Goal: Task Accomplishment & Management: Manage account settings

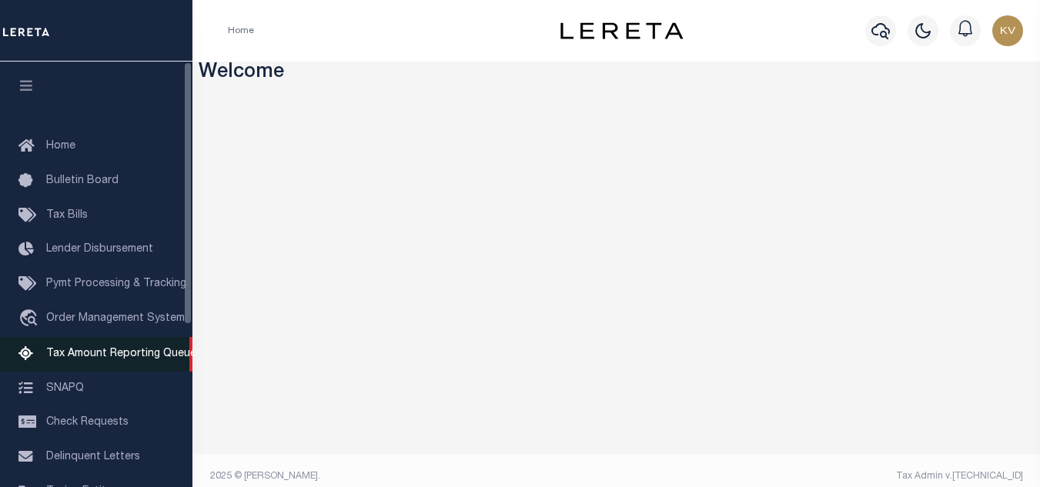
click at [151, 353] on span "Tax Amount Reporting Queue" at bounding box center [121, 354] width 150 height 11
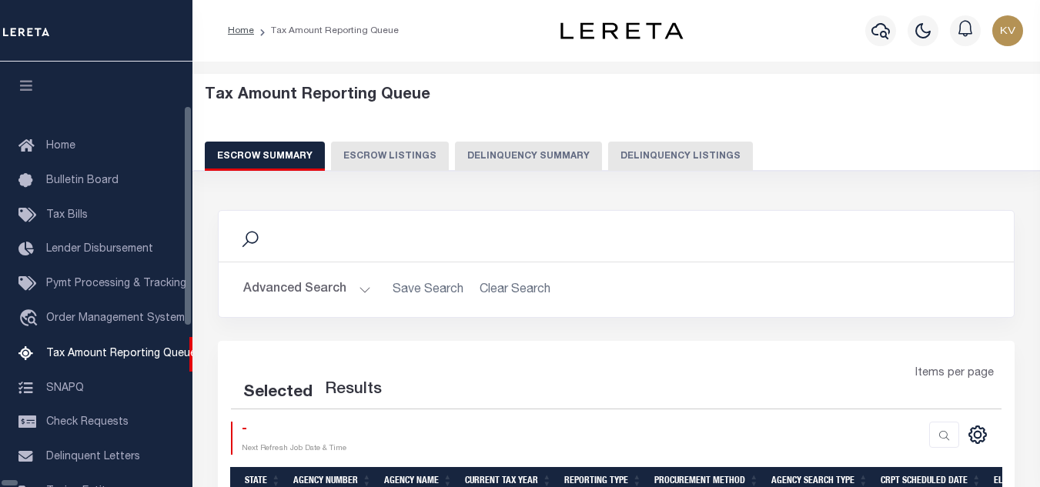
select select "100"
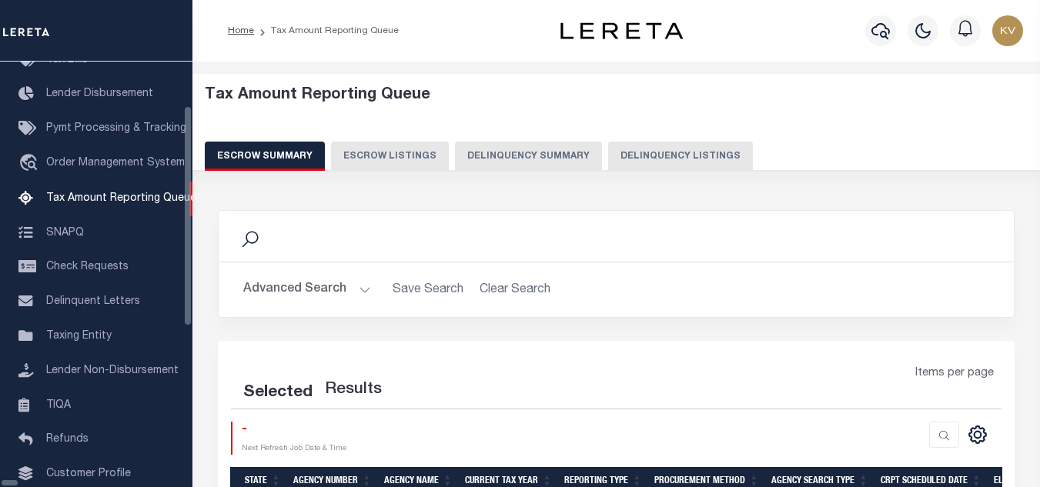
select select "100"
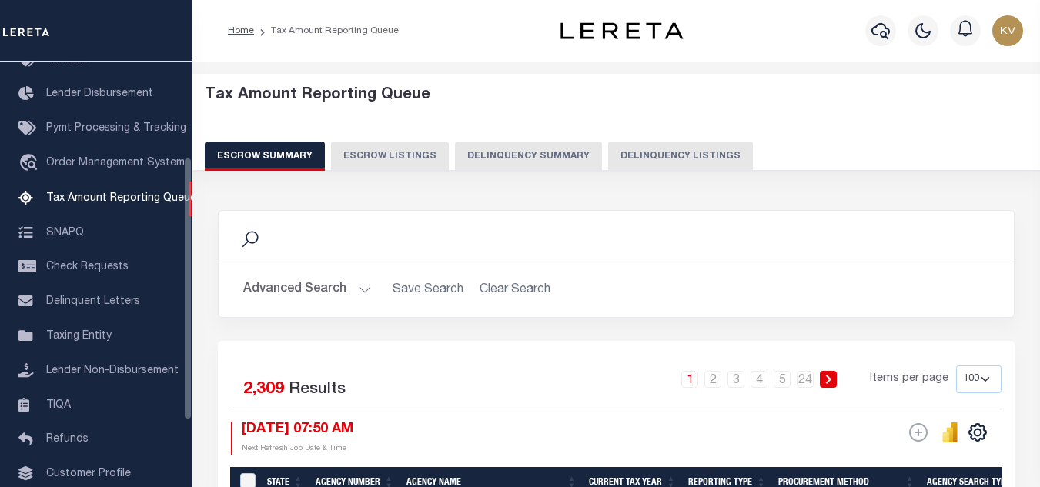
scroll to position [156, 0]
click at [543, 149] on button "Delinquency Summary" at bounding box center [528, 156] width 147 height 29
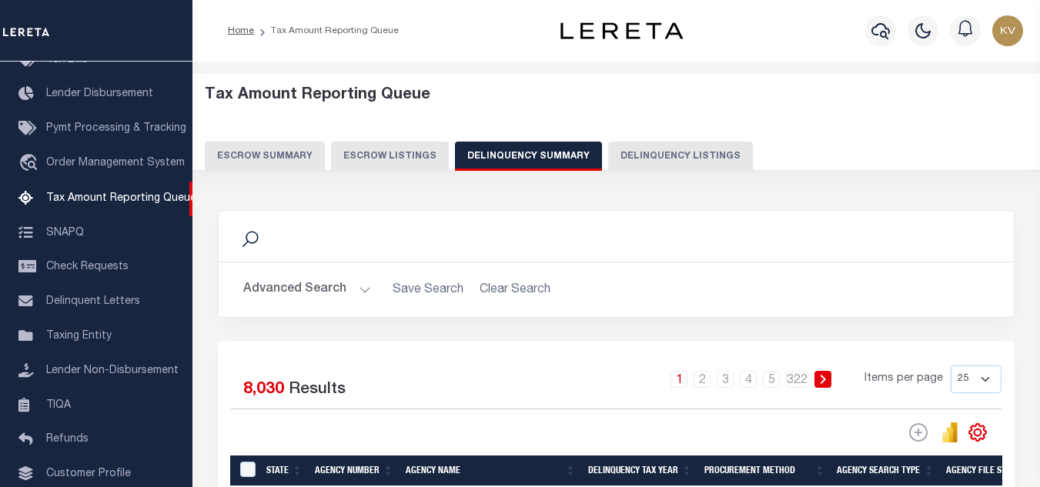
click at [608, 150] on button "Delinquency Listings" at bounding box center [680, 156] width 145 height 29
select select "100"
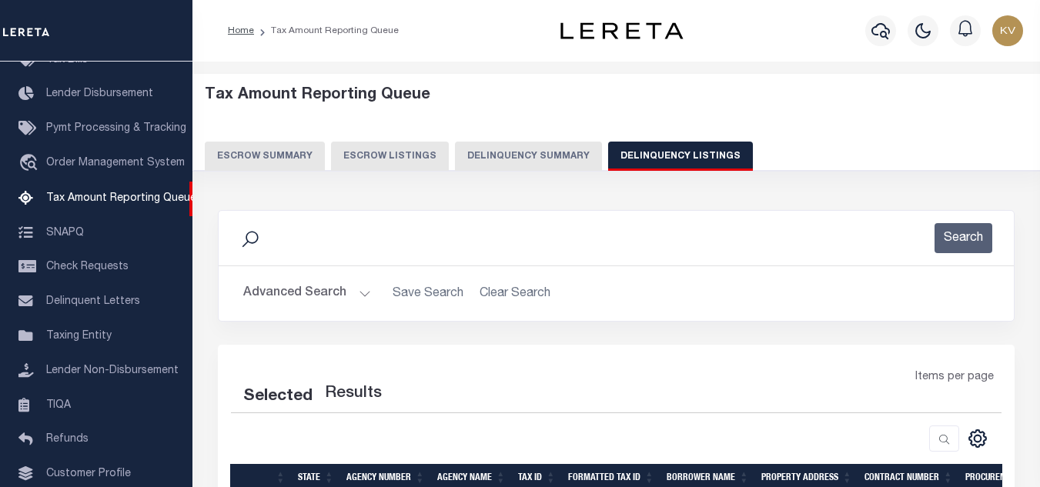
select select "100"
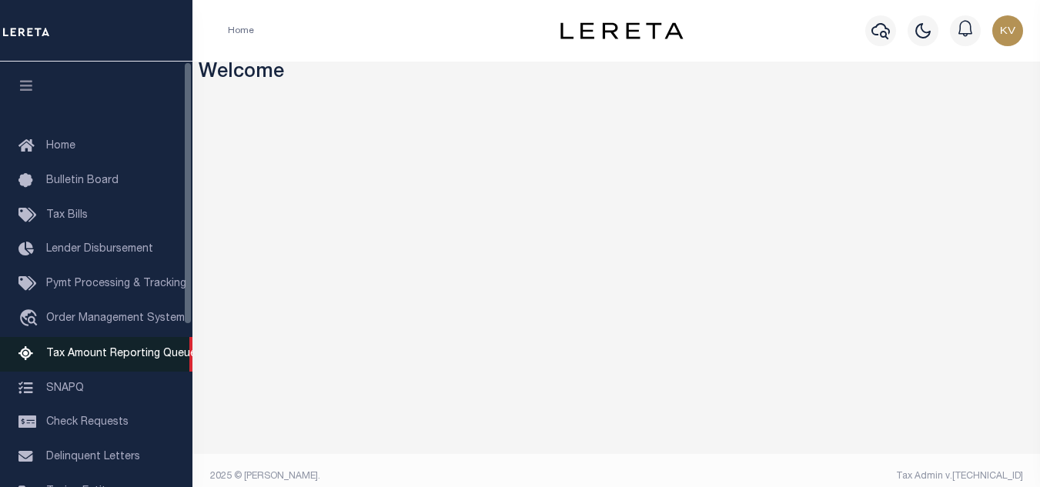
click at [176, 360] on span "Tax Amount Reporting Queue" at bounding box center [121, 354] width 150 height 11
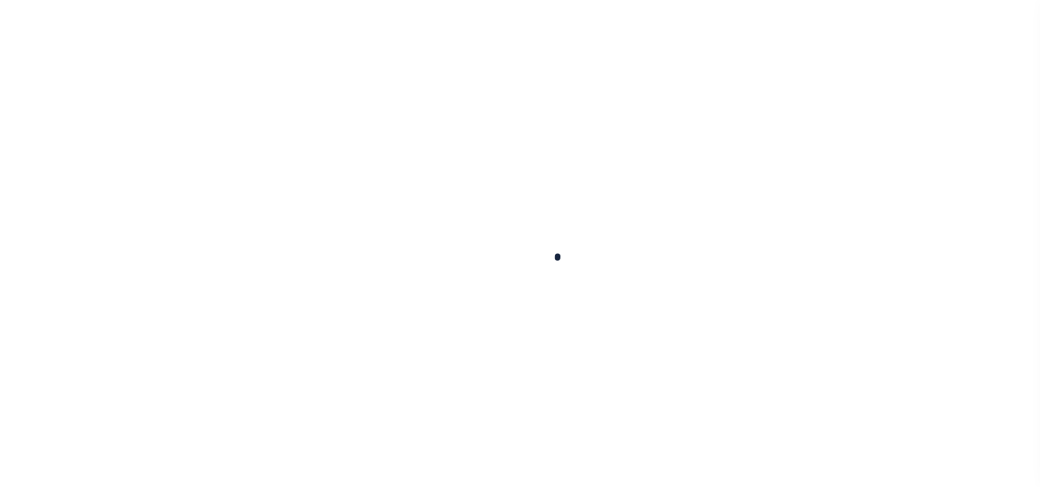
select select "100"
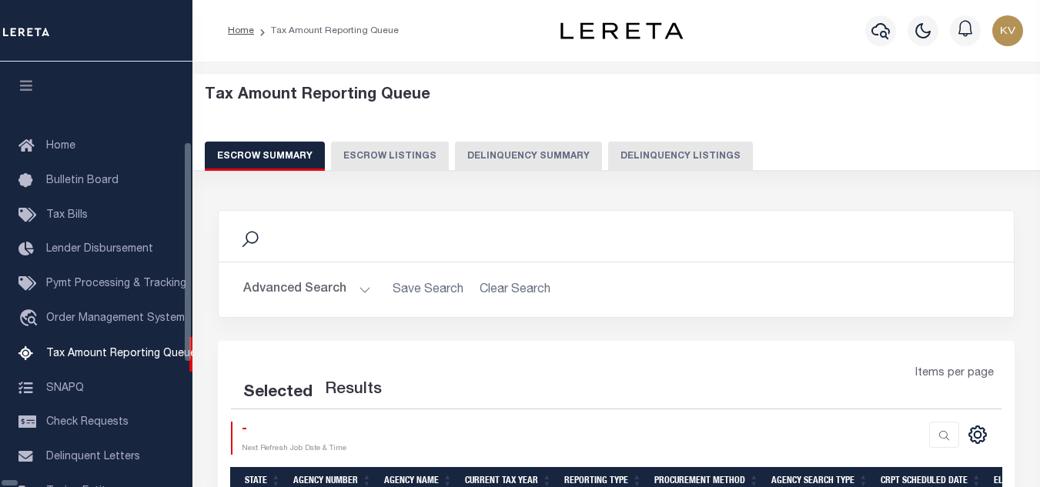
select select "100"
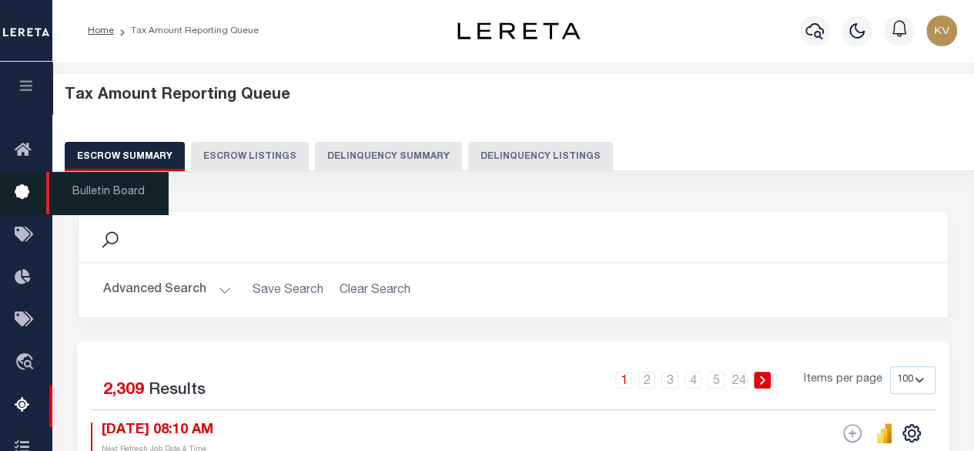
click at [0, 183] on link "Bulletin Board" at bounding box center [26, 193] width 52 height 42
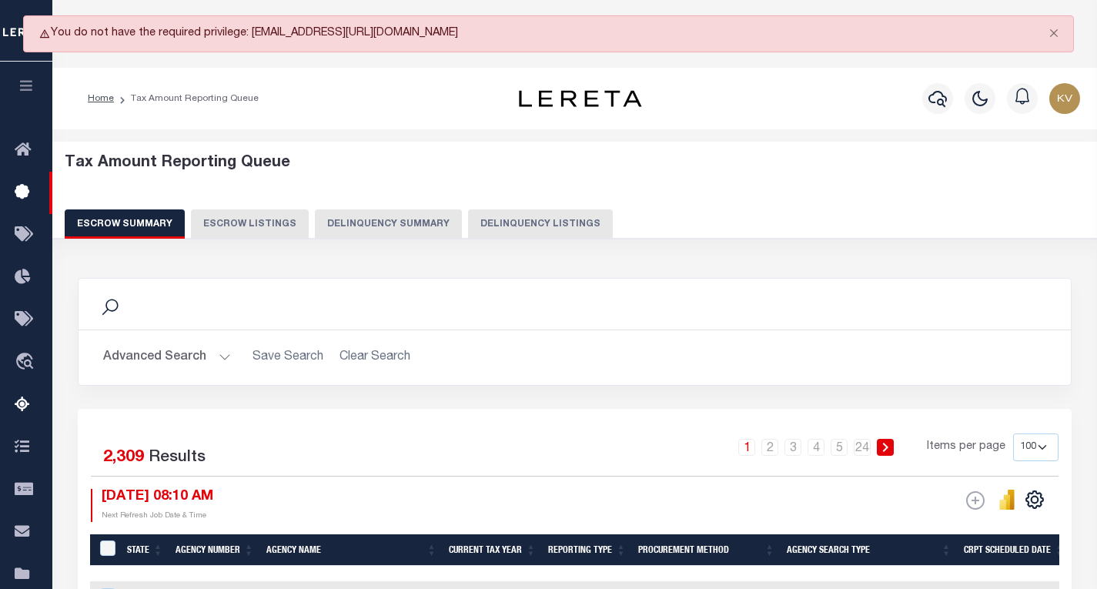
click at [233, 256] on div "Tax Amount Reporting Queue Escrow Summary Escrow Listings Delinquency Summary" at bounding box center [575, 202] width 1075 height 121
drag, startPoint x: 745, startPoint y: 273, endPoint x: 740, endPoint y: 112, distance: 160.2
click at [740, 112] on div "Profile Sign out" at bounding box center [875, 99] width 421 height 54
click at [556, 224] on button "Delinquency Listings" at bounding box center [540, 223] width 145 height 29
select select "100"
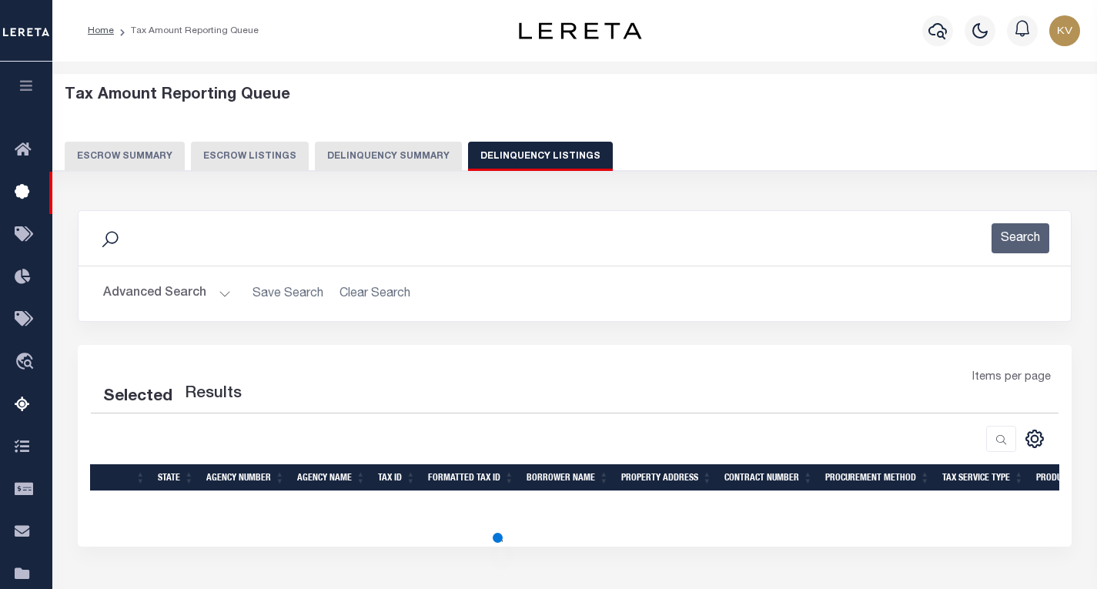
select select "100"
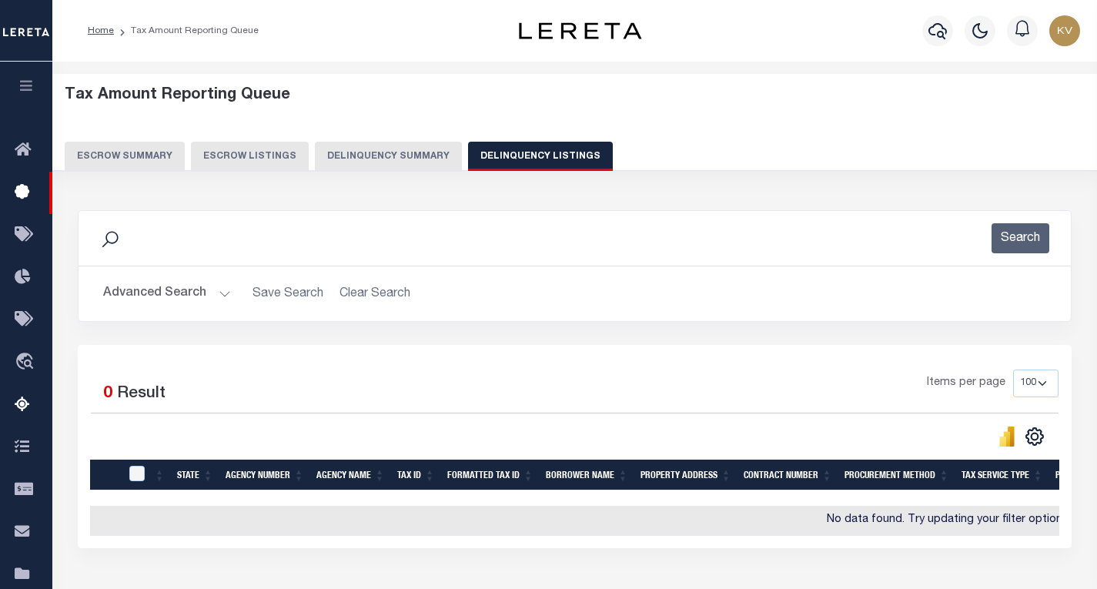
click at [221, 294] on button "Advanced Search" at bounding box center [167, 294] width 128 height 30
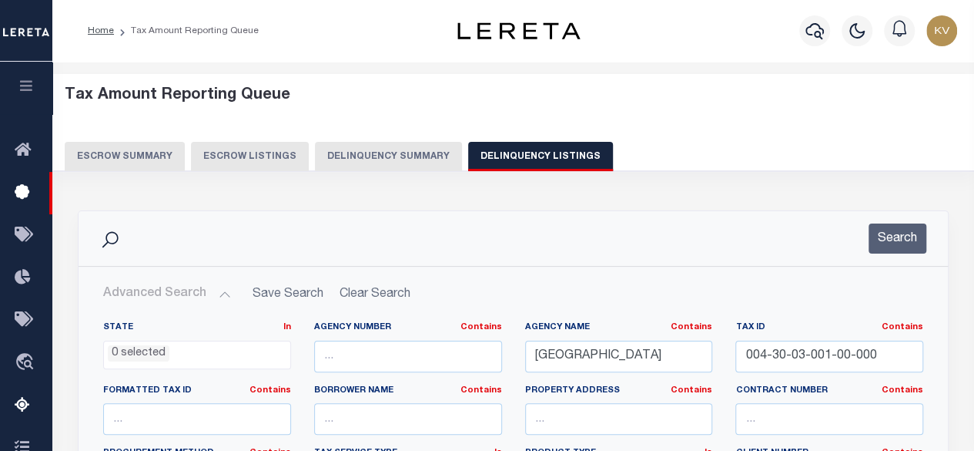
click at [645, 126] on div "Tax Amount Reporting Queue Escrow Summary Escrow Listings Delinquency Summary" at bounding box center [514, 128] width 898 height 85
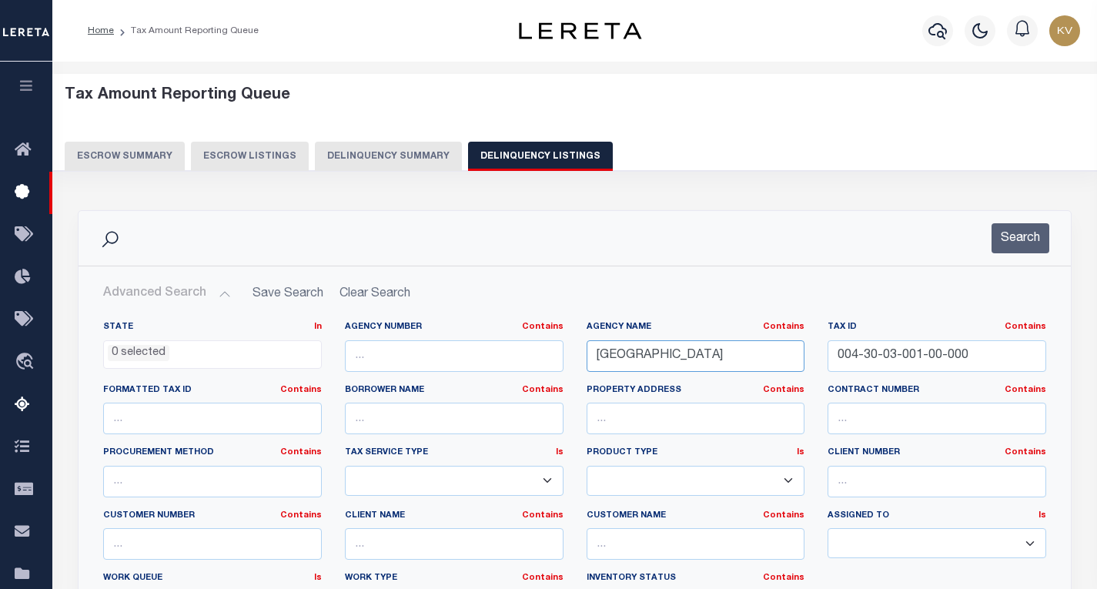
click at [643, 357] on input "DAVIESS COUNTY" at bounding box center [696, 356] width 219 height 32
click at [643, 357] on input "[GEOGRAPHIC_DATA]" at bounding box center [696, 356] width 219 height 32
click at [643, 357] on input "DAVIESS COUNTY" at bounding box center [696, 356] width 219 height 32
paste input "LINCOLN"
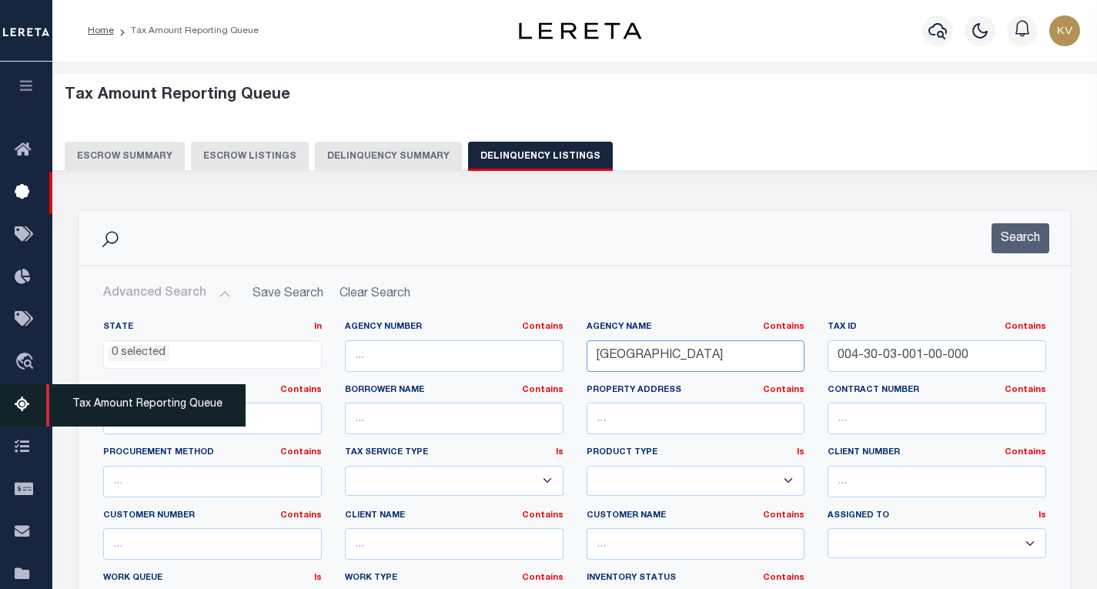
type input "[GEOGRAPHIC_DATA]"
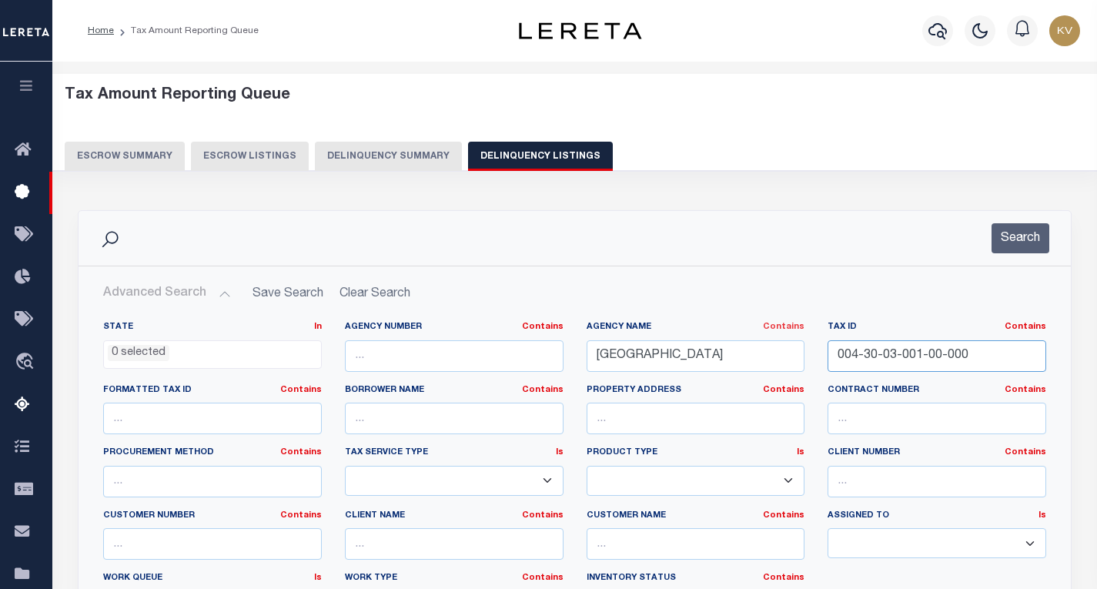
drag, startPoint x: 979, startPoint y: 359, endPoint x: 793, endPoint y: 330, distance: 187.8
click at [793, 330] on div "State In In AK AL AR AZ CA CO CT DC DE FL GA GU HI IA ID IL IN KS KY LA MA MD M…" at bounding box center [575, 478] width 966 height 314
paste input "2045"
type input "0020450"
click at [1021, 230] on button "Search" at bounding box center [1021, 238] width 58 height 30
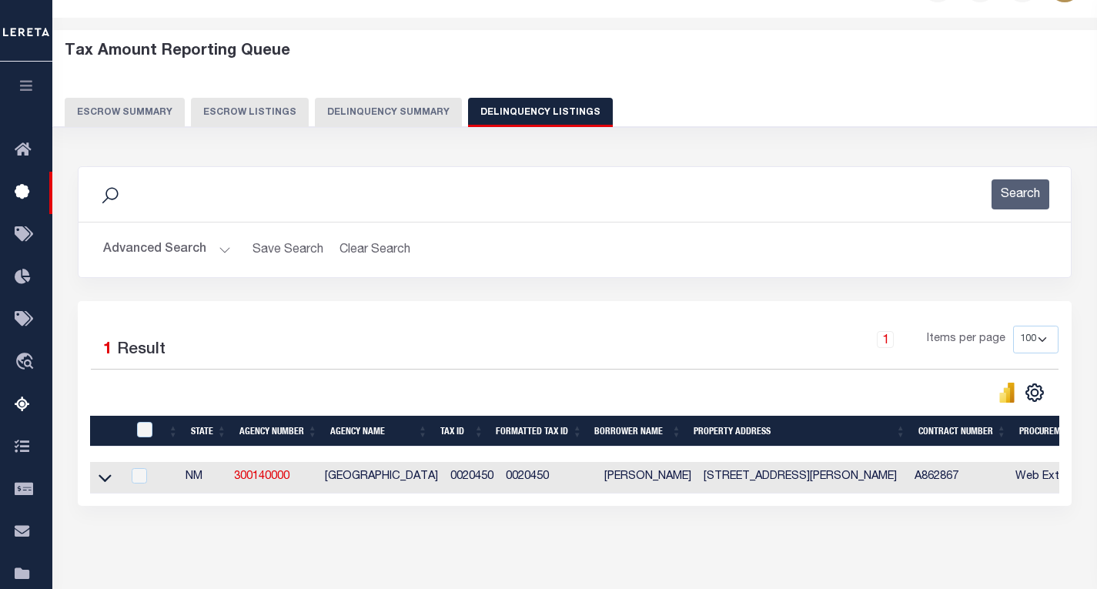
scroll to position [46, 0]
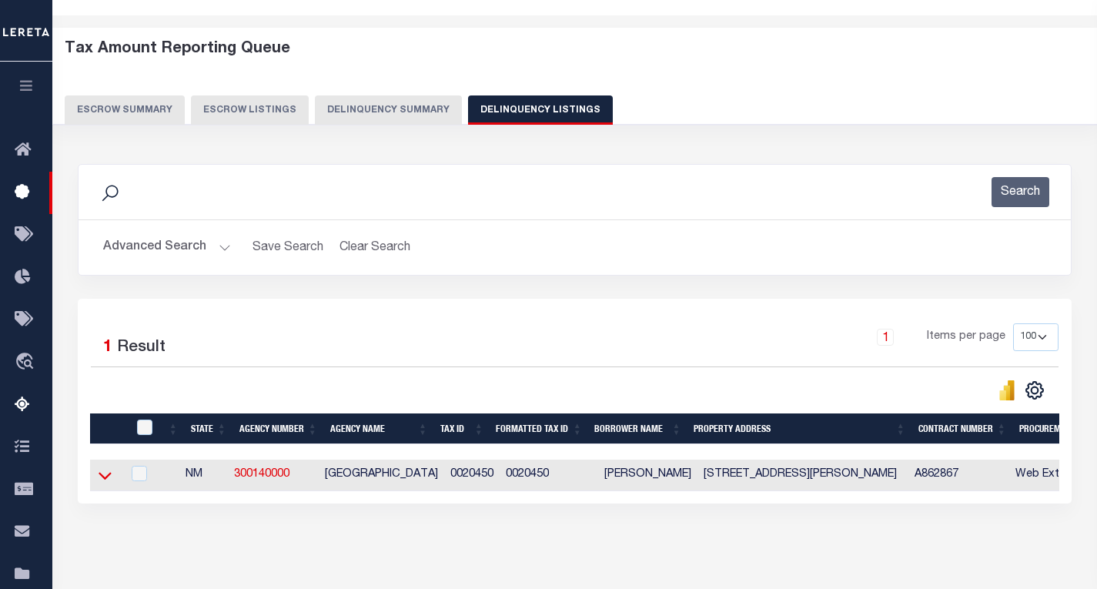
click at [109, 478] on icon at bounding box center [105, 477] width 13 height 8
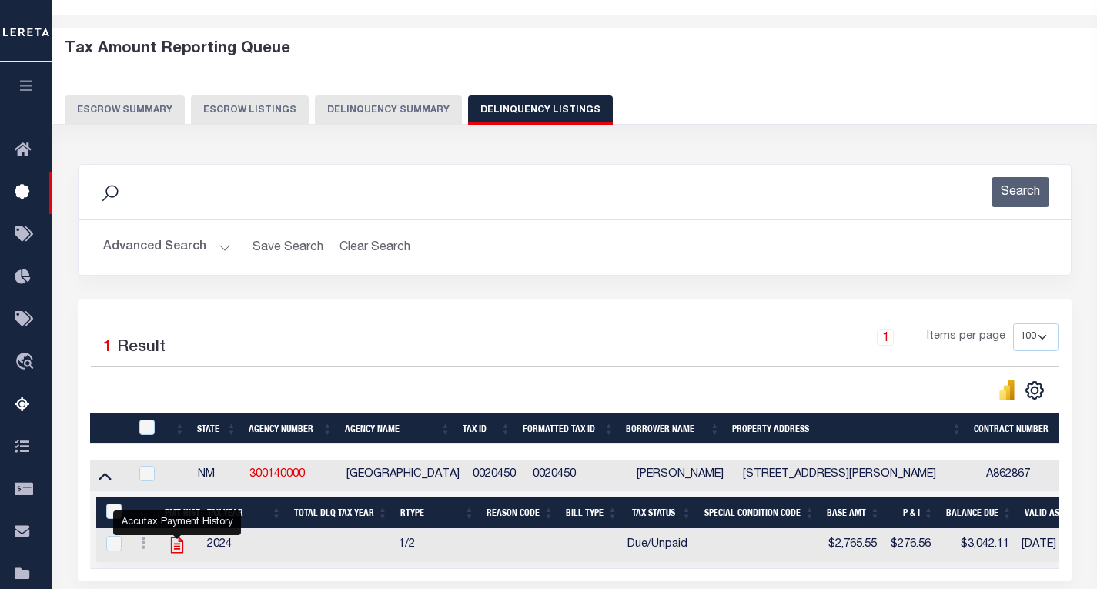
click at [172, 487] on icon "" at bounding box center [177, 546] width 12 height 16
checkbox input "true"
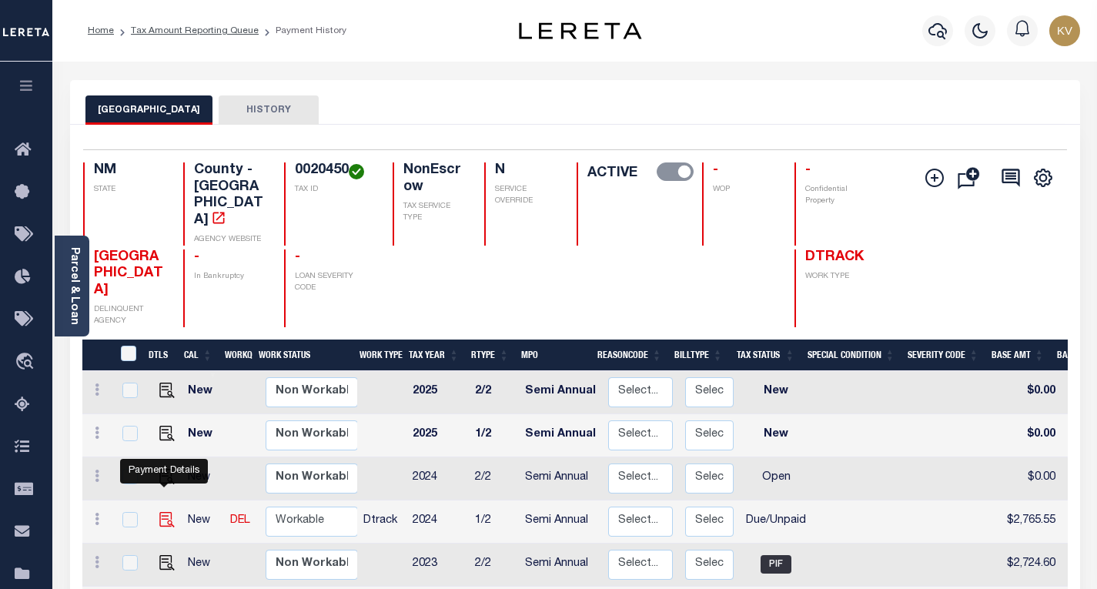
click at [166, 512] on img "" at bounding box center [166, 519] width 15 height 15
checkbox input "true"
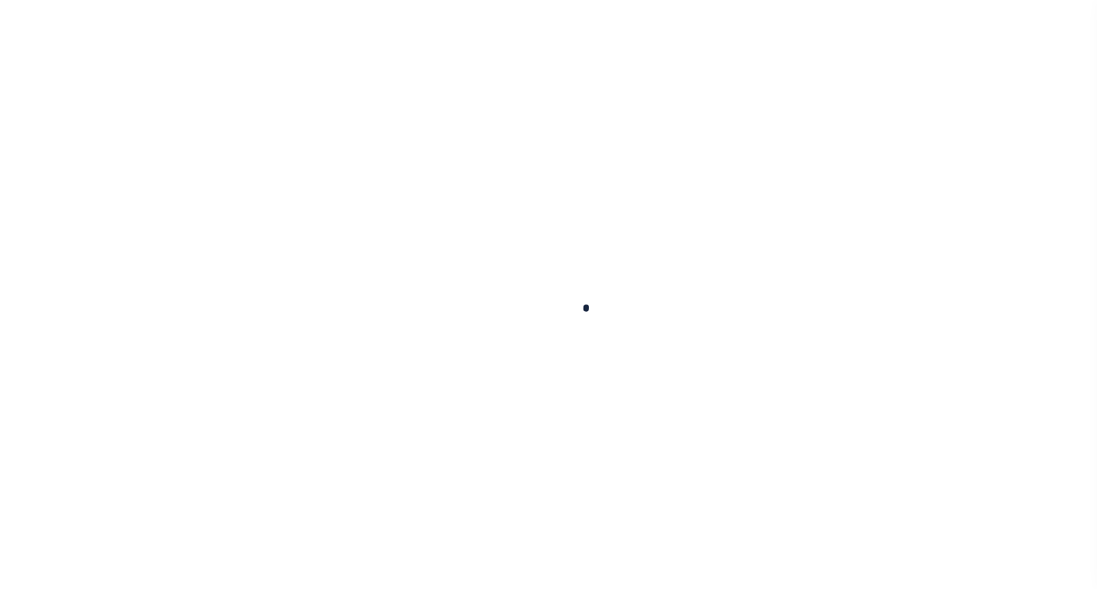
checkbox input "false"
type input "Semi Annual"
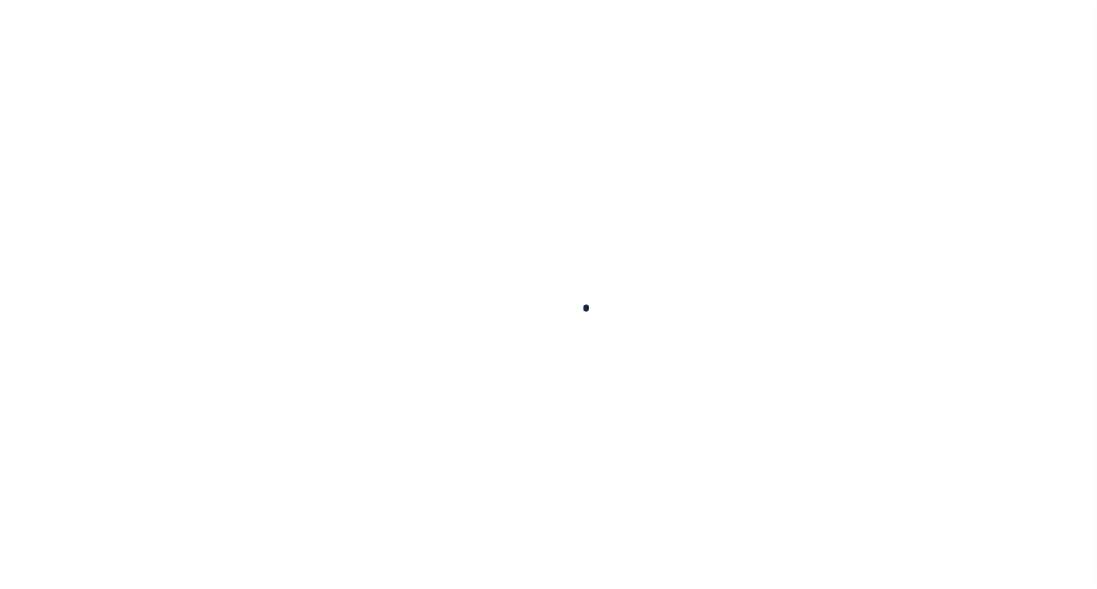
type input "[DATE]"
type input "05/05/2025"
select select "DUE"
type input "$2,765.55"
type input "$276.56"
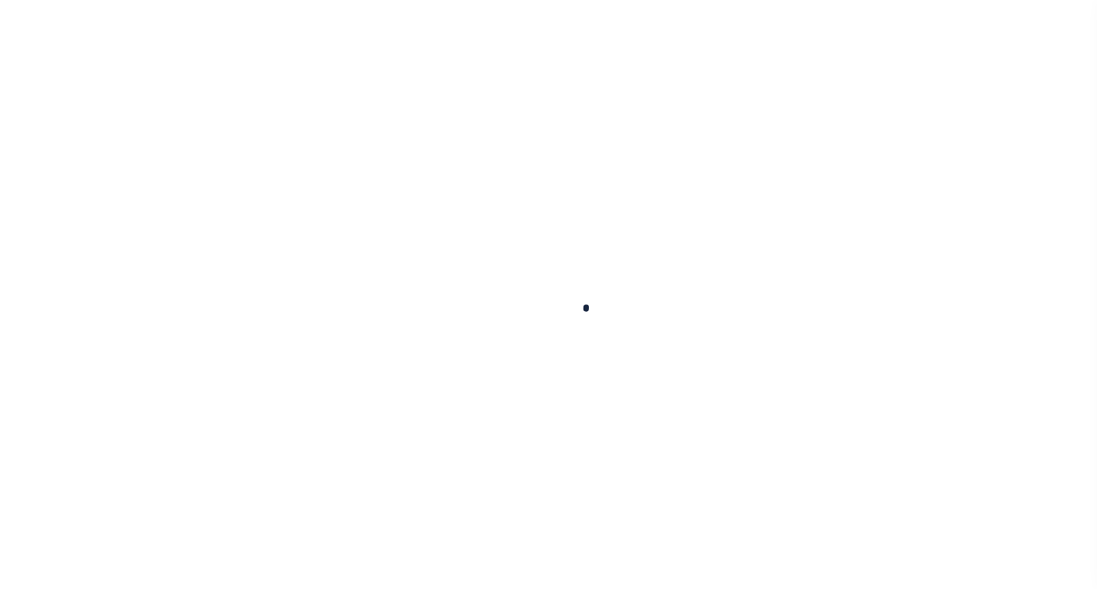
type input "$3,042.11"
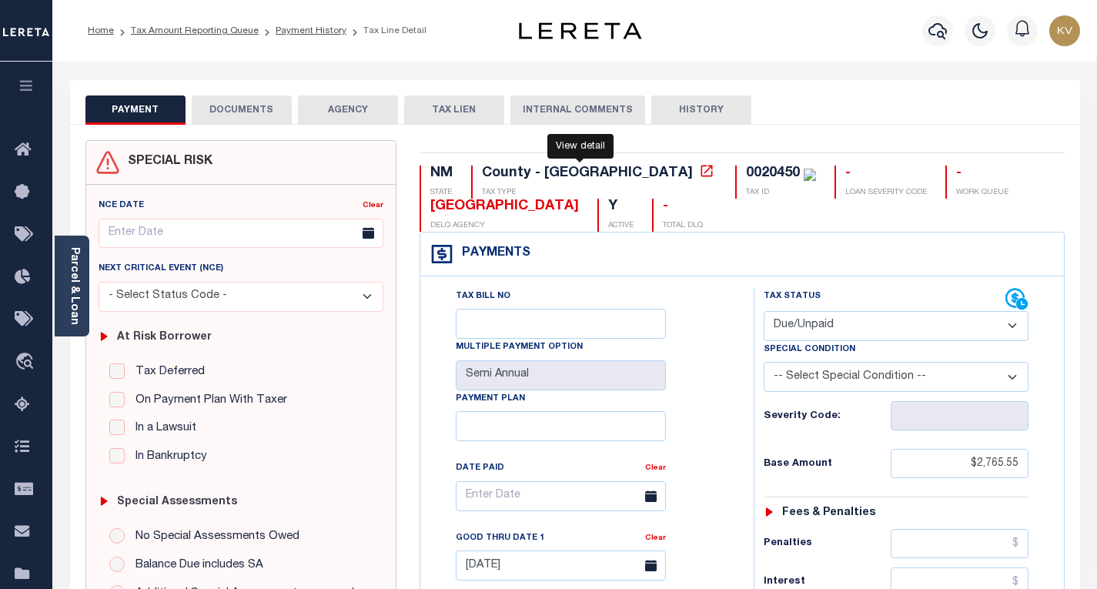
click at [701, 172] on icon at bounding box center [707, 171] width 12 height 12
click at [316, 28] on link "Payment History" at bounding box center [311, 30] width 71 height 9
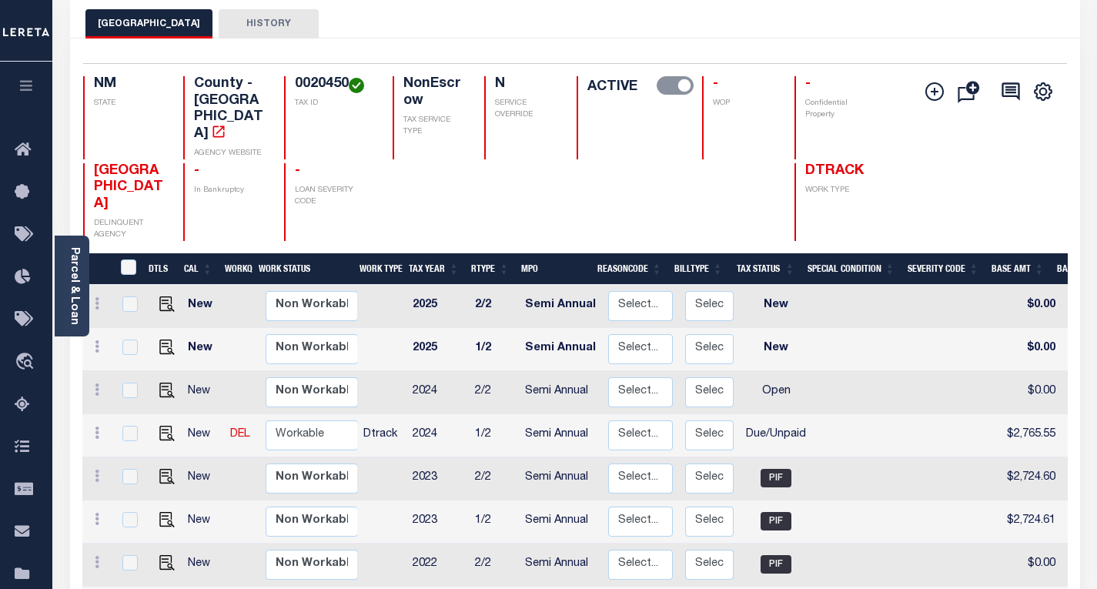
scroll to position [88, 0]
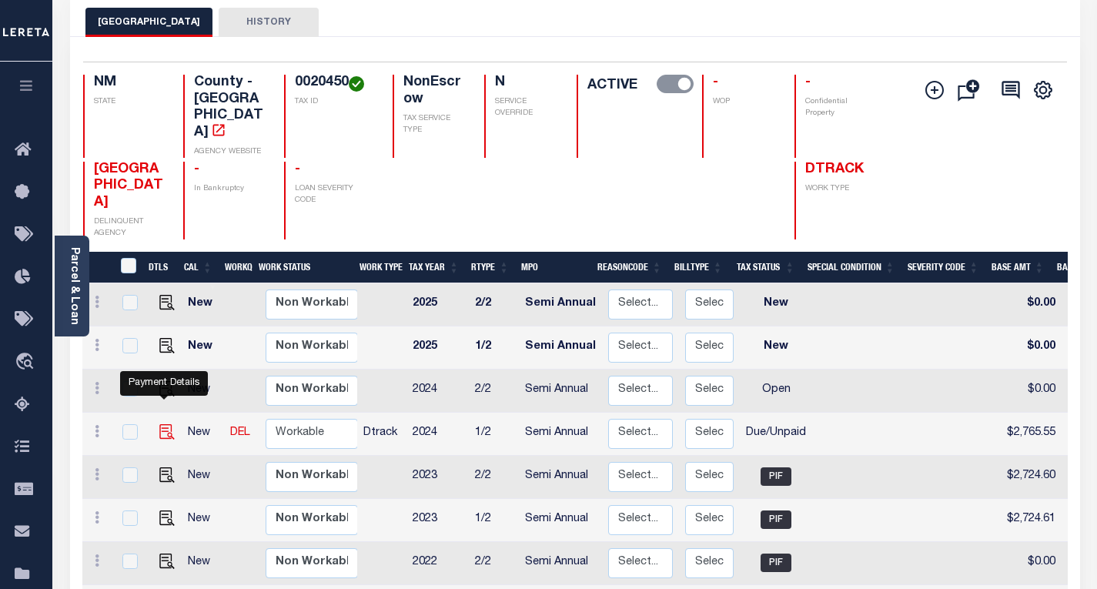
click at [159, 424] on img "" at bounding box center [166, 431] width 15 height 15
checkbox input "true"
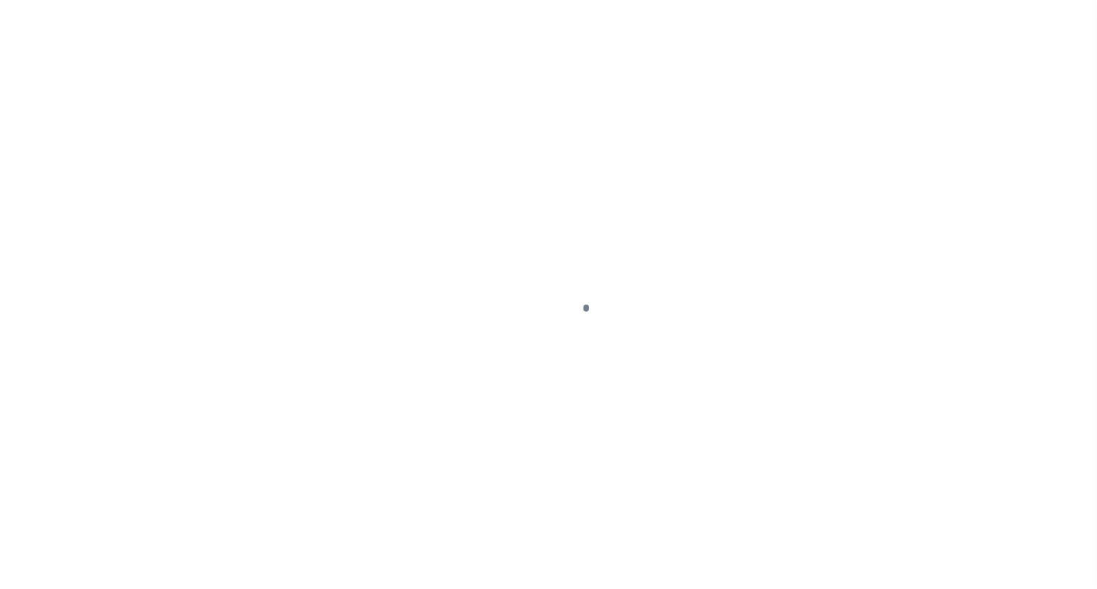
select select "DUE"
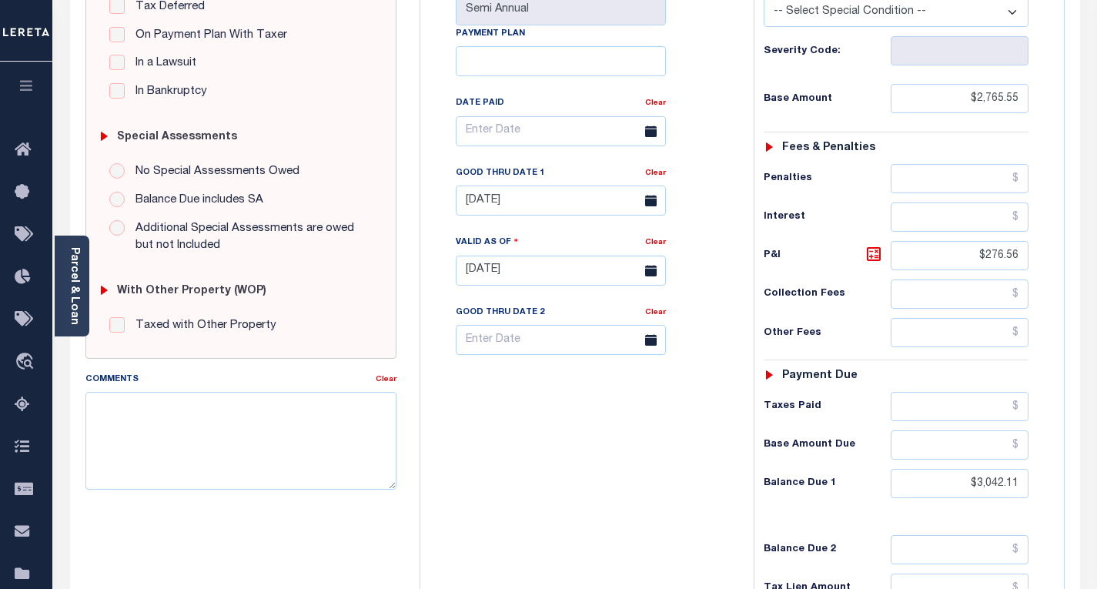
scroll to position [368, 0]
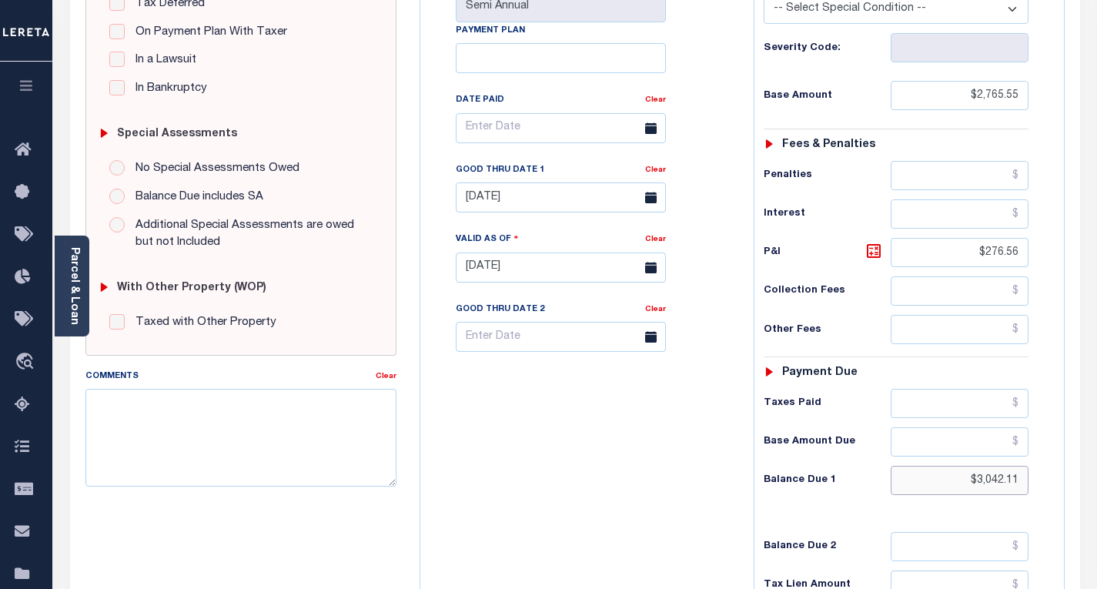
drag, startPoint x: 966, startPoint y: 478, endPoint x: 1104, endPoint y: 487, distance: 138.1
click at [1097, 487] on html "Home Tax Amount Reporting Queue Payment History Tax Line Detail Profile" at bounding box center [548, 215] width 1097 height 1167
type input "$2,986.78"
type input "[DATE]"
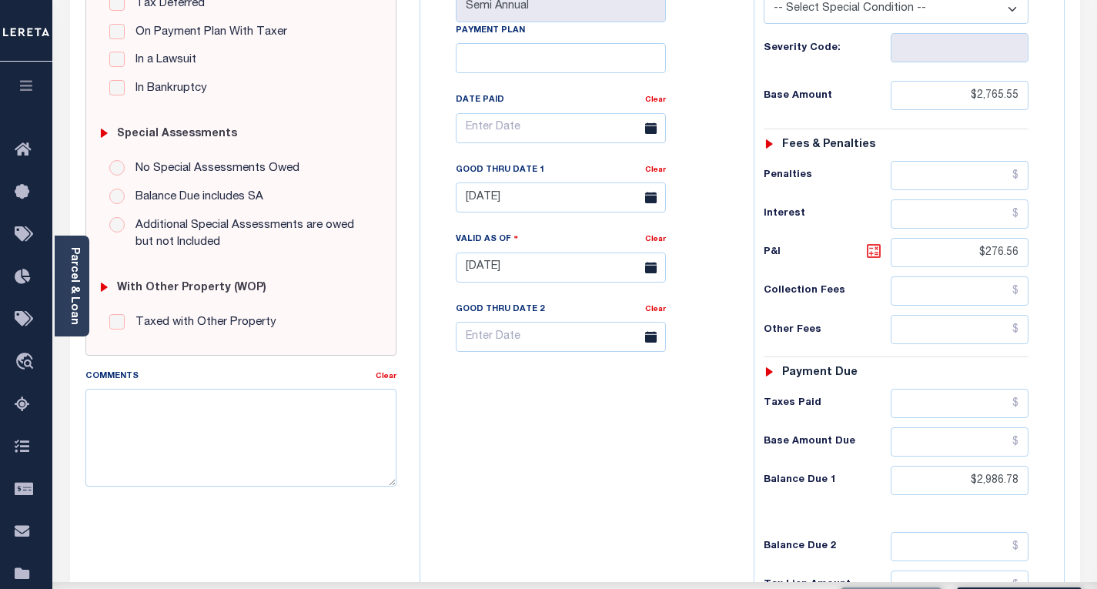
click at [876, 254] on icon at bounding box center [874, 251] width 18 height 18
type input "$221.23"
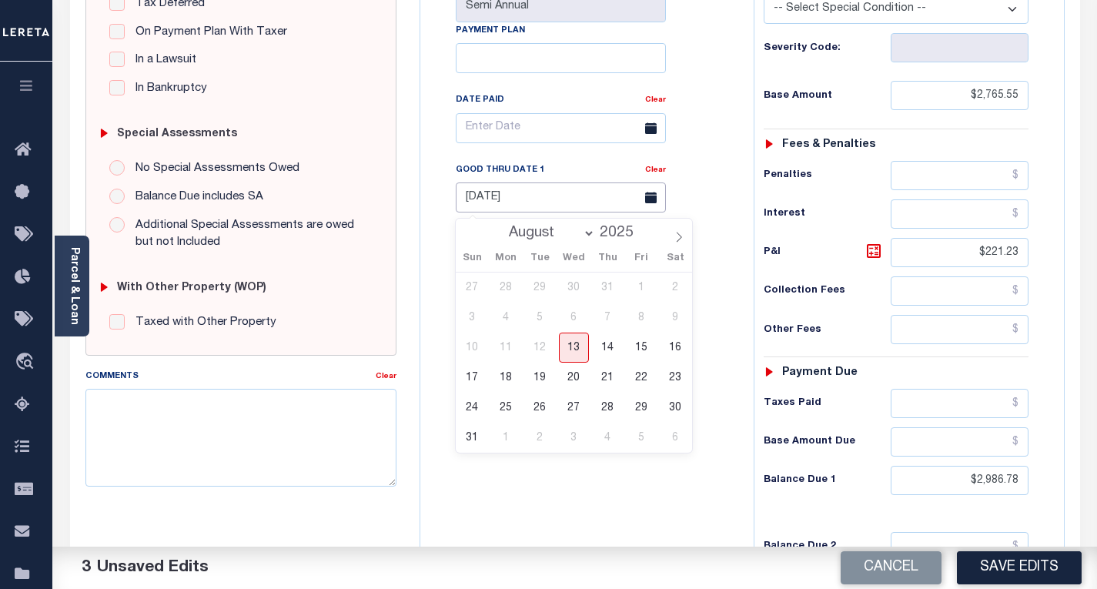
click at [579, 205] on input "[DATE]" at bounding box center [561, 198] width 210 height 30
click at [461, 438] on span "31" at bounding box center [472, 438] width 30 height 30
type input "[DATE]"
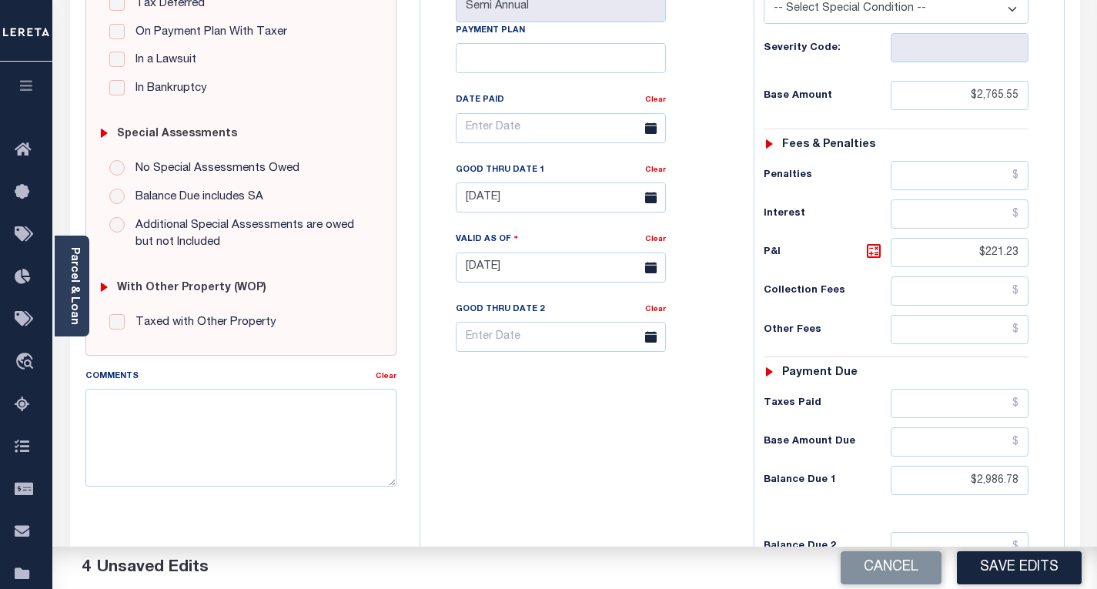
click at [540, 446] on div "Tax Bill No Multiple Payment Option Semi Annual Payment Plan Clear" at bounding box center [583, 260] width 318 height 680
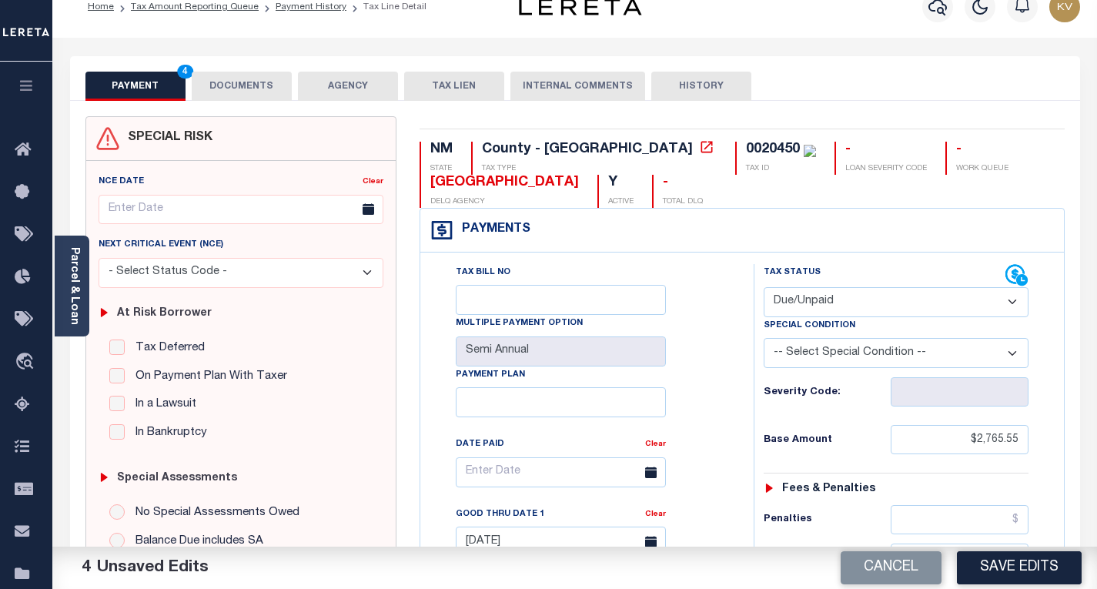
scroll to position [0, 0]
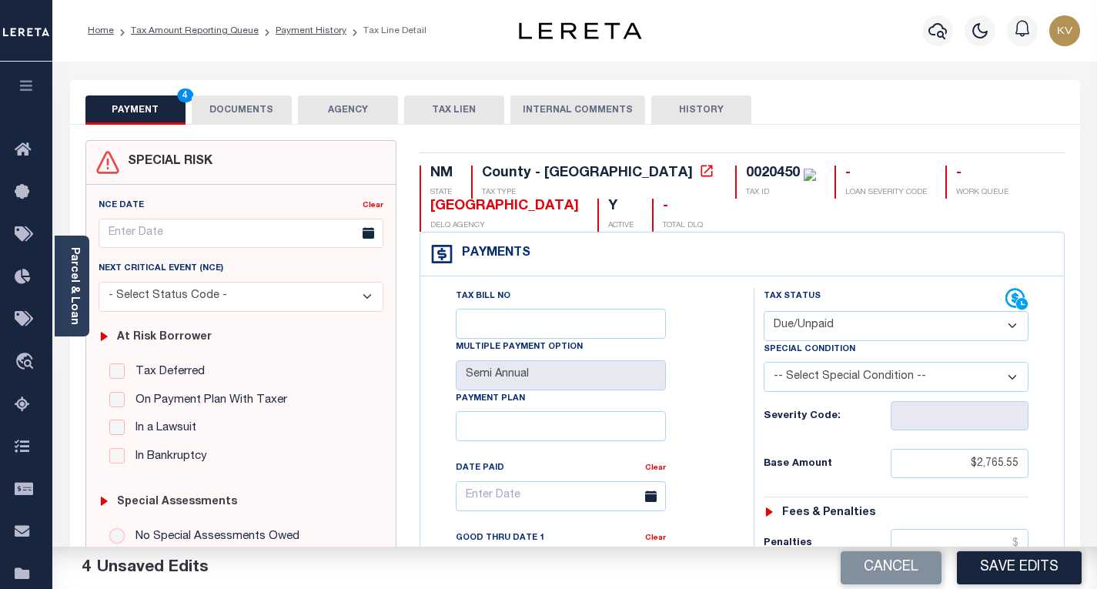
click at [263, 106] on button "DOCUMENTS" at bounding box center [242, 109] width 100 height 29
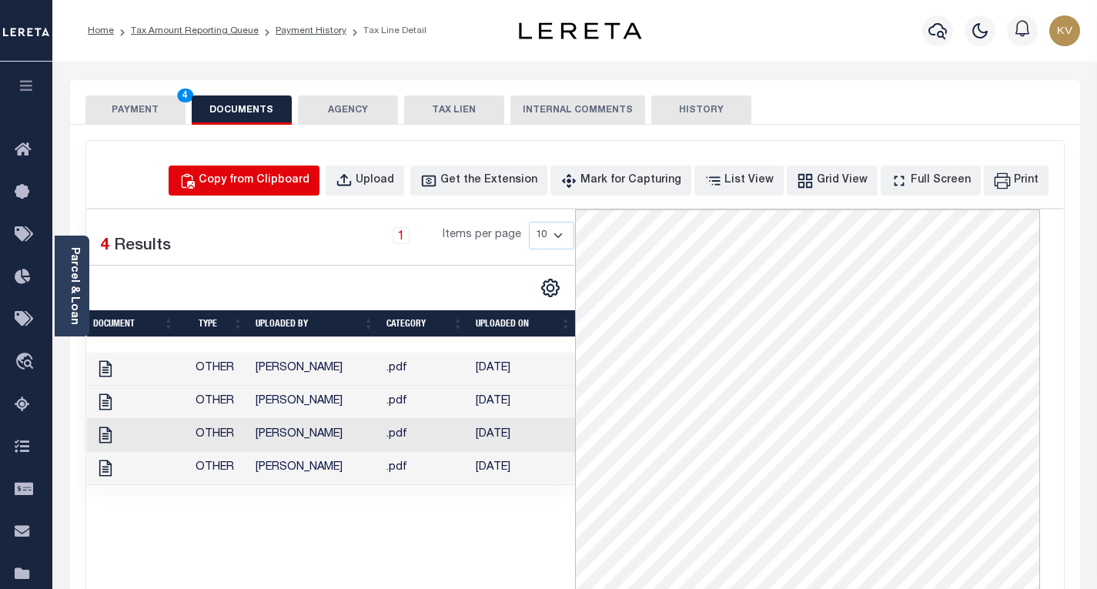
click at [268, 183] on div "Copy from Clipboard" at bounding box center [254, 180] width 111 height 17
select select "POP"
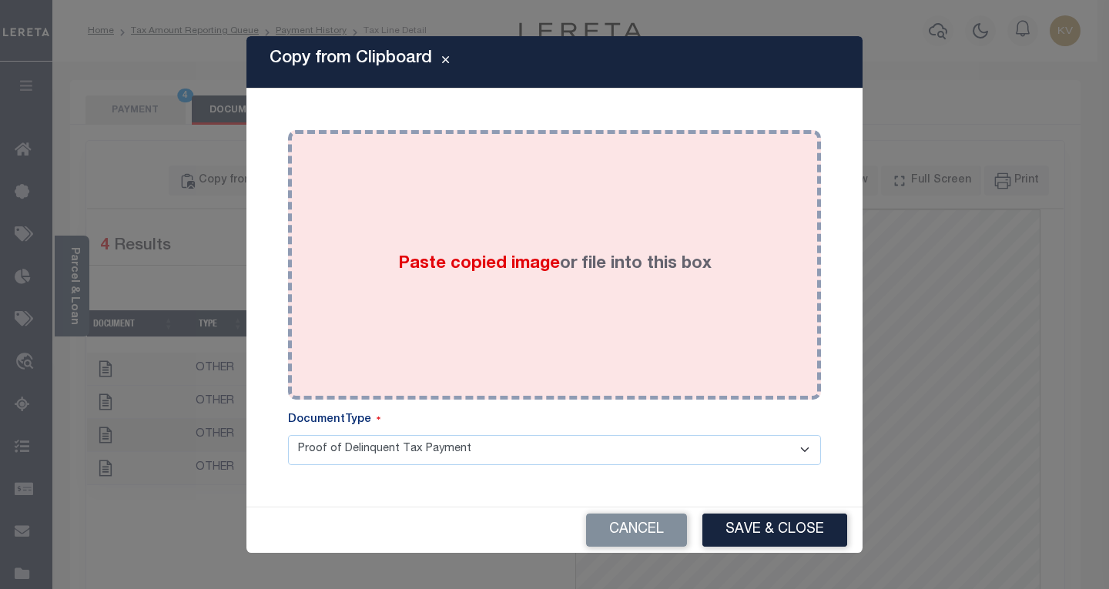
click at [481, 264] on span "Paste copied image" at bounding box center [479, 264] width 162 height 17
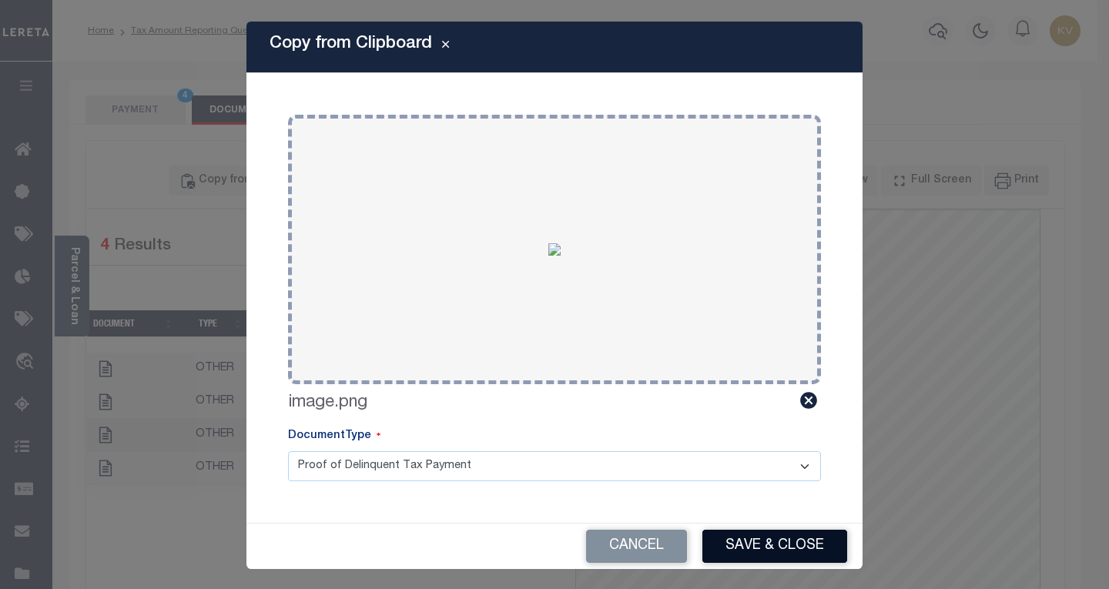
click at [743, 539] on button "Save & Close" at bounding box center [774, 546] width 145 height 33
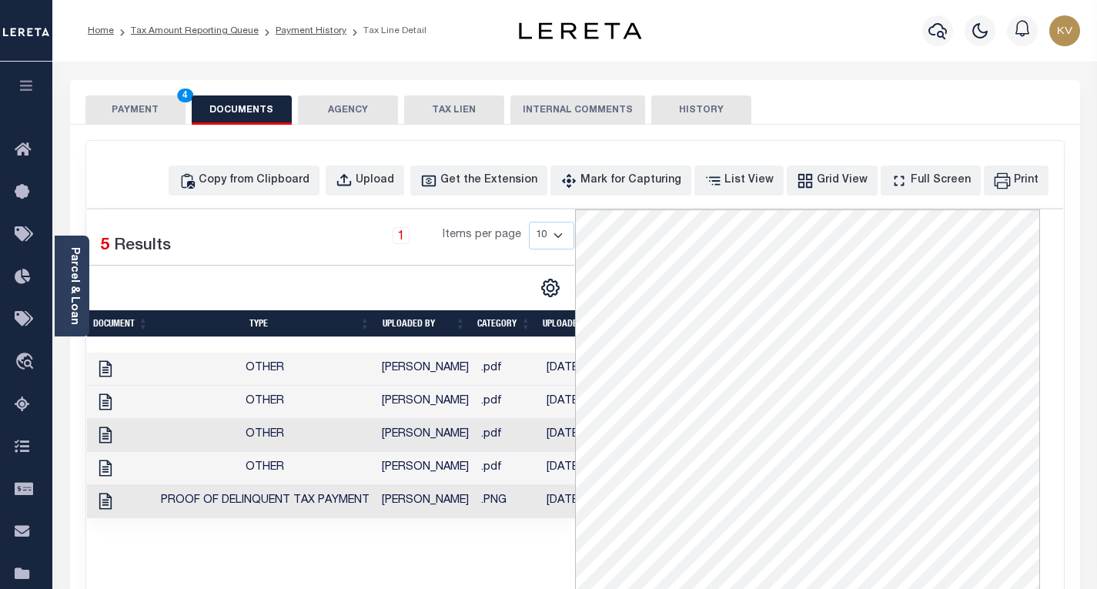
click at [162, 106] on button "PAYMENT 4" at bounding box center [135, 109] width 100 height 29
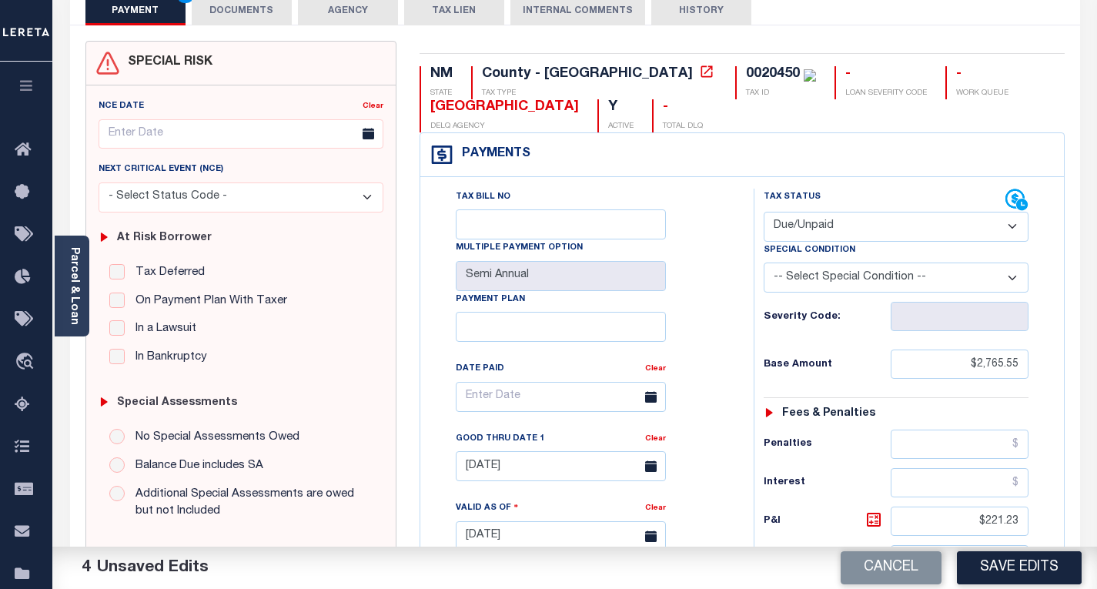
scroll to position [101, 0]
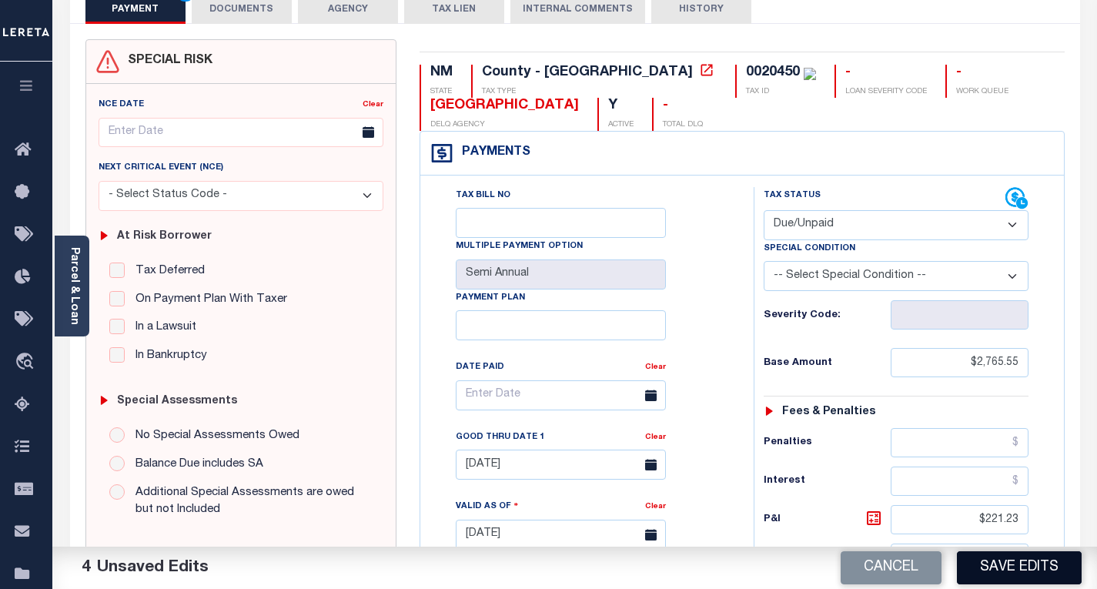
click at [983, 581] on button "Save Edits" at bounding box center [1019, 567] width 125 height 33
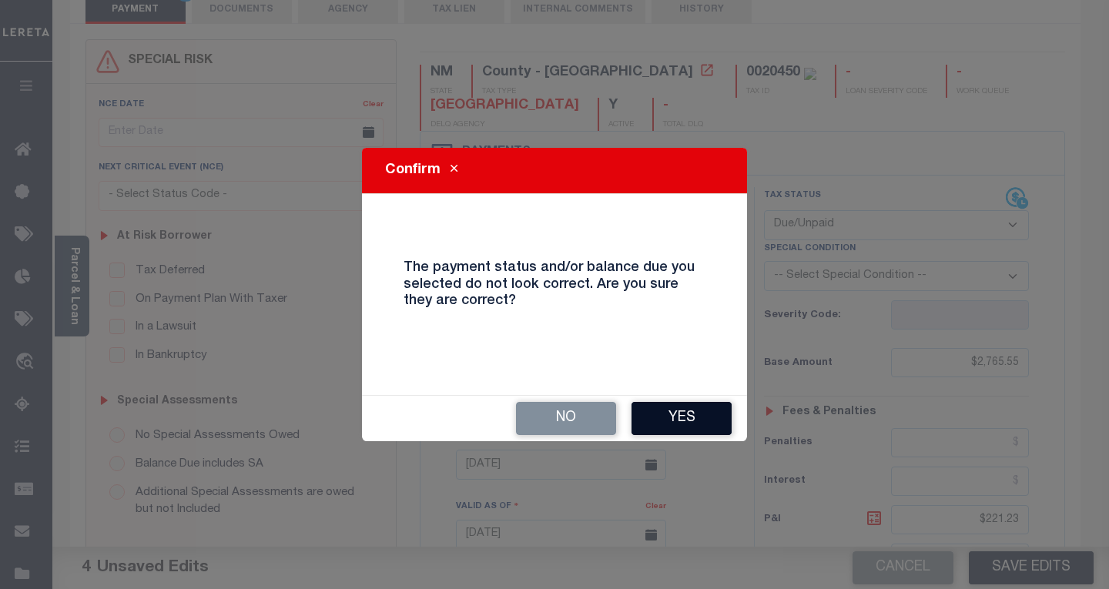
click at [637, 421] on button "Yes" at bounding box center [681, 418] width 100 height 33
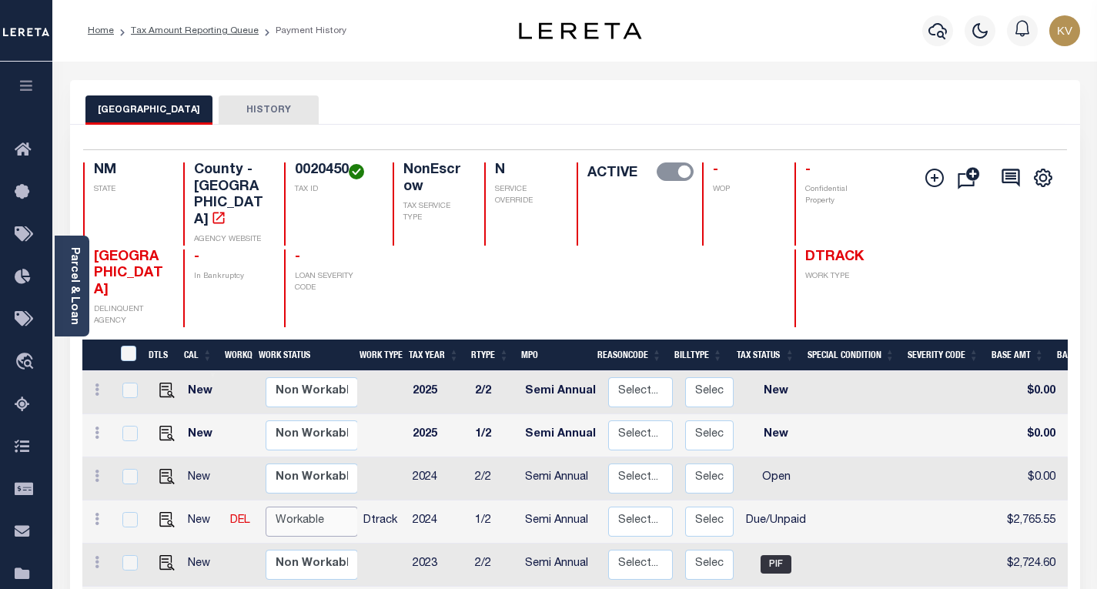
click at [291, 507] on select "Non Workable Workable" at bounding box center [312, 522] width 92 height 30
checkbox input "true"
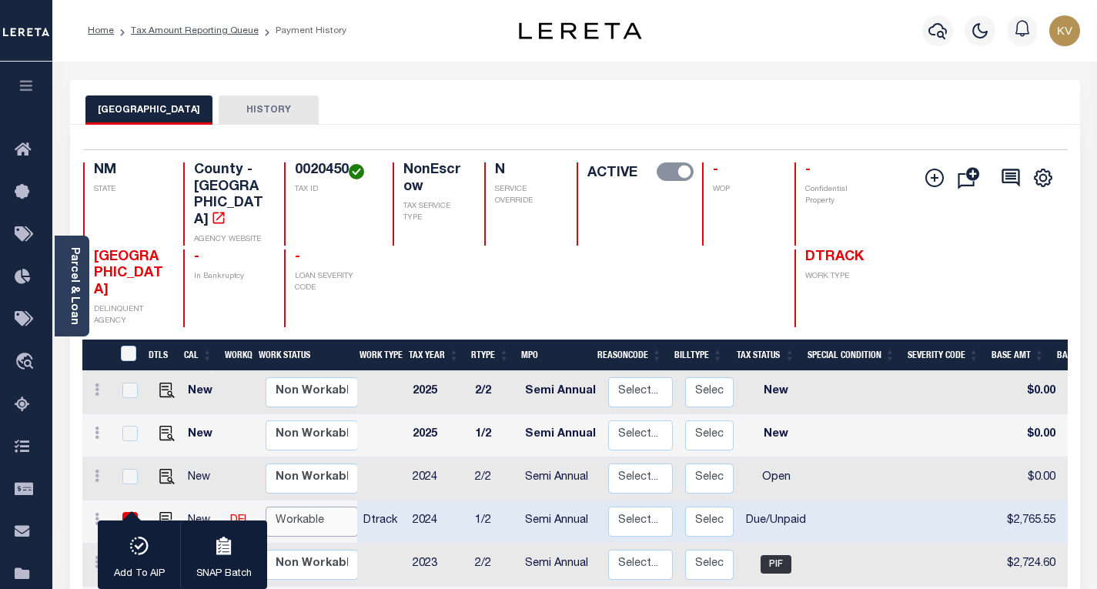
select select "true"
click at [266, 507] on select "Non Workable Workable" at bounding box center [312, 522] width 92 height 30
checkbox input "false"
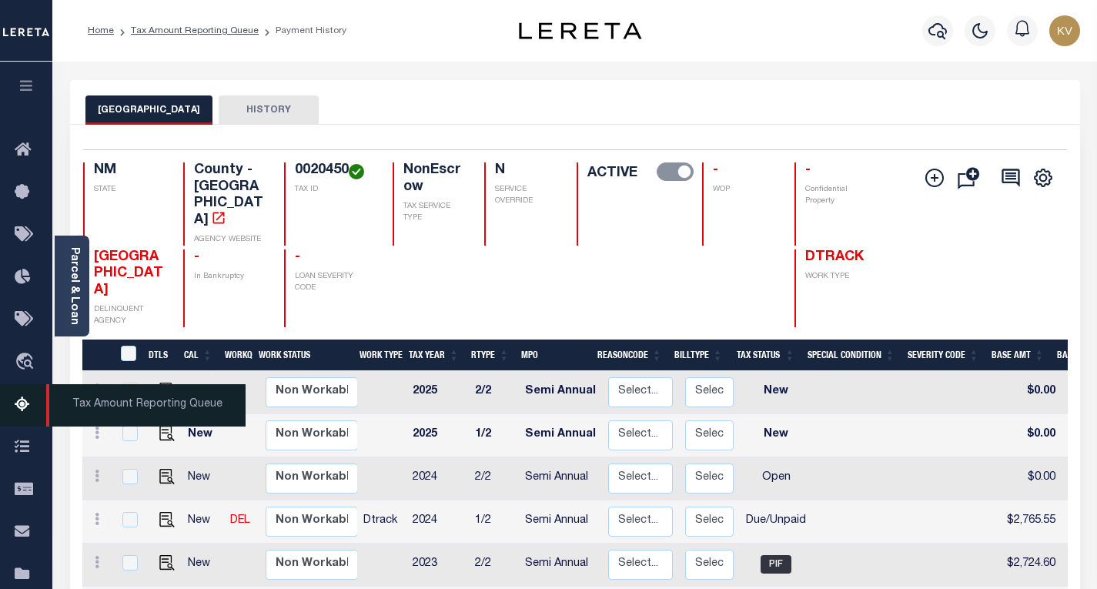
click at [25, 396] on link "Tax Amount Reporting Queue" at bounding box center [26, 405] width 52 height 42
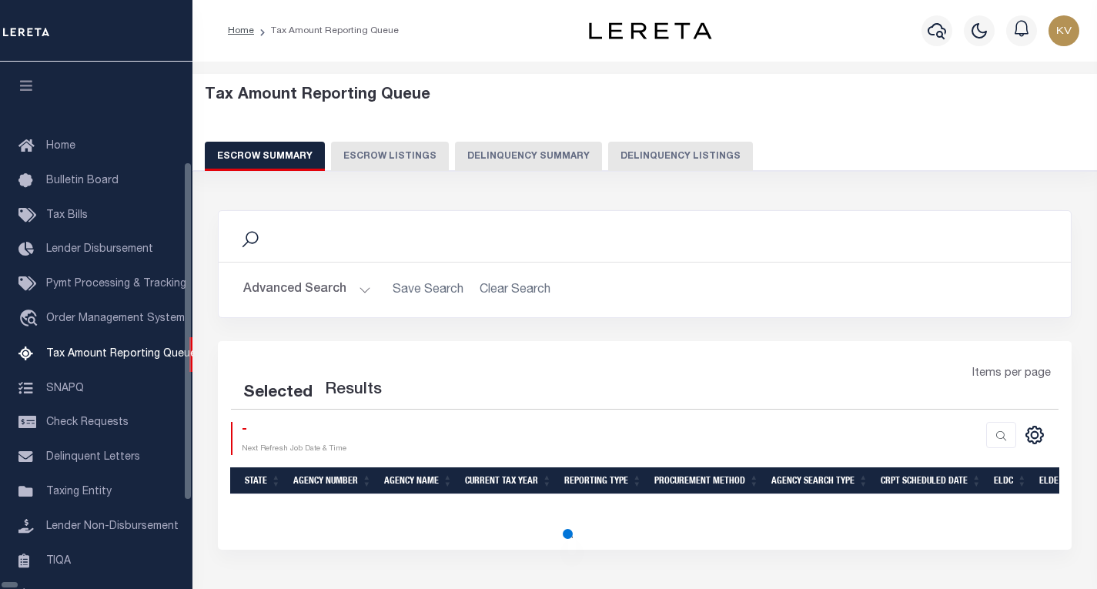
select select "100"
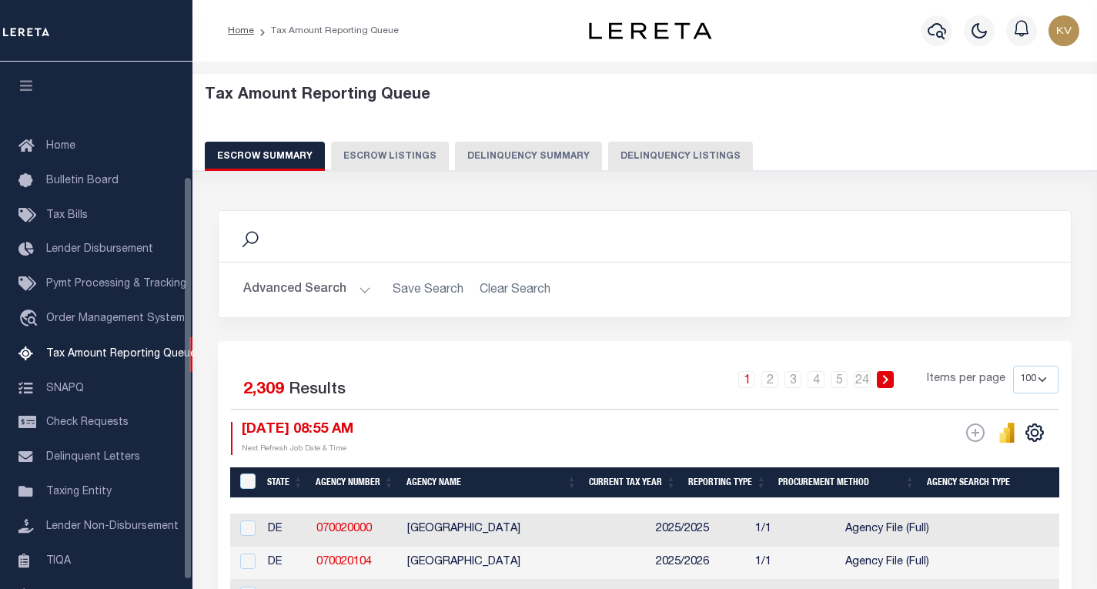
scroll to position [149, 0]
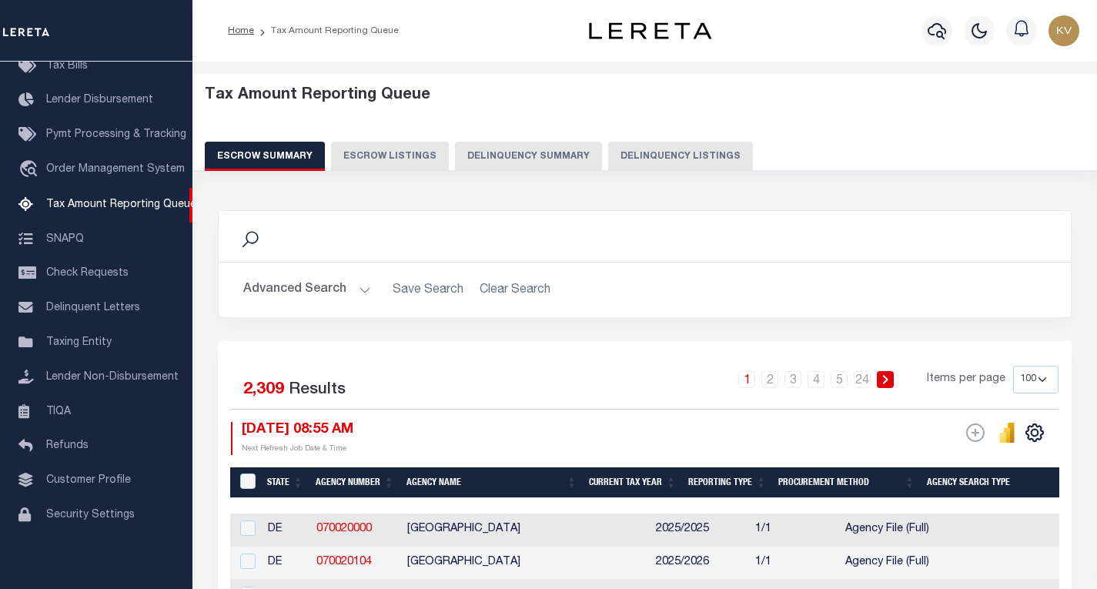
click at [675, 153] on button "Delinquency Listings" at bounding box center [680, 156] width 145 height 29
select select
select select "100"
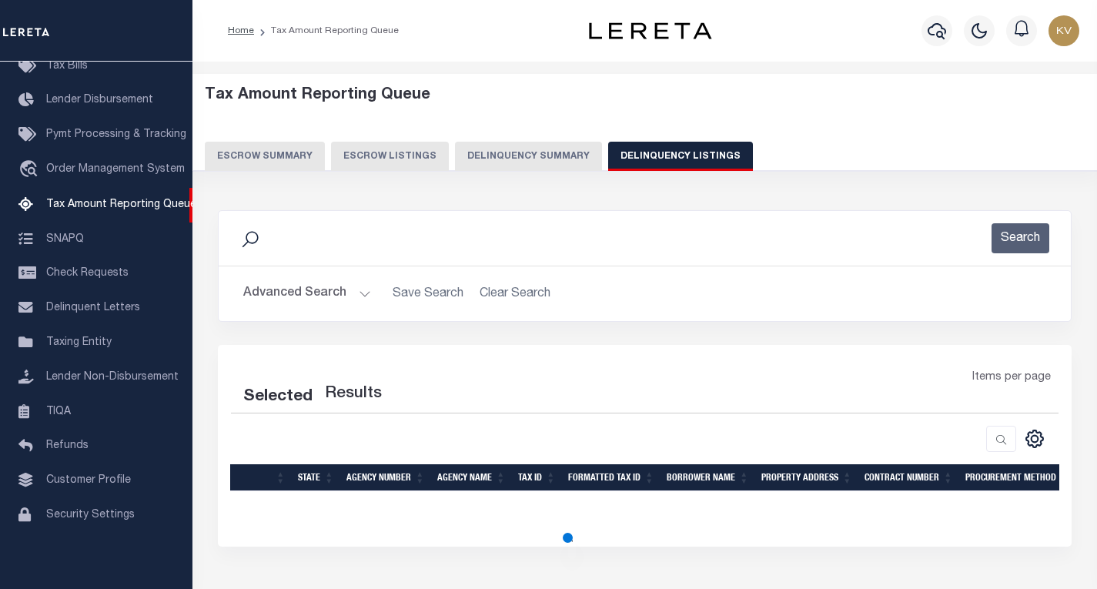
select select "100"
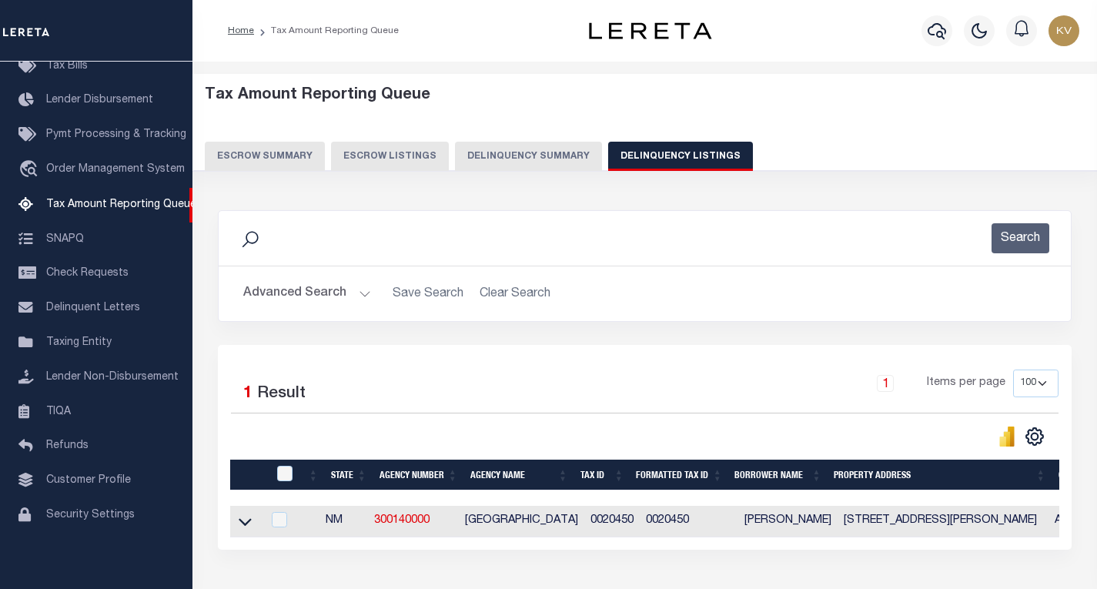
click at [354, 299] on button "Advanced Search" at bounding box center [307, 294] width 128 height 30
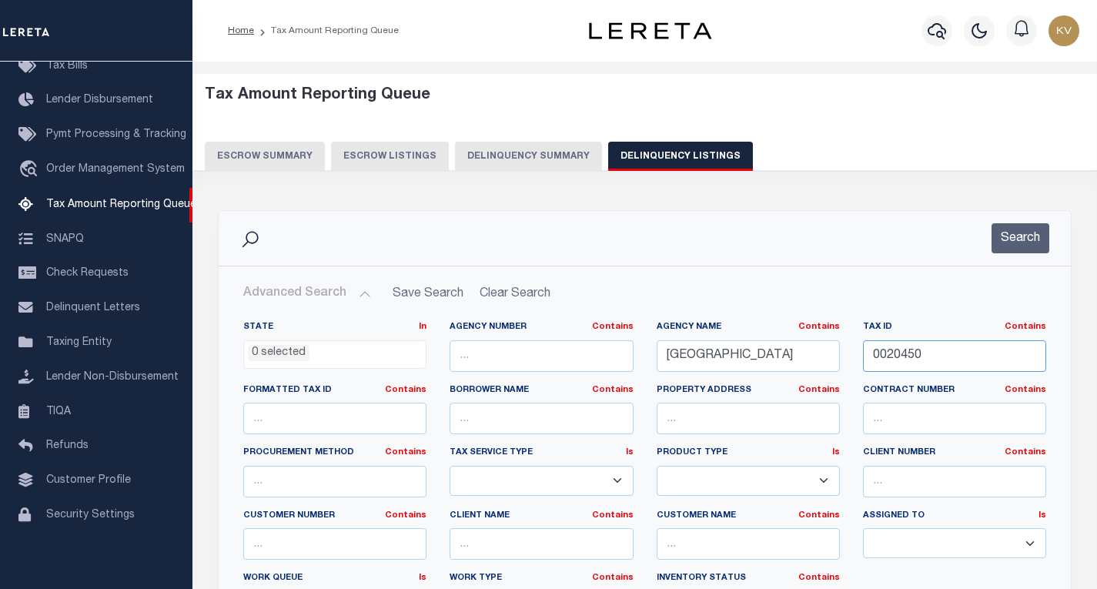
click at [901, 356] on input "0020450" at bounding box center [954, 356] width 183 height 32
paste input "3360"
type input "0033600"
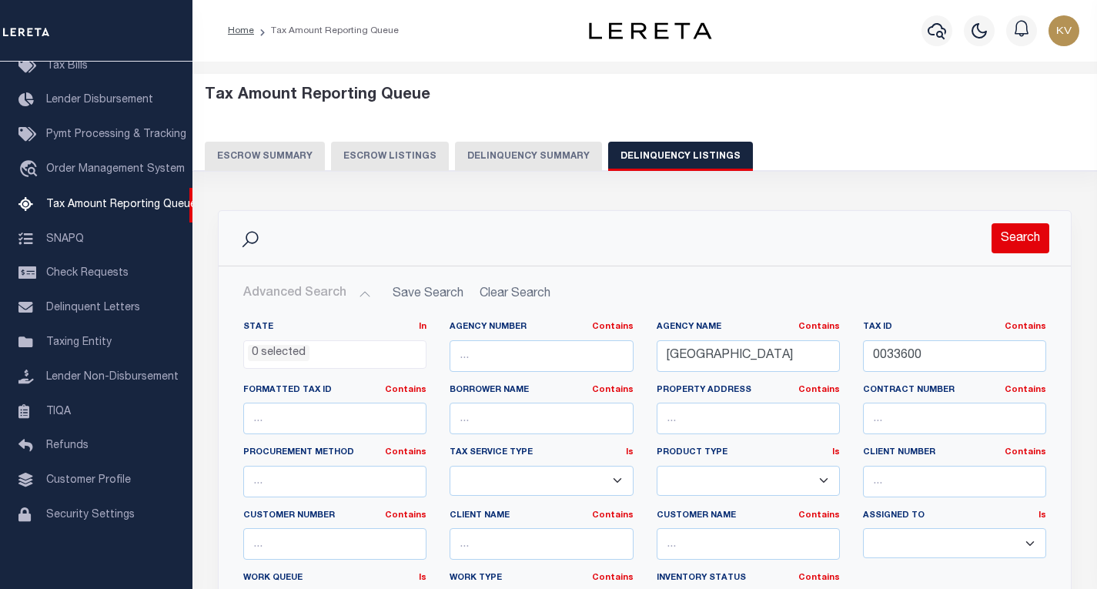
click at [1019, 246] on button "Search" at bounding box center [1021, 238] width 58 height 30
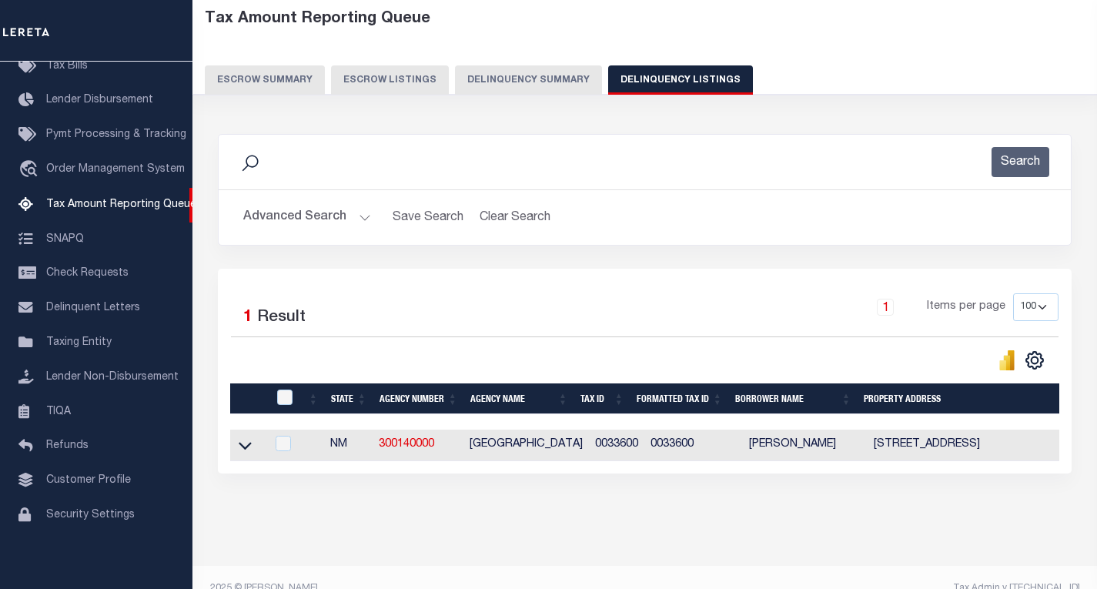
scroll to position [79, 0]
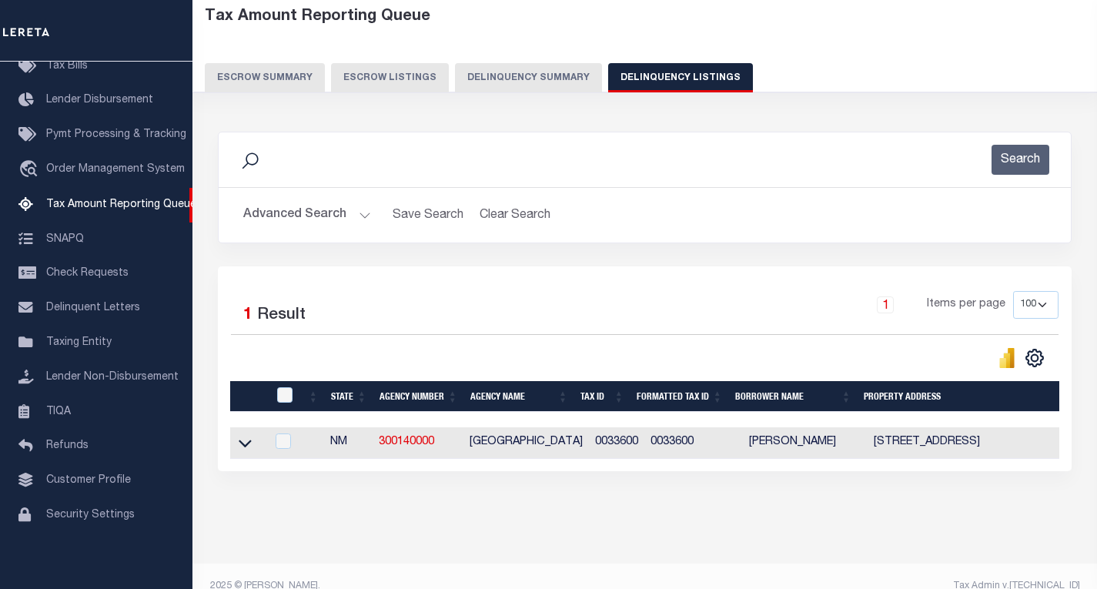
click at [236, 451] on td at bounding box center [248, 443] width 36 height 32
checkbox input "true"
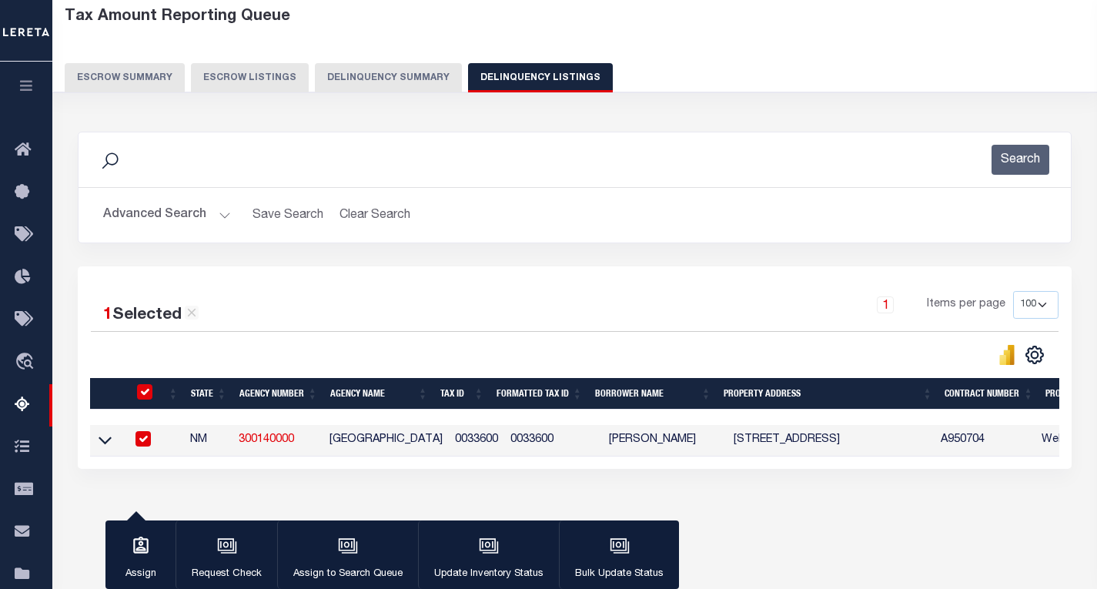
click at [147, 384] on th at bounding box center [143, 394] width 32 height 32
click at [143, 394] on input "checkbox" at bounding box center [144, 391] width 15 height 15
checkbox input "false"
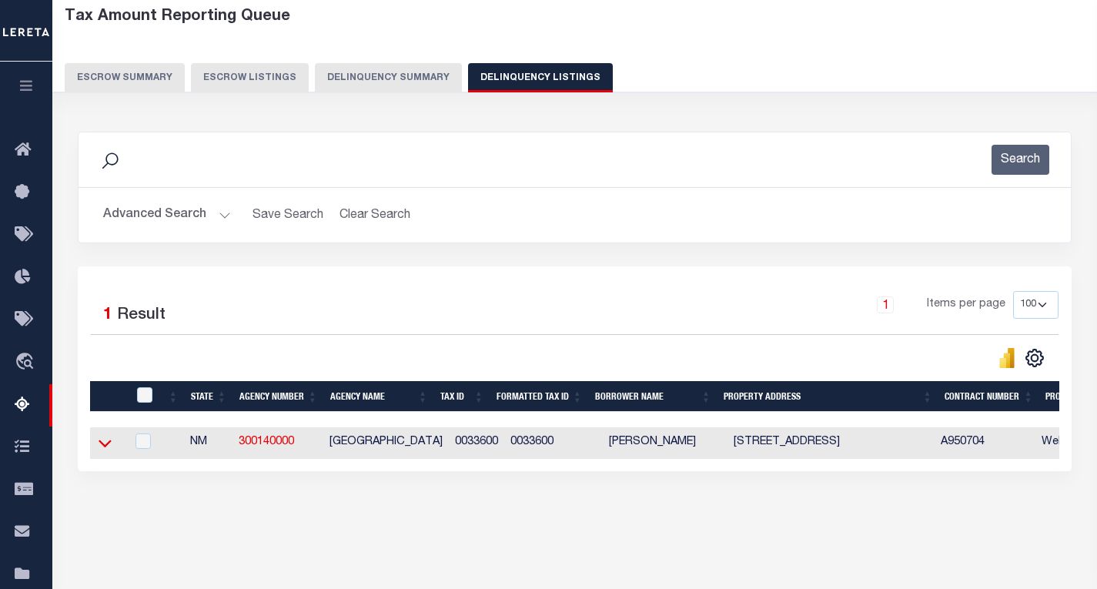
click at [109, 446] on icon at bounding box center [105, 444] width 13 height 8
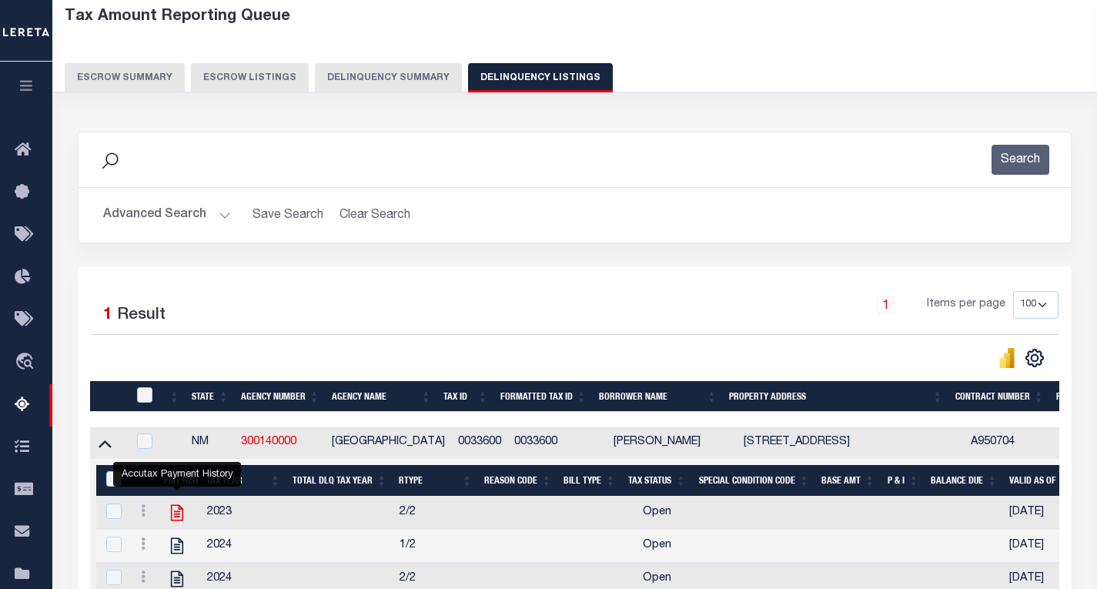
click at [180, 519] on icon "" at bounding box center [177, 513] width 20 height 20
checkbox input "true"
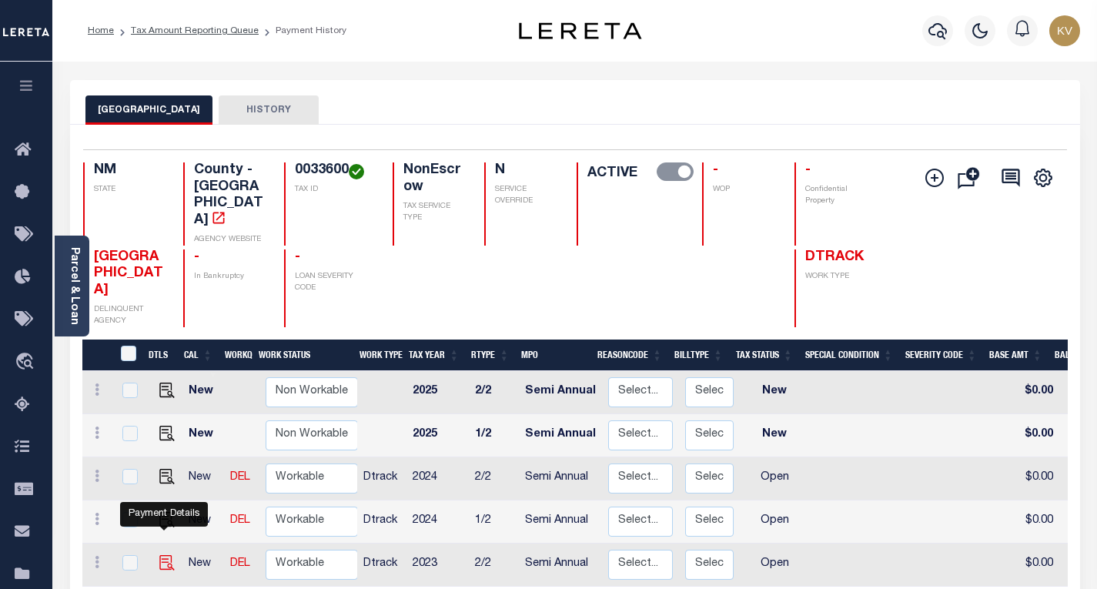
click at [164, 555] on img "" at bounding box center [166, 562] width 15 height 15
checkbox input "true"
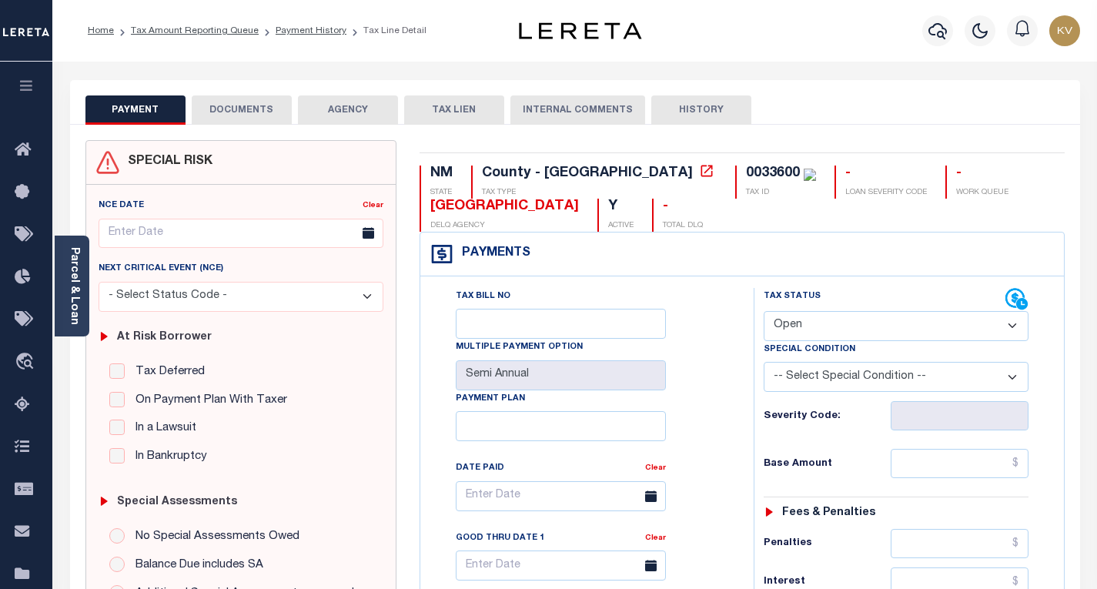
click at [789, 331] on select "- Select Status Code - Open Due/Unpaid Paid Incomplete No Tax Due Internal Refu…" at bounding box center [896, 326] width 265 height 30
select select "PYD"
click at [764, 312] on select "- Select Status Code - Open Due/Unpaid Paid Incomplete No Tax Due Internal Refu…" at bounding box center [896, 326] width 265 height 30
type input "[DATE]"
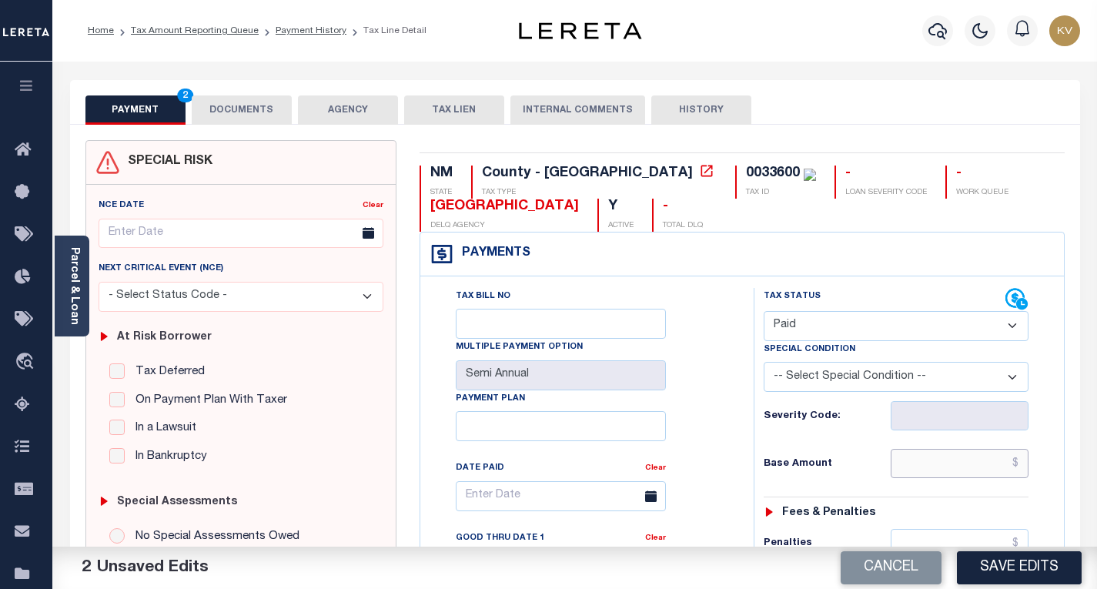
click at [933, 459] on input "text" at bounding box center [960, 463] width 138 height 29
type input "$0.00"
click at [875, 427] on div "Severity Code:" at bounding box center [896, 415] width 265 height 29
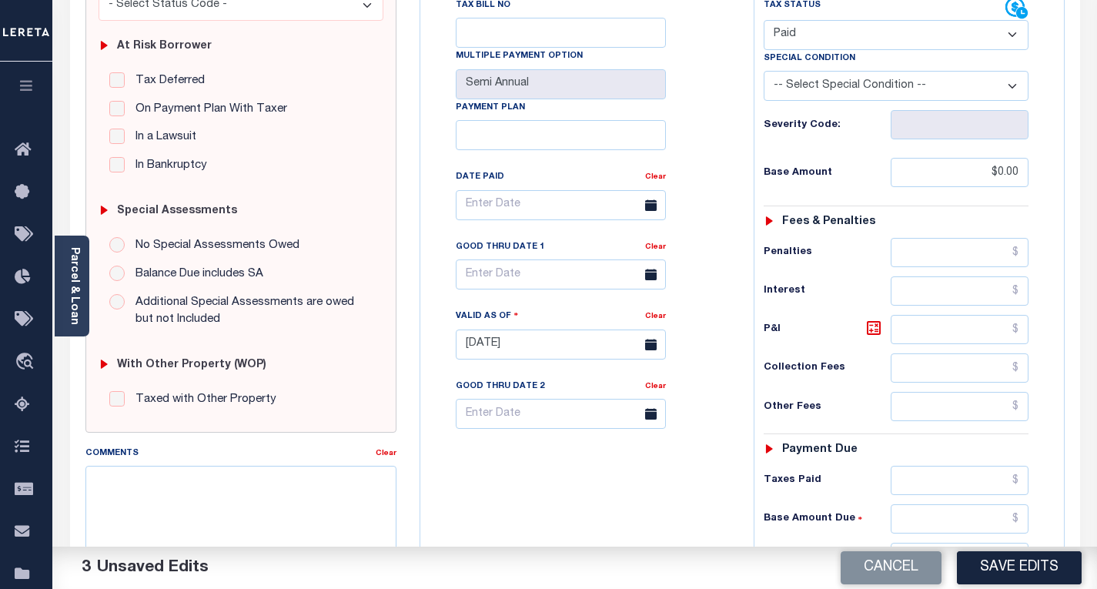
scroll to position [296, 0]
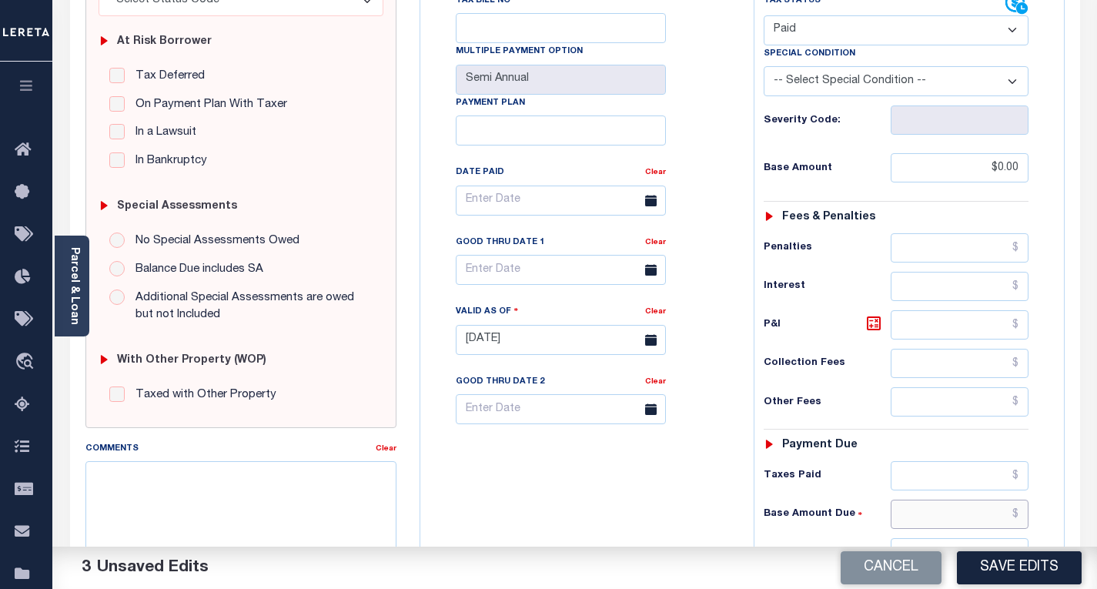
click at [898, 511] on input "text" at bounding box center [960, 514] width 138 height 29
type input "$"
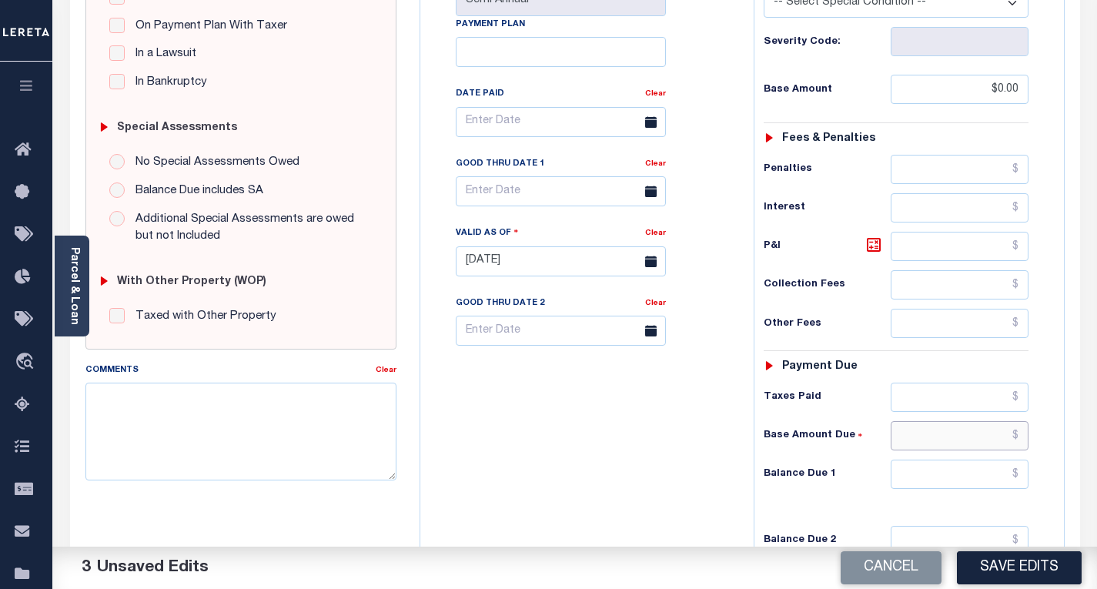
scroll to position [386, 0]
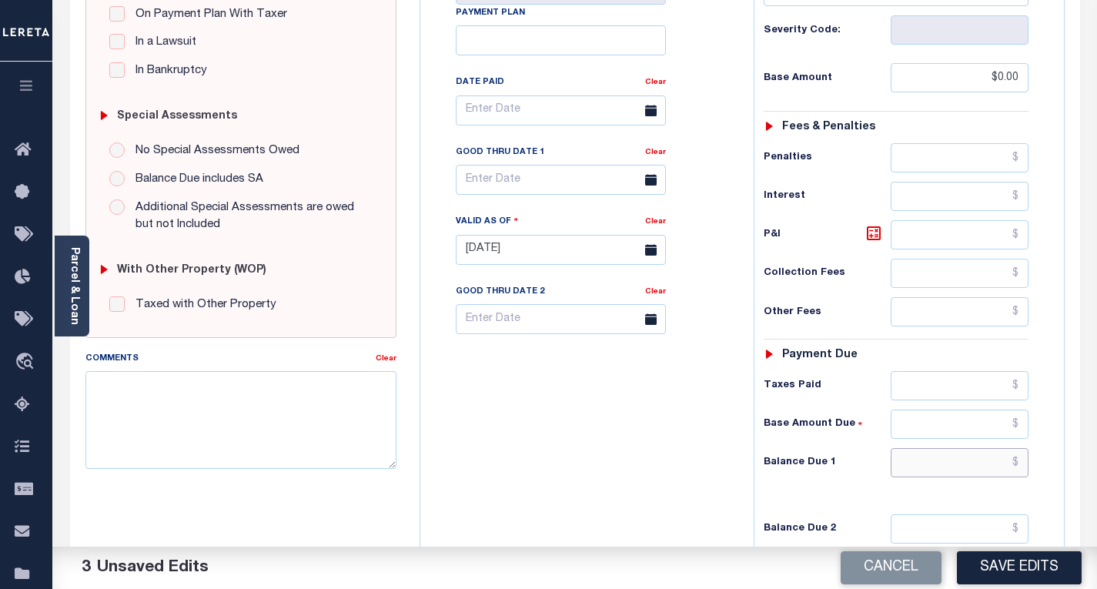
click at [993, 464] on input "text" at bounding box center [960, 462] width 138 height 29
type input "$0.00"
click at [722, 427] on div "Tax Bill No Multiple Payment Option Semi Annual Payment Plan Clear" at bounding box center [583, 242] width 318 height 680
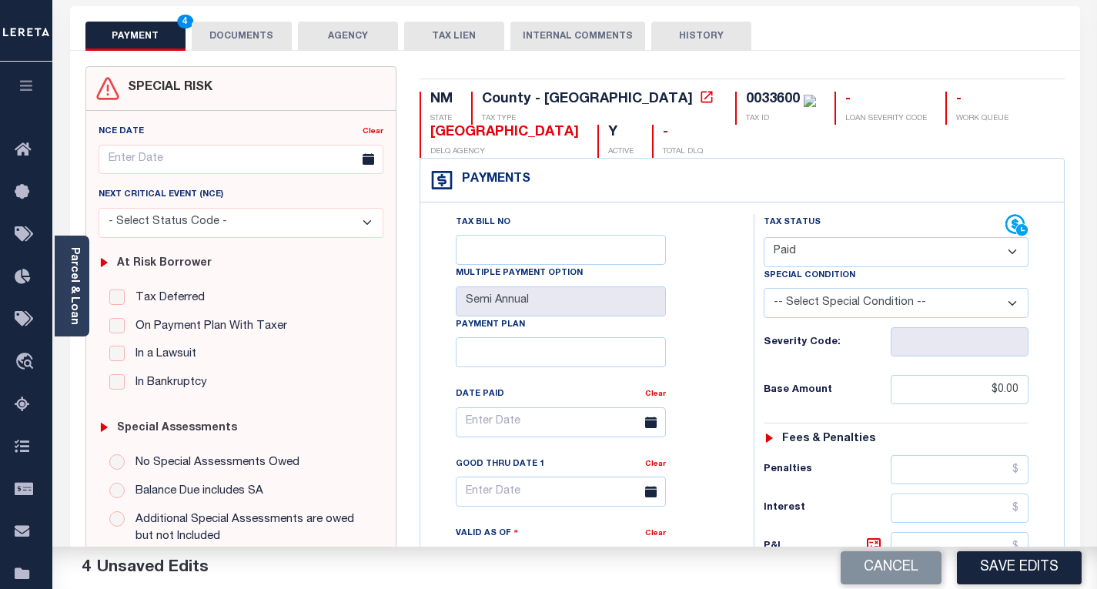
scroll to position [0, 0]
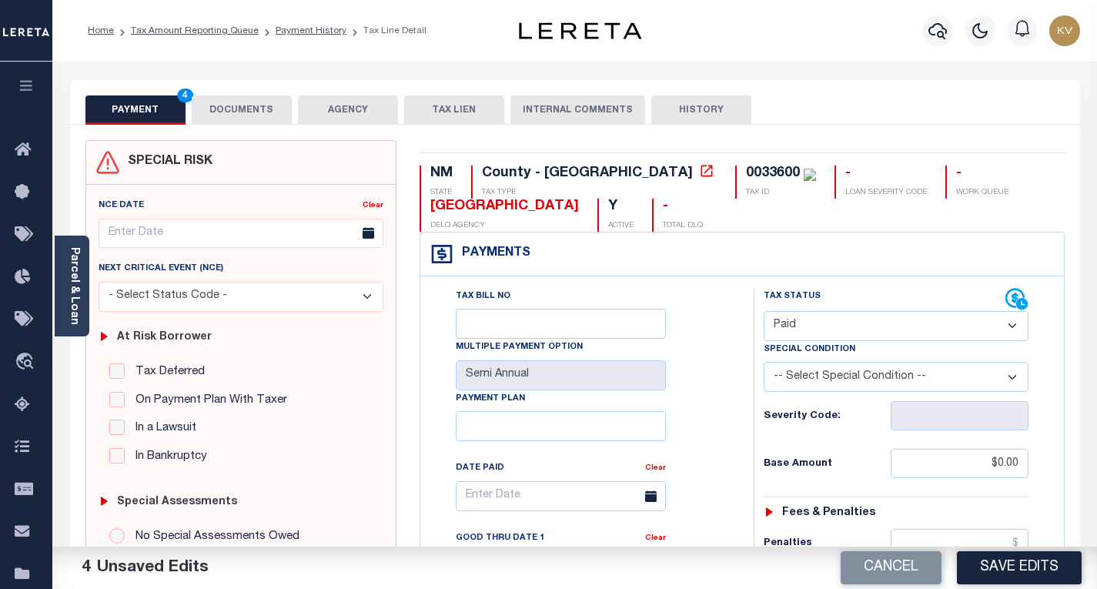
click at [242, 108] on button "DOCUMENTS" at bounding box center [242, 109] width 100 height 29
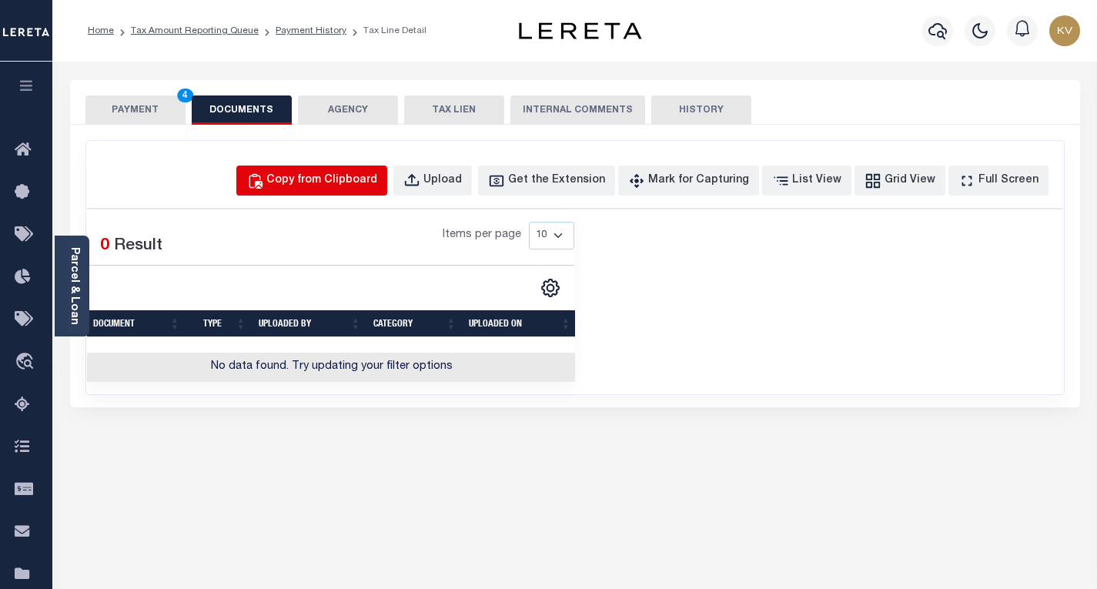
click at [328, 189] on button "Copy from Clipboard" at bounding box center [311, 181] width 151 height 30
select select "POP"
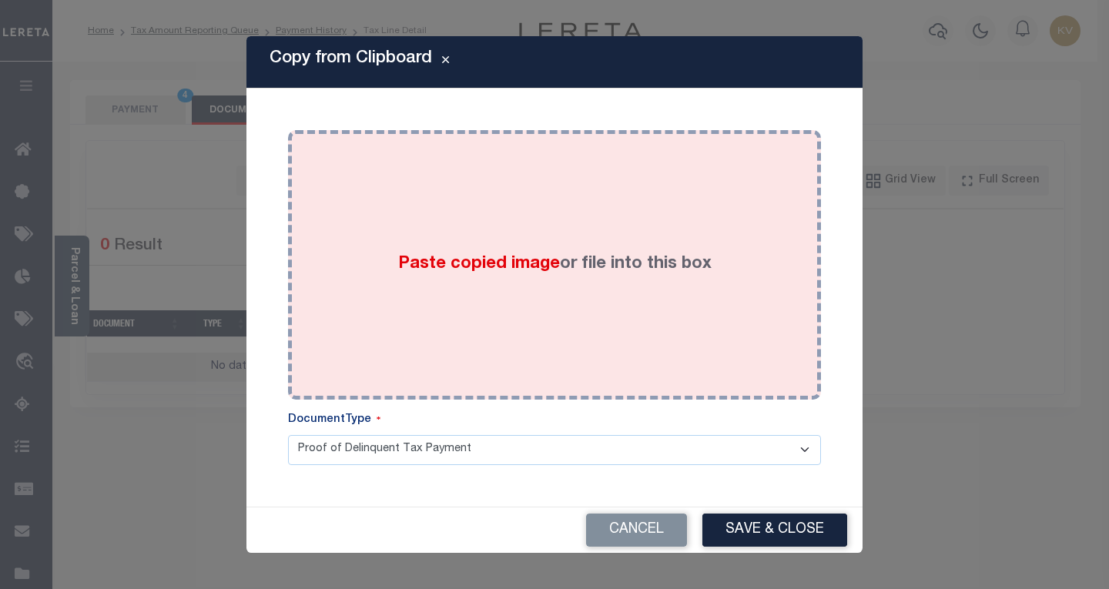
click at [497, 268] on span "Paste copied image" at bounding box center [479, 264] width 162 height 17
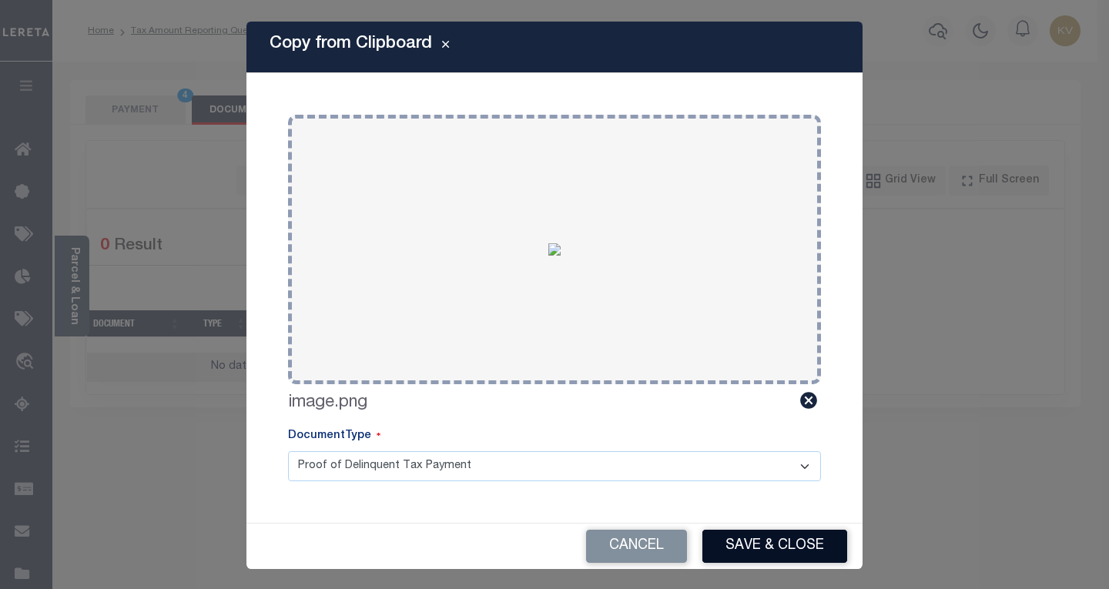
click at [728, 549] on button "Save & Close" at bounding box center [774, 546] width 145 height 33
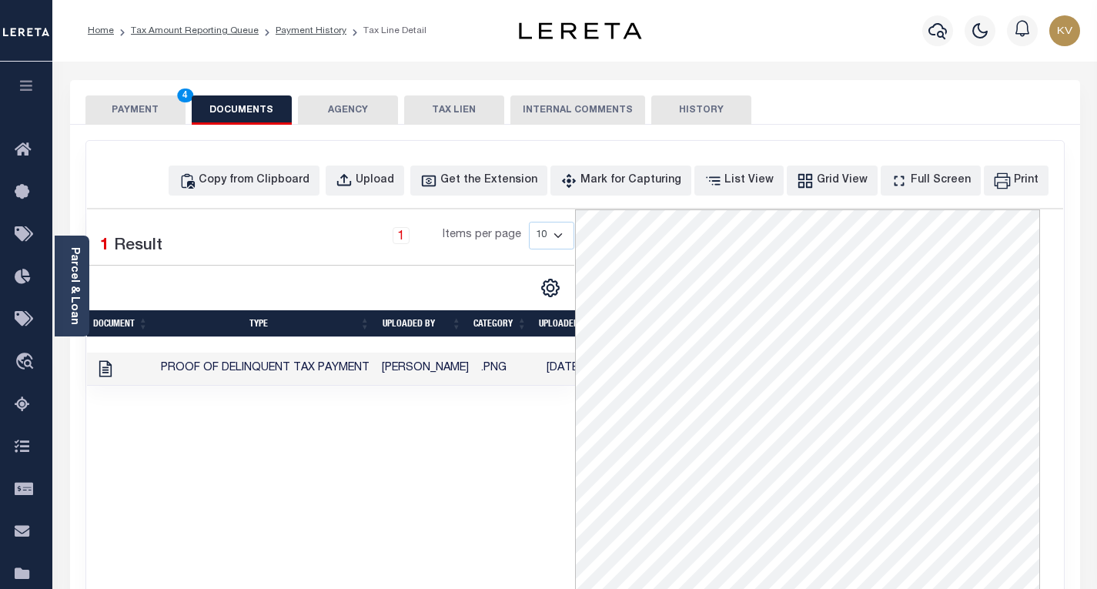
click at [136, 119] on button "PAYMENT 4" at bounding box center [135, 109] width 100 height 29
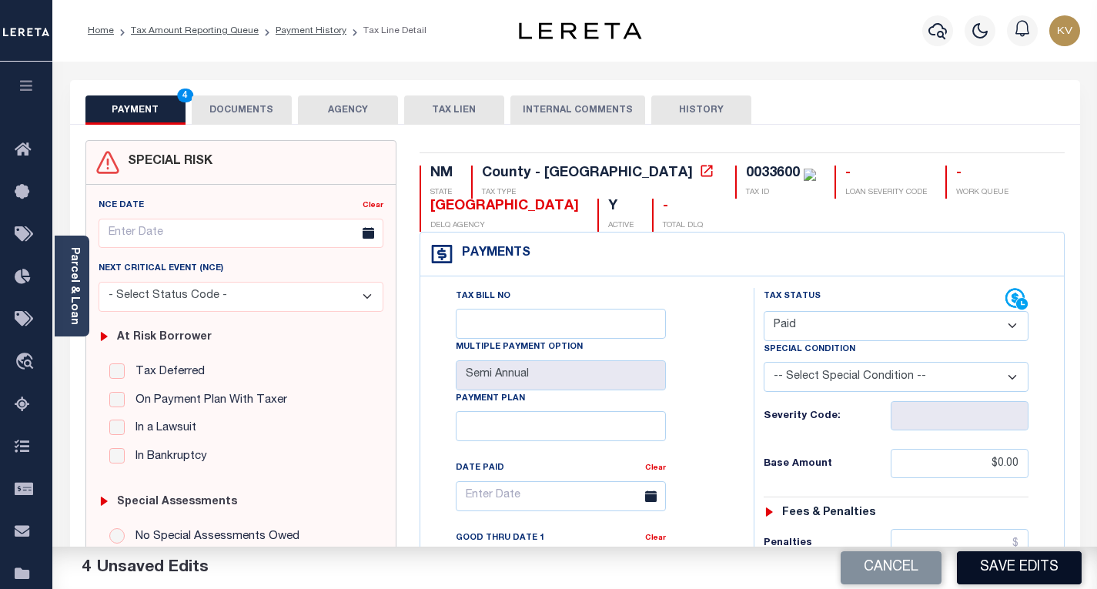
click at [995, 583] on button "Save Edits" at bounding box center [1019, 567] width 125 height 33
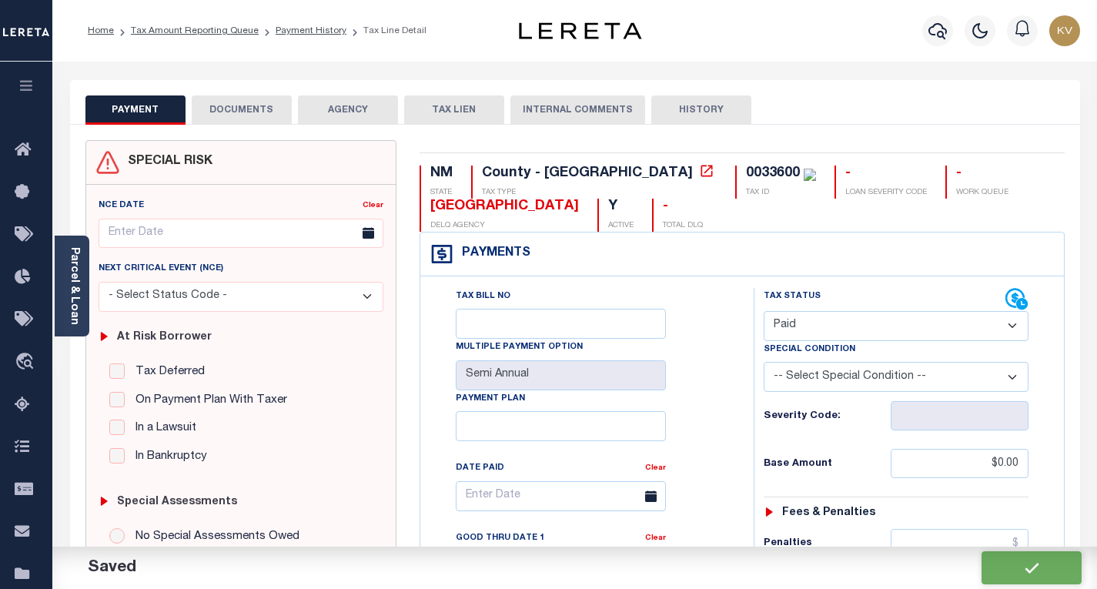
checkbox input "false"
type input "$0"
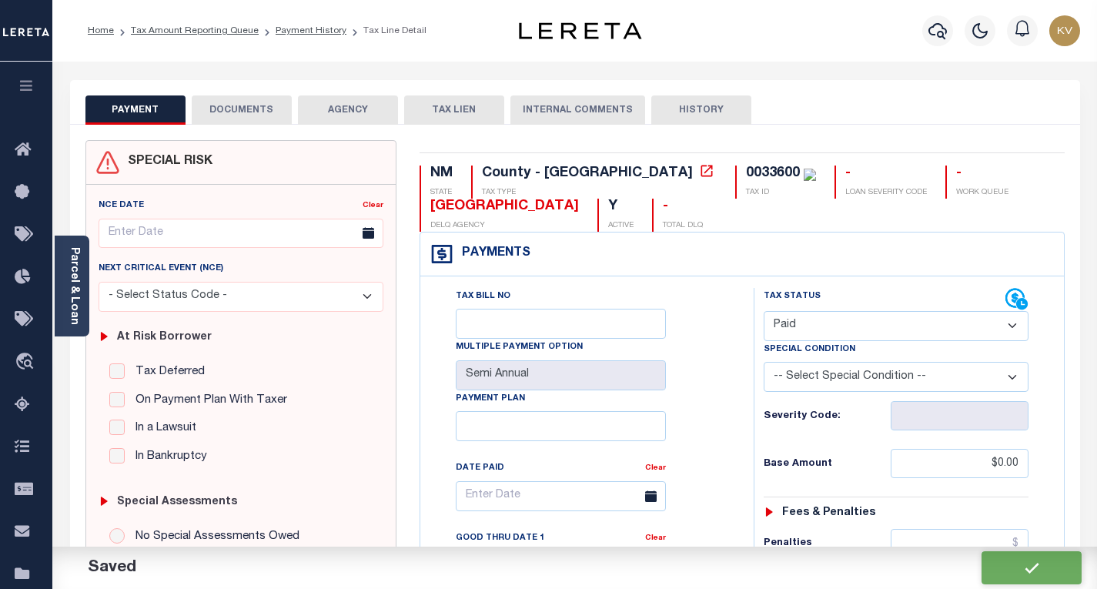
type input "$0"
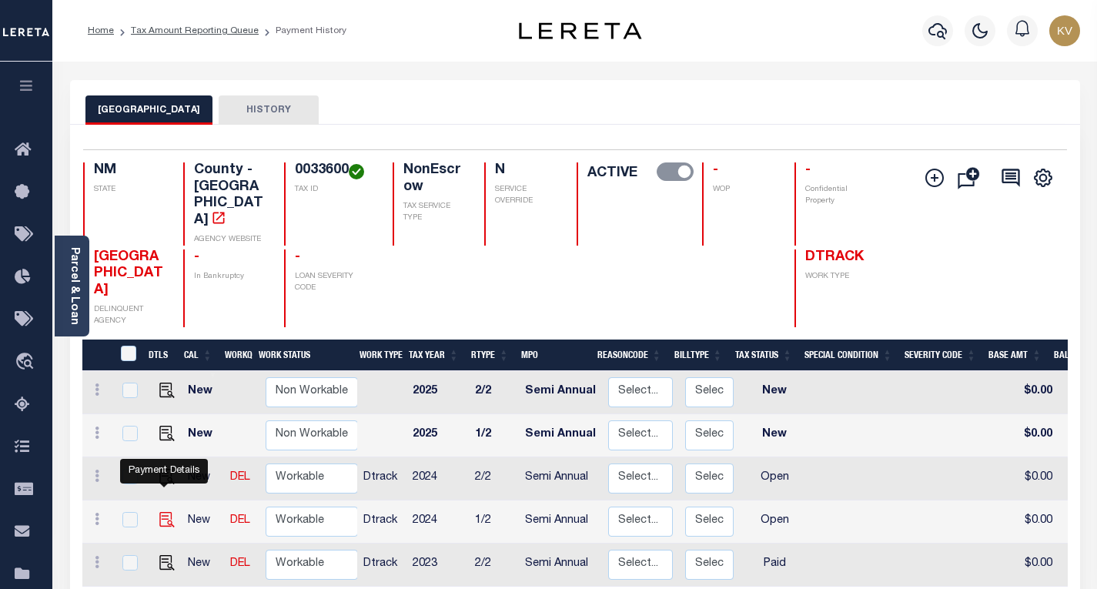
click at [165, 512] on img "" at bounding box center [166, 519] width 15 height 15
checkbox input "true"
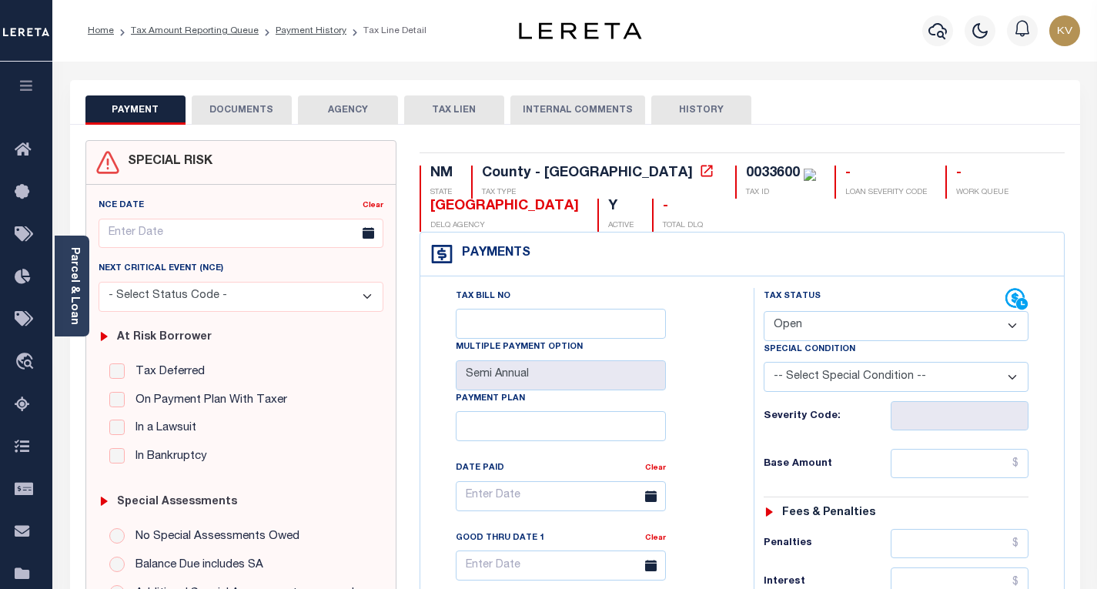
click at [833, 330] on select "- Select Status Code - Open Due/Unpaid Paid Incomplete No Tax Due Internal Refu…" at bounding box center [896, 326] width 265 height 30
select select "PYD"
click at [764, 312] on select "- Select Status Code - Open Due/Unpaid Paid Incomplete No Tax Due Internal Refu…" at bounding box center [896, 326] width 265 height 30
type input "[DATE]"
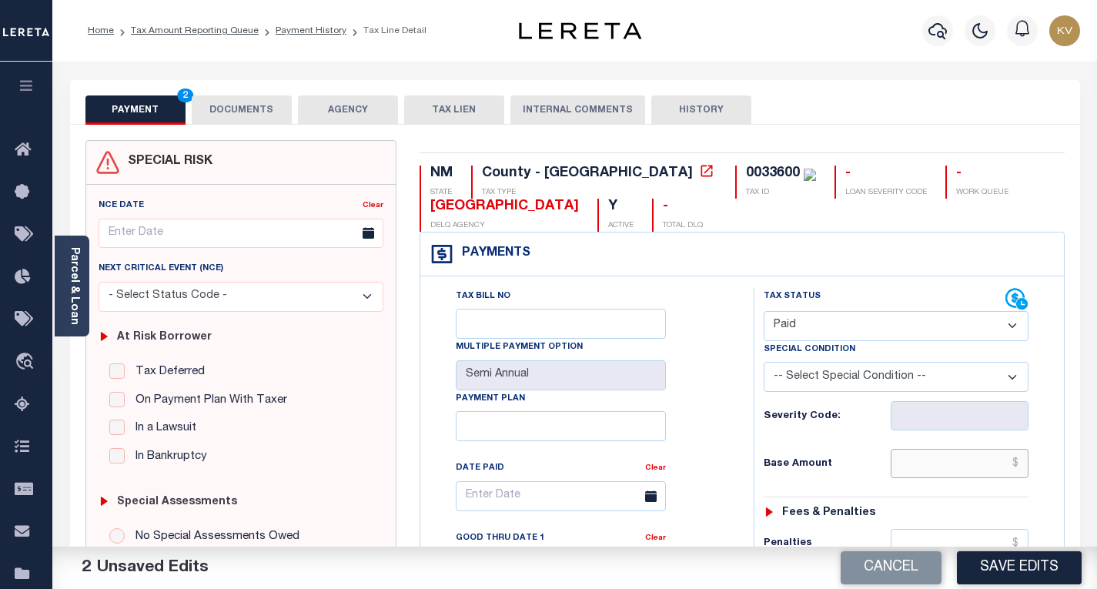
click at [944, 469] on input "text" at bounding box center [960, 463] width 138 height 29
click at [876, 460] on h6 "Base Amount" at bounding box center [827, 464] width 127 height 12
click at [1010, 471] on input "$66,701.00" at bounding box center [960, 463] width 138 height 29
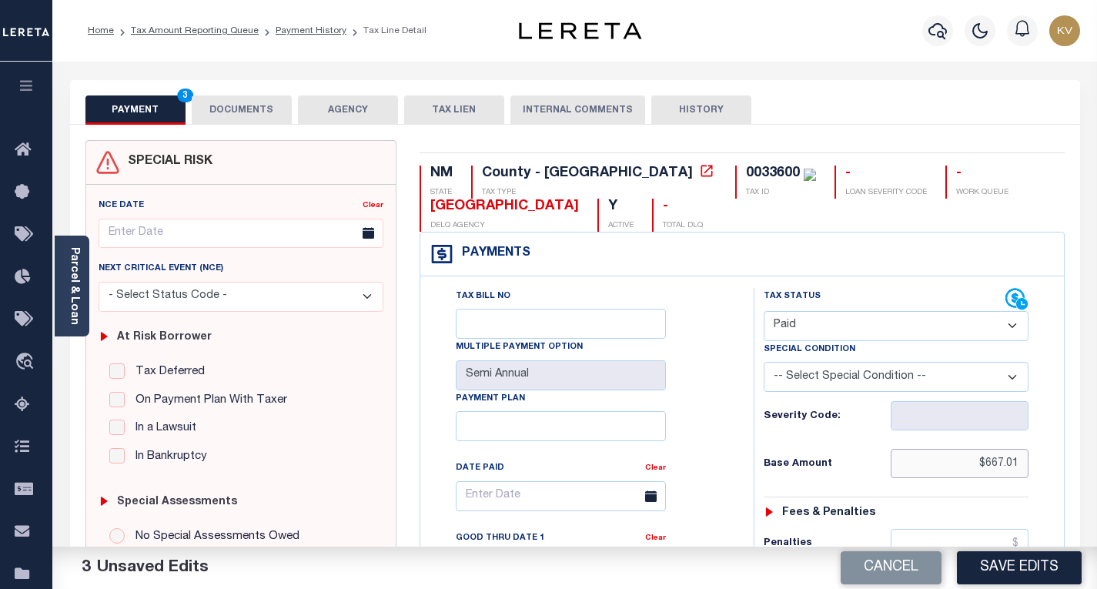
type input "$667.01"
click at [858, 420] on h6 "Severity Code:" at bounding box center [827, 416] width 127 height 12
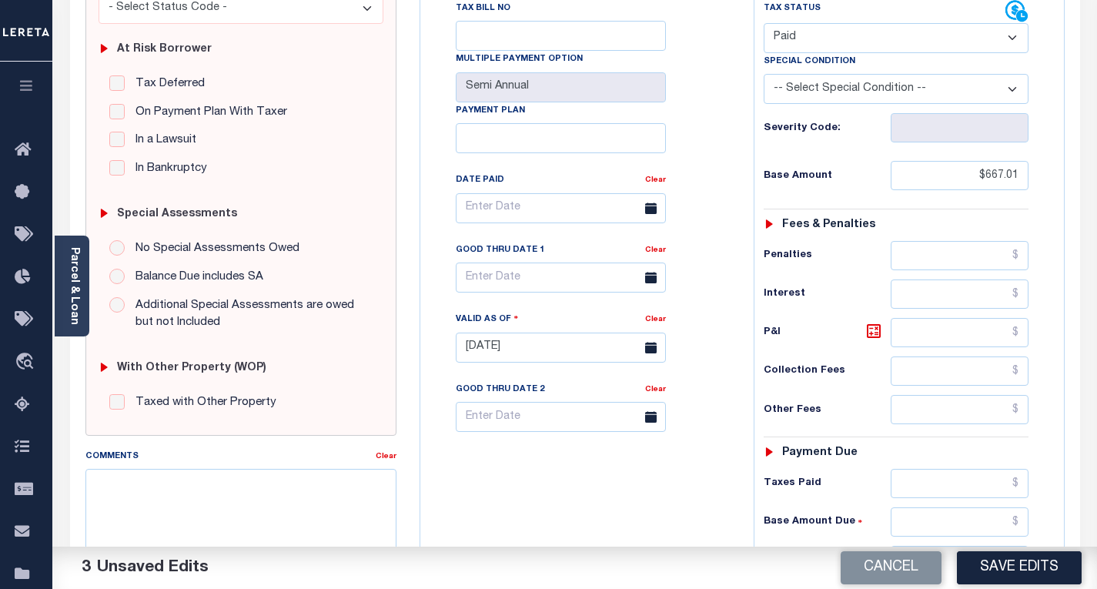
scroll to position [309, 0]
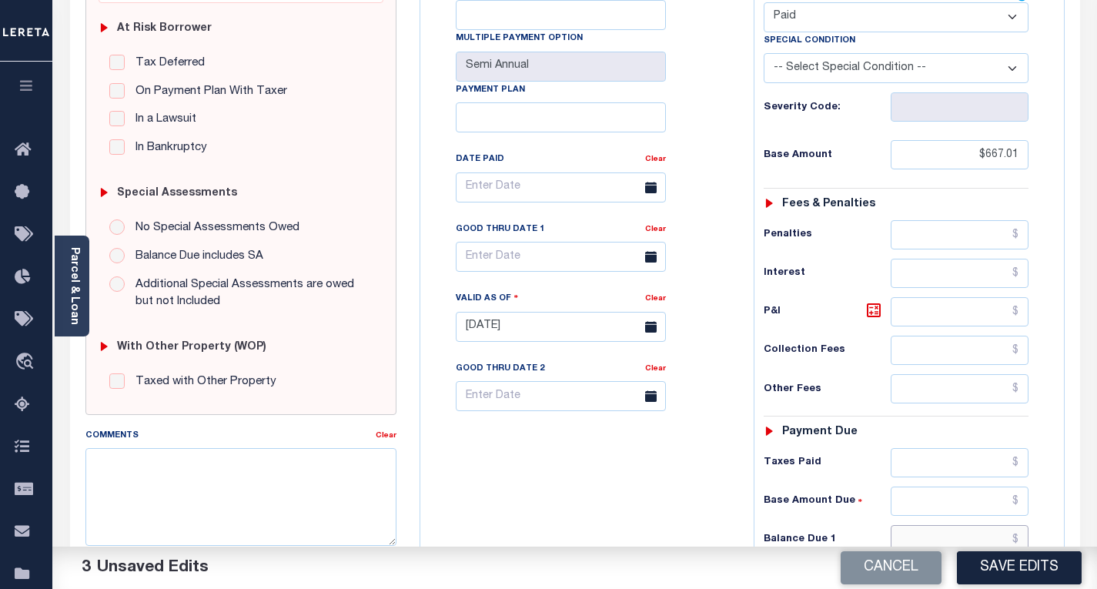
click at [914, 541] on input "text" at bounding box center [960, 539] width 138 height 29
type input "$0.00"
click at [709, 497] on div "Tax Bill No Multiple Payment Option Semi Annual Payment Plan Clear" at bounding box center [583, 319] width 318 height 680
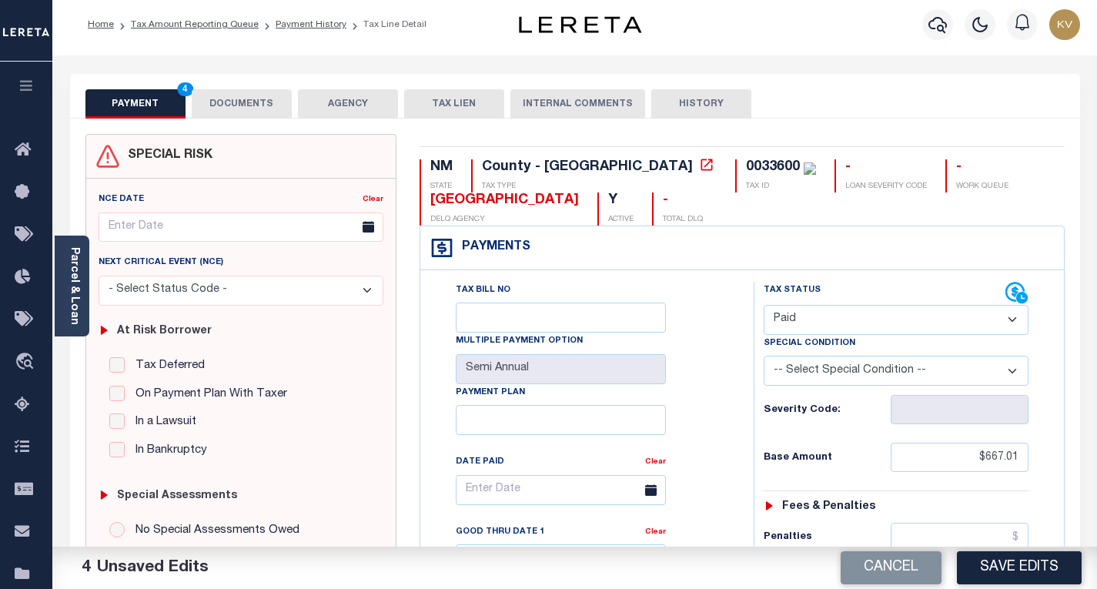
scroll to position [0, 0]
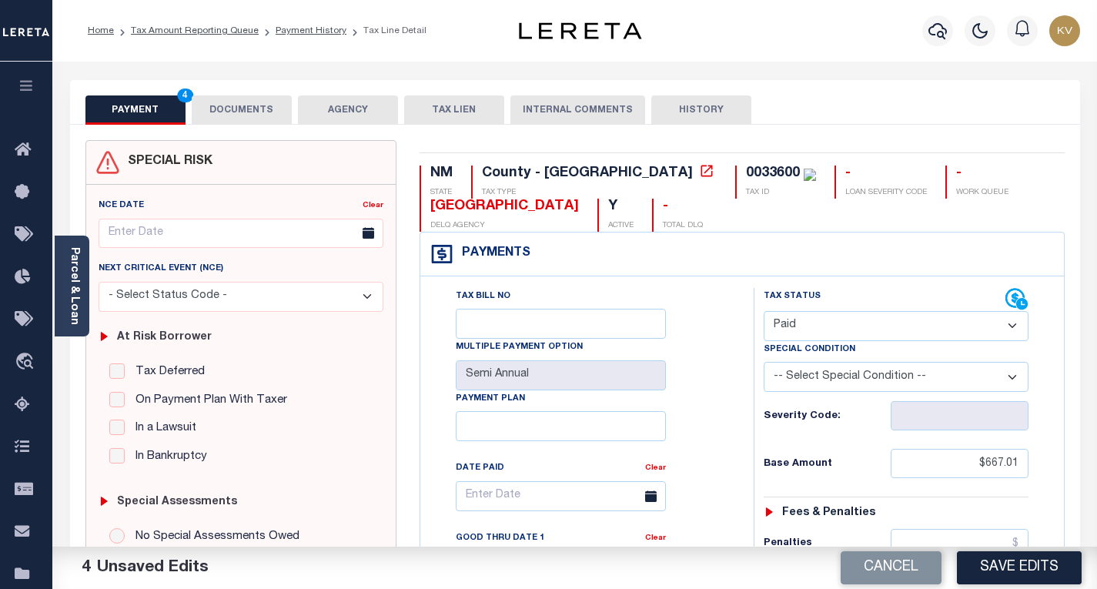
click at [256, 106] on button "DOCUMENTS" at bounding box center [242, 109] width 100 height 29
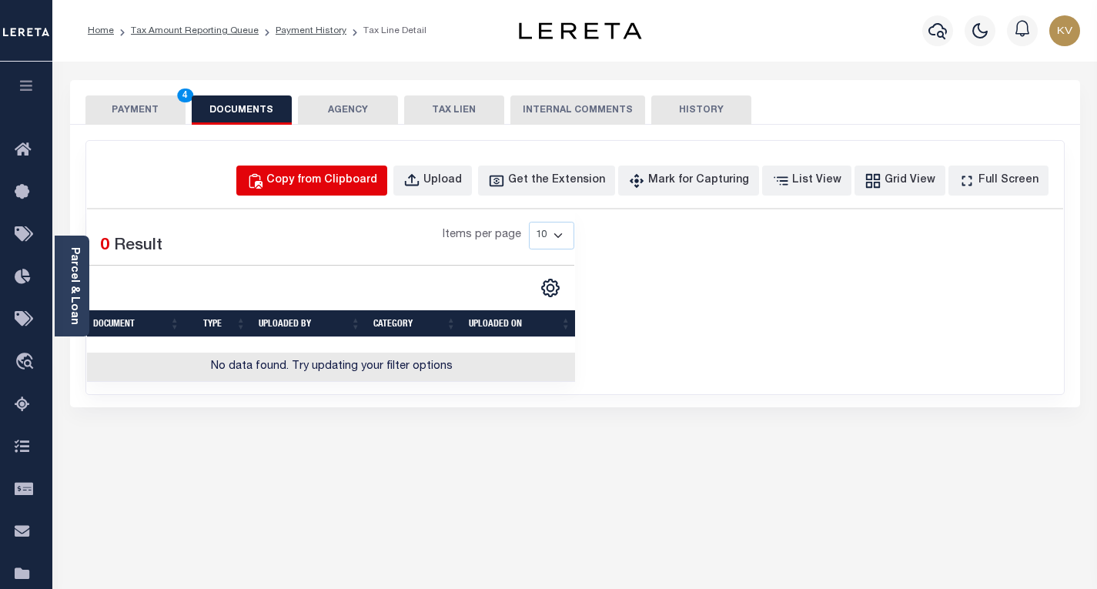
click at [373, 169] on button "Copy from Clipboard" at bounding box center [311, 181] width 151 height 30
select select "POP"
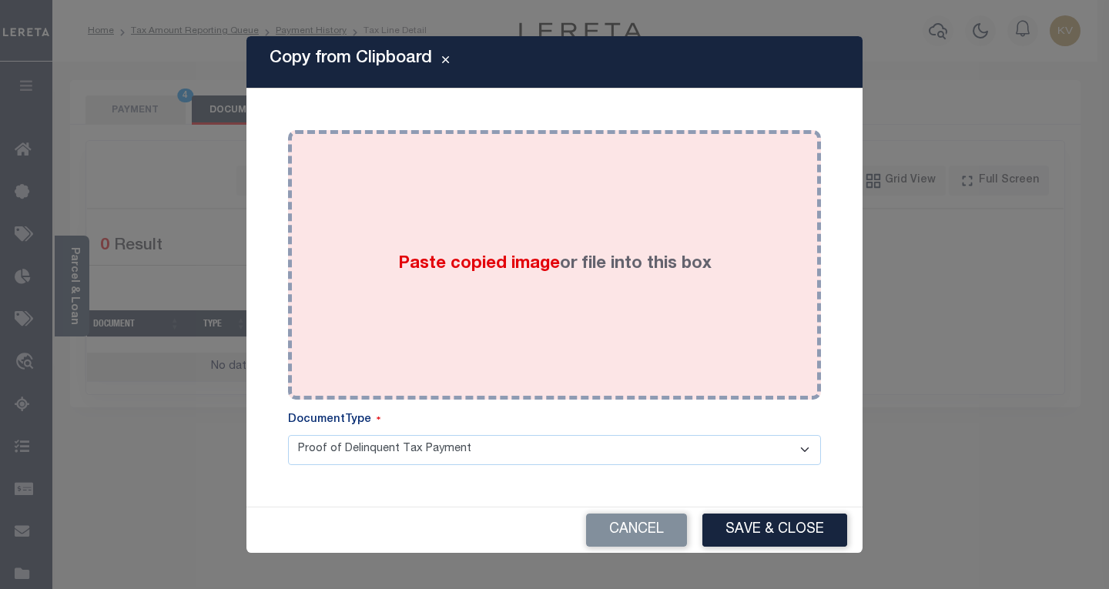
click at [443, 246] on div "Paste copied image or file into this box" at bounding box center [555, 265] width 510 height 246
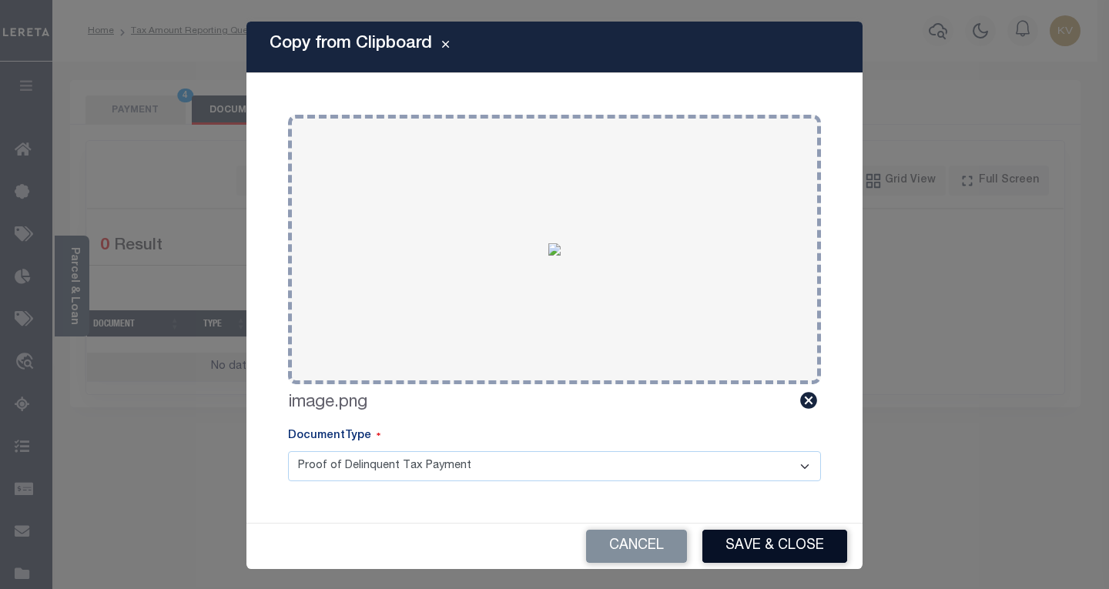
click at [733, 538] on button "Save & Close" at bounding box center [774, 546] width 145 height 33
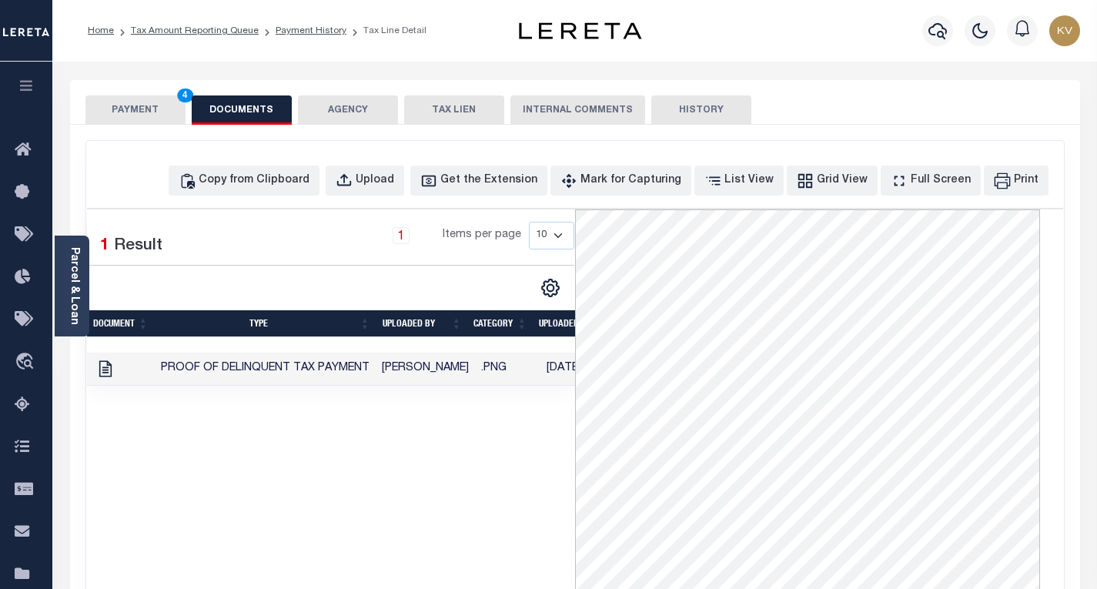
click at [151, 114] on button "PAYMENT 4" at bounding box center [135, 109] width 100 height 29
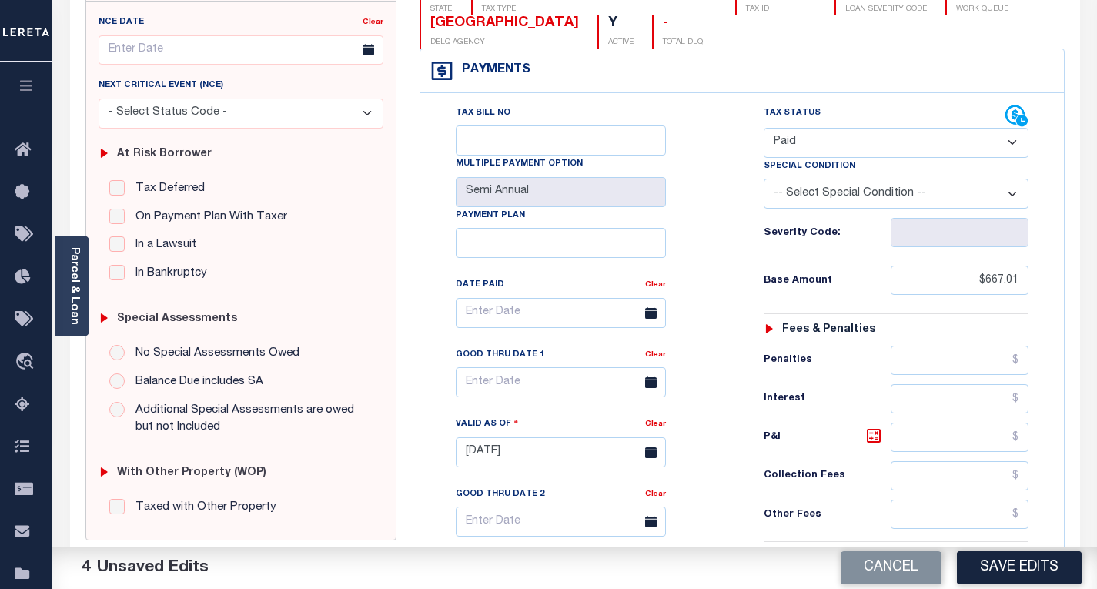
scroll to position [185, 0]
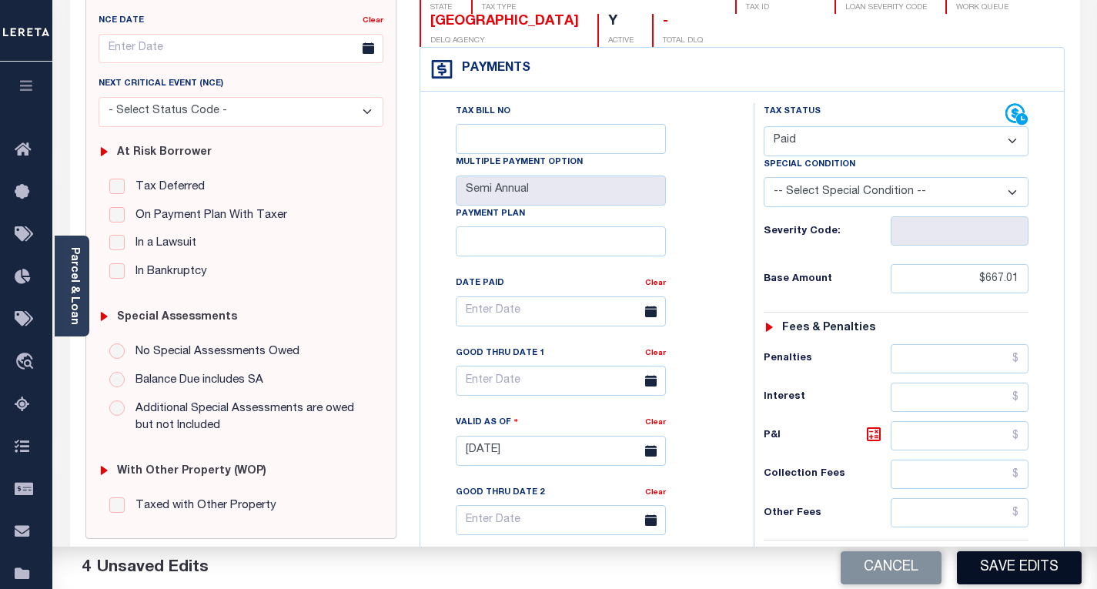
click at [989, 564] on button "Save Edits" at bounding box center [1019, 567] width 125 height 33
checkbox input "false"
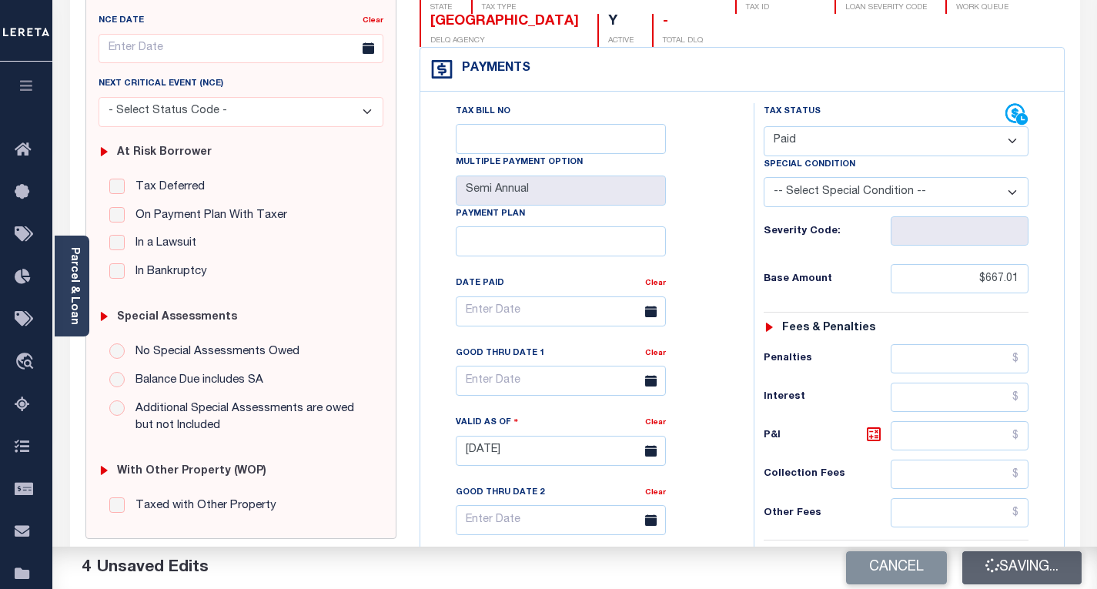
type input "$667.01"
type input "$0"
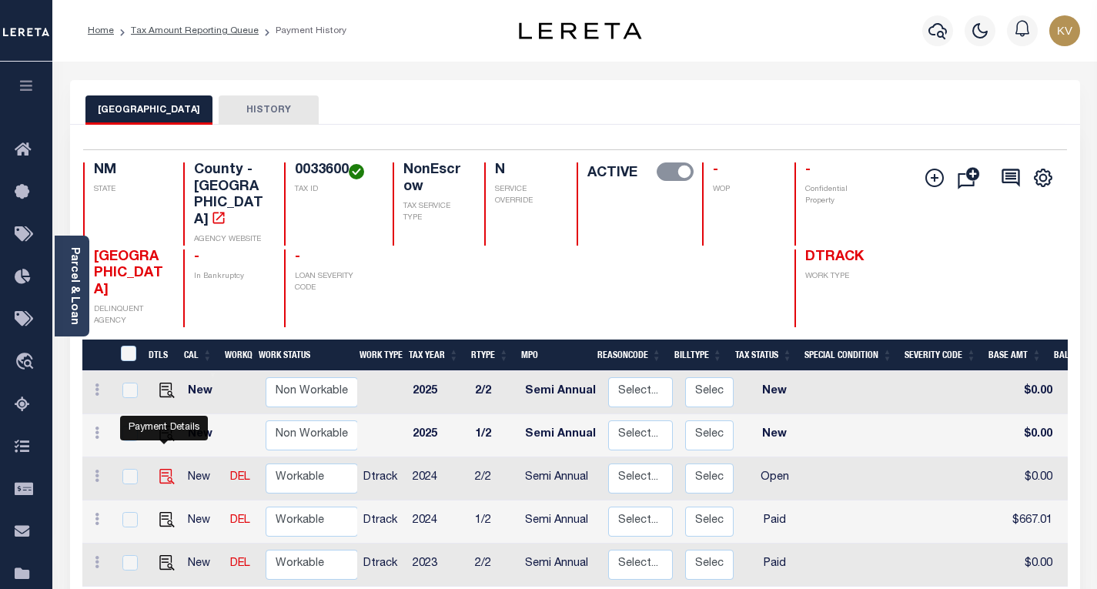
click at [159, 469] on img "" at bounding box center [166, 476] width 15 height 15
checkbox input "true"
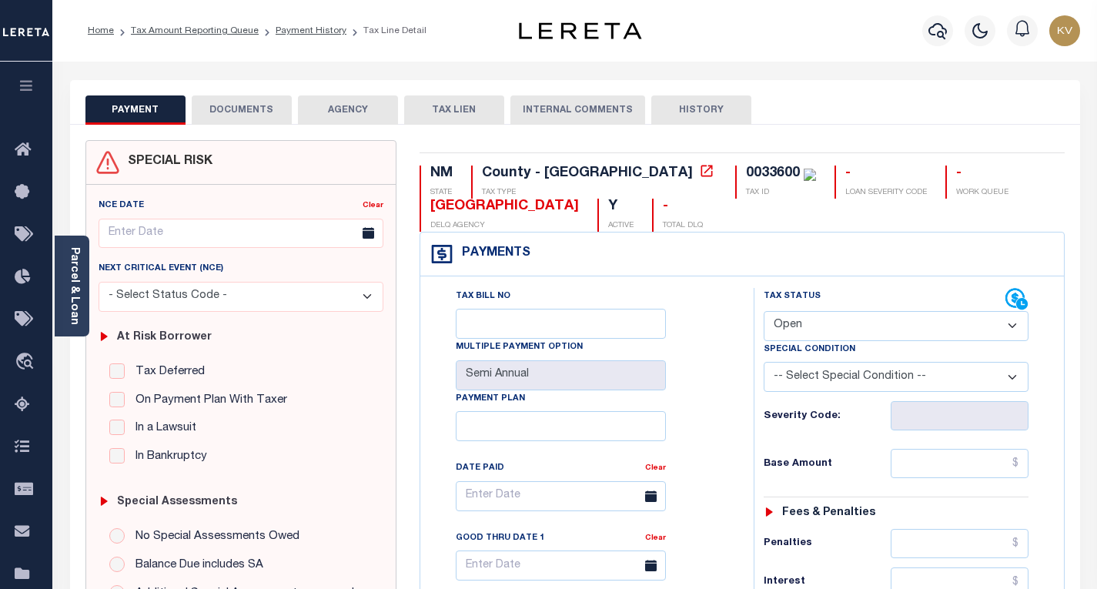
click at [903, 306] on div "Tax Status Status" at bounding box center [885, 299] width 242 height 23
click at [899, 319] on select "- Select Status Code - Open Due/Unpaid Paid Incomplete No Tax Due Internal Refu…" at bounding box center [896, 326] width 265 height 30
select select "PYD"
click at [764, 312] on select "- Select Status Code - Open Due/Unpaid Paid Incomplete No Tax Due Internal Refu…" at bounding box center [896, 326] width 265 height 30
type input "[DATE]"
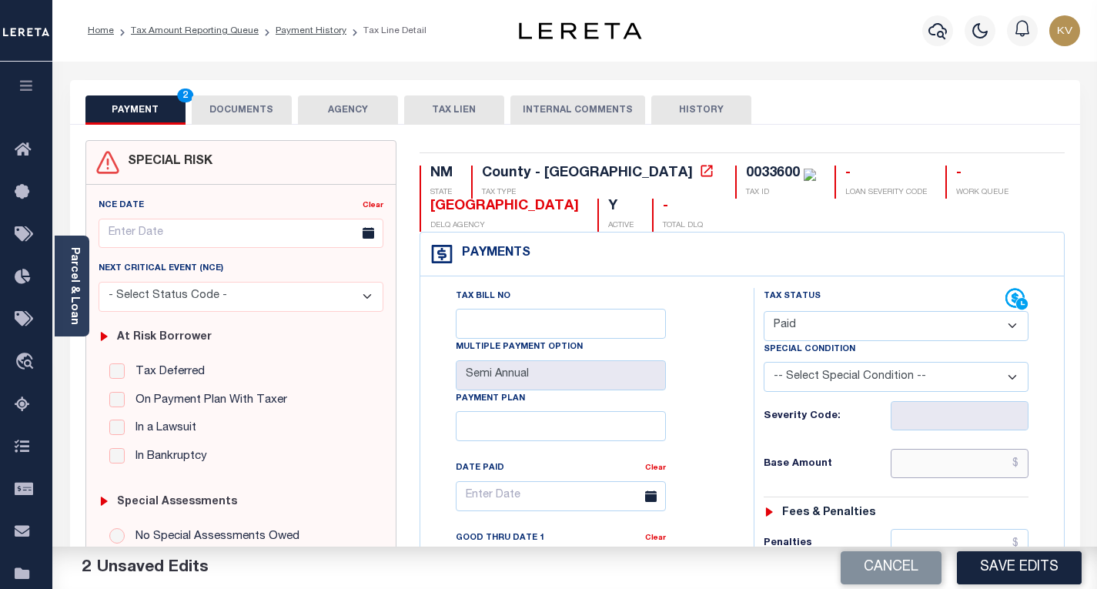
click at [926, 462] on input "text" at bounding box center [960, 463] width 138 height 29
type input "$667.01"
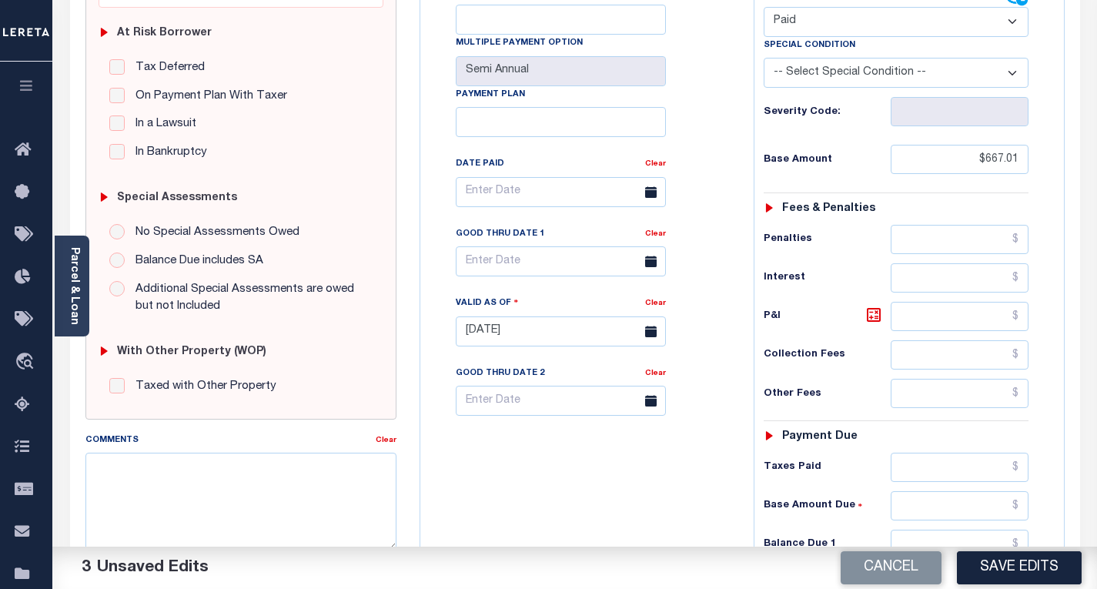
scroll to position [313, 0]
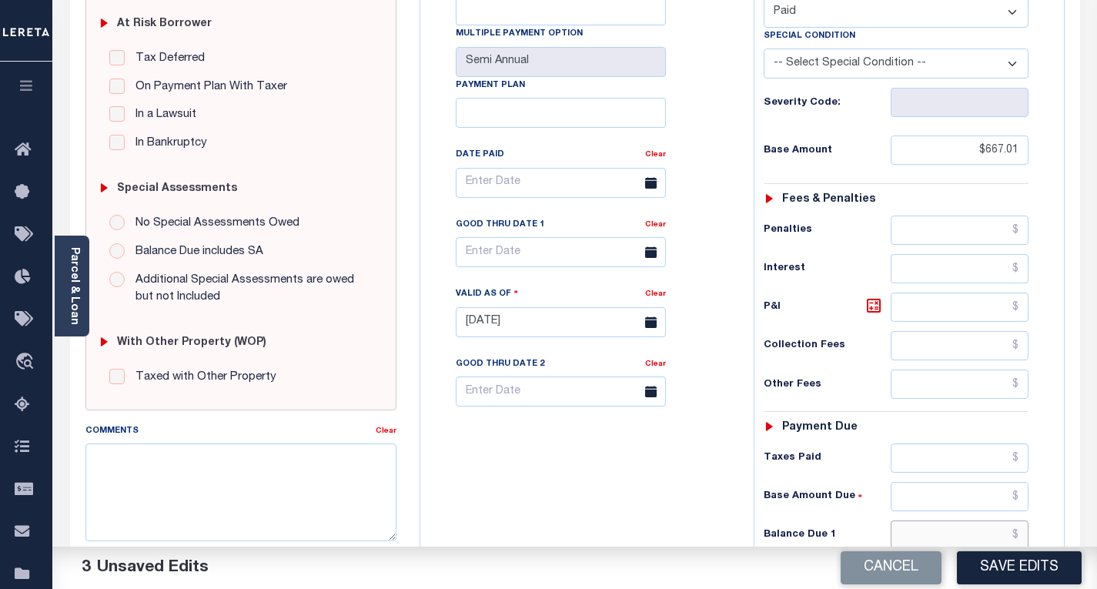
click at [953, 530] on input "text" at bounding box center [960, 535] width 138 height 29
type input "$0.00"
click at [734, 492] on div "Tax Bill No Multiple Payment Option Semi Annual Payment Plan Clear" at bounding box center [583, 315] width 318 height 680
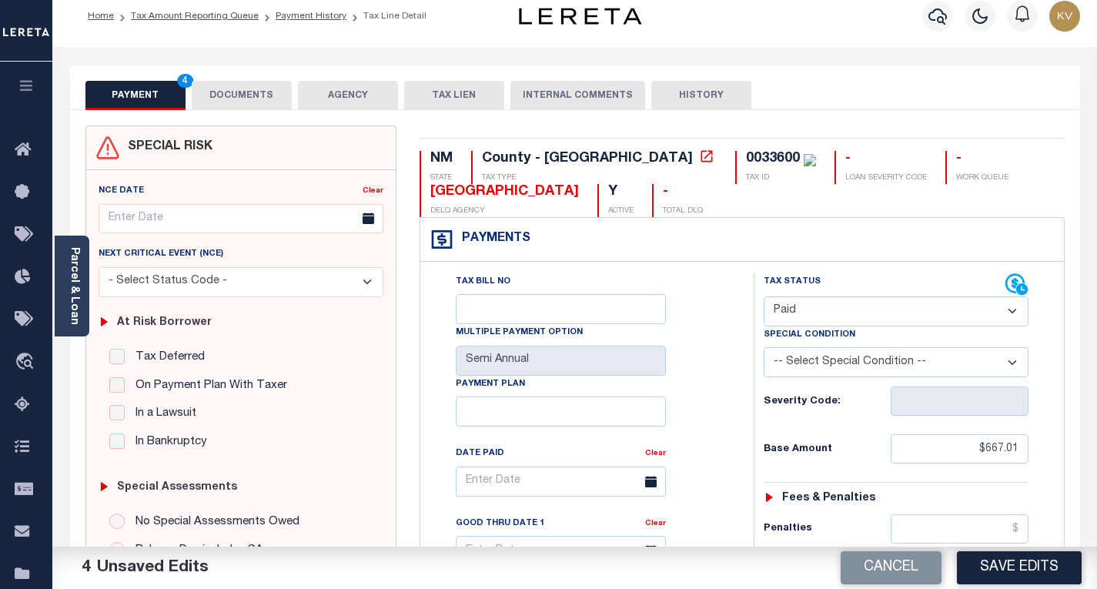
scroll to position [0, 0]
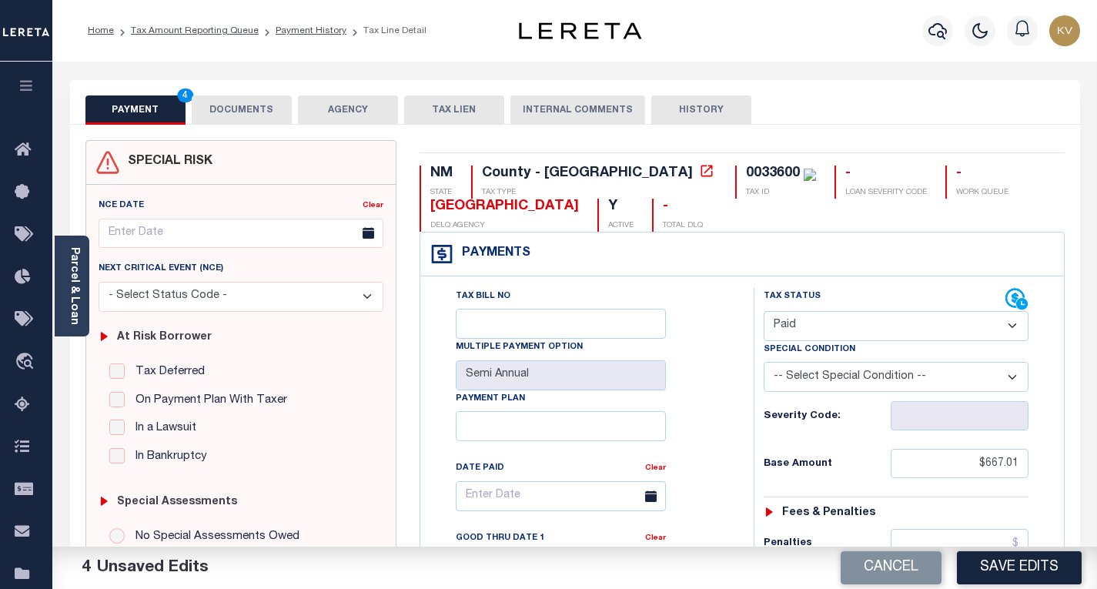
click at [235, 110] on button "DOCUMENTS" at bounding box center [242, 109] width 100 height 29
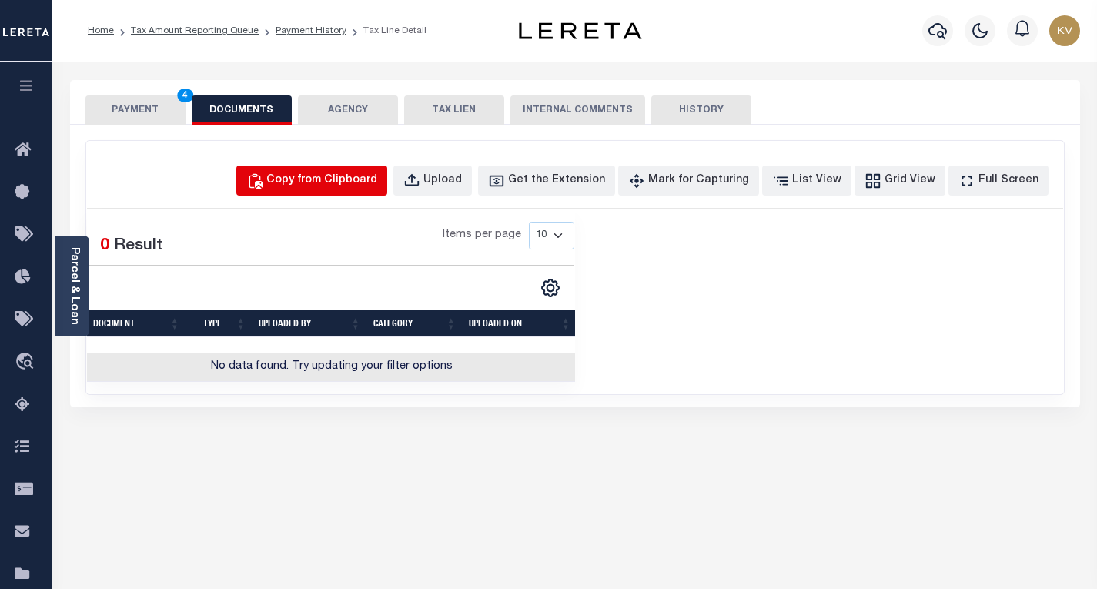
click at [377, 178] on div "Copy from Clipboard" at bounding box center [321, 180] width 111 height 17
select select "POP"
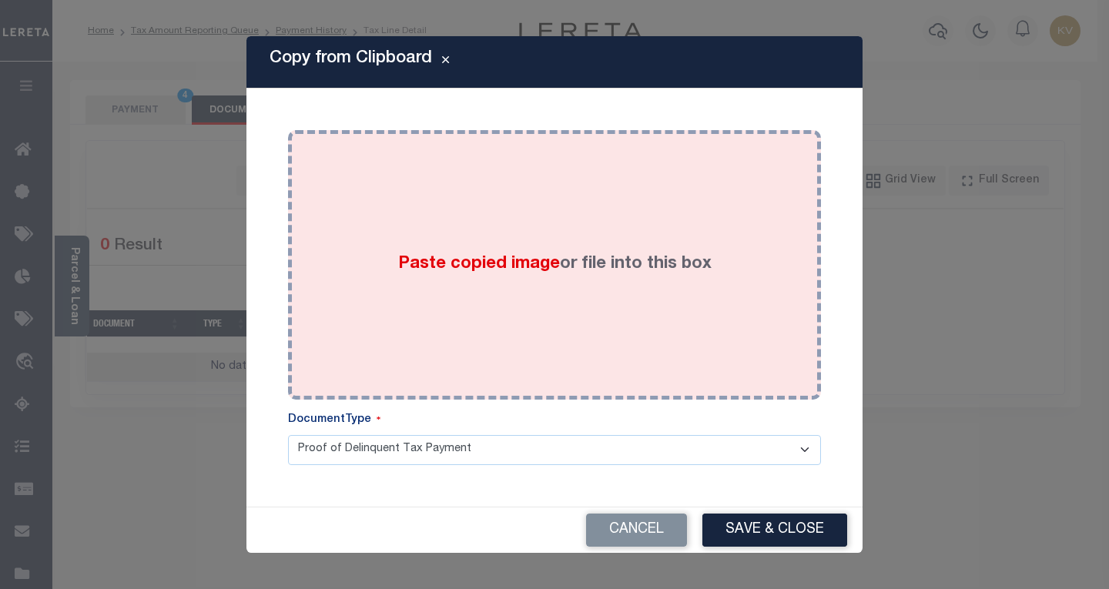
click at [545, 293] on div "Paste copied image or file into this box" at bounding box center [555, 265] width 510 height 246
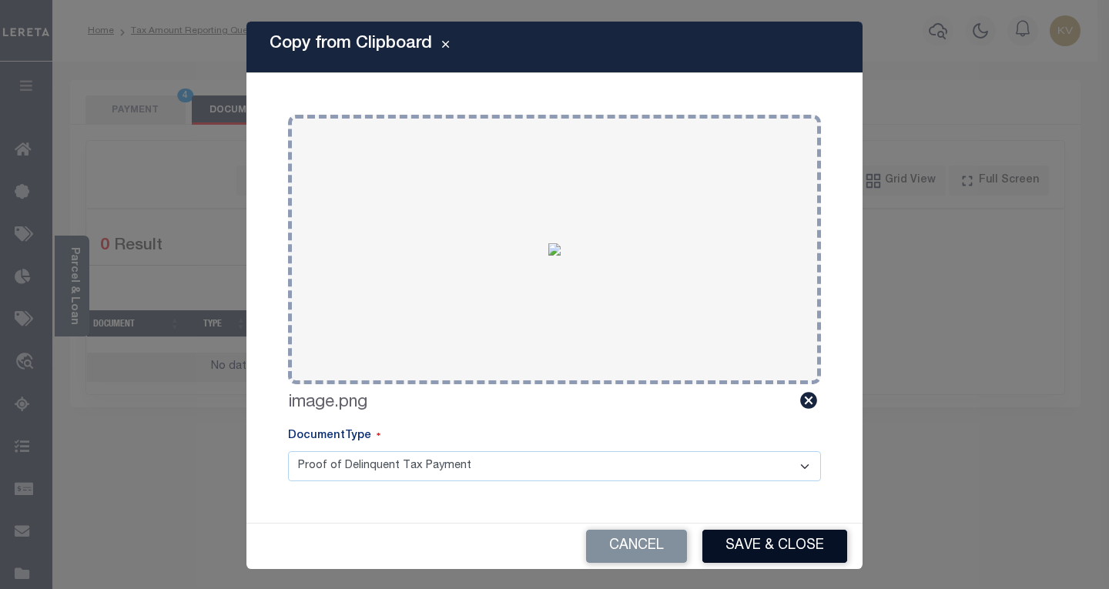
click at [745, 561] on button "Save & Close" at bounding box center [774, 546] width 145 height 33
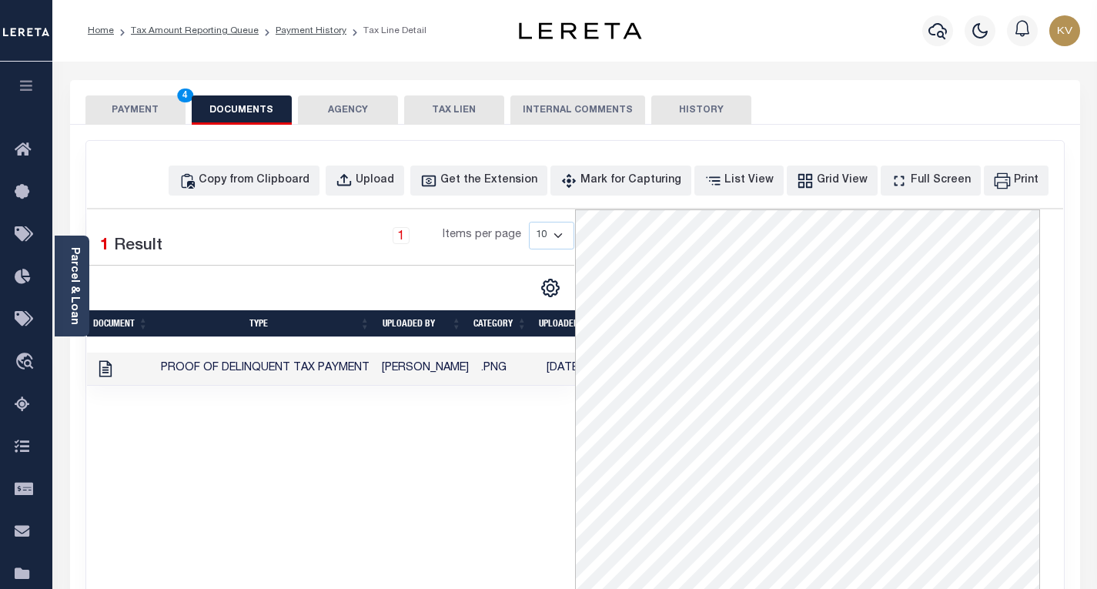
click at [125, 116] on button "PAYMENT 4" at bounding box center [135, 109] width 100 height 29
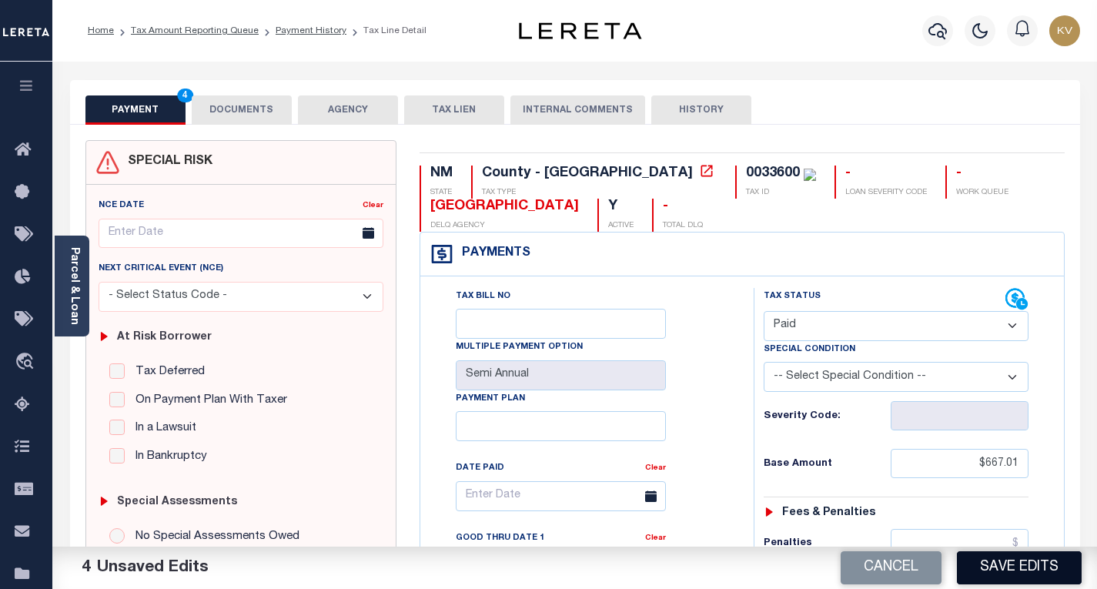
click at [983, 566] on button "Save Edits" at bounding box center [1019, 567] width 125 height 33
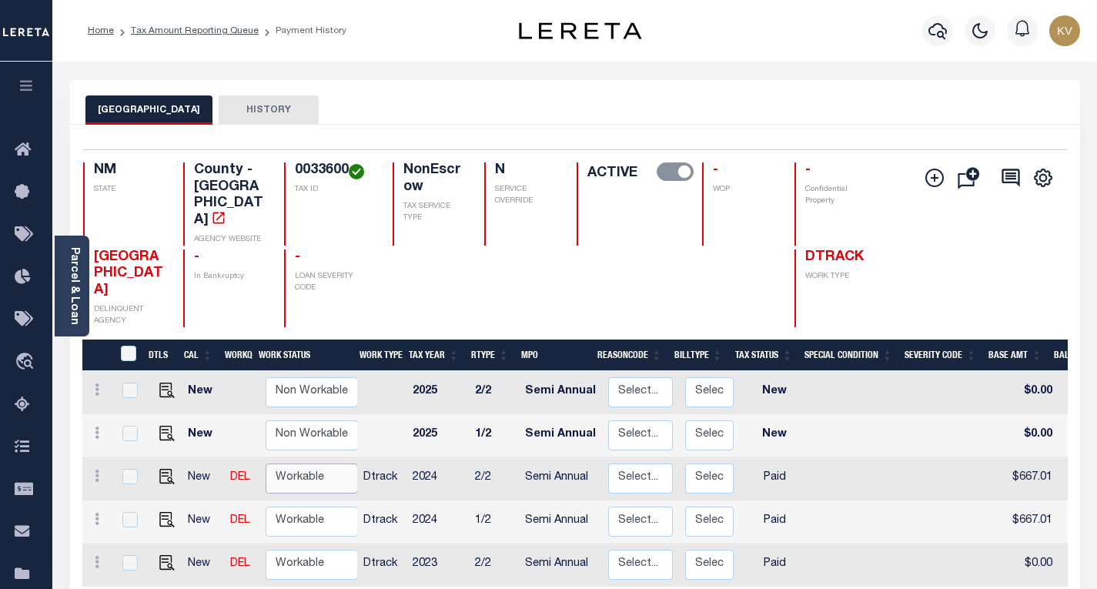
click at [306, 464] on select "Non Workable Workable" at bounding box center [312, 479] width 92 height 30
checkbox input "true"
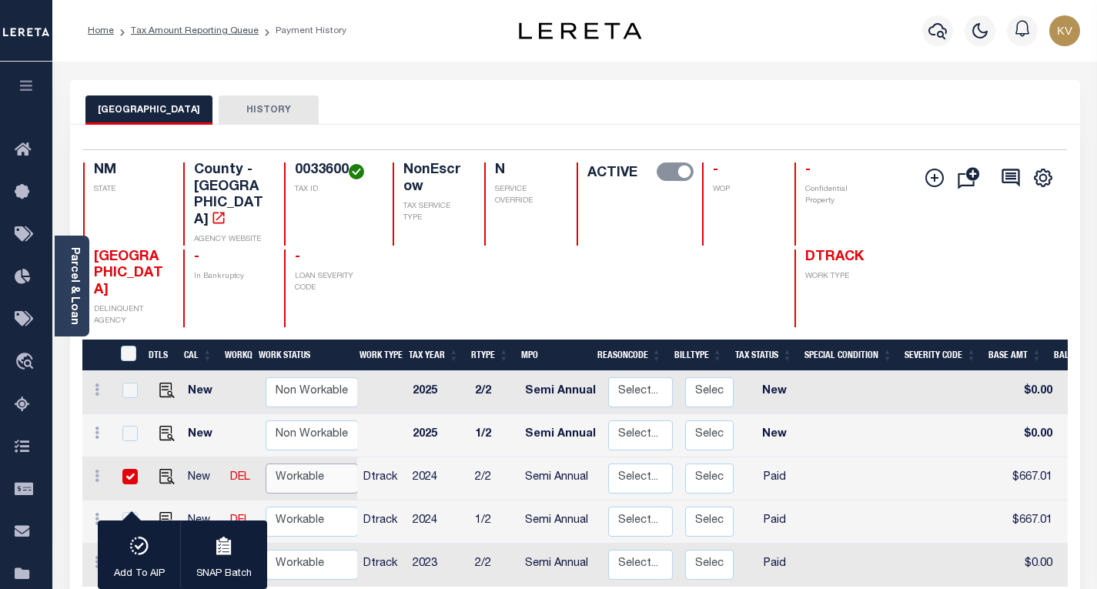
select select "true"
click at [266, 464] on select "Non Workable Workable" at bounding box center [312, 479] width 92 height 30
checkbox input "false"
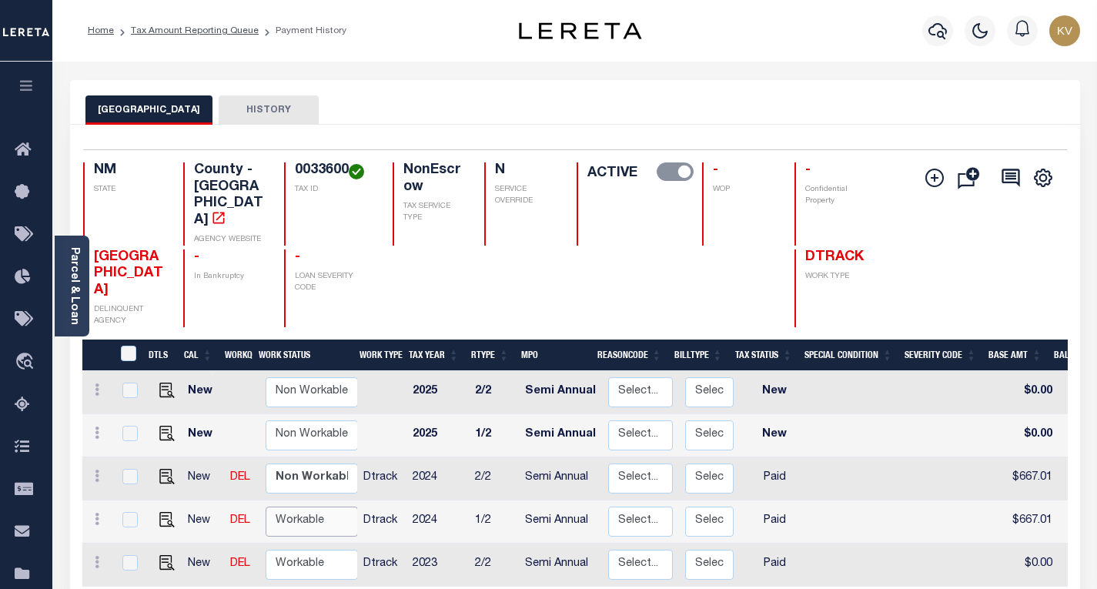
click at [303, 507] on select "Non Workable Workable" at bounding box center [312, 522] width 92 height 30
checkbox input "true"
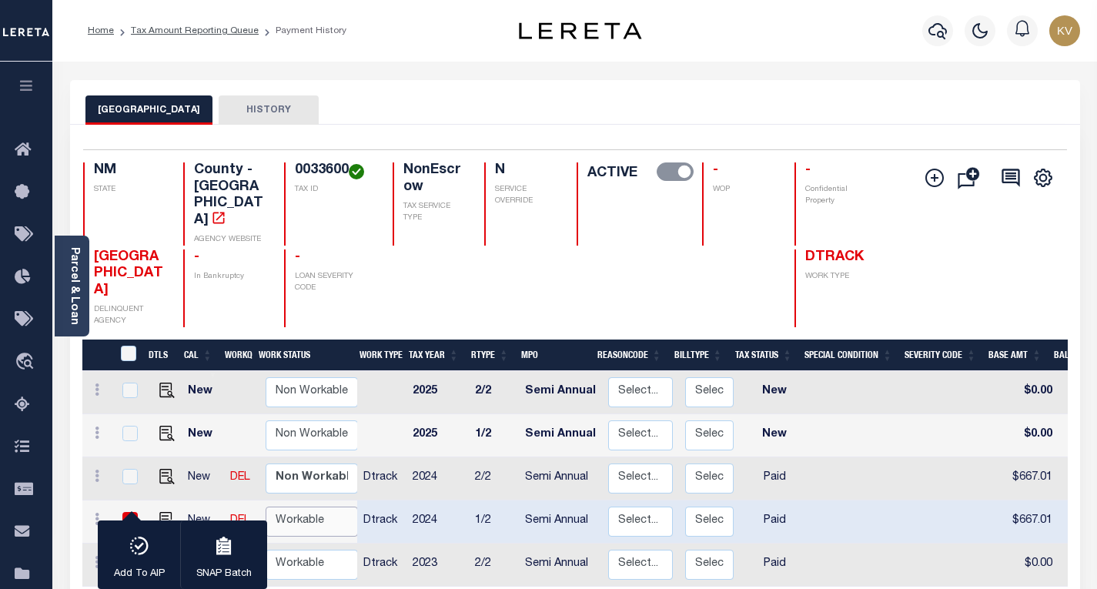
select select "true"
click at [266, 507] on select "Non Workable Workable" at bounding box center [312, 522] width 92 height 30
checkbox input "false"
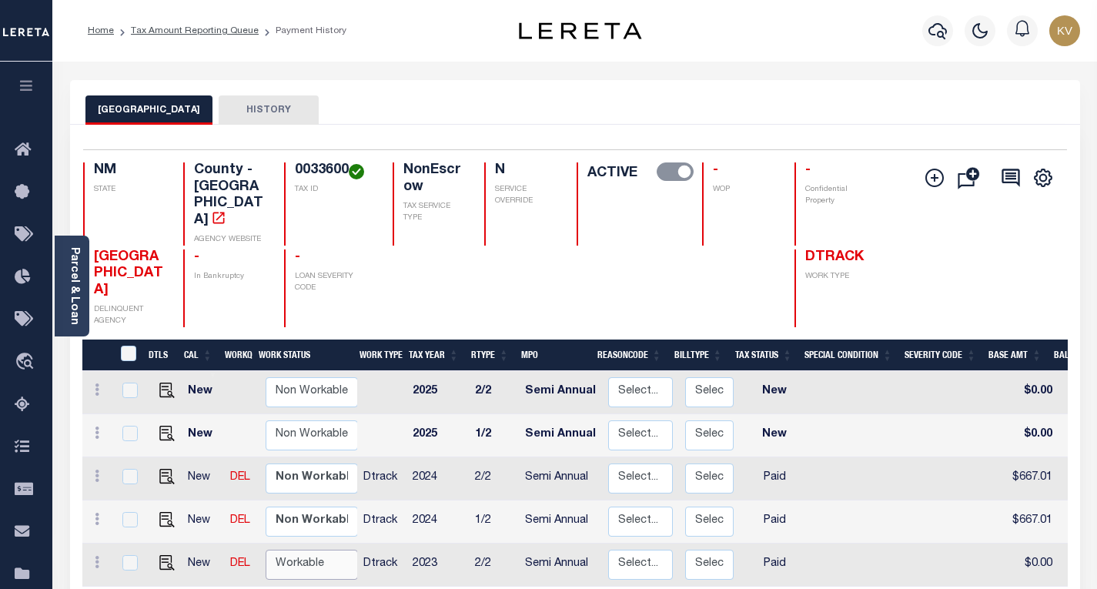
click at [306, 550] on select "Non Workable Workable" at bounding box center [312, 565] width 92 height 30
checkbox input "true"
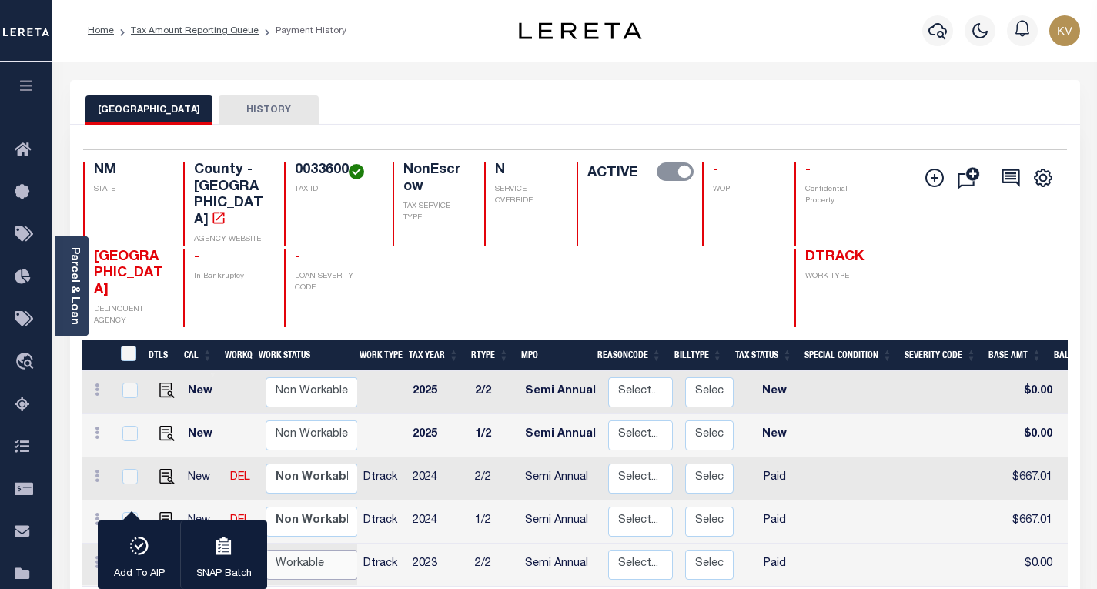
select select "true"
click at [266, 550] on select "Non Workable Workable" at bounding box center [312, 565] width 92 height 30
checkbox input "false"
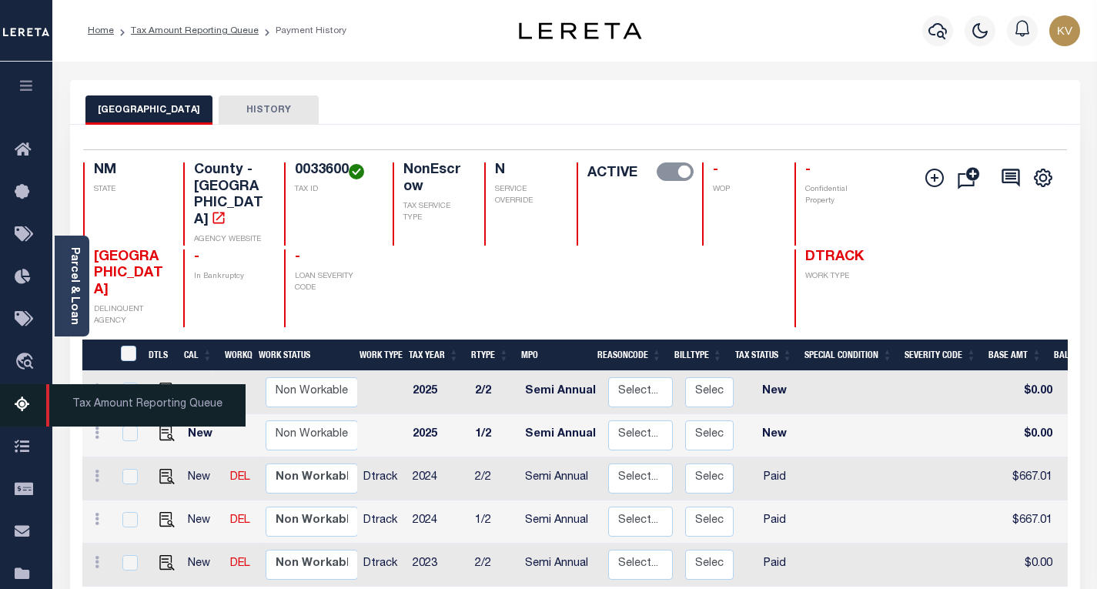
click at [25, 397] on link "Tax Amount Reporting Queue" at bounding box center [26, 405] width 52 height 42
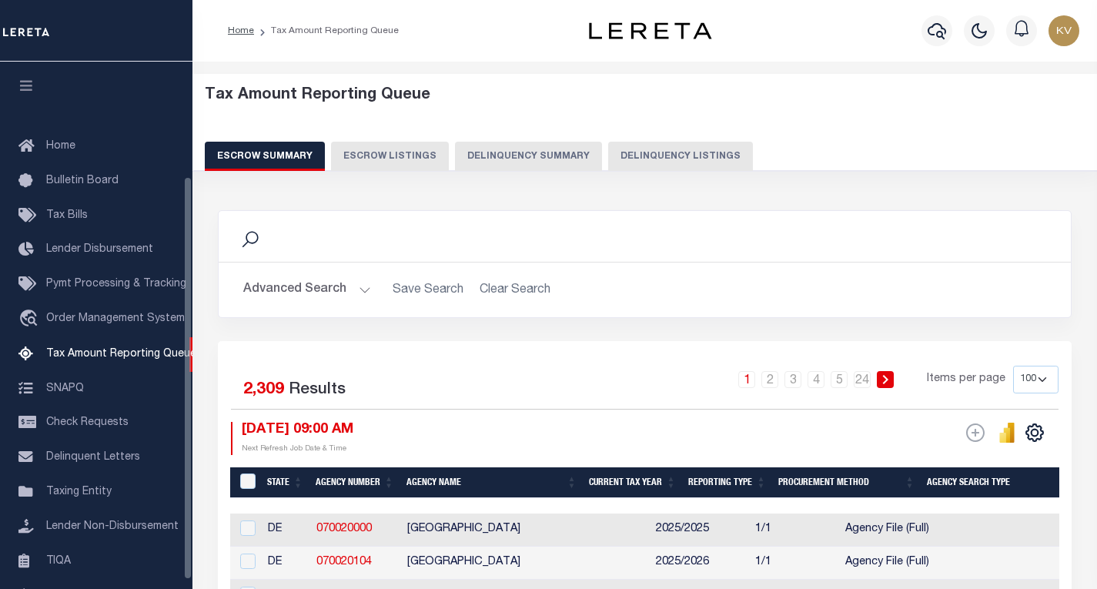
select select "100"
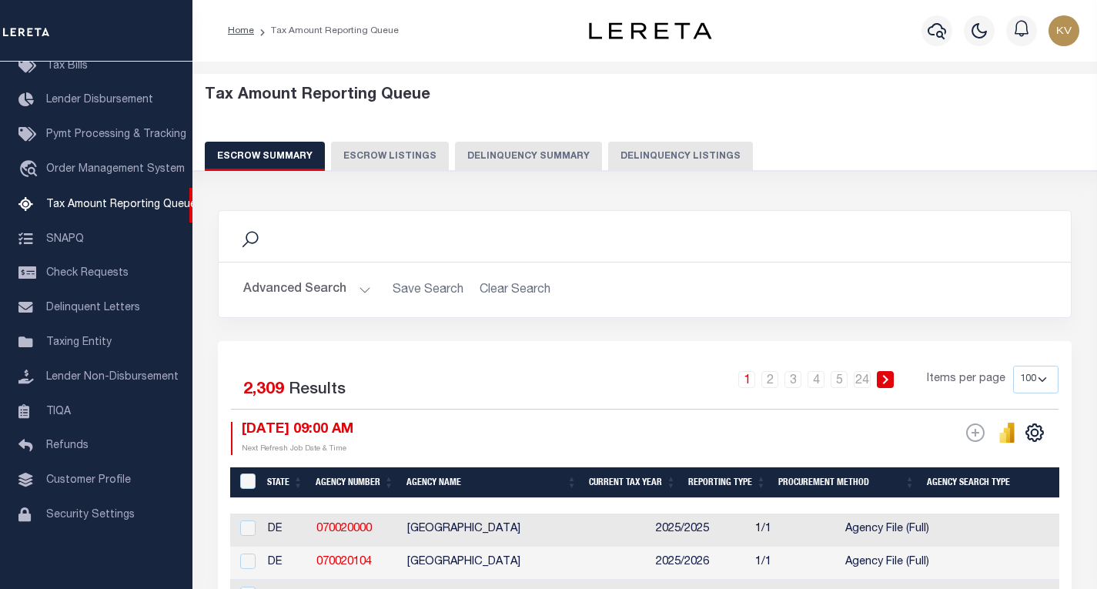
click at [364, 293] on button "Advanced Search" at bounding box center [307, 290] width 128 height 30
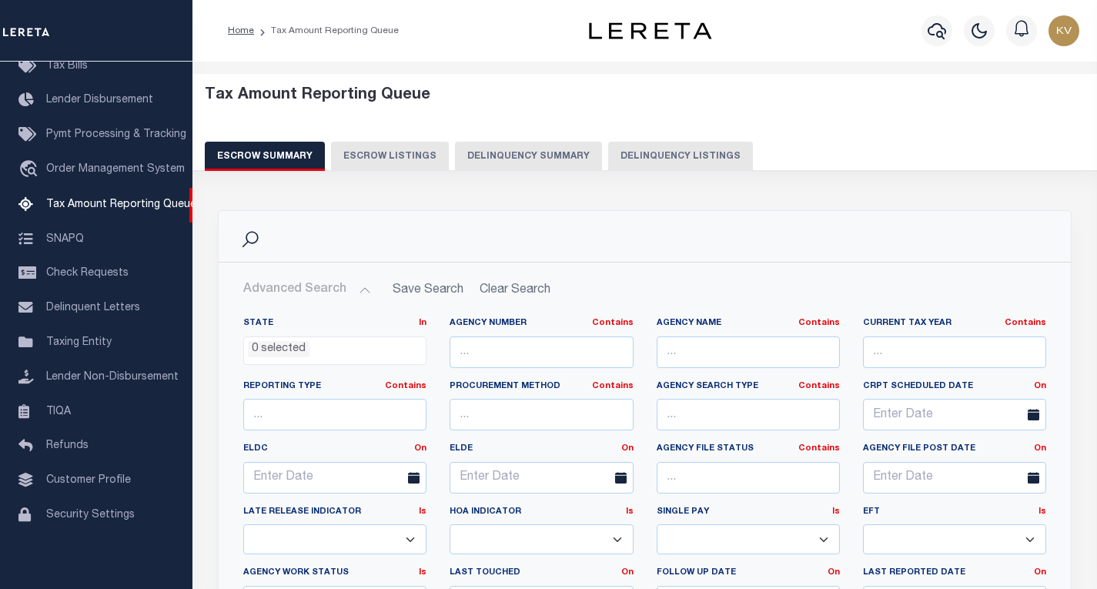
click at [664, 150] on button "Delinquency Listings" at bounding box center [680, 156] width 145 height 29
select select
select select "100"
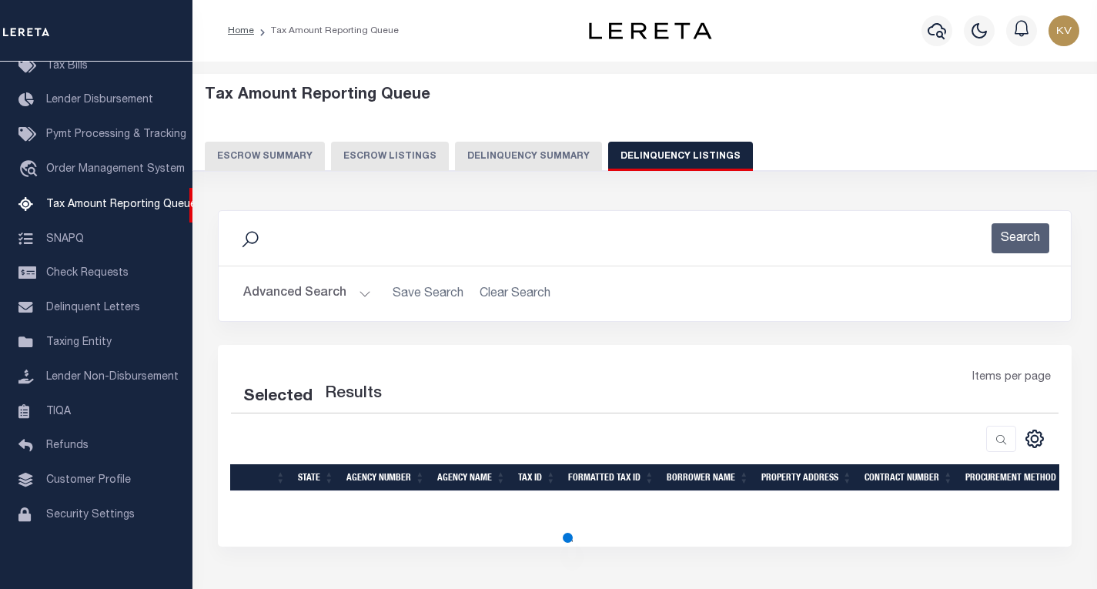
select select "100"
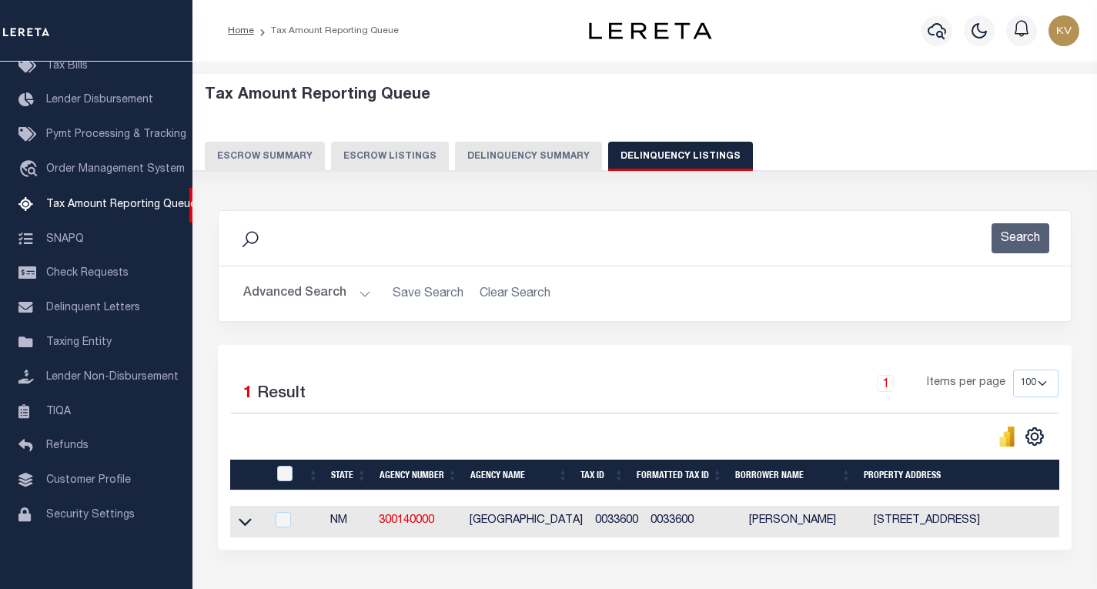
click at [362, 293] on button "Advanced Search" at bounding box center [307, 294] width 128 height 30
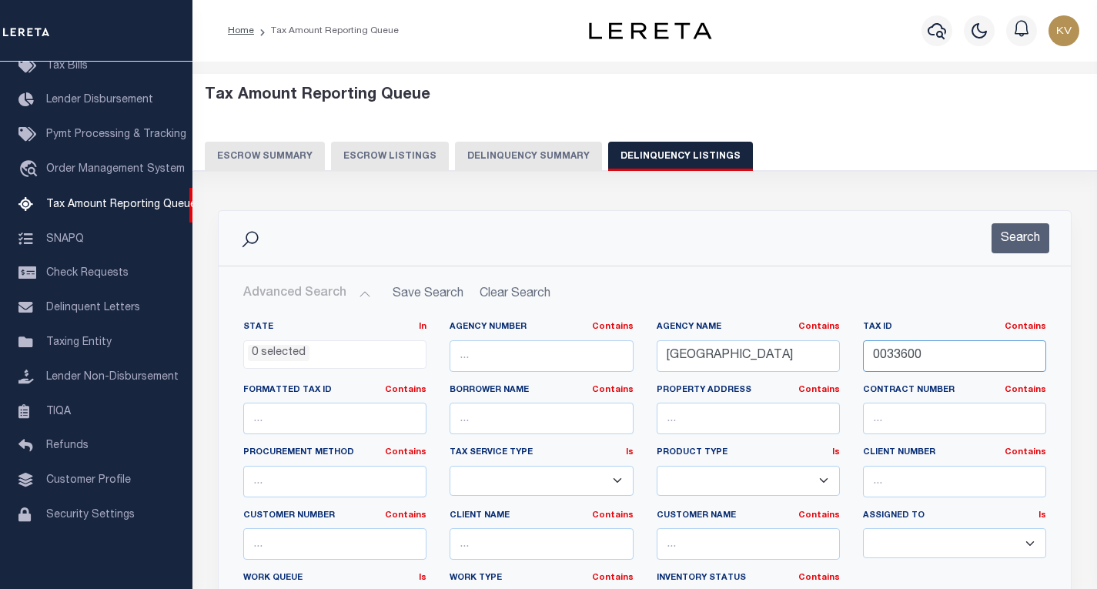
click at [923, 348] on input "0033600" at bounding box center [954, 356] width 183 height 32
paste input "7205"
type input "0072050"
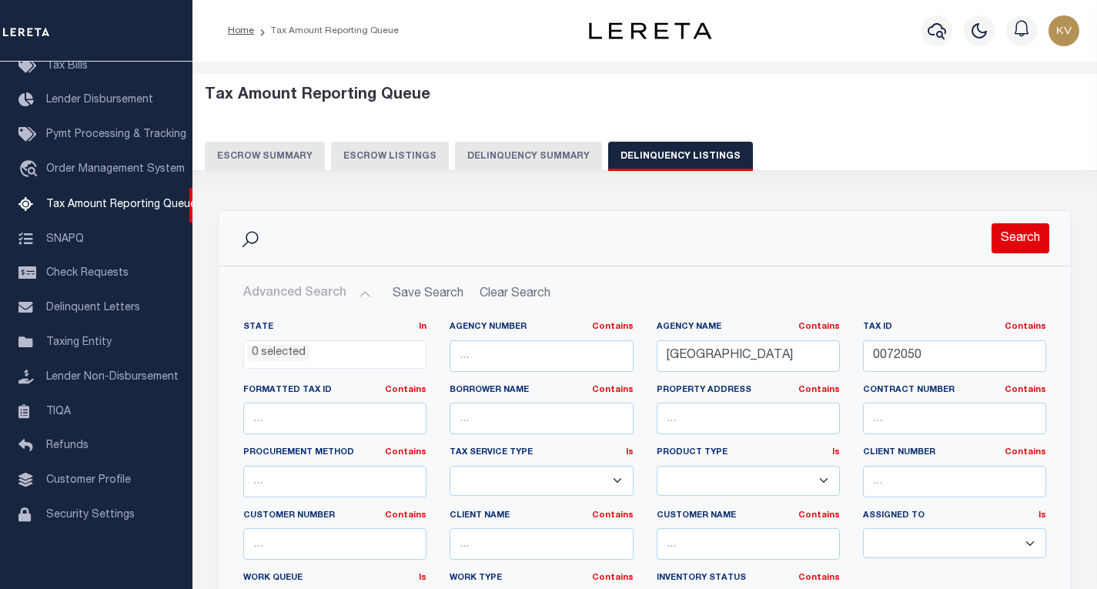
click at [1020, 236] on button "Search" at bounding box center [1021, 238] width 58 height 30
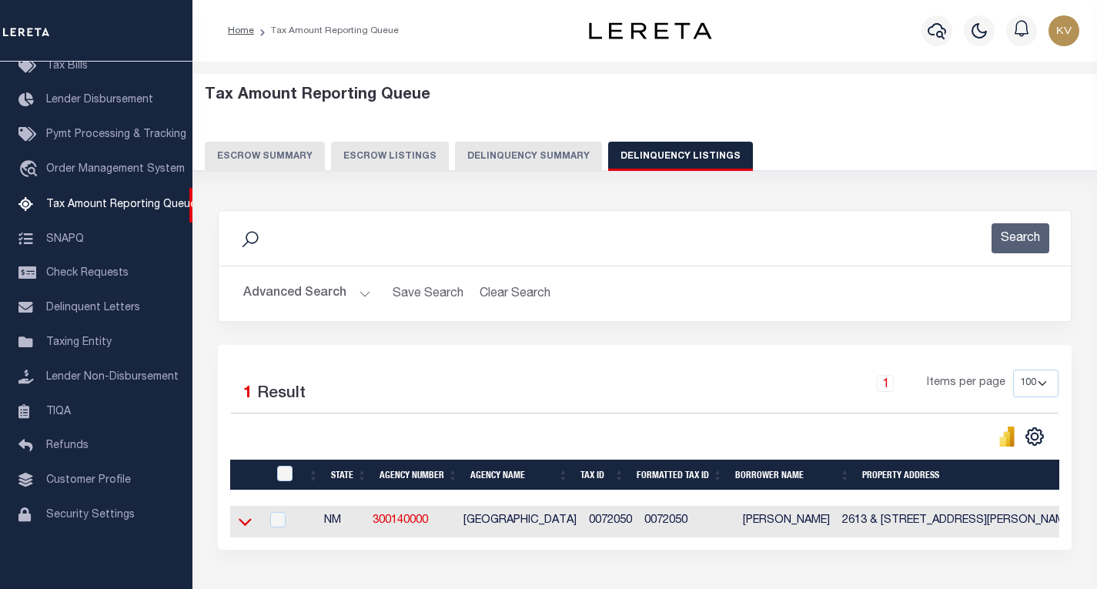
click at [243, 526] on icon at bounding box center [245, 523] width 13 height 8
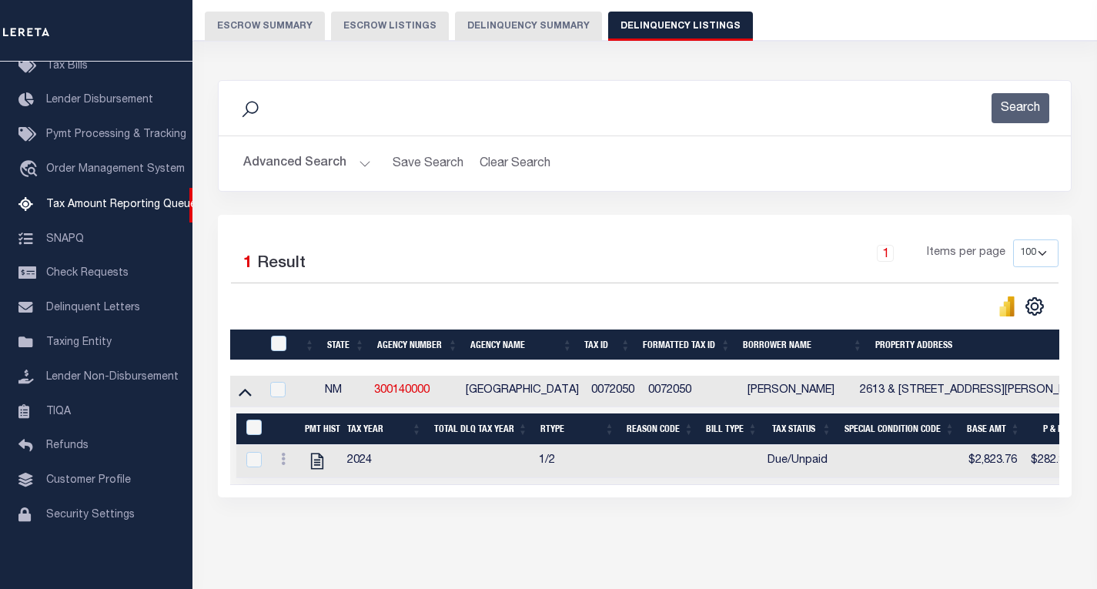
scroll to position [131, 0]
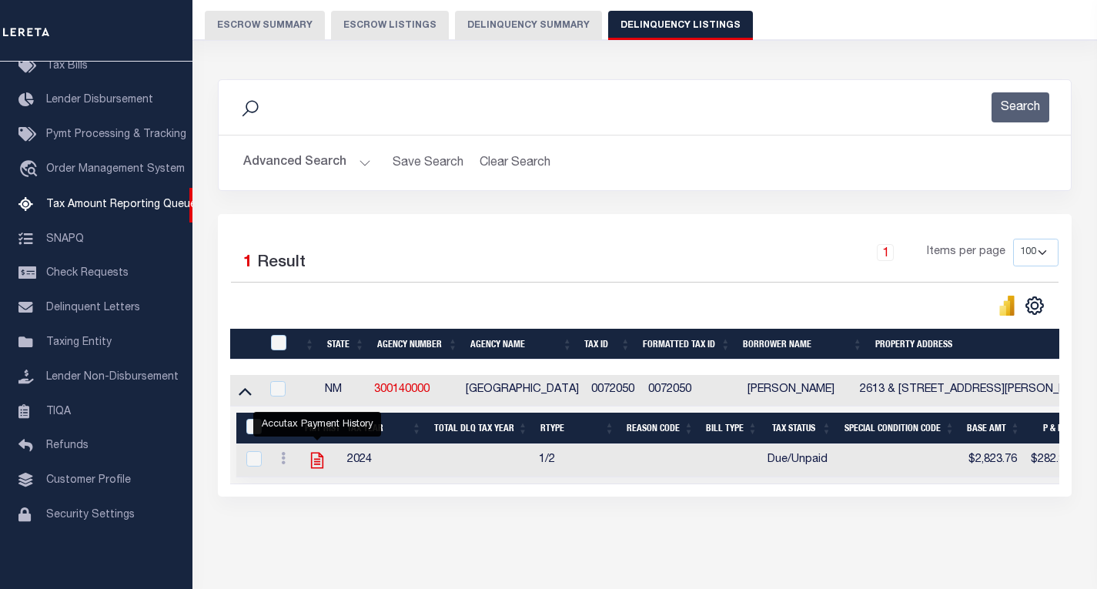
click at [319, 464] on icon "" at bounding box center [317, 461] width 20 height 20
checkbox input "true"
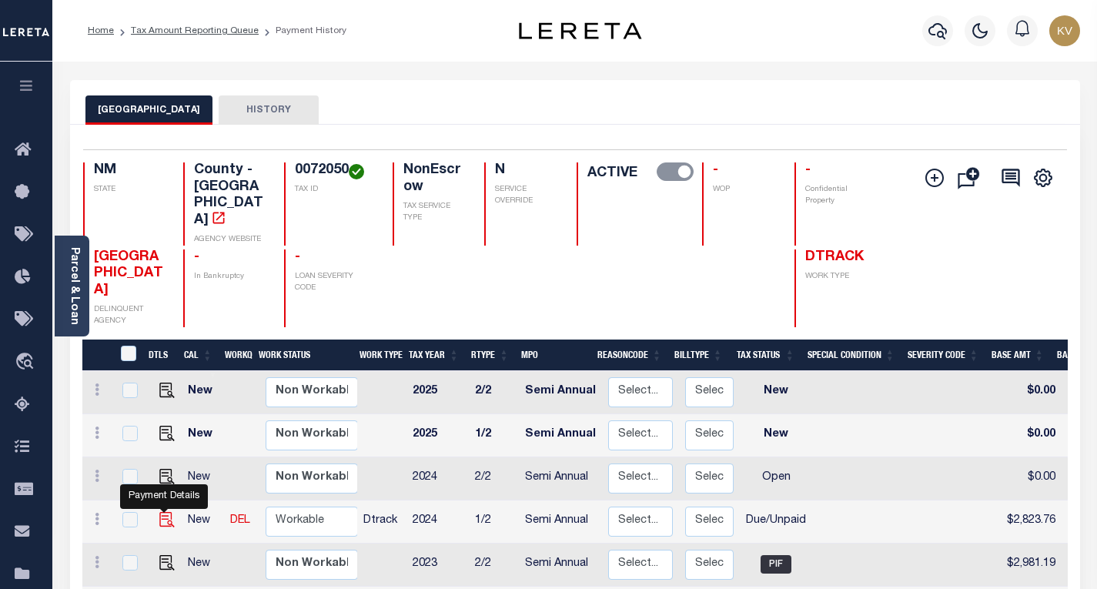
click at [161, 512] on img "" at bounding box center [166, 519] width 15 height 15
checkbox input "true"
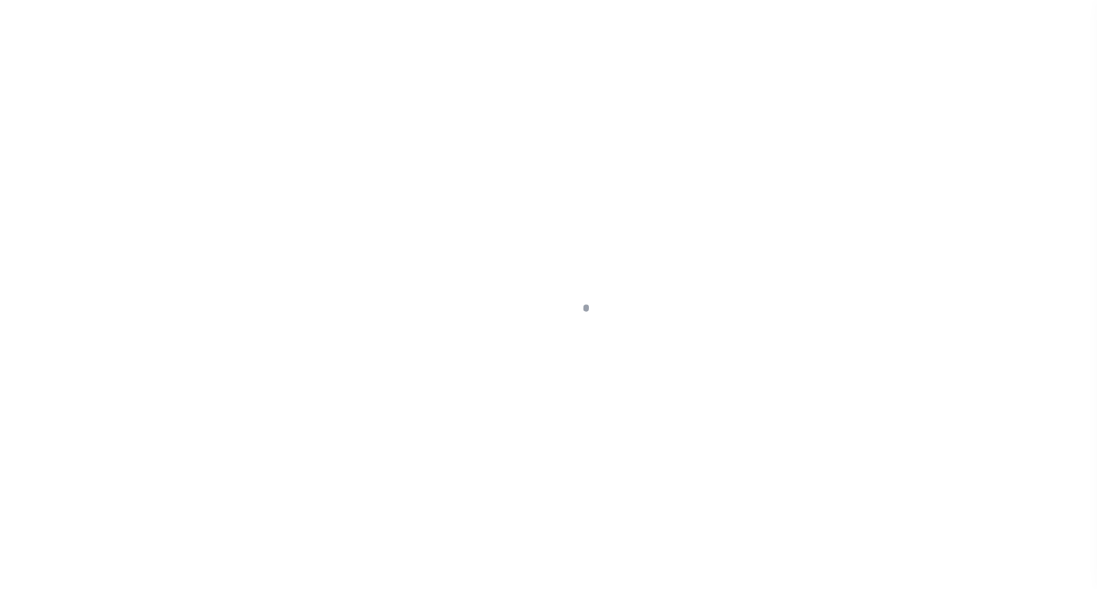
select select "DUE"
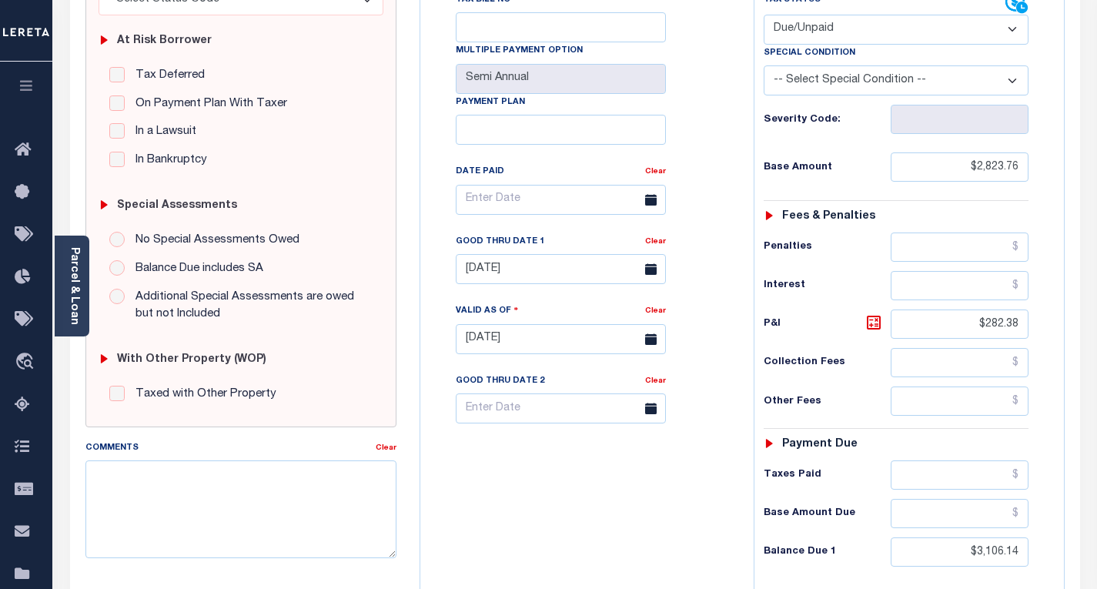
scroll to position [303, 0]
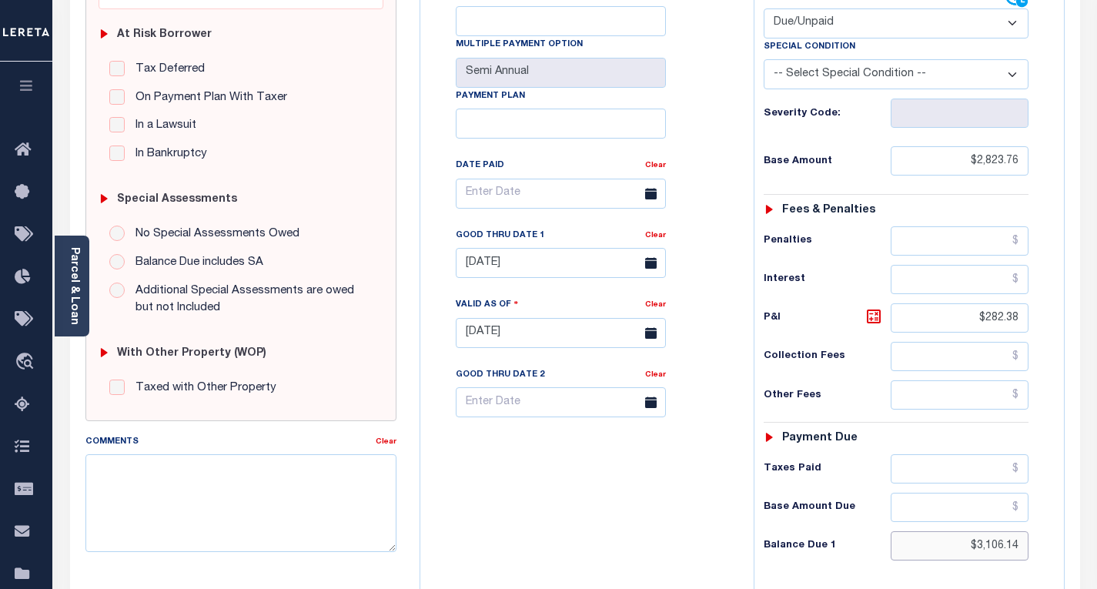
drag, startPoint x: 964, startPoint y: 553, endPoint x: 1108, endPoint y: 568, distance: 144.8
click at [1097, 568] on html "Home Tax Amount Reporting Queue Payment History Tax Line Detail Profile" at bounding box center [548, 280] width 1097 height 1167
type input "$3,219.09"
type input "[DATE]"
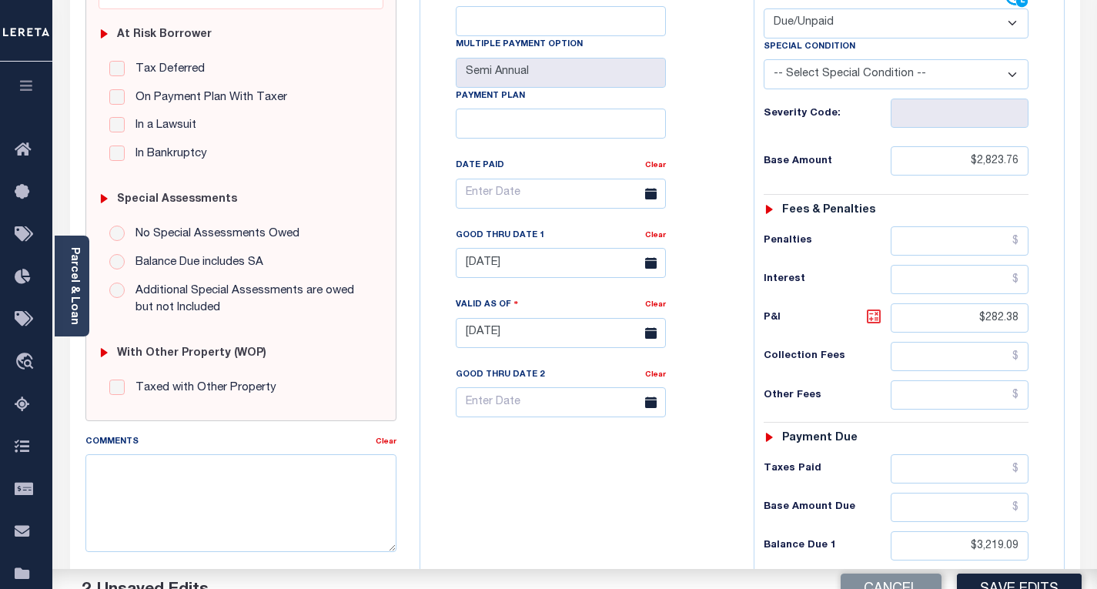
click at [869, 315] on icon at bounding box center [874, 316] width 18 height 18
type input "$395.33"
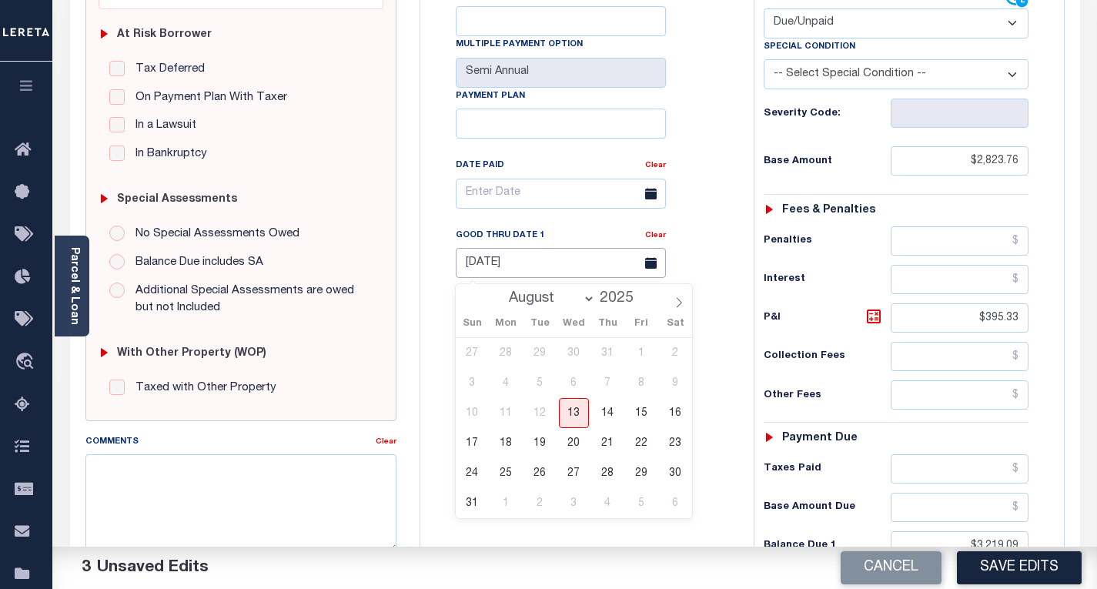
click at [608, 269] on input "[DATE]" at bounding box center [561, 263] width 210 height 30
click at [474, 504] on span "31" at bounding box center [472, 503] width 30 height 30
type input "[DATE]"
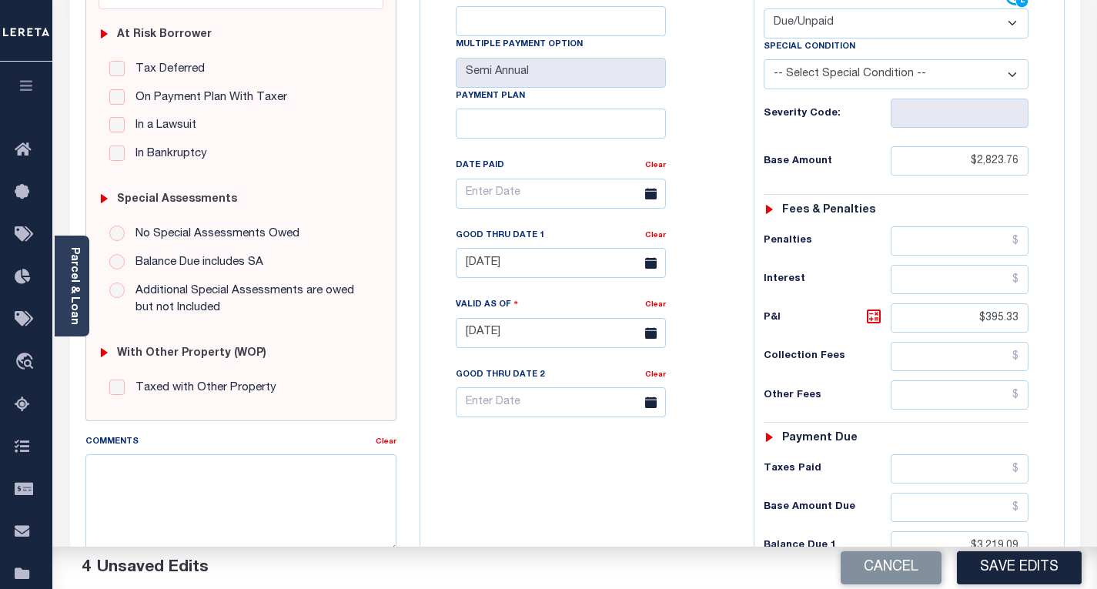
click at [608, 510] on div "Tax Bill No Multiple Payment Option Semi Annual Payment Plan Clear" at bounding box center [583, 325] width 318 height 680
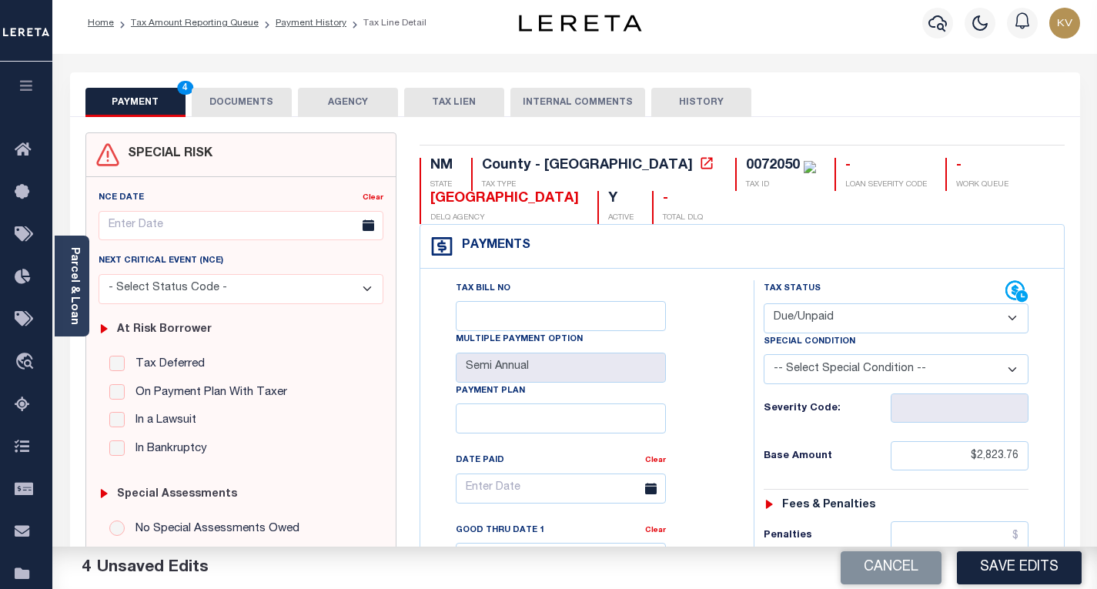
scroll to position [0, 0]
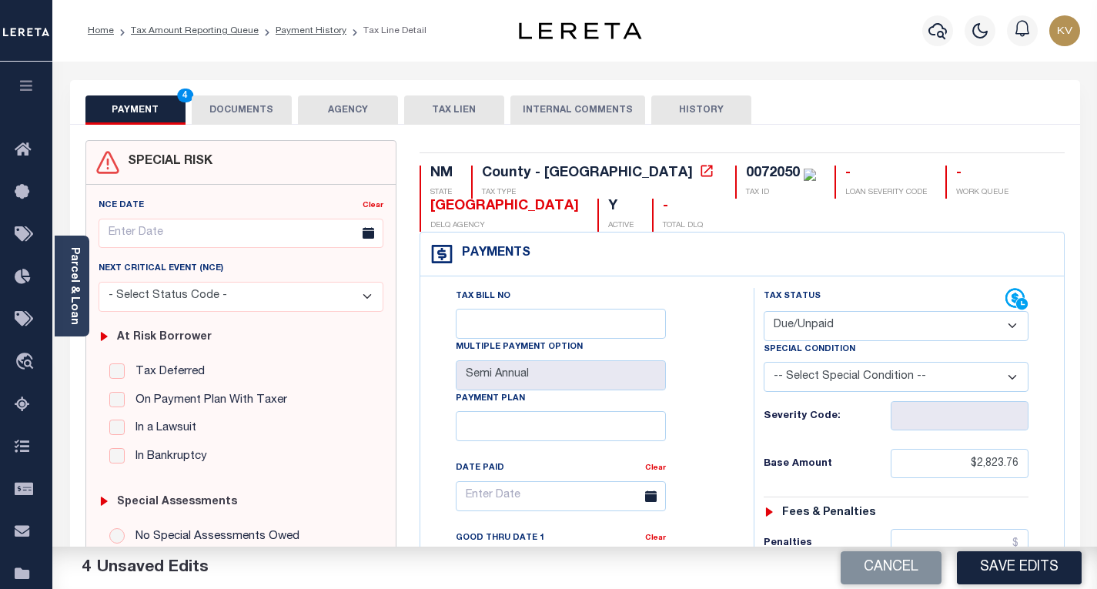
click at [263, 115] on button "DOCUMENTS" at bounding box center [242, 109] width 100 height 29
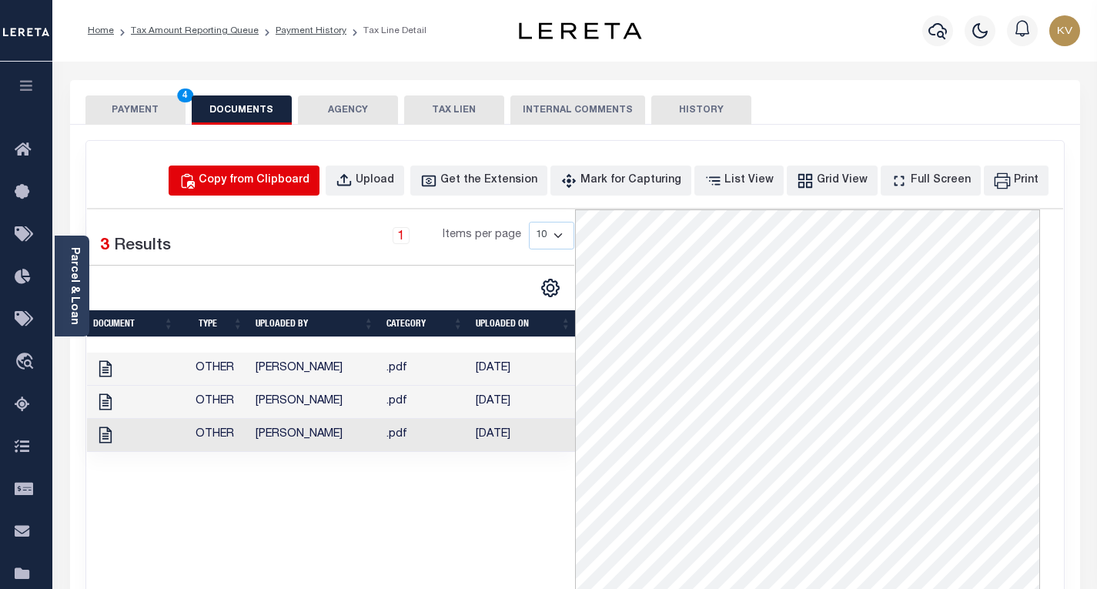
click at [310, 179] on div "Copy from Clipboard" at bounding box center [254, 180] width 111 height 17
select select "POP"
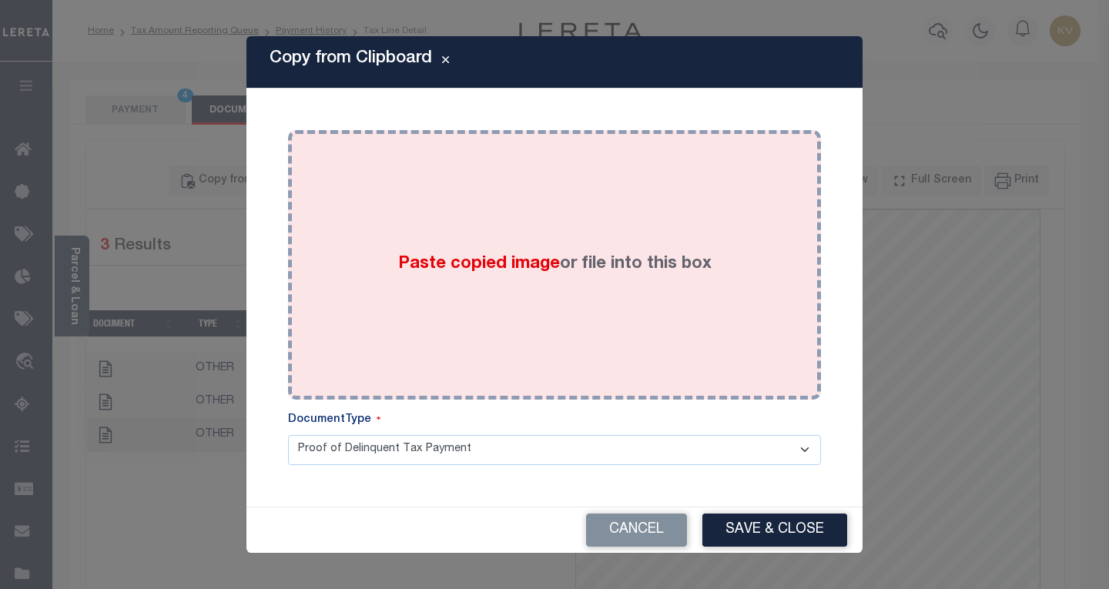
click at [588, 317] on div "Paste copied image or file into this box" at bounding box center [555, 265] width 510 height 246
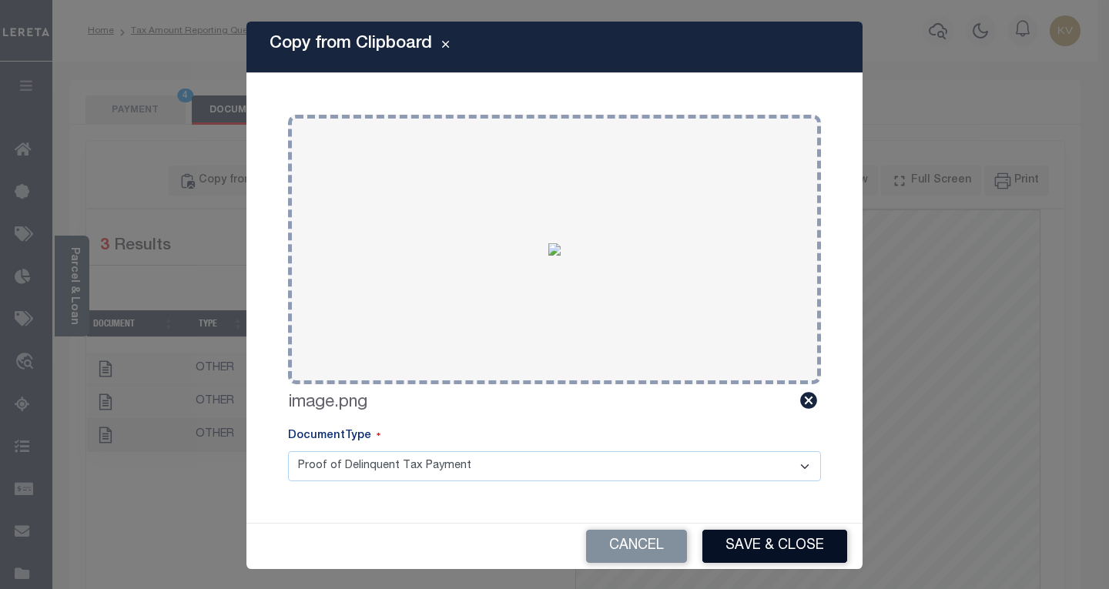
click at [722, 541] on button "Save & Close" at bounding box center [774, 546] width 145 height 33
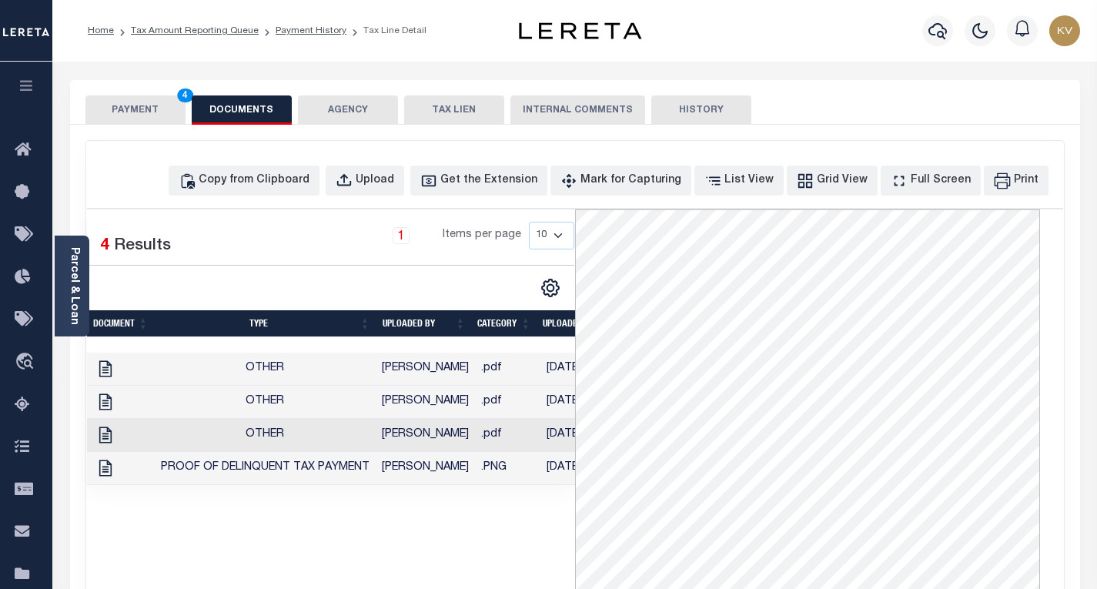
click at [131, 108] on button "PAYMENT 4" at bounding box center [135, 109] width 100 height 29
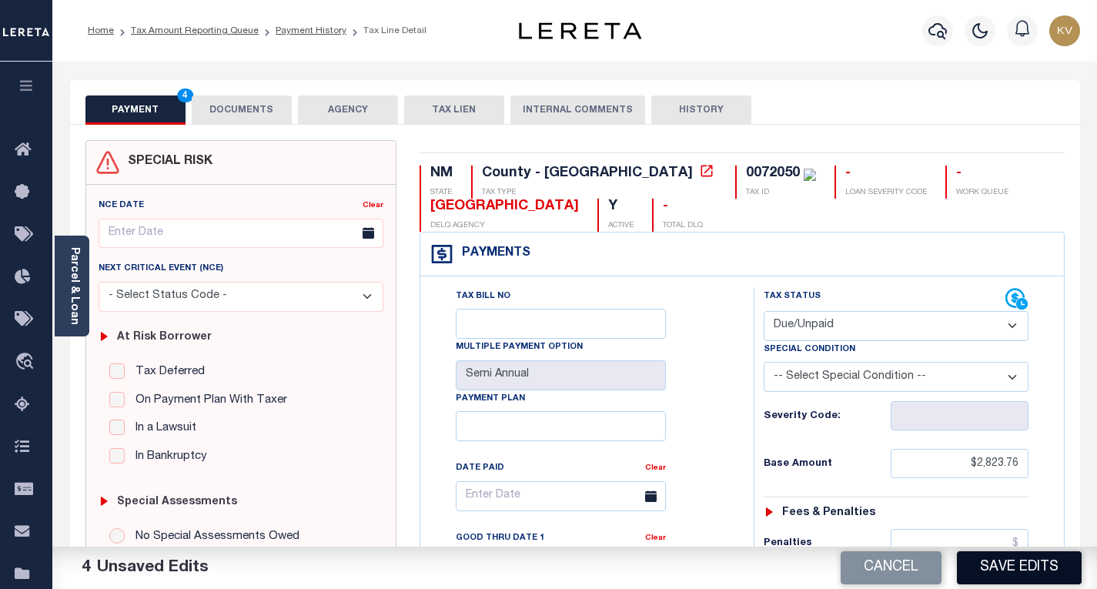
click at [972, 570] on button "Save Edits" at bounding box center [1019, 567] width 125 height 33
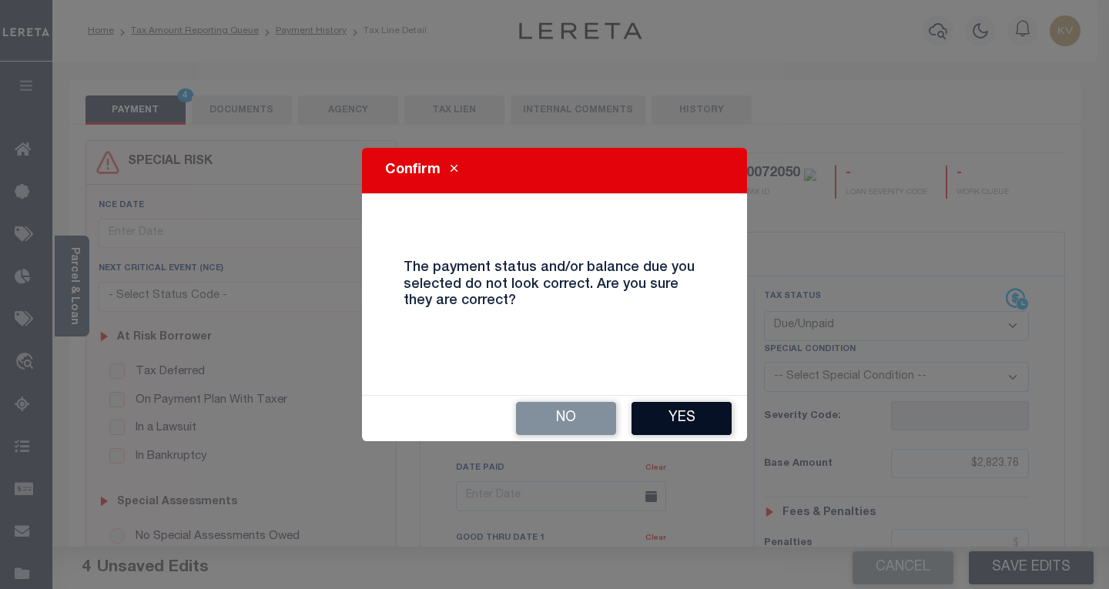
click at [645, 414] on button "Yes" at bounding box center [681, 418] width 100 height 33
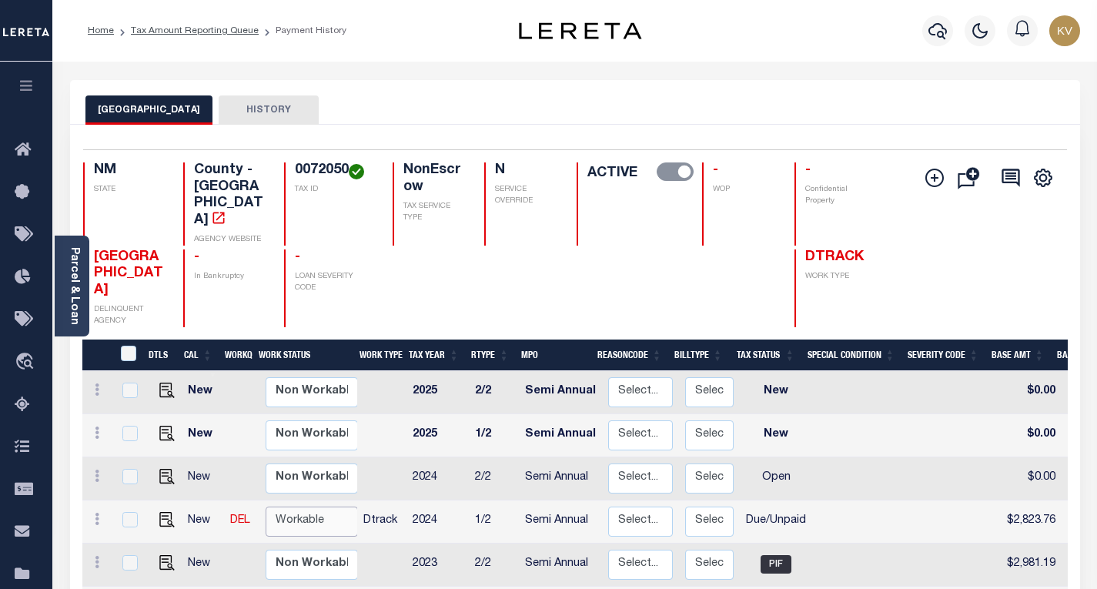
click at [292, 507] on select "Non Workable Workable" at bounding box center [312, 522] width 92 height 30
checkbox input "true"
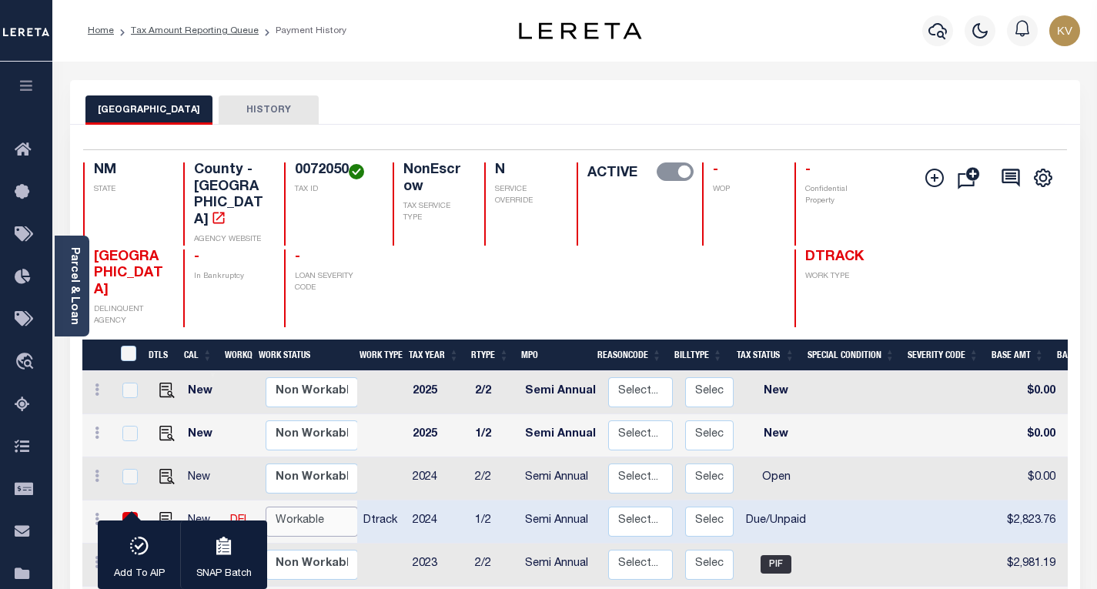
select select "true"
click at [266, 507] on select "Non Workable Workable" at bounding box center [312, 522] width 92 height 30
checkbox input "false"
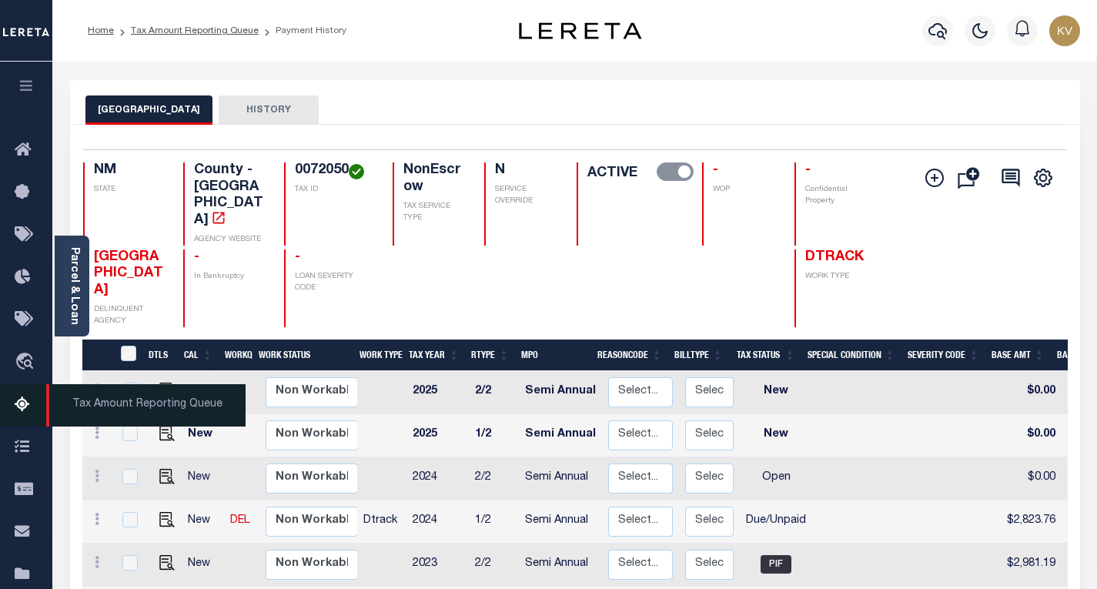
click at [36, 410] on icon at bounding box center [27, 405] width 25 height 19
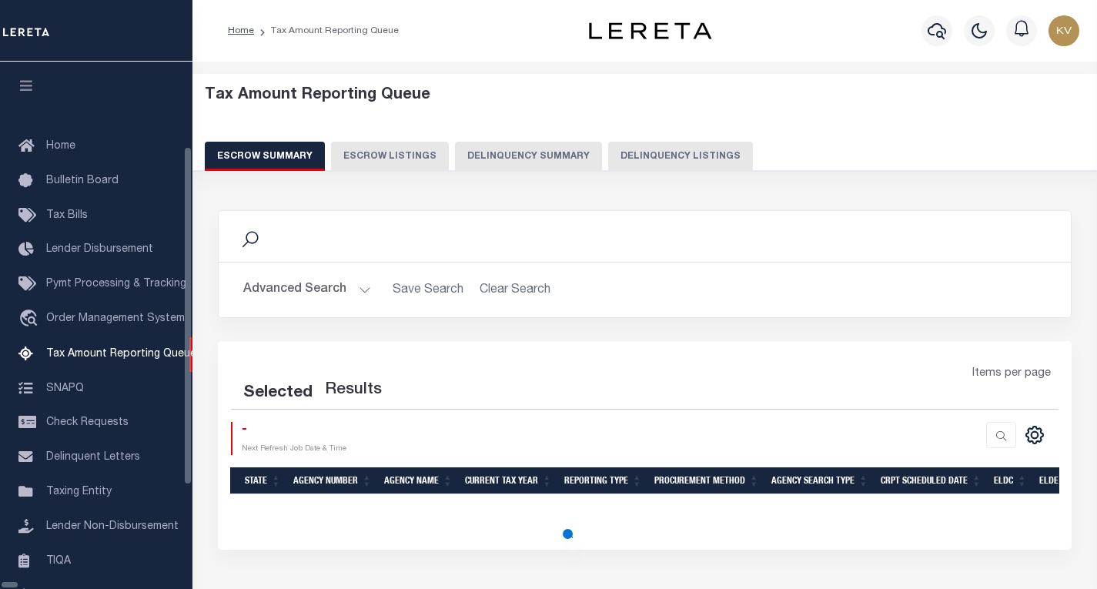
click at [608, 149] on button "Delinquency Listings" at bounding box center [680, 156] width 145 height 29
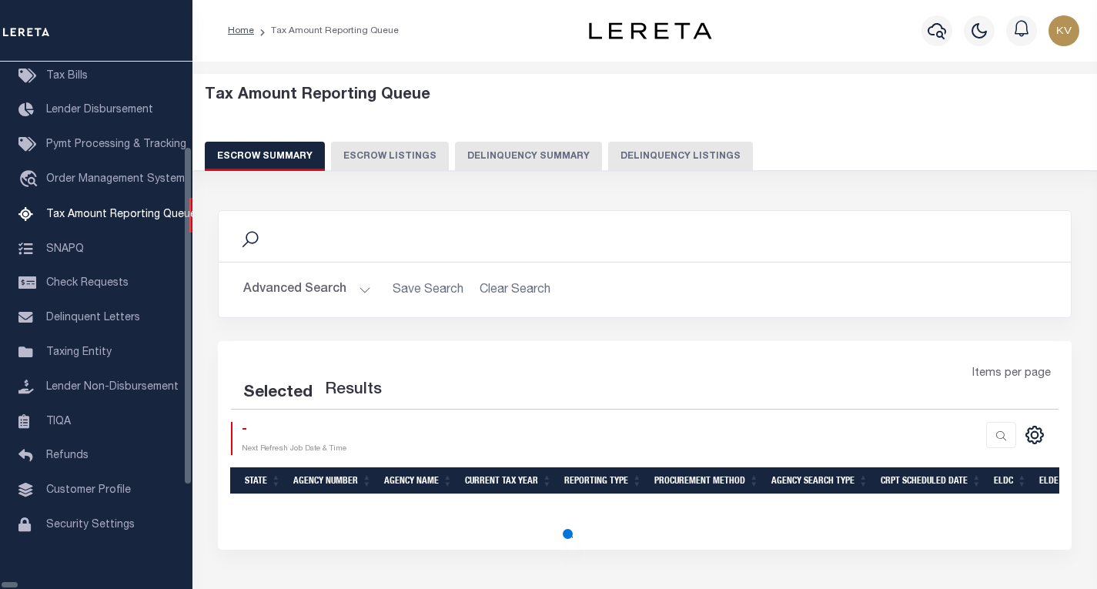
select select
select select "100"
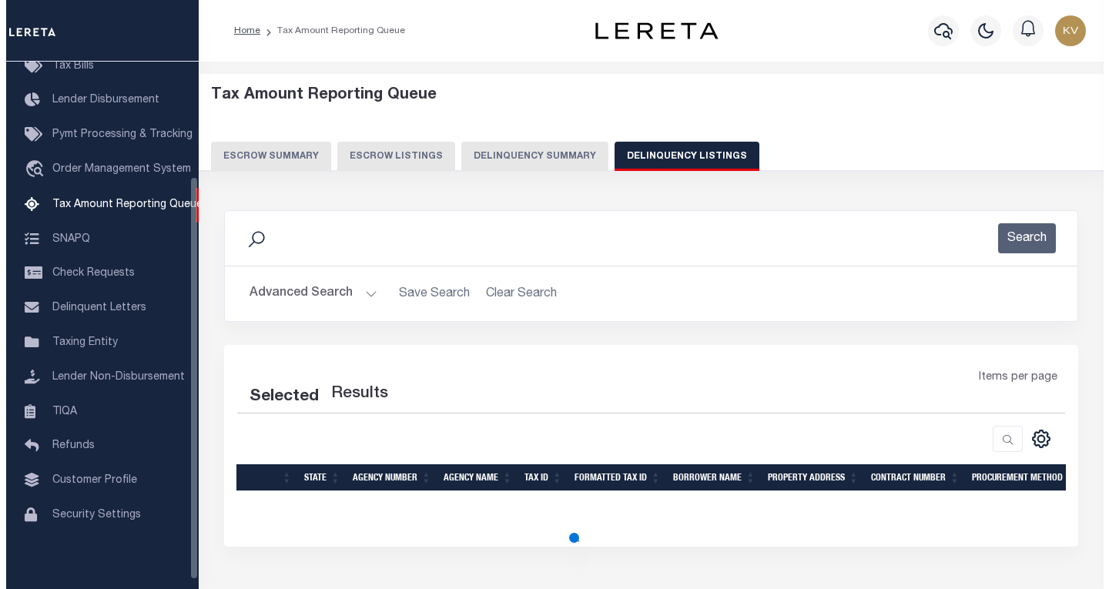
scroll to position [149, 0]
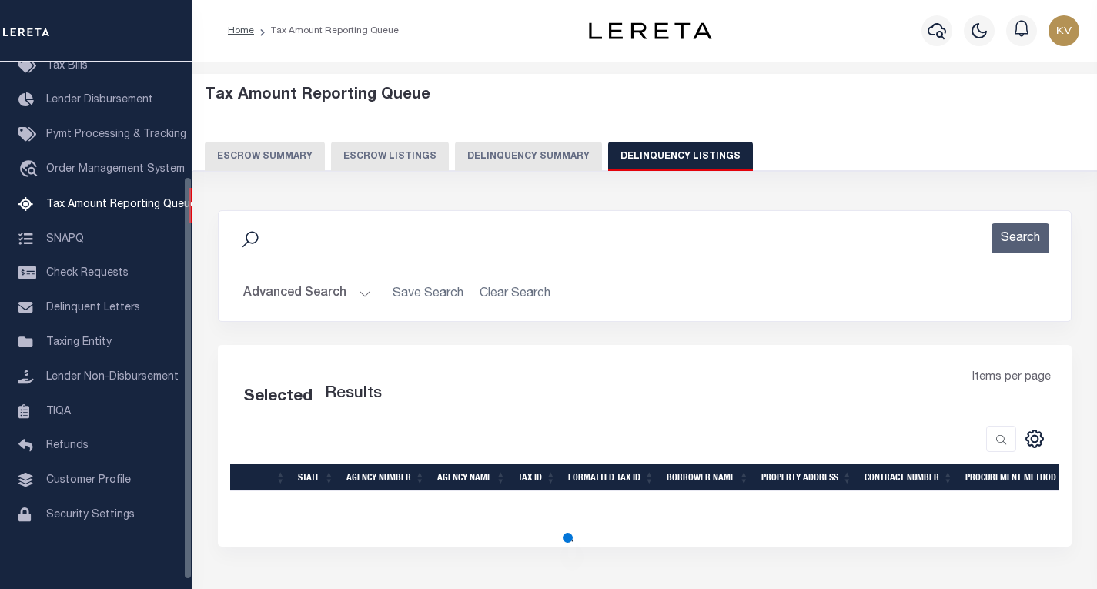
select select "100"
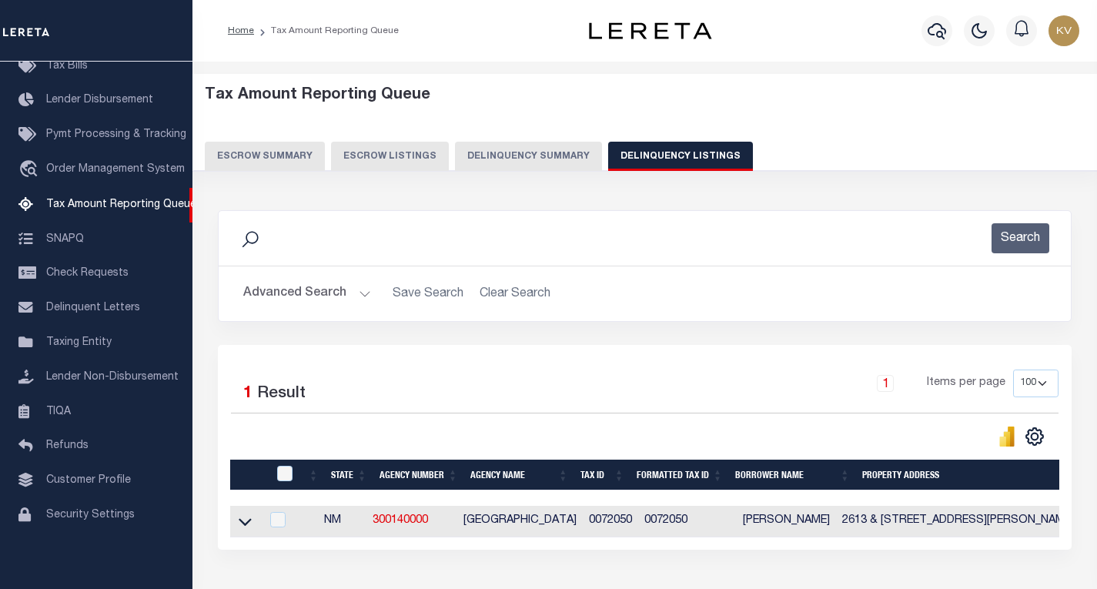
click at [360, 297] on button "Advanced Search" at bounding box center [307, 294] width 128 height 30
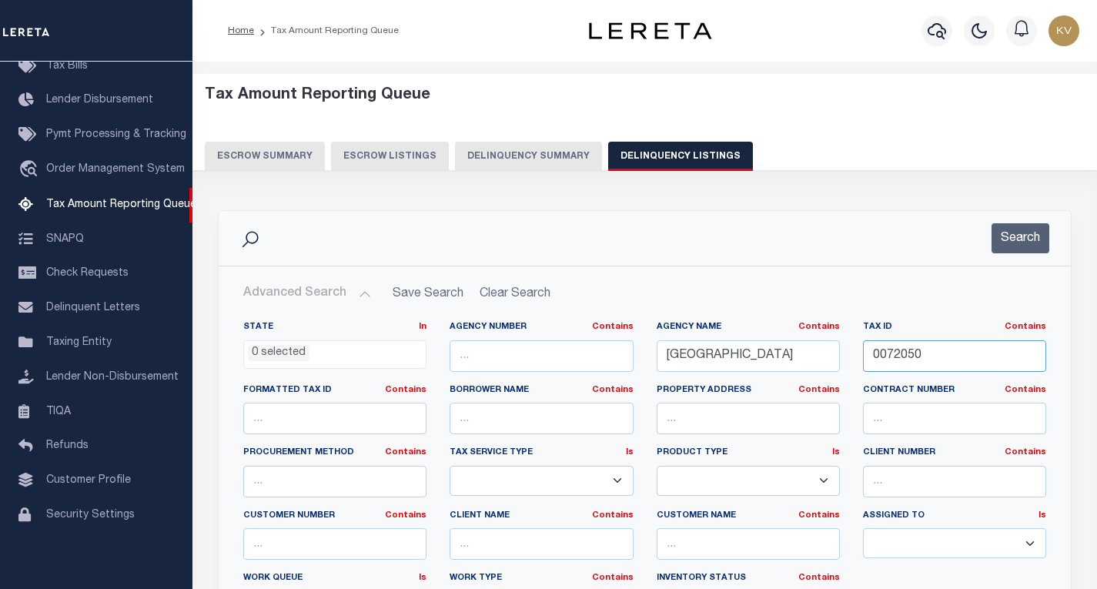
click at [888, 366] on input "0072050" at bounding box center [954, 356] width 183 height 32
paste input "9560"
type input "0095600"
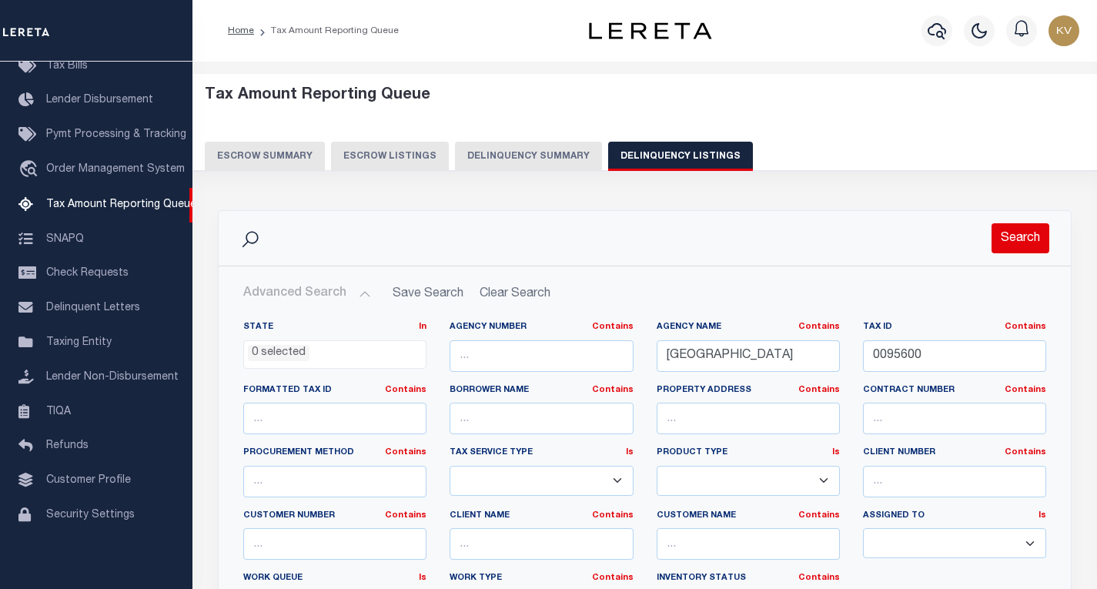
click at [1021, 239] on button "Search" at bounding box center [1021, 238] width 58 height 30
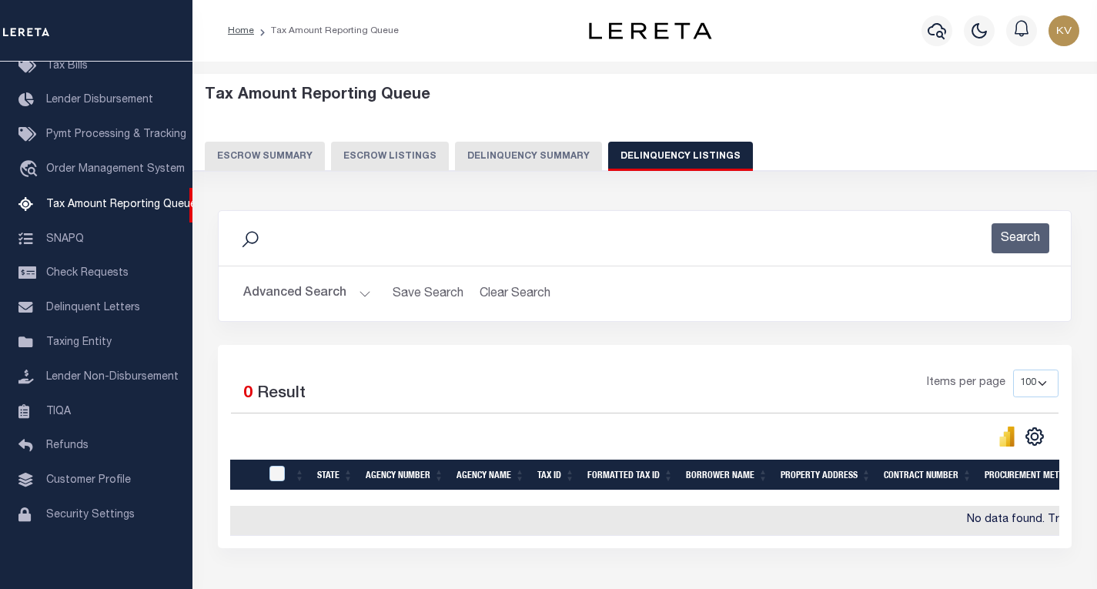
click at [340, 296] on button "Advanced Search" at bounding box center [307, 294] width 128 height 30
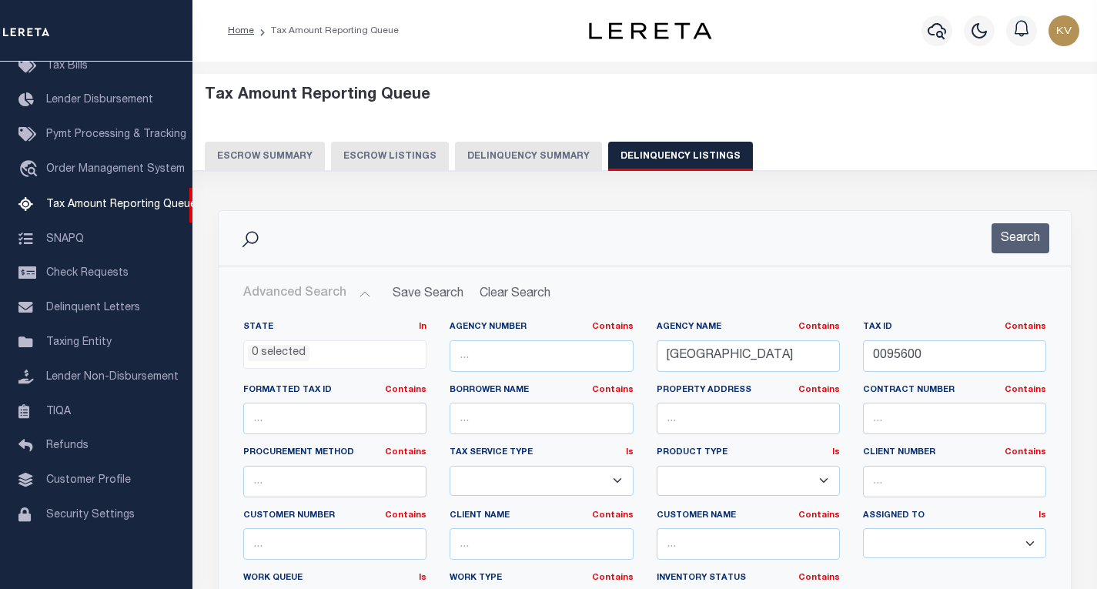
click at [955, 22] on div at bounding box center [937, 31] width 42 height 54
click at [939, 25] on icon "button" at bounding box center [937, 31] width 18 height 16
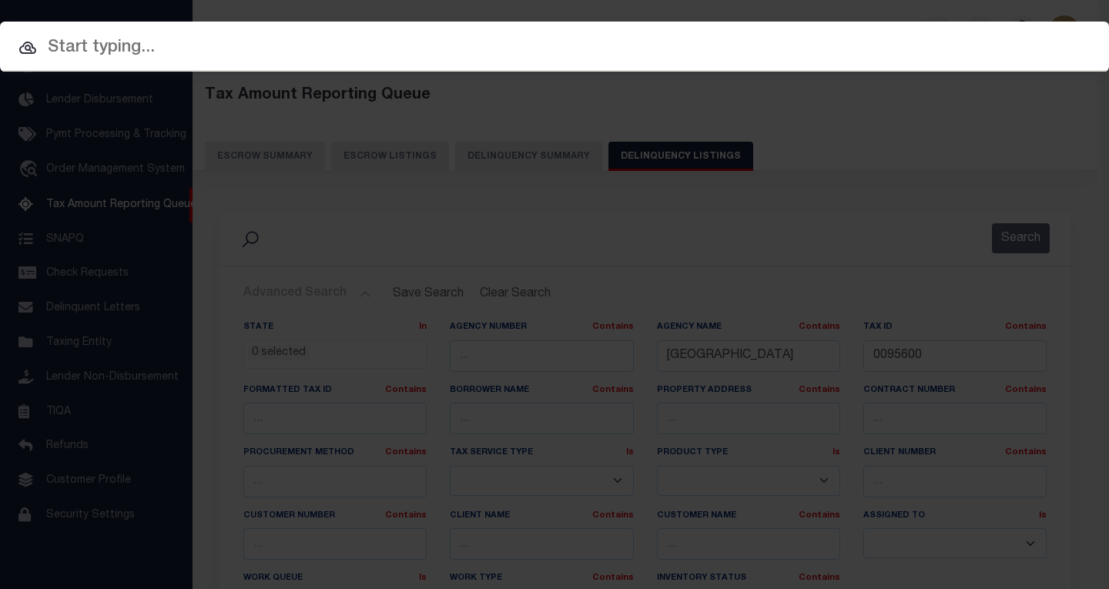
click at [467, 41] on input "text" at bounding box center [554, 48] width 1109 height 27
paste input "108700"
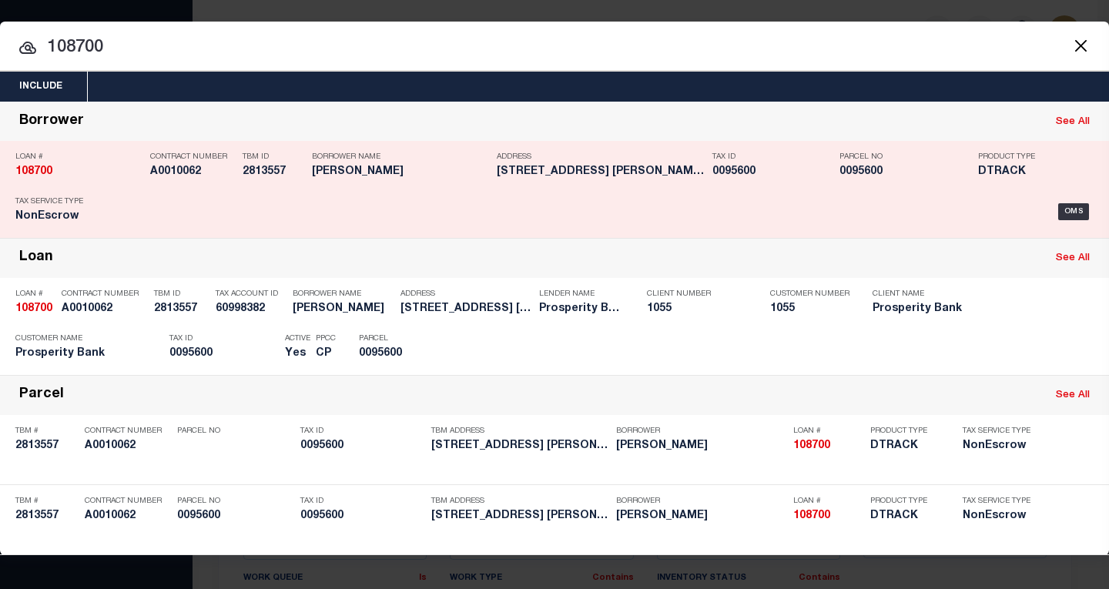
type input "108700"
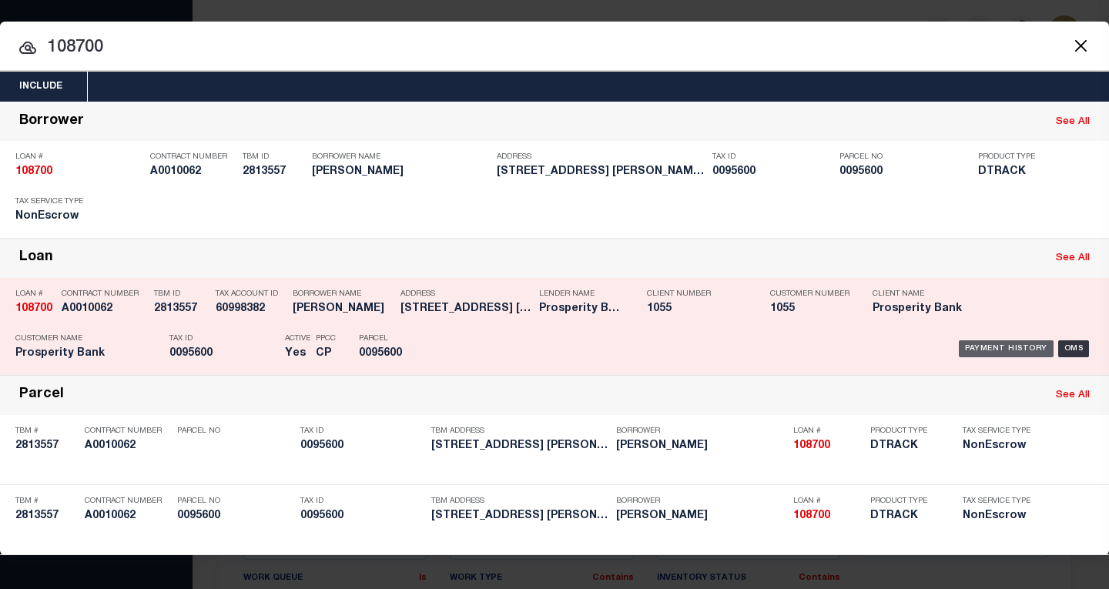
click at [980, 347] on div "Payment History" at bounding box center [1006, 348] width 95 height 17
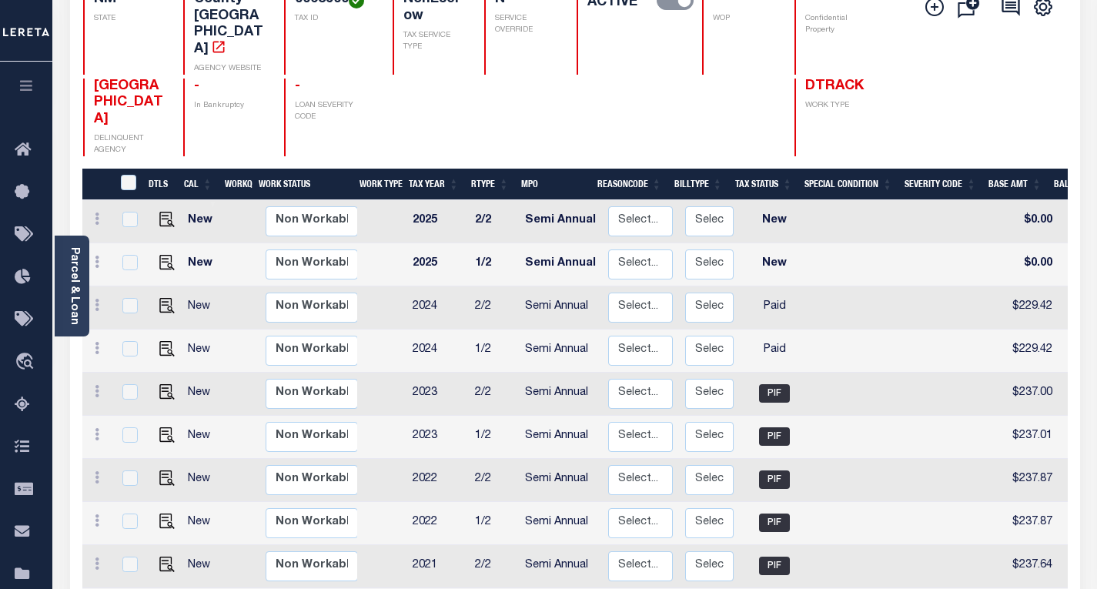
scroll to position [165, 0]
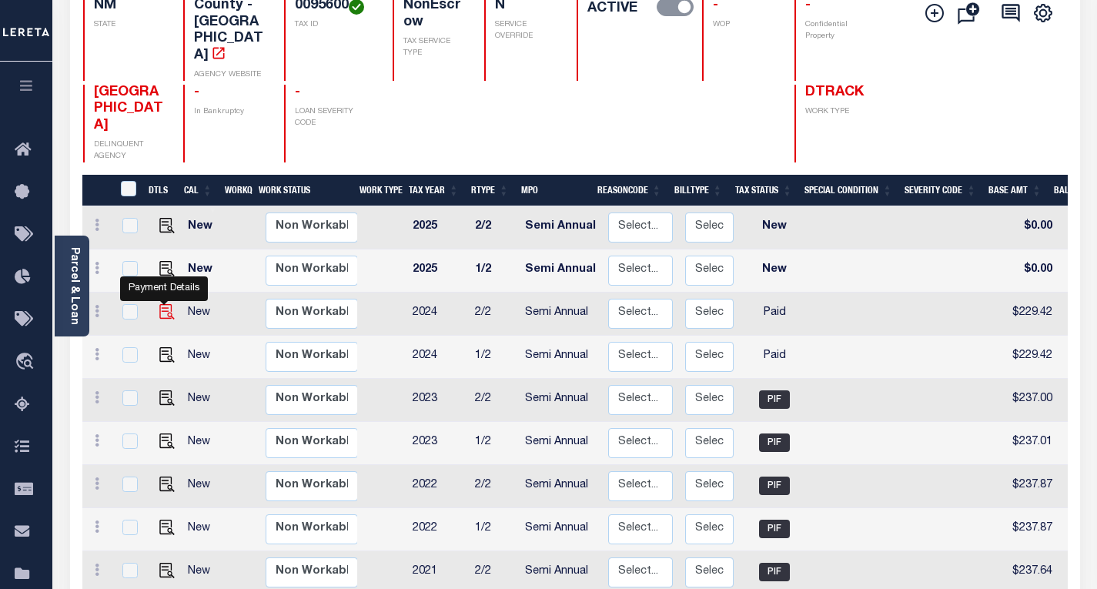
click at [159, 304] on img "" at bounding box center [166, 311] width 15 height 15
checkbox input "true"
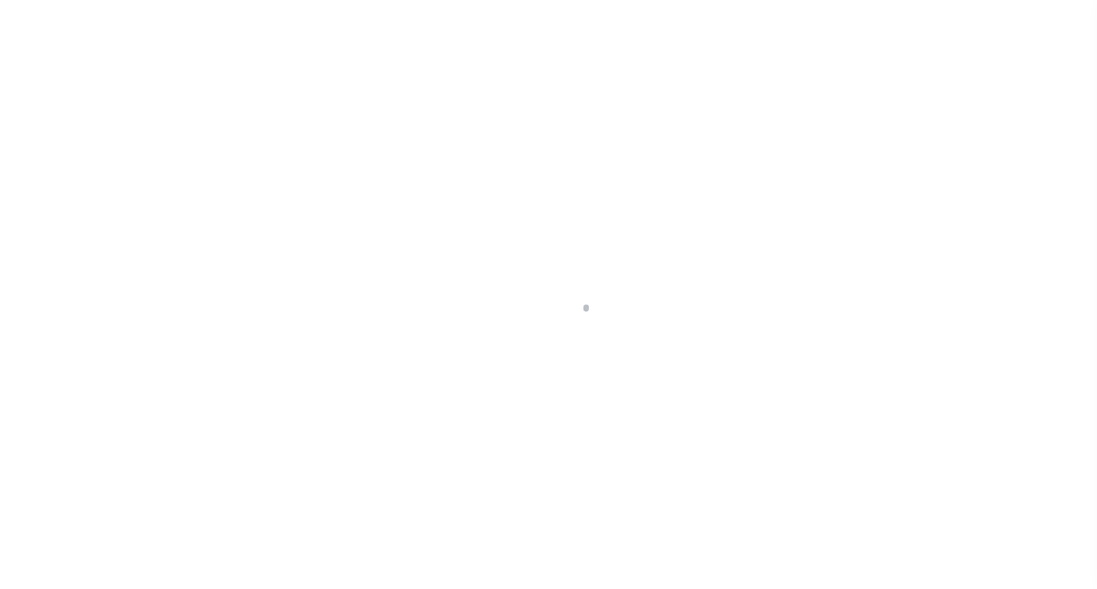
select select "PYD"
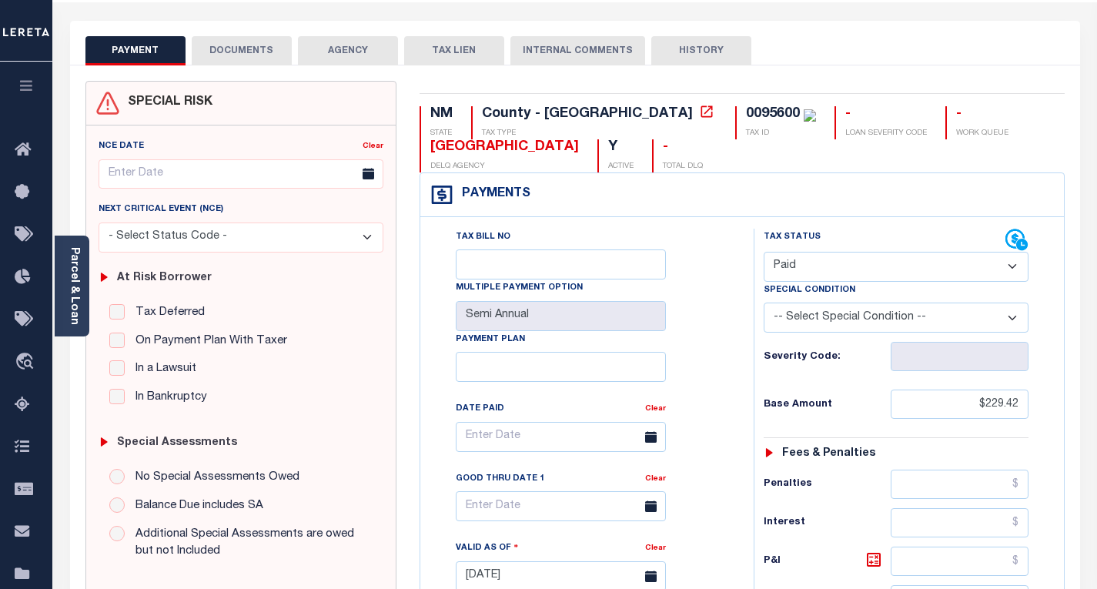
scroll to position [40, 0]
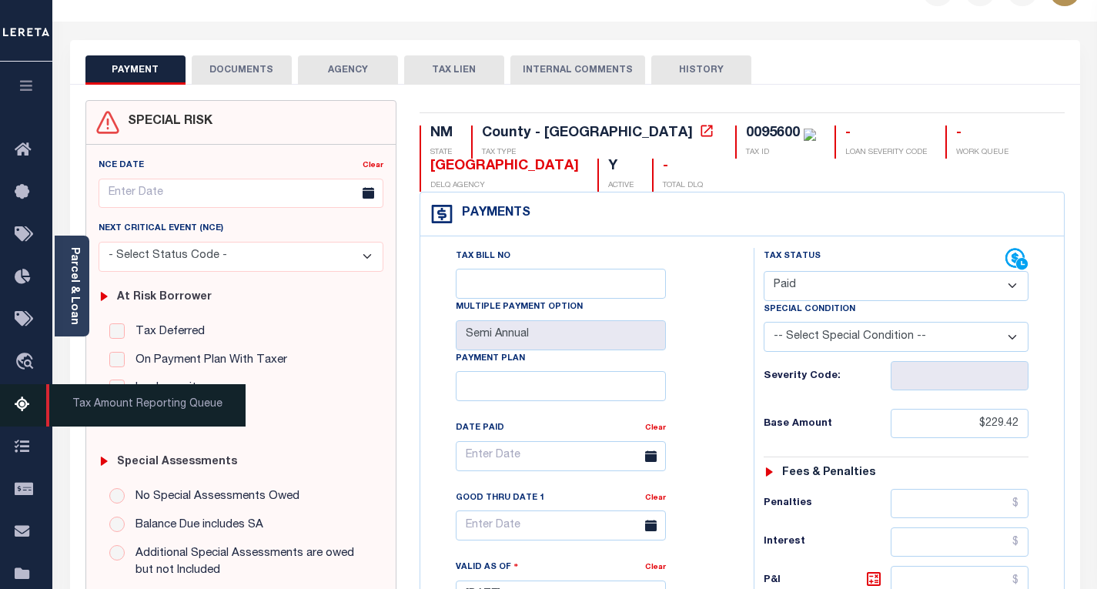
click at [22, 414] on icon at bounding box center [27, 405] width 25 height 19
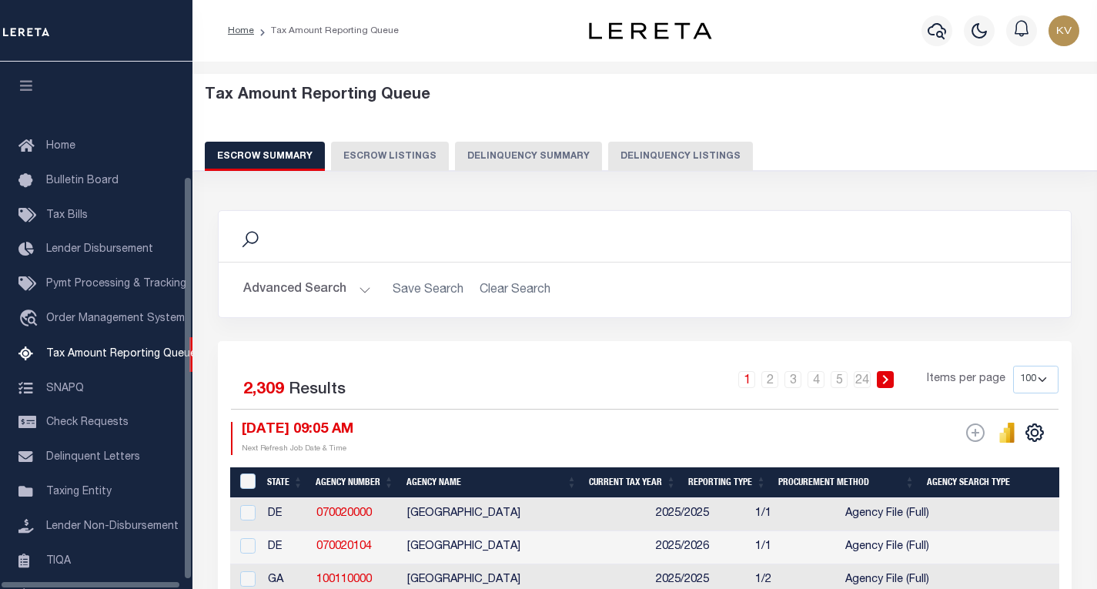
select select "100"
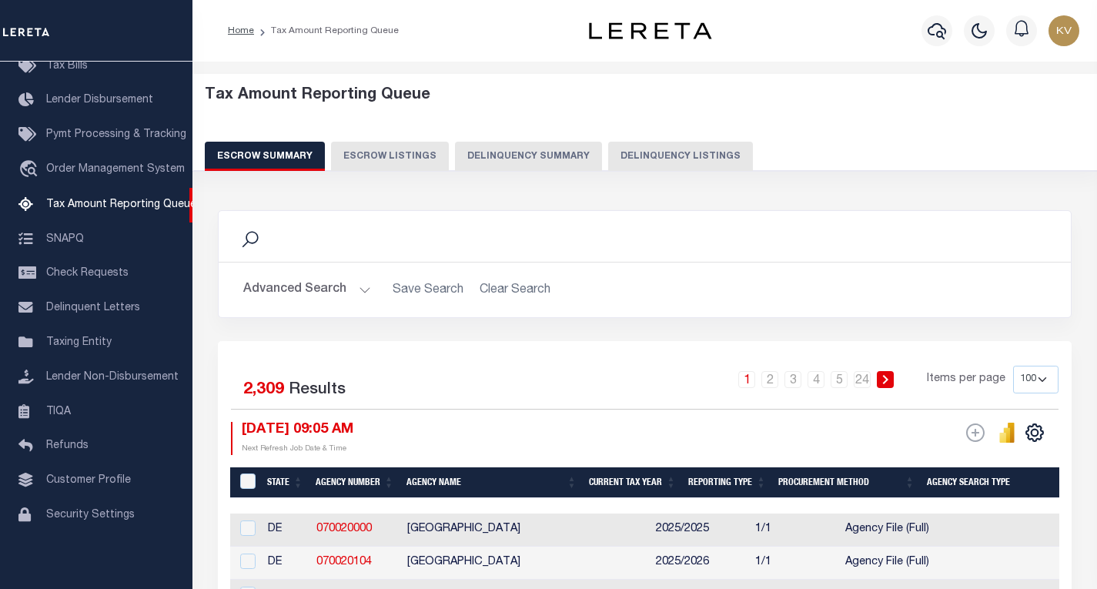
drag, startPoint x: 646, startPoint y: 172, endPoint x: 658, endPoint y: 160, distance: 17.4
click at [658, 160] on div "Tax Amount Reporting Queue Escrow Summary Escrow Listings Delinquency Summary" at bounding box center [645, 134] width 935 height 121
click at [658, 160] on button "Delinquency Listings" at bounding box center [680, 156] width 145 height 29
select select
select select "100"
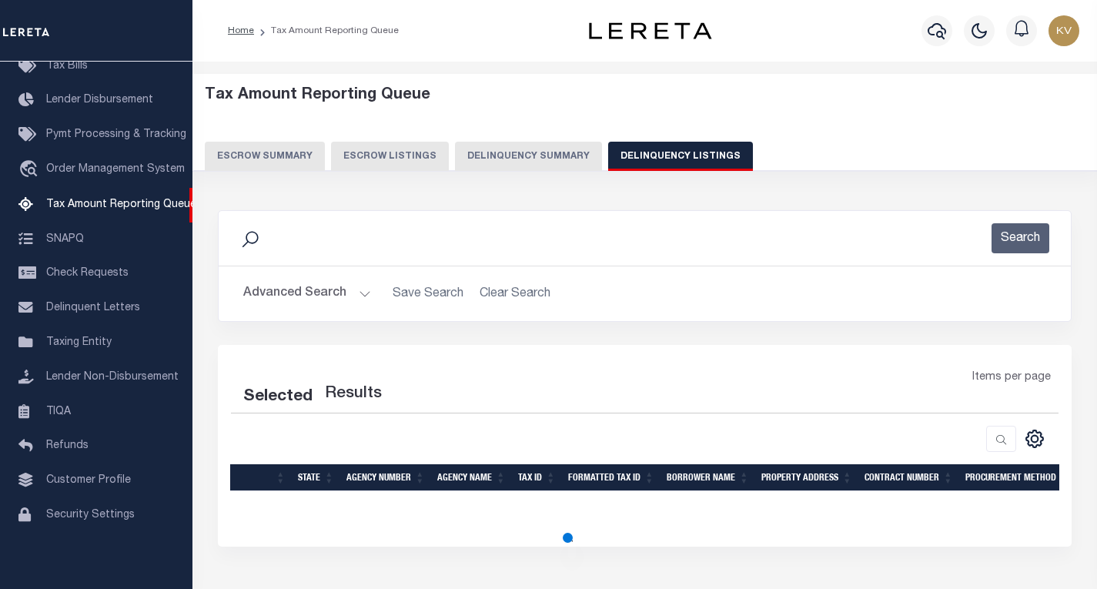
select select "100"
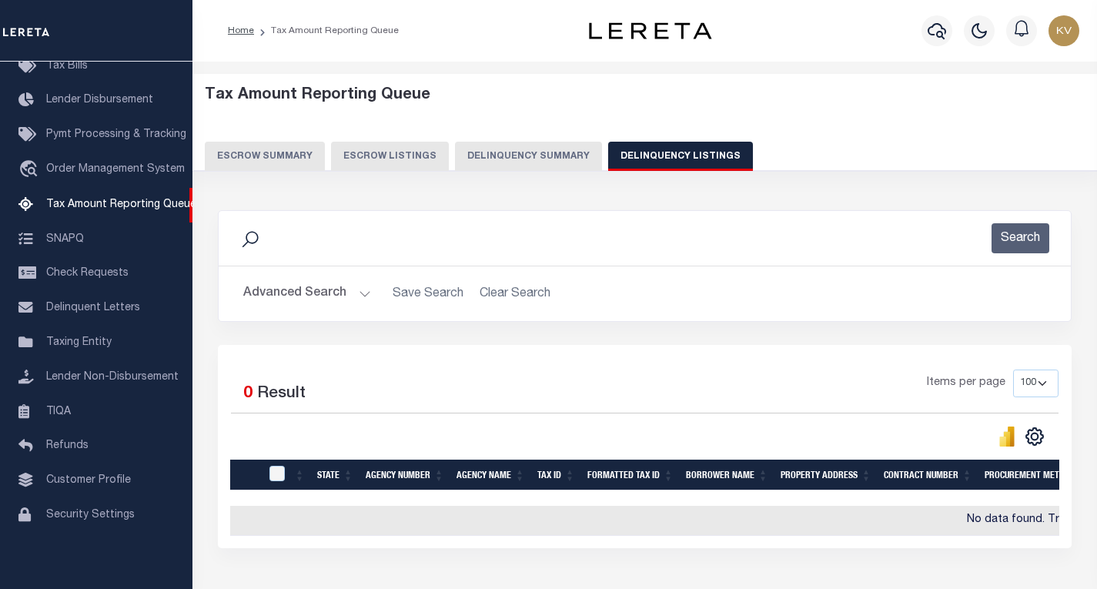
click at [346, 301] on button "Advanced Search" at bounding box center [307, 294] width 128 height 30
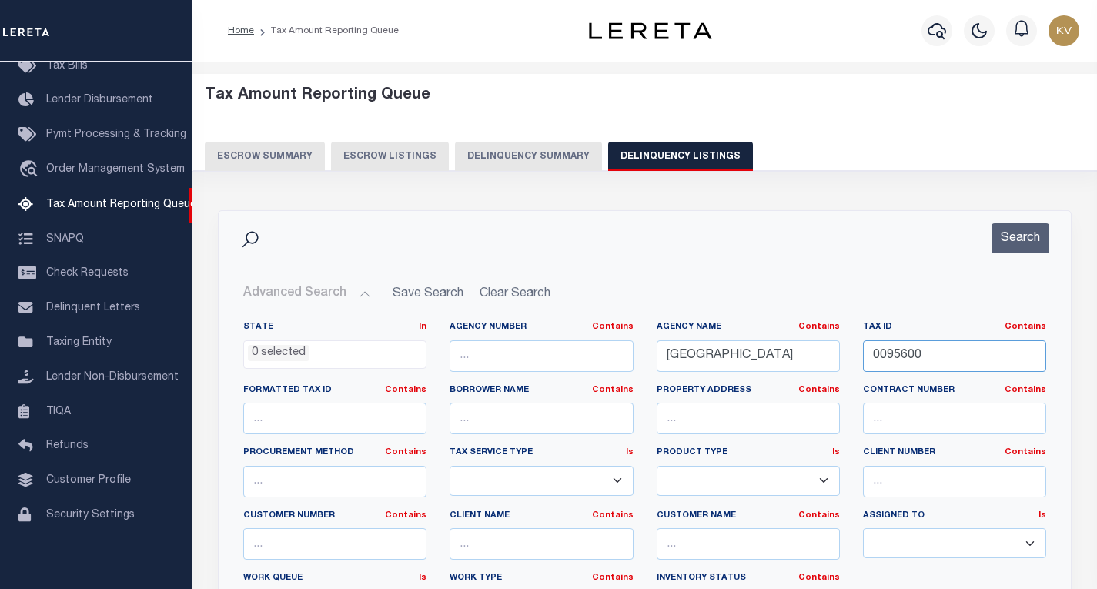
click at [893, 357] on input "0095600" at bounding box center [954, 356] width 183 height 32
paste input "100651"
type input "0100651"
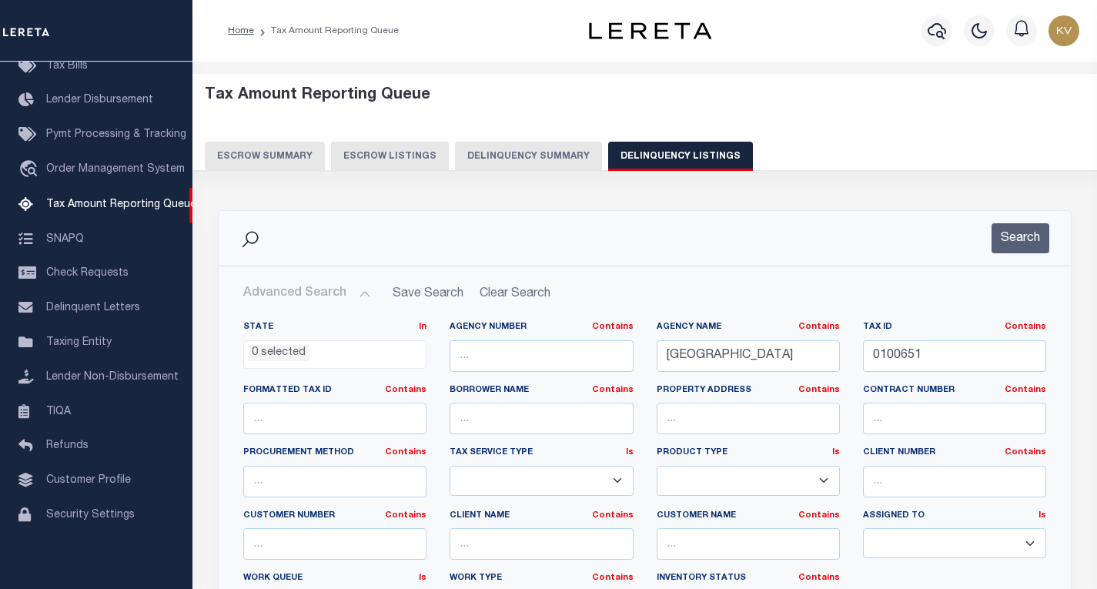
click at [1037, 223] on div "Search" at bounding box center [645, 238] width 852 height 55
click at [1027, 229] on button "Search" at bounding box center [1021, 238] width 58 height 30
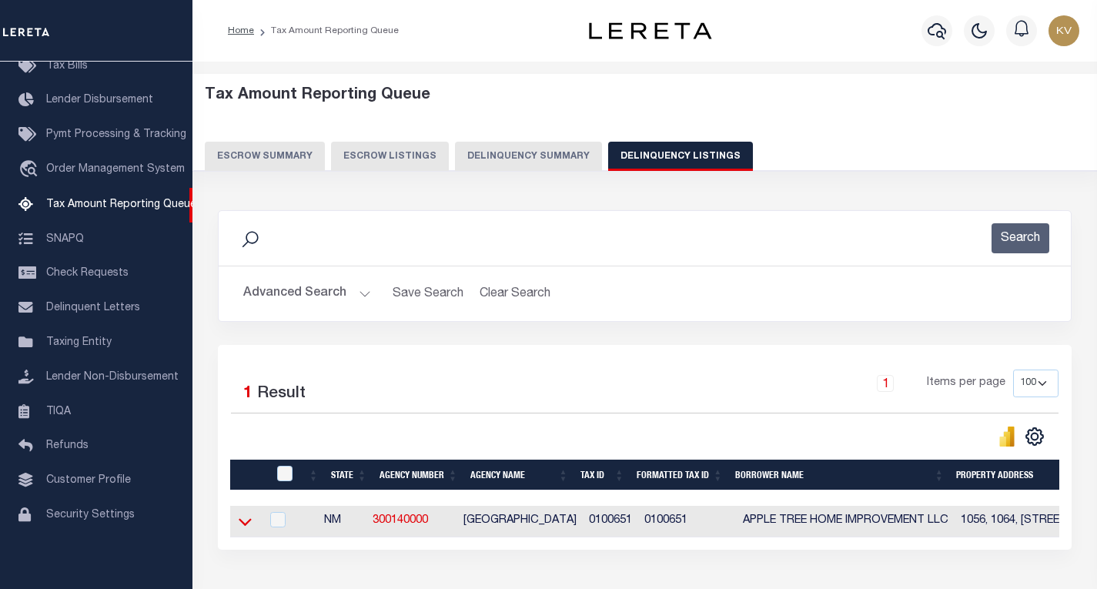
click at [249, 522] on icon at bounding box center [245, 522] width 13 height 16
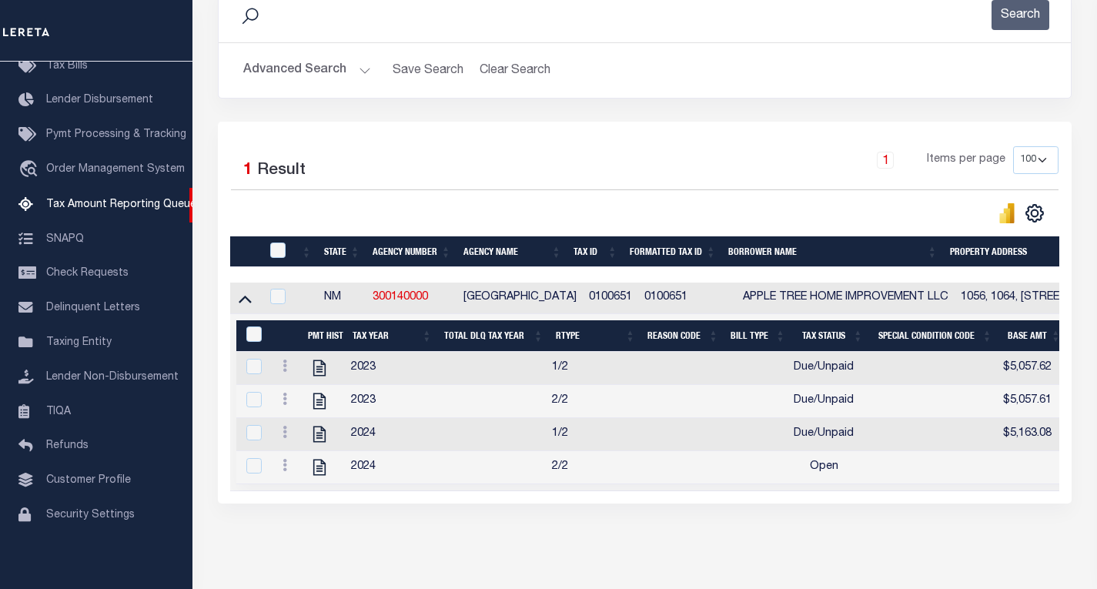
scroll to position [226, 0]
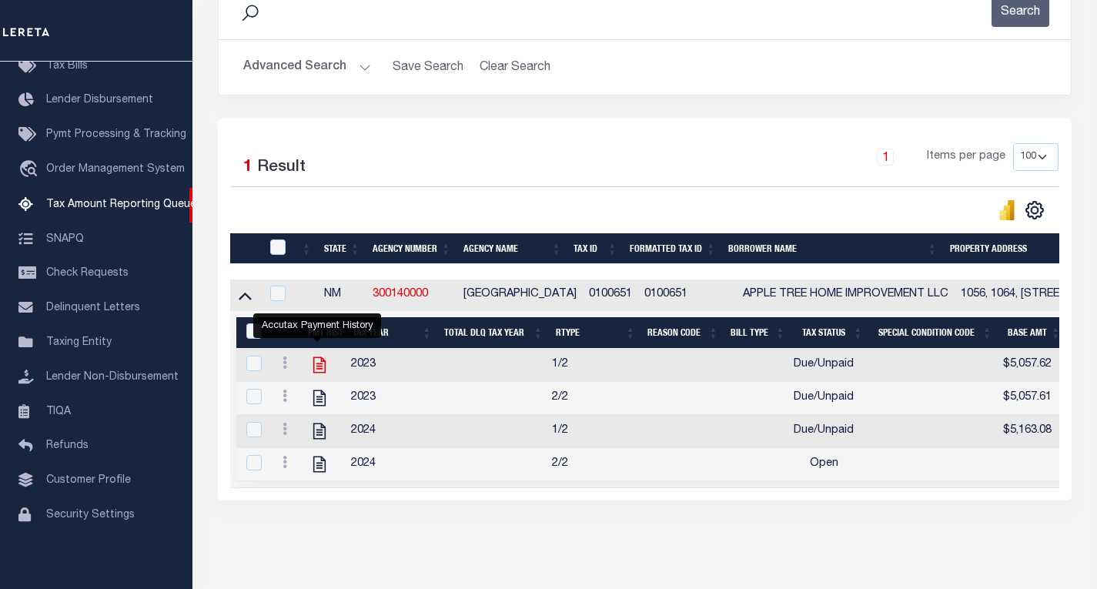
click at [316, 368] on icon "" at bounding box center [319, 365] width 12 height 16
checkbox input "true"
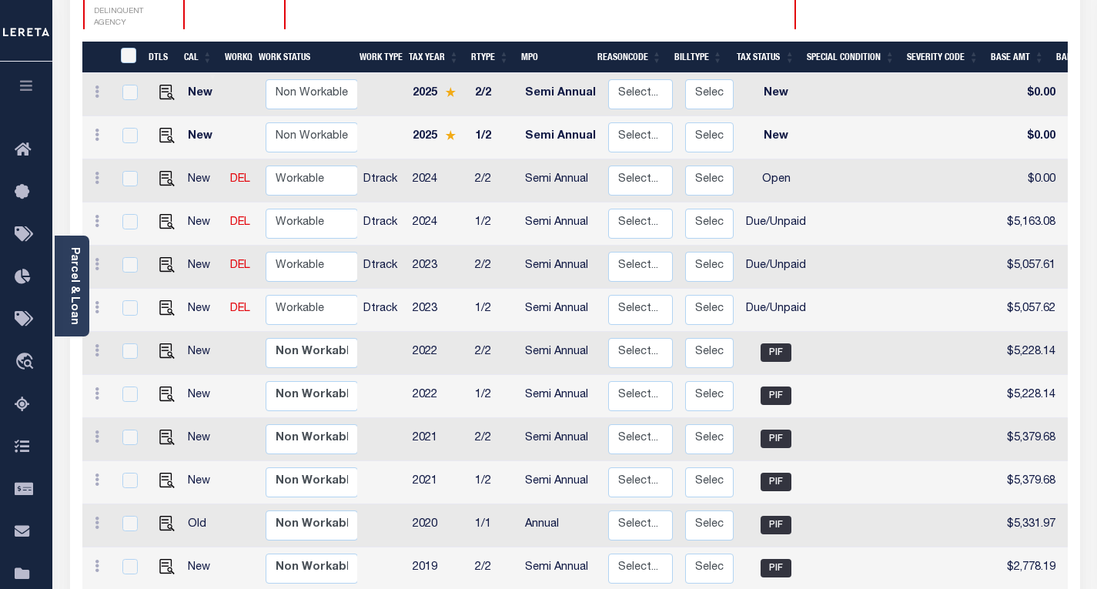
scroll to position [288, 0]
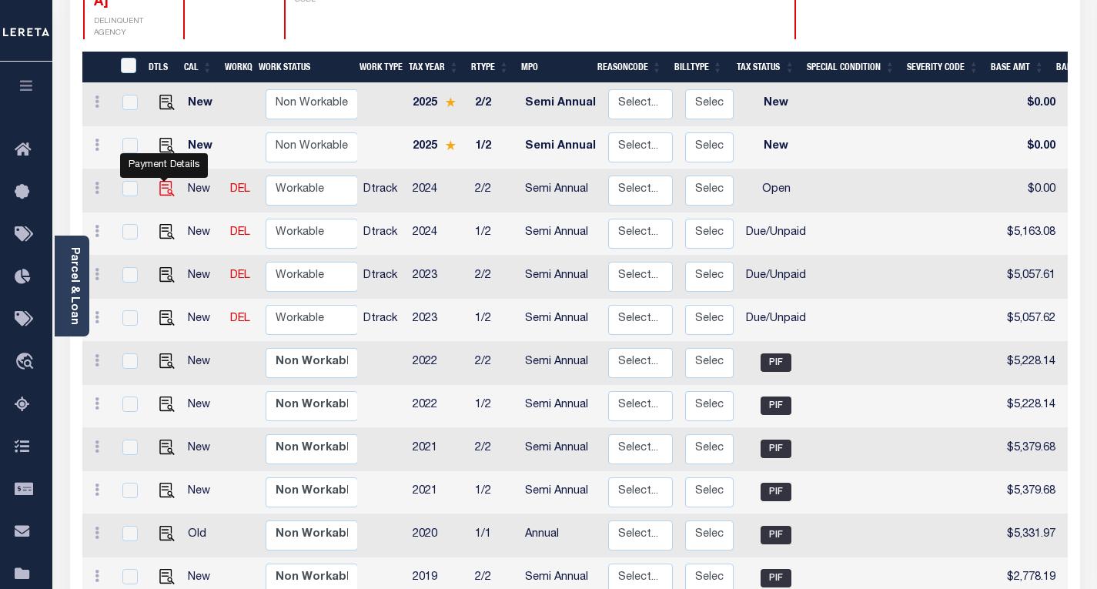
click at [165, 181] on img "" at bounding box center [166, 188] width 15 height 15
checkbox input "true"
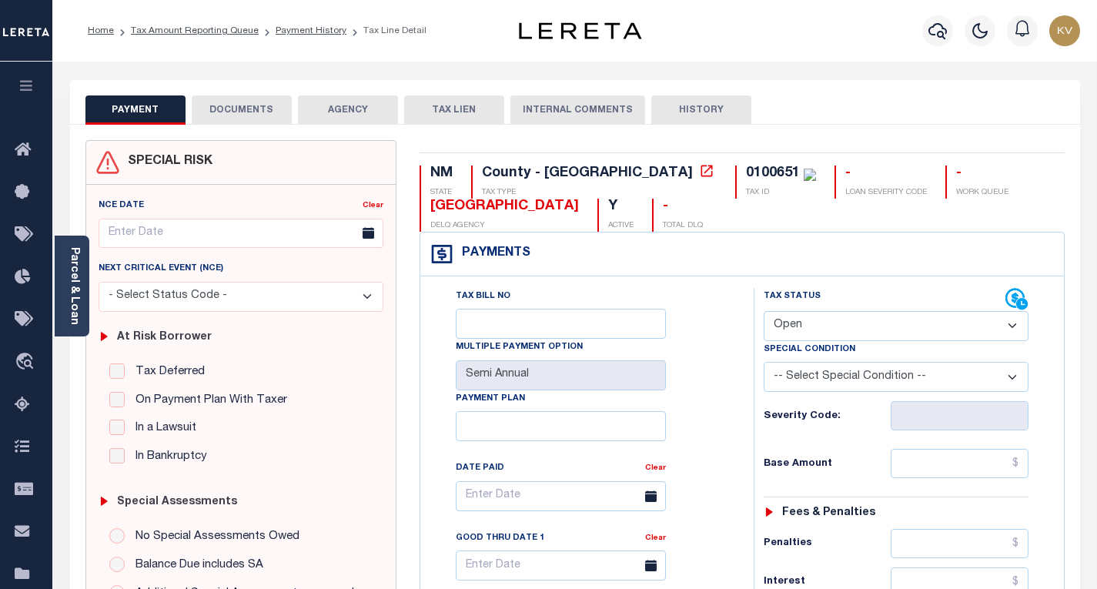
click at [789, 334] on select "- Select Status Code - Open Due/Unpaid Paid Incomplete No Tax Due Internal Refu…" at bounding box center [896, 326] width 265 height 30
select select "DUE"
click at [764, 312] on select "- Select Status Code - Open Due/Unpaid Paid Incomplete No Tax Due Internal Refu…" at bounding box center [896, 326] width 265 height 30
type input "[DATE]"
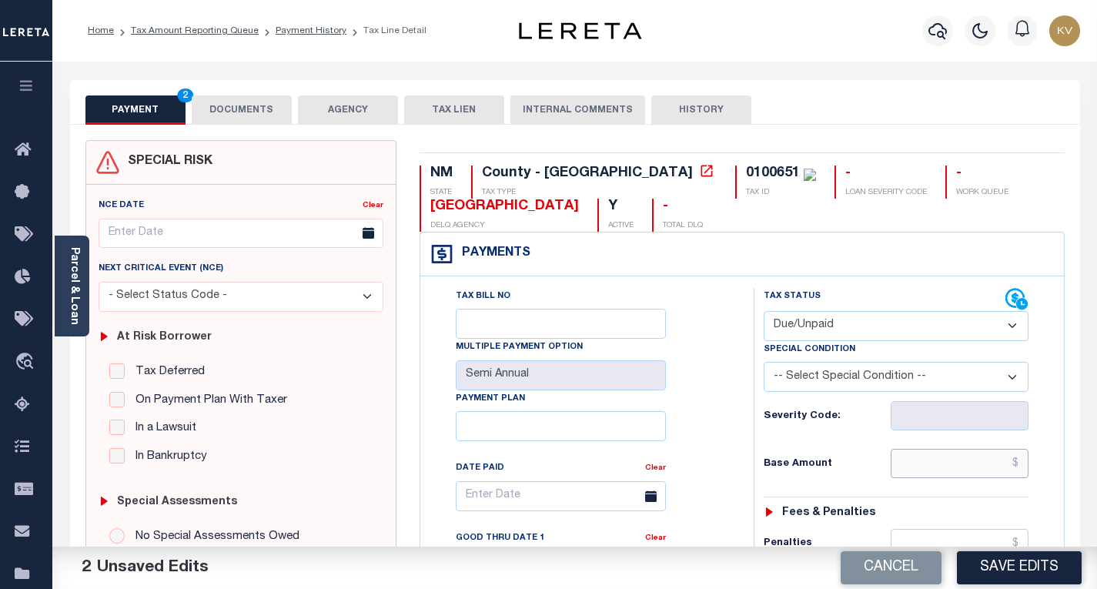
click at [941, 474] on input "text" at bounding box center [960, 463] width 138 height 29
type input "$5,163.08"
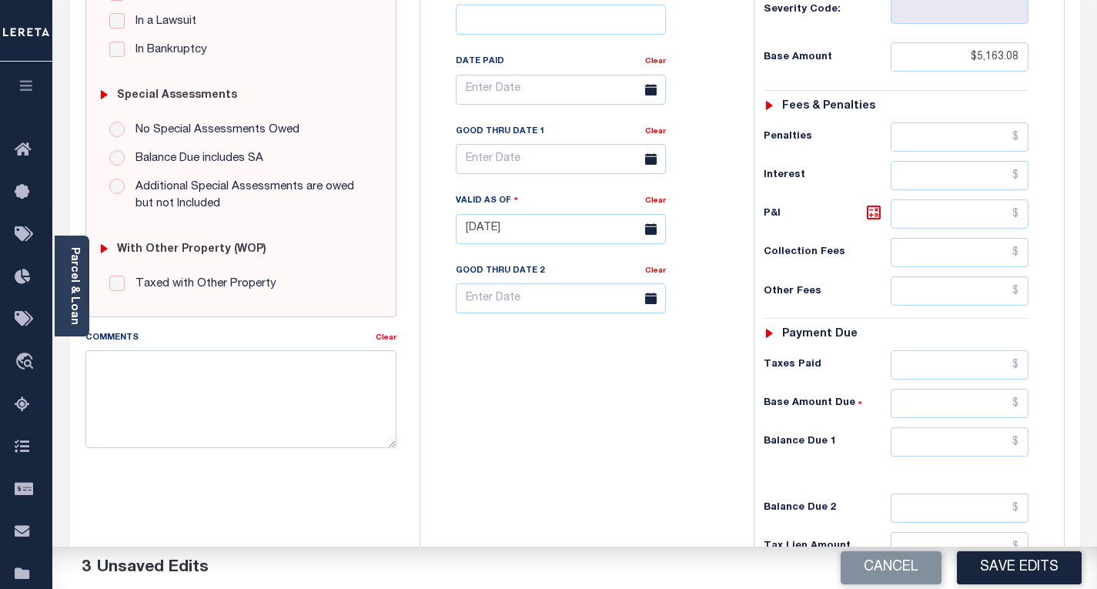
scroll to position [414, 0]
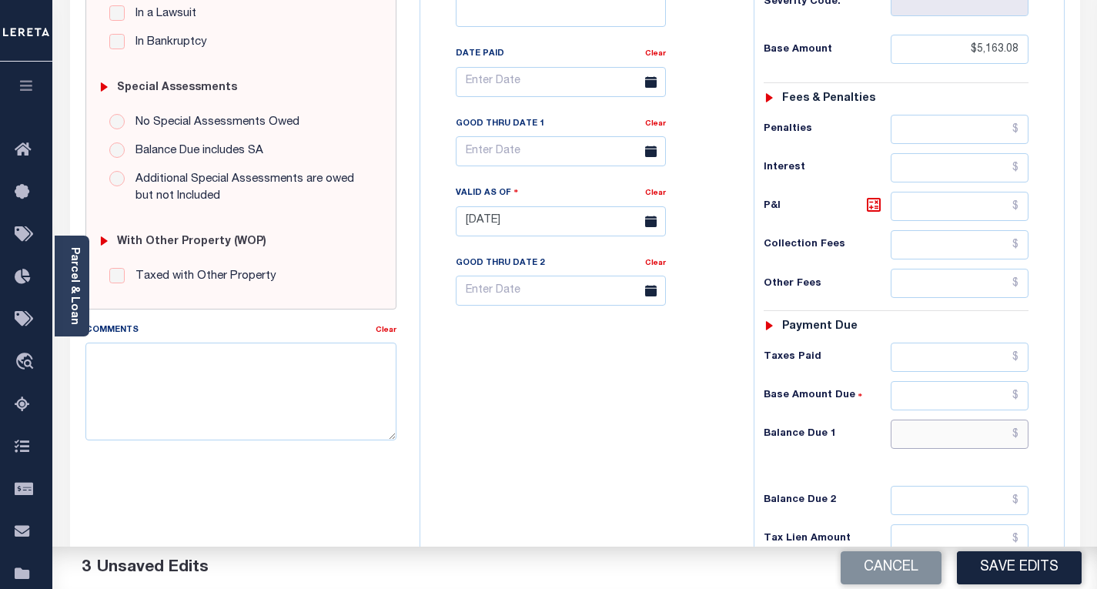
click at [987, 429] on input "text" at bounding box center [960, 434] width 138 height 29
type input "$5,576.12"
click at [866, 205] on icon at bounding box center [874, 205] width 18 height 18
type input "$413.04"
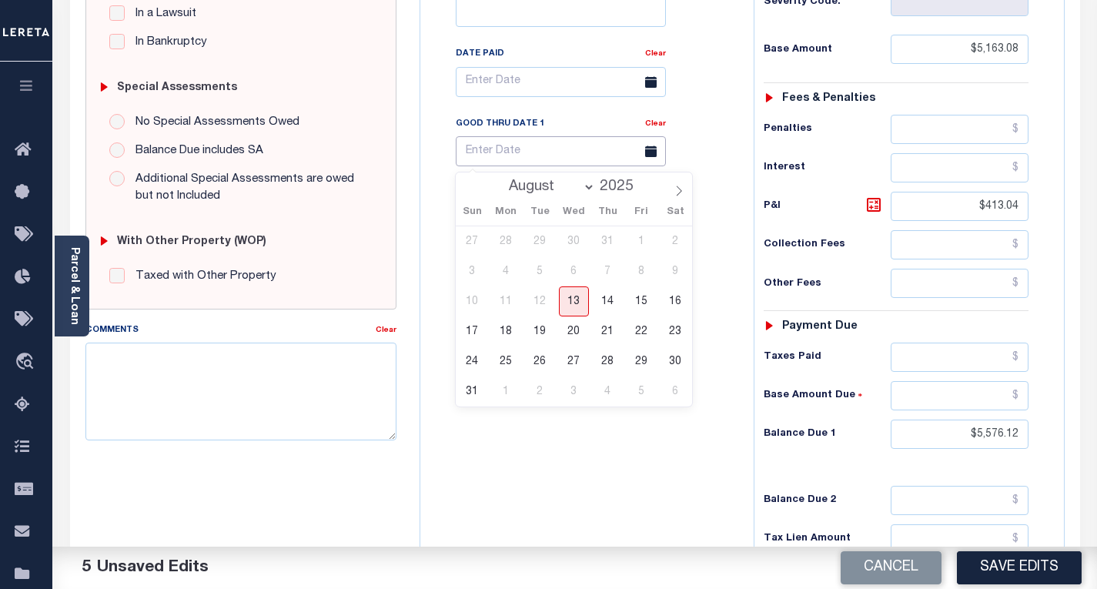
click at [594, 166] on input "text" at bounding box center [561, 151] width 210 height 30
click at [471, 390] on span "31" at bounding box center [472, 392] width 30 height 30
type input "[DATE]"
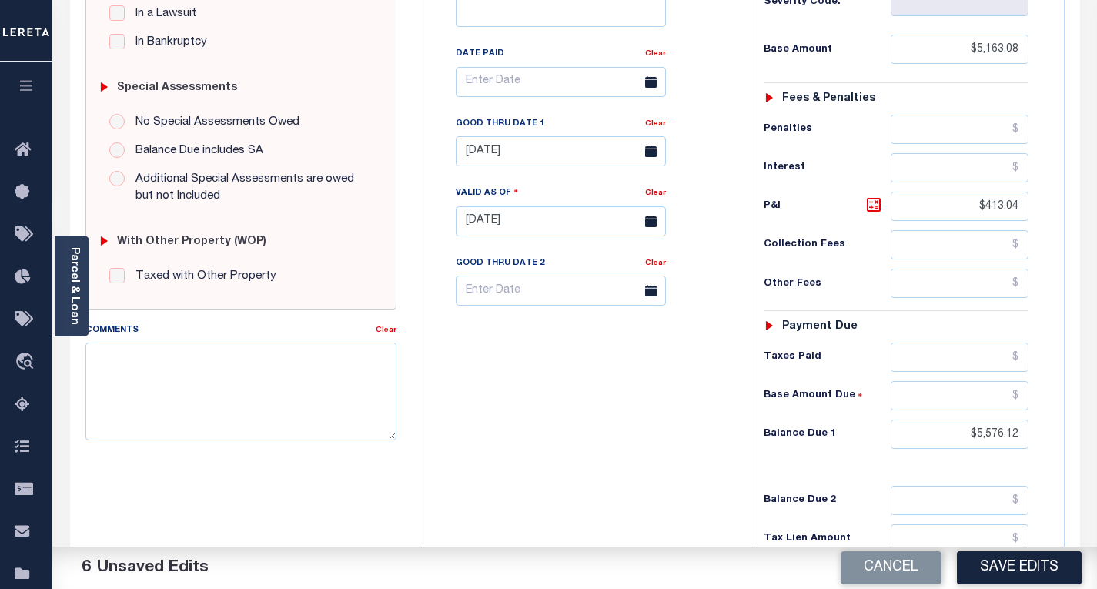
click at [476, 420] on div "Tax Bill No Multiple Payment Option Semi Annual Payment Plan Clear" at bounding box center [583, 214] width 318 height 680
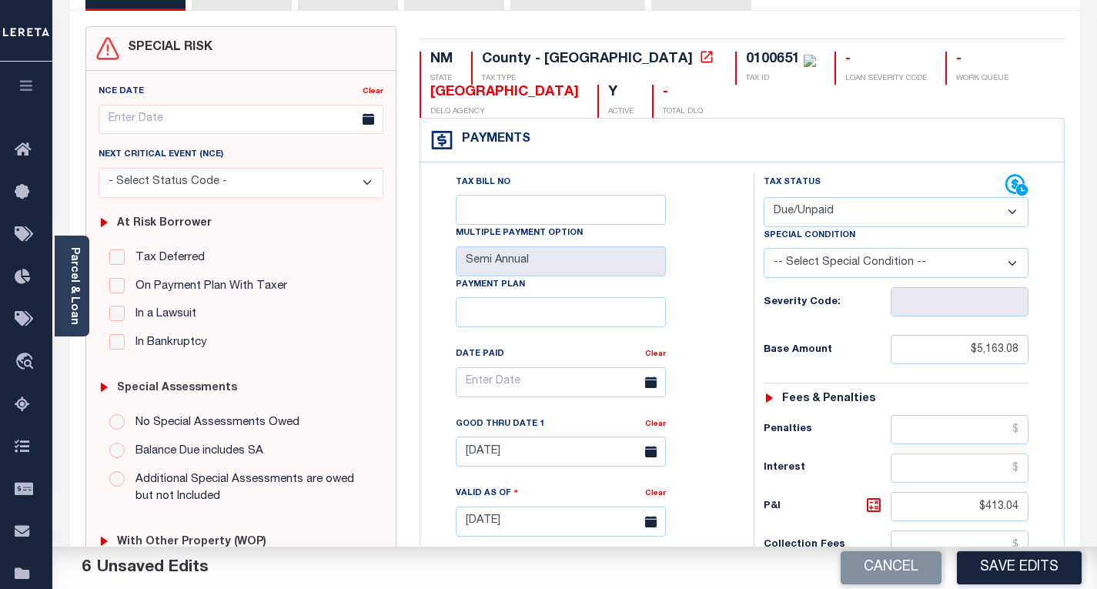
scroll to position [0, 0]
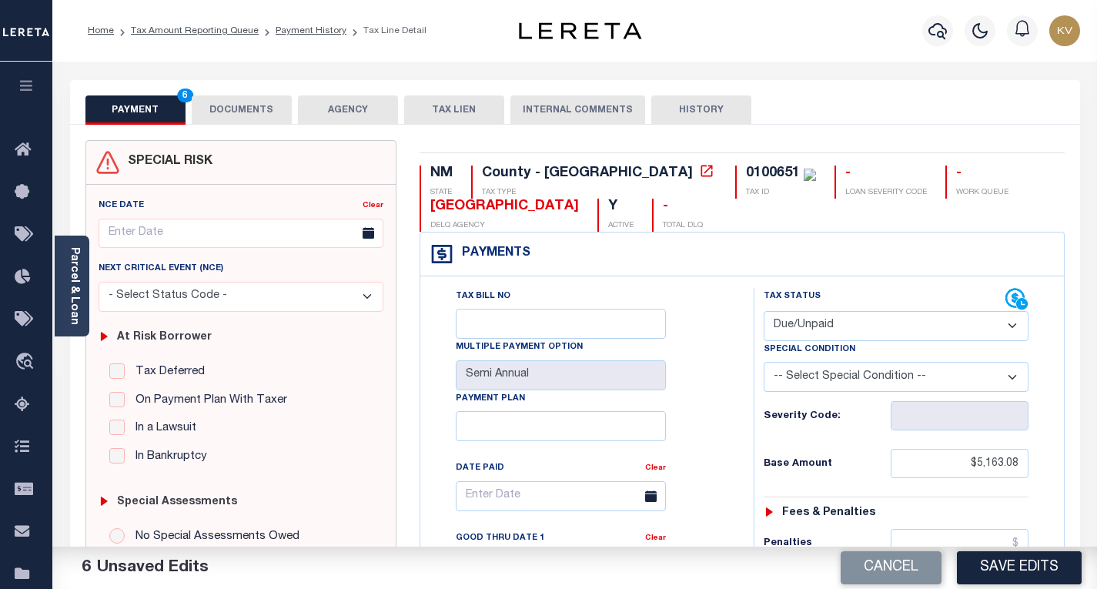
click at [251, 114] on button "DOCUMENTS" at bounding box center [242, 109] width 100 height 29
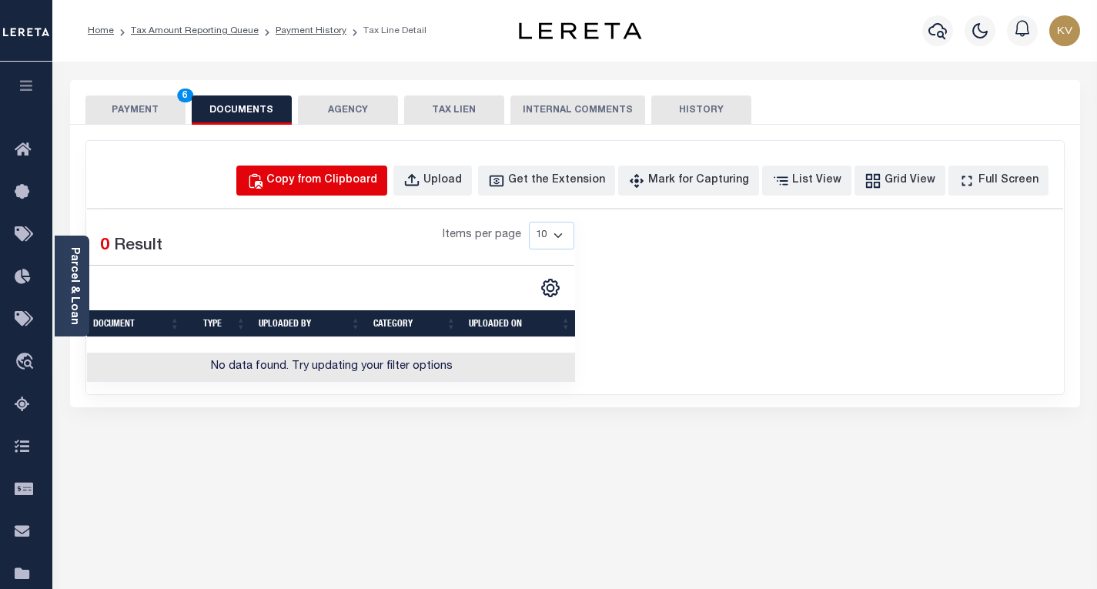
click at [373, 185] on div "Copy from Clipboard" at bounding box center [321, 180] width 111 height 17
select select "POP"
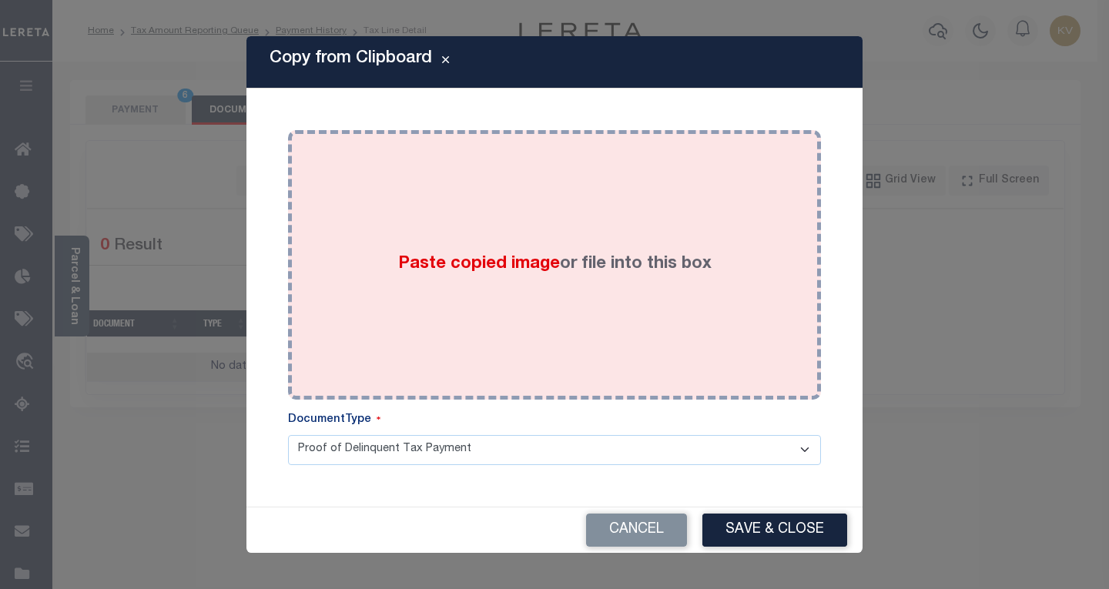
click at [396, 221] on div "Paste copied image or file into this box" at bounding box center [555, 265] width 510 height 246
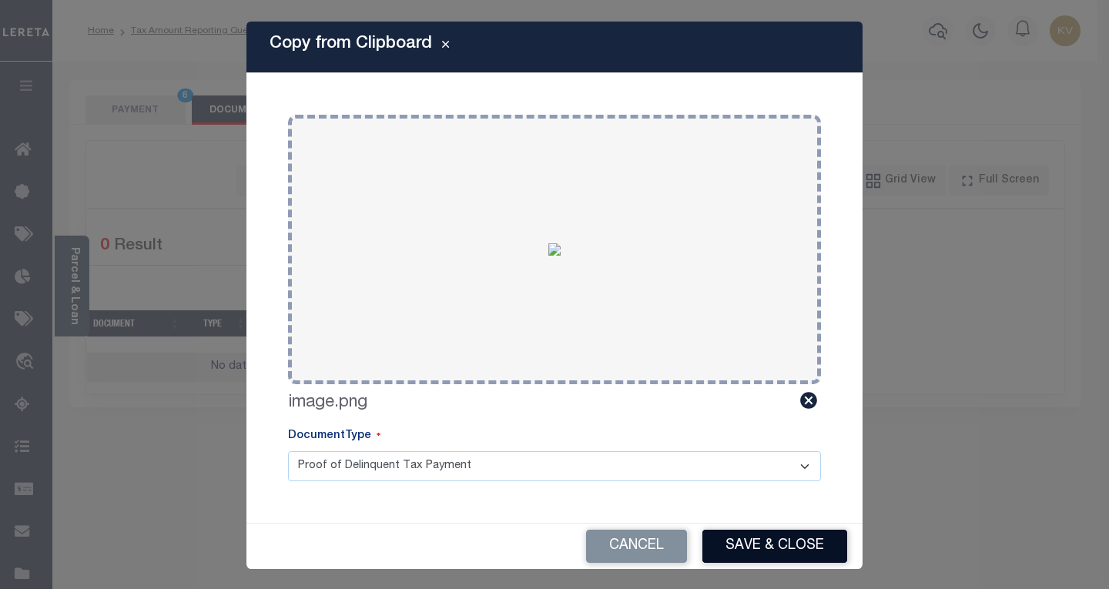
click at [733, 541] on button "Save & Close" at bounding box center [774, 546] width 145 height 33
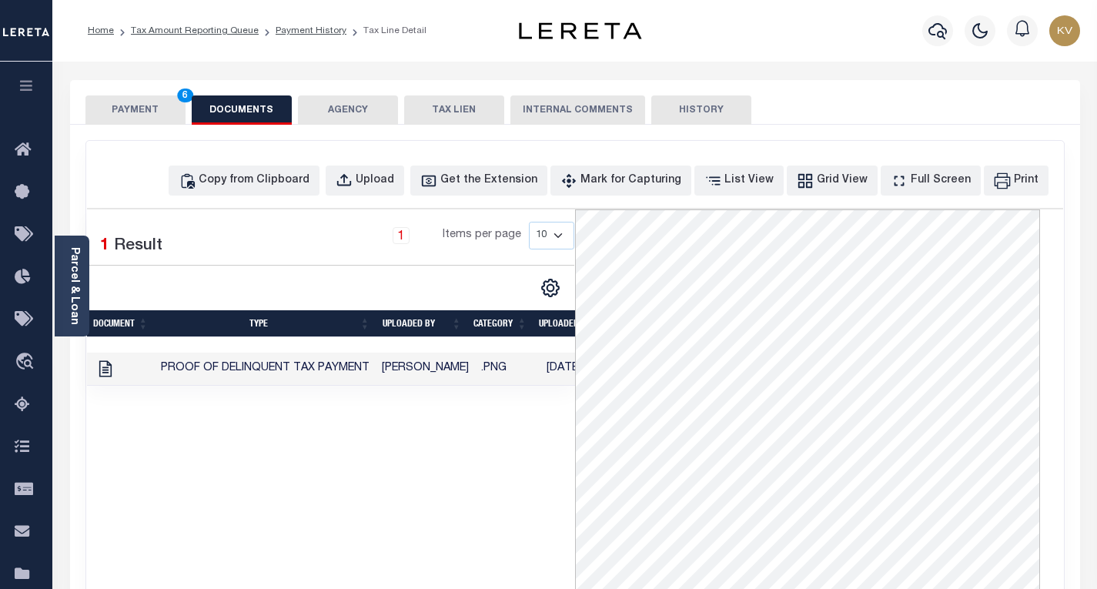
click at [137, 106] on button "PAYMENT 6" at bounding box center [135, 109] width 100 height 29
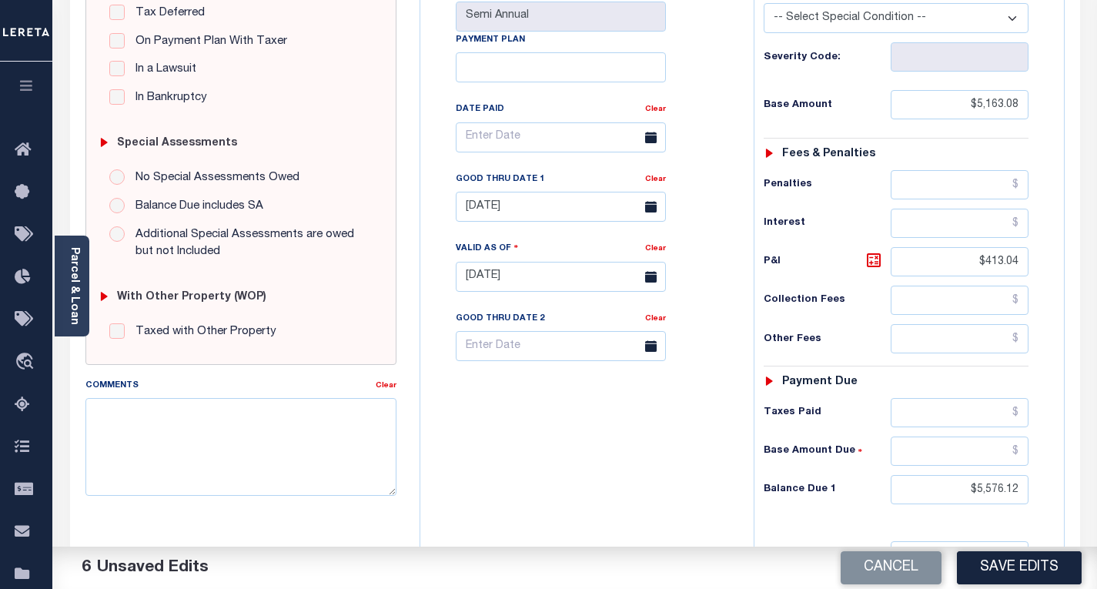
scroll to position [362, 0]
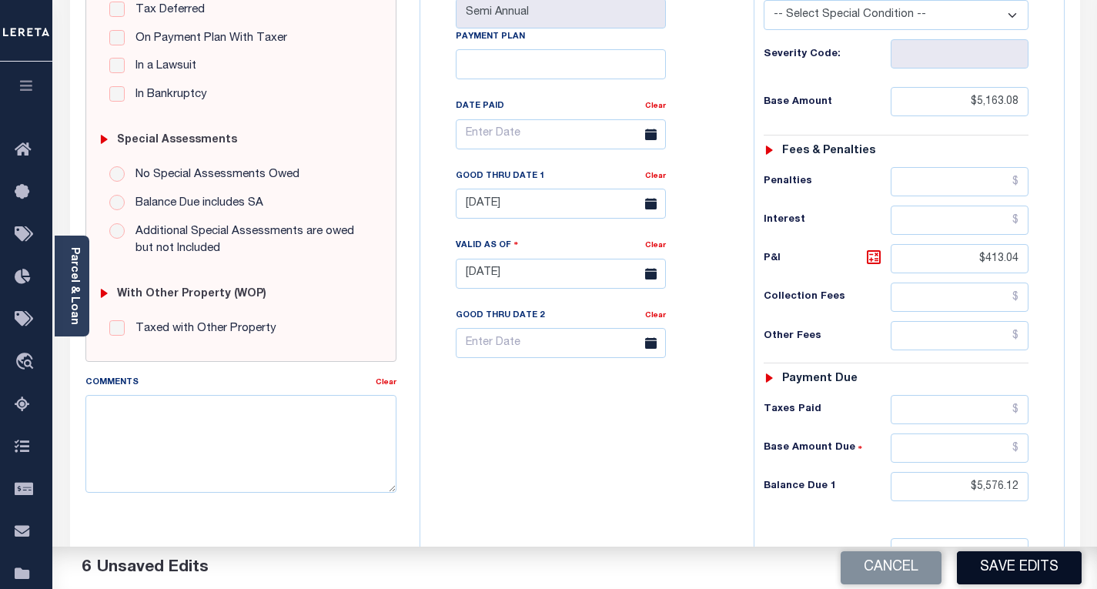
click at [1020, 557] on button "Save Edits" at bounding box center [1019, 567] width 125 height 33
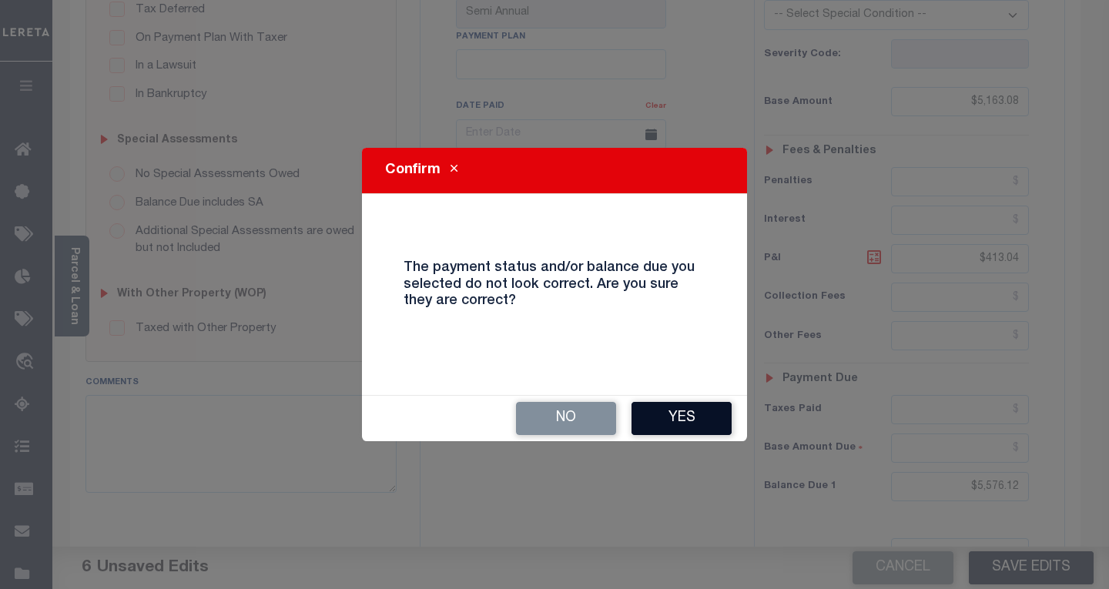
click at [712, 427] on button "Yes" at bounding box center [681, 418] width 100 height 33
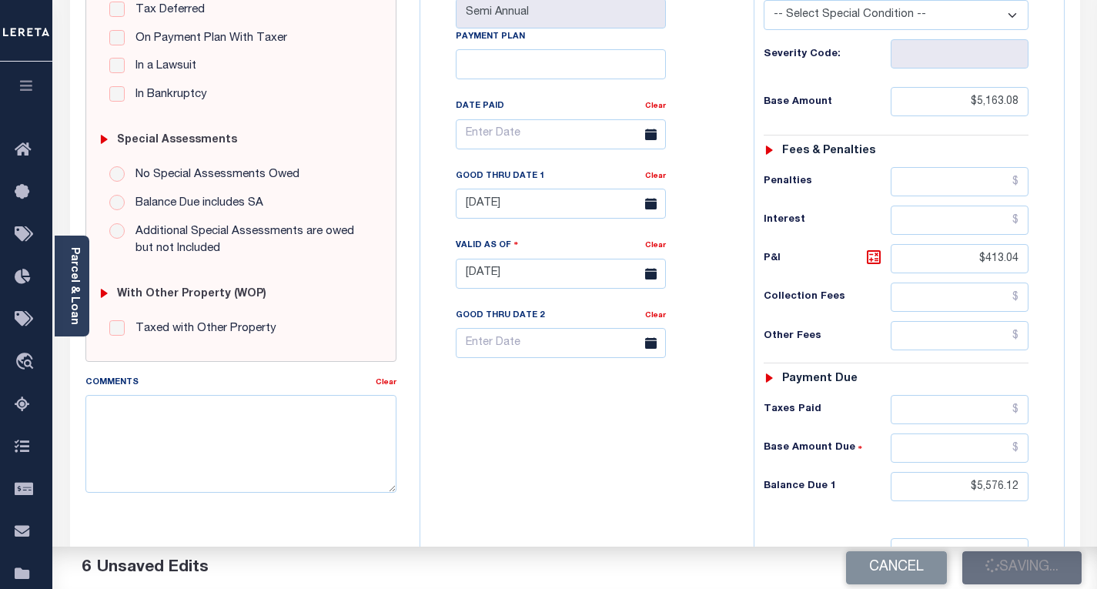
checkbox input "false"
type input "$5,163.08"
type input "$413.04"
type input "$5,576.12"
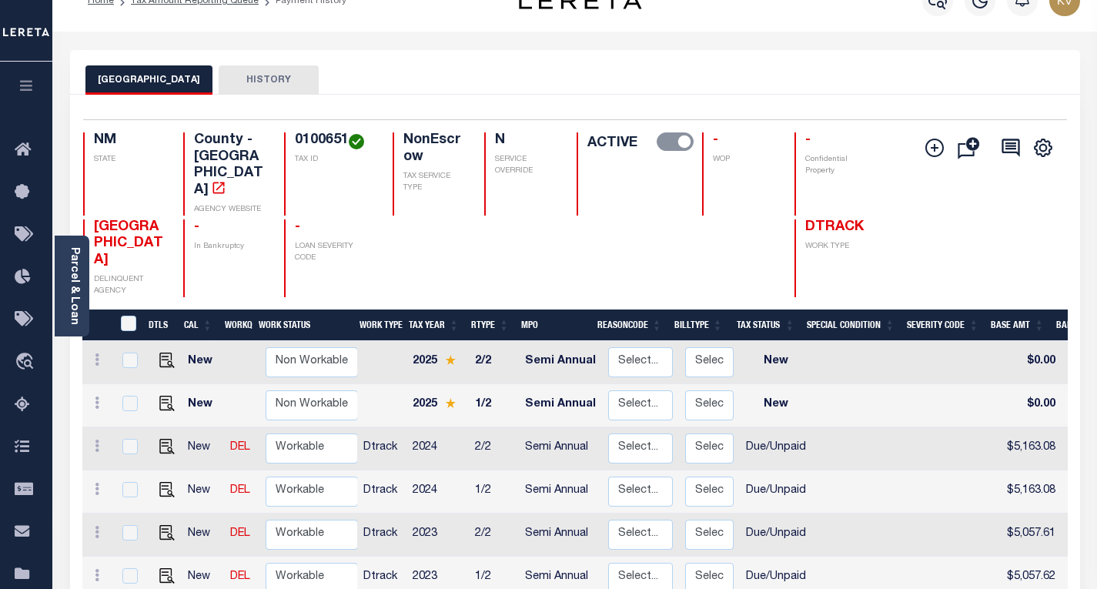
scroll to position [8, 0]
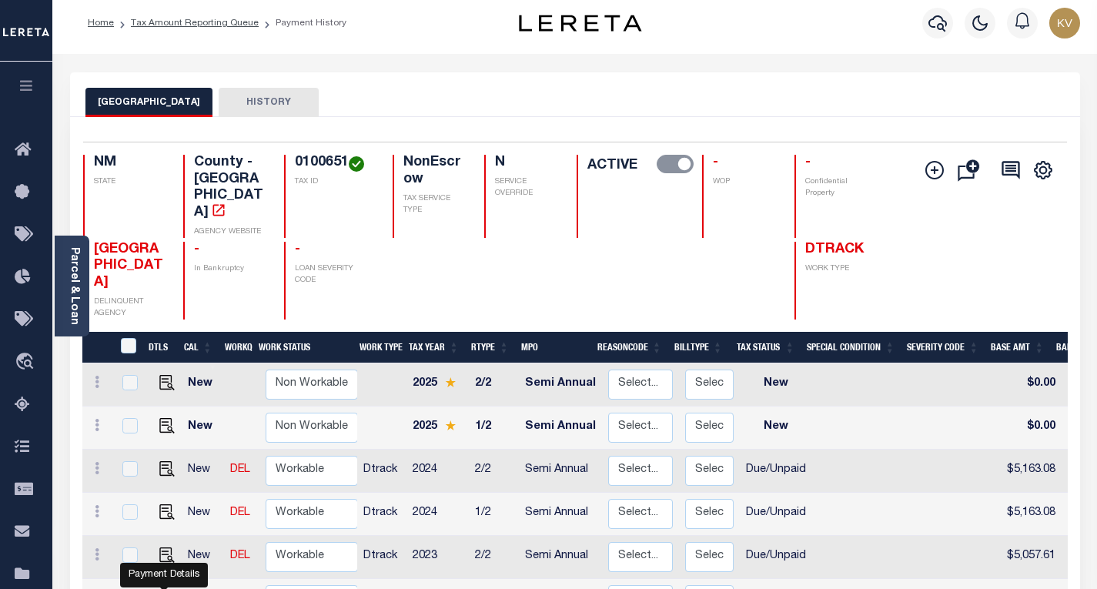
click at [163, 588] on img "" at bounding box center [166, 598] width 15 height 15
checkbox input "true"
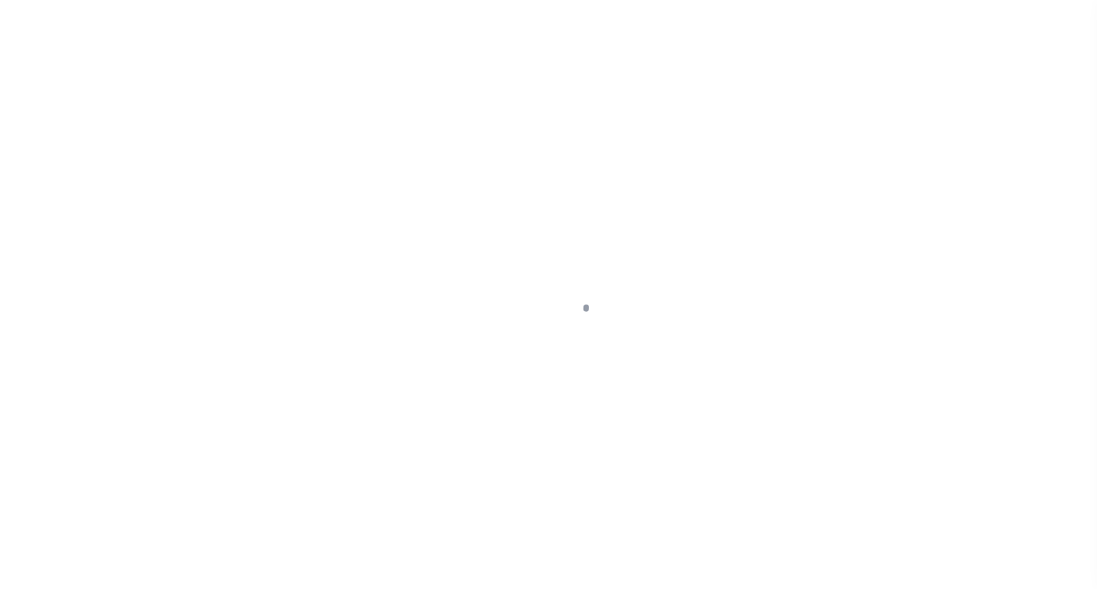
select select "DUE"
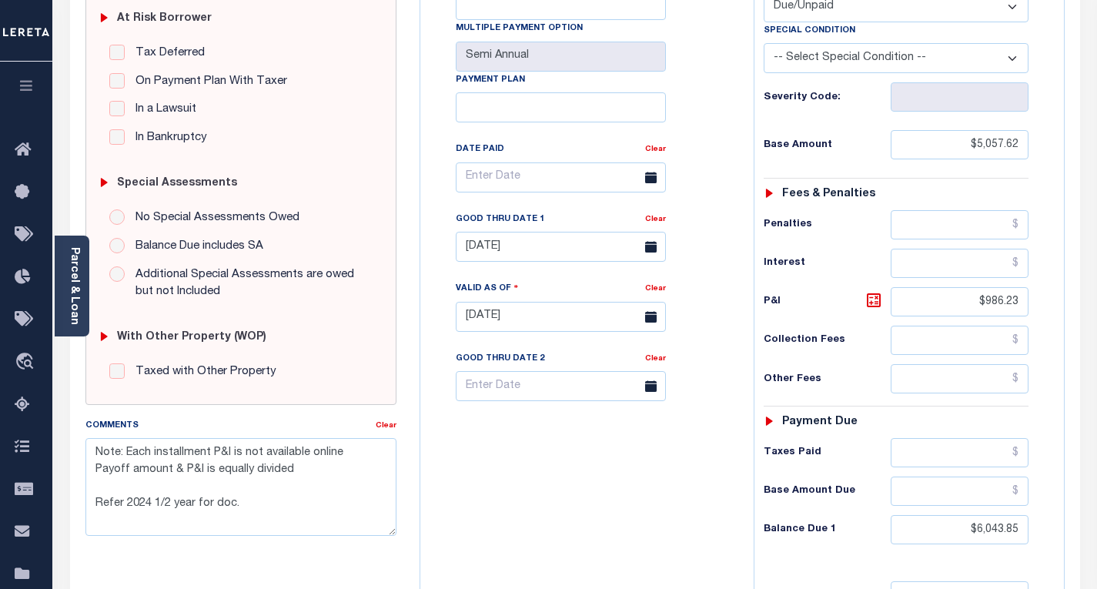
scroll to position [323, 0]
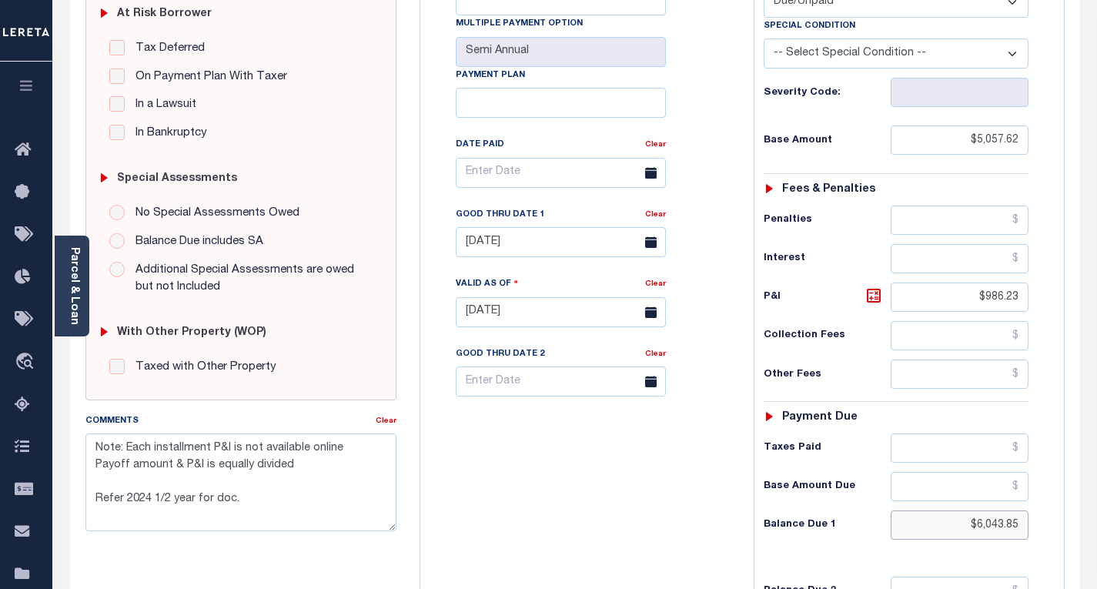
drag, startPoint x: 966, startPoint y: 528, endPoint x: 1108, endPoint y: 498, distance: 144.7
click at [1097, 498] on html "Home Tax Amount Reporting Queue Payment History Tax Line Detail Profile" at bounding box center [548, 260] width 1097 height 1167
type input "$6,246.15"
type input "[DATE]"
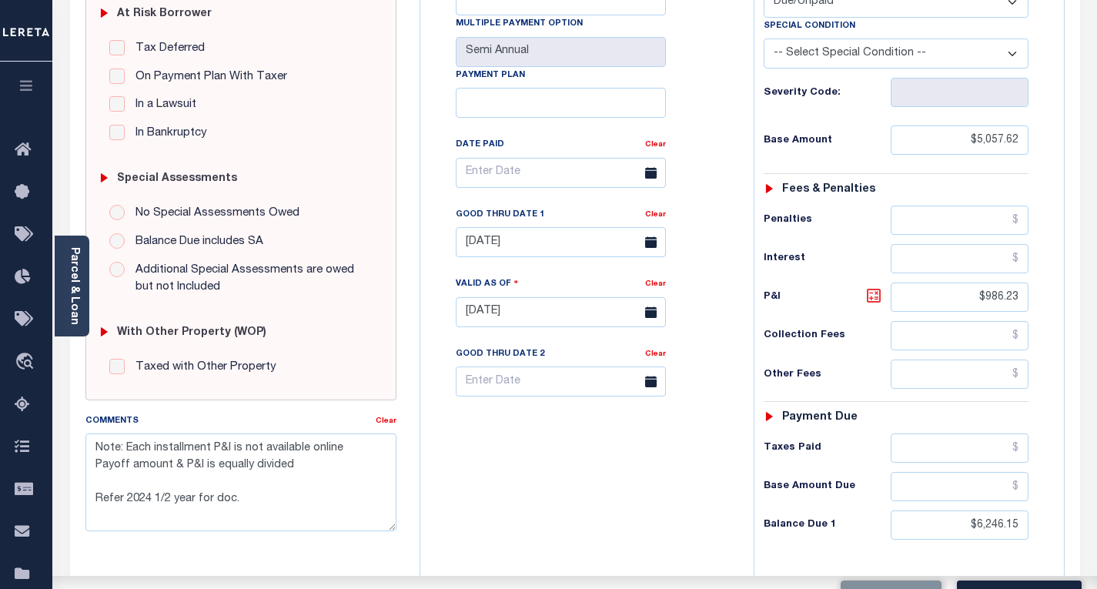
click at [868, 297] on icon at bounding box center [874, 296] width 14 height 14
type input "$1,188.53"
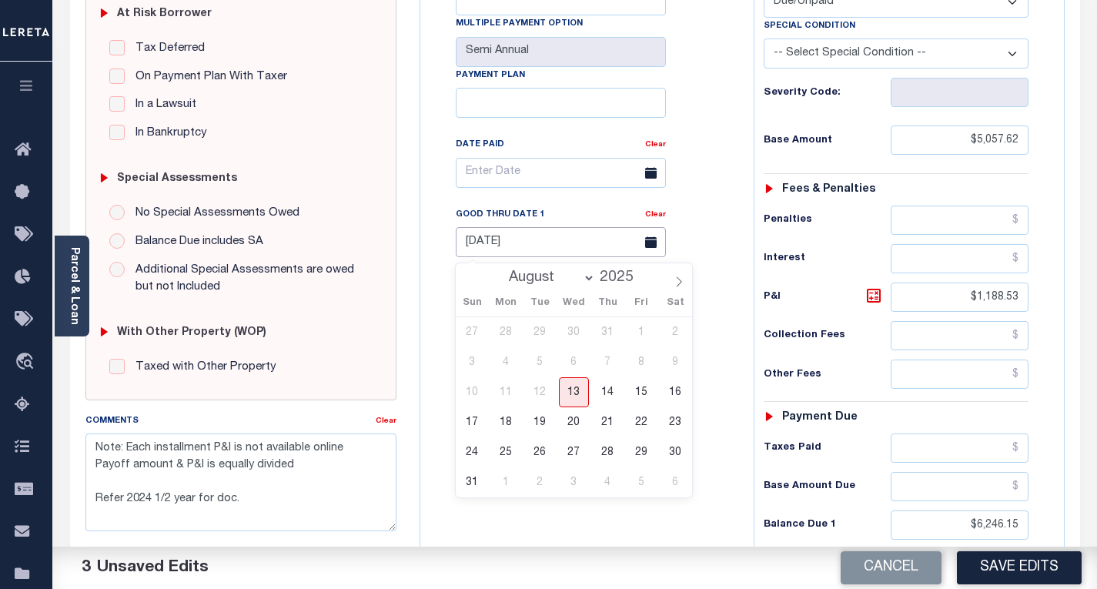
click at [616, 256] on input "[DATE]" at bounding box center [561, 242] width 210 height 30
click at [469, 484] on span "31" at bounding box center [472, 482] width 30 height 30
type input "[DATE]"
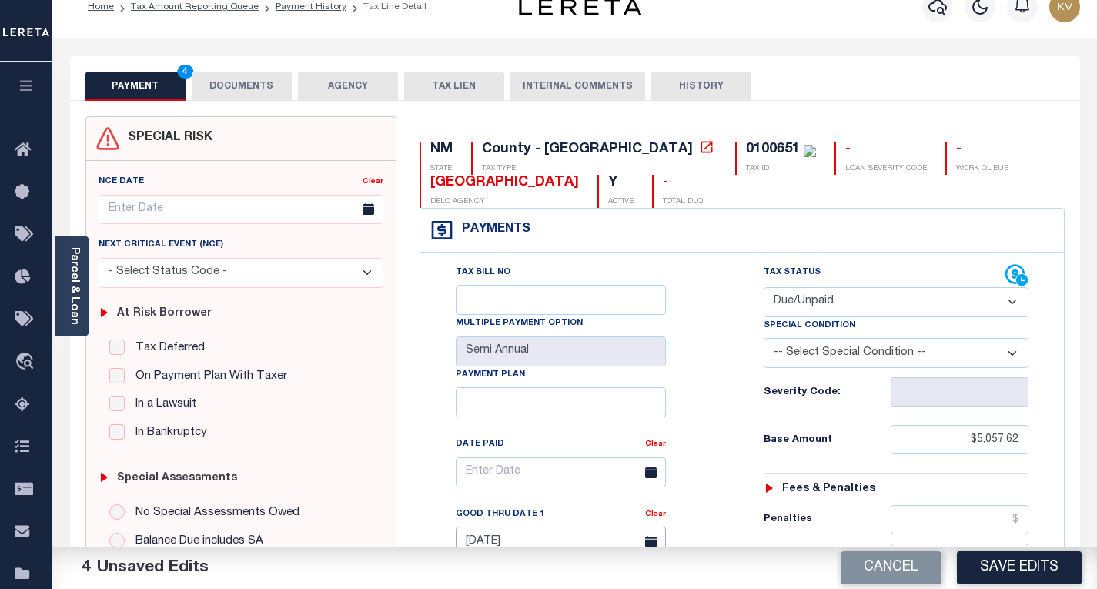
scroll to position [0, 0]
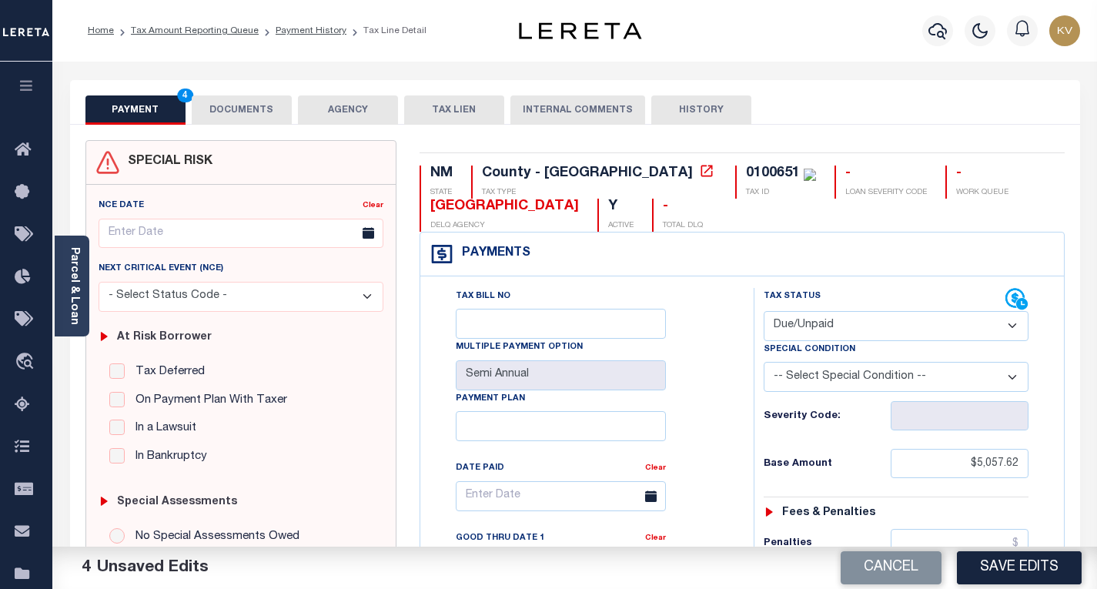
click at [265, 102] on button "DOCUMENTS" at bounding box center [242, 109] width 100 height 29
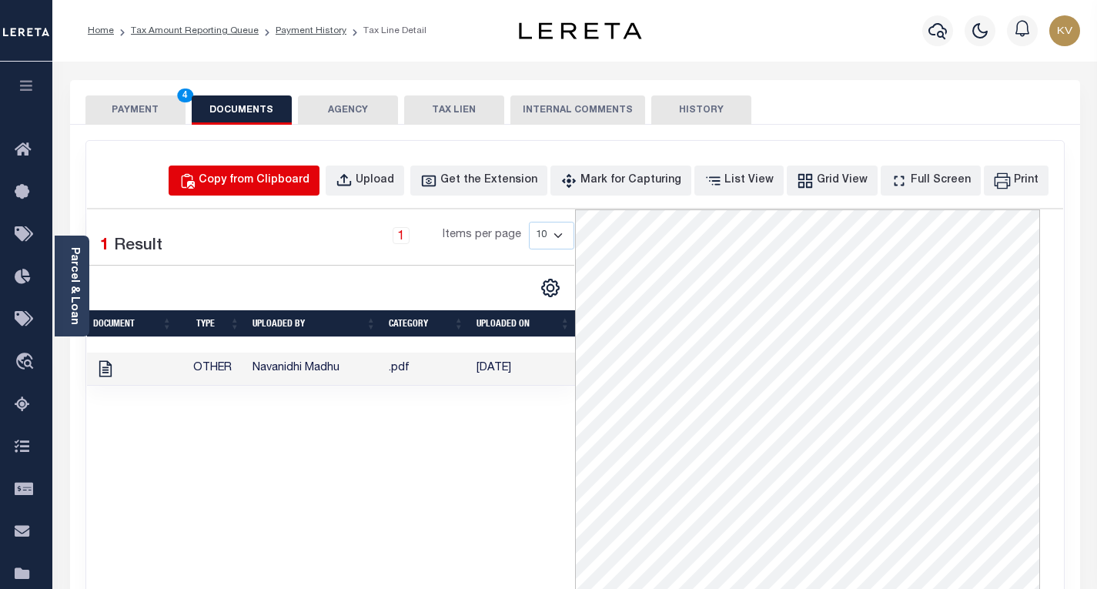
click at [259, 186] on div "Copy from Clipboard" at bounding box center [254, 180] width 111 height 17
select select "POP"
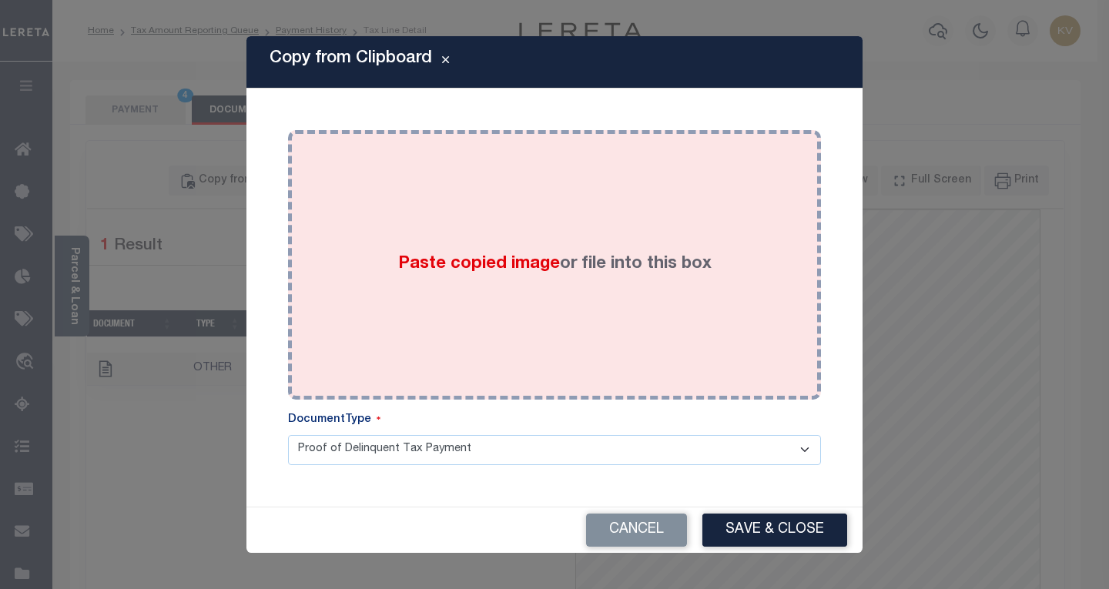
click at [623, 308] on div "Paste copied image or file into this box" at bounding box center [555, 265] width 510 height 246
click at [325, 226] on div "Paste copied image or file into this box" at bounding box center [555, 265] width 510 height 246
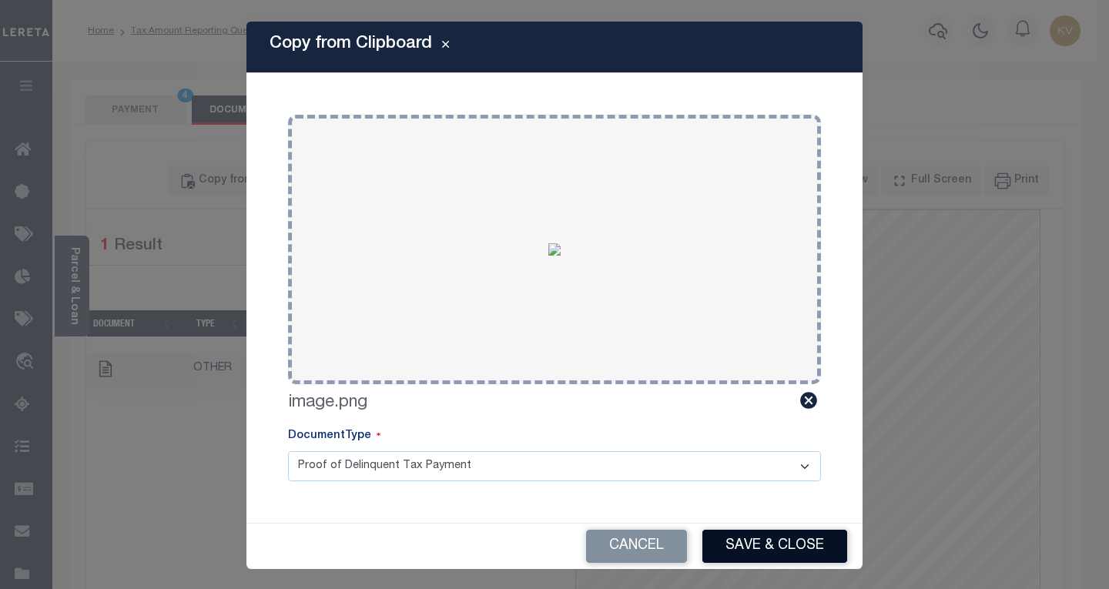
click at [729, 541] on button "Save & Close" at bounding box center [774, 546] width 145 height 33
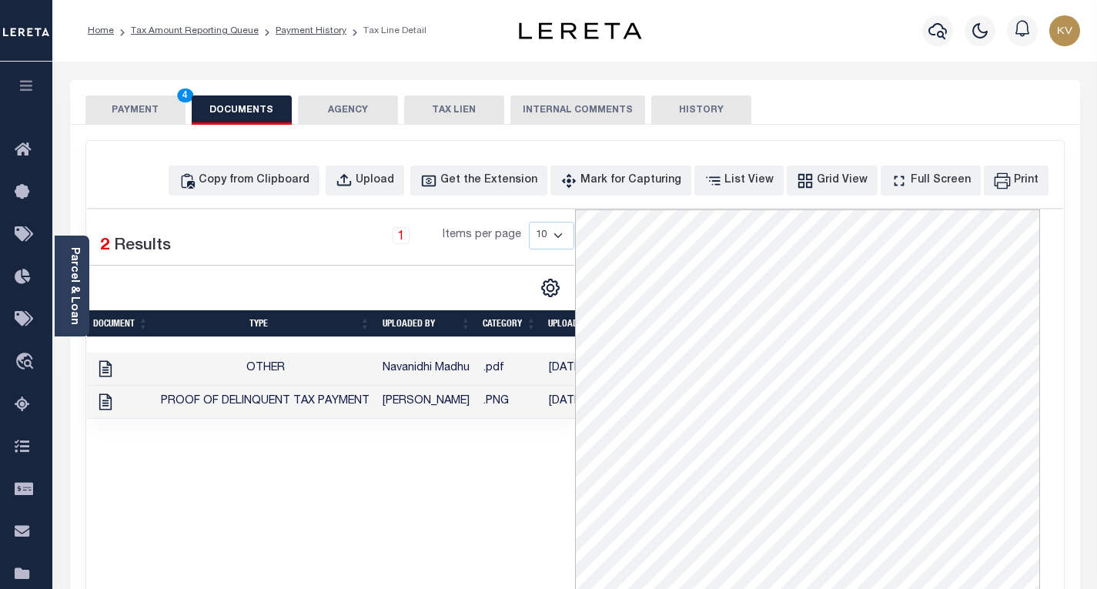
click at [124, 99] on button "PAYMENT 4" at bounding box center [135, 109] width 100 height 29
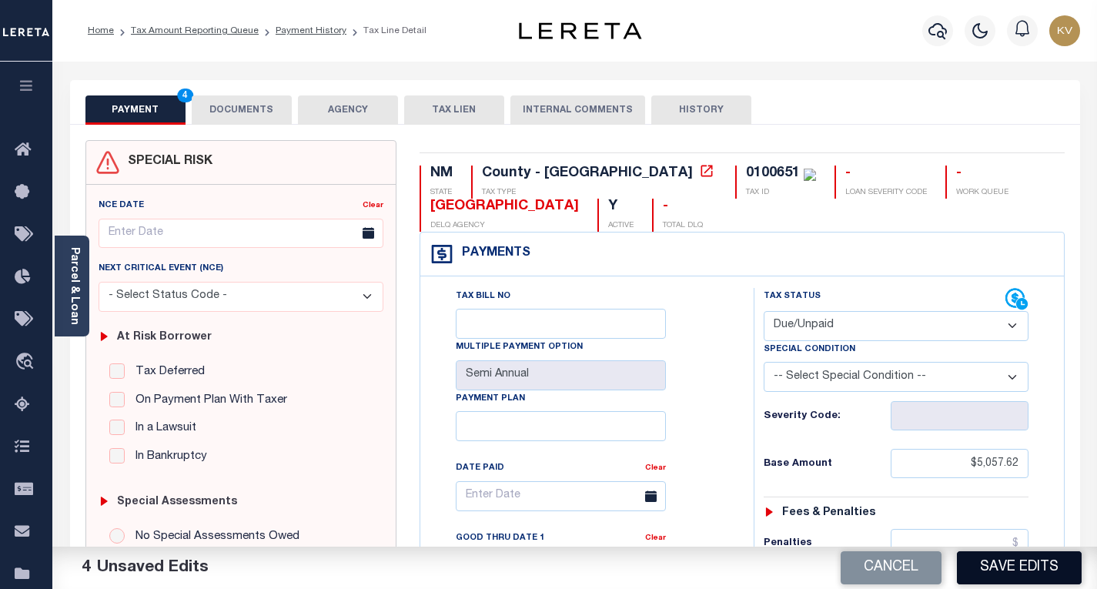
click at [994, 568] on button "Save Edits" at bounding box center [1019, 567] width 125 height 33
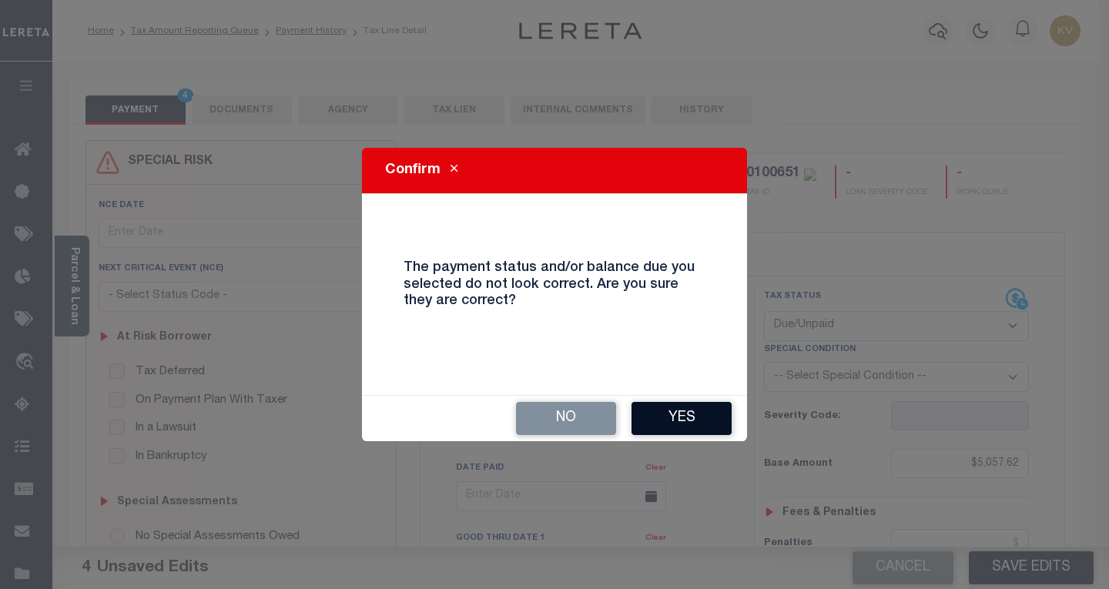
click at [698, 419] on button "Yes" at bounding box center [681, 418] width 100 height 33
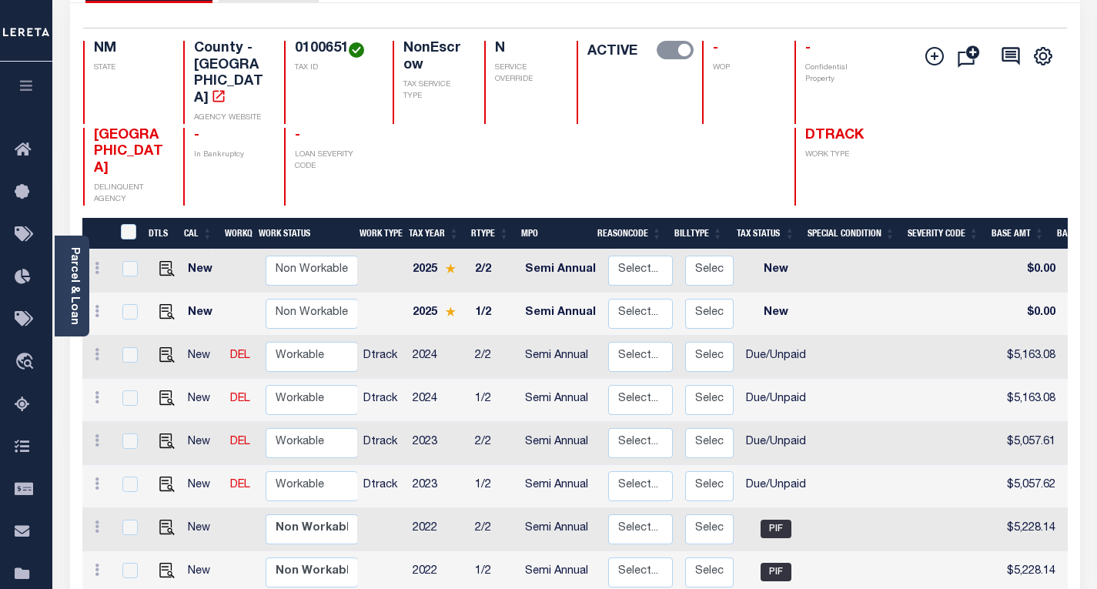
scroll to position [124, 0]
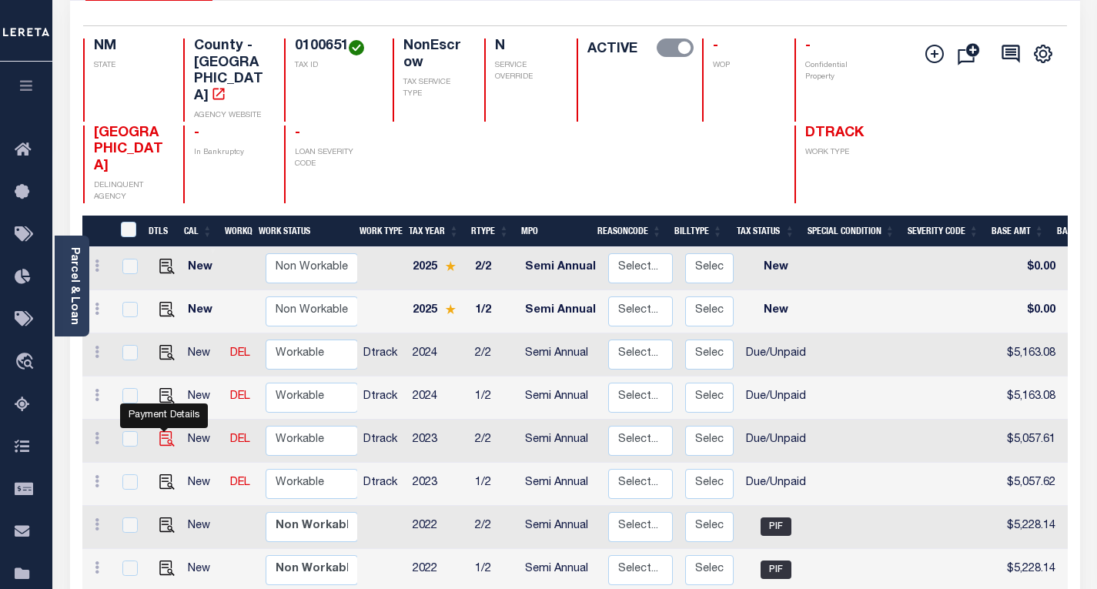
click at [162, 431] on img "" at bounding box center [166, 438] width 15 height 15
checkbox input "true"
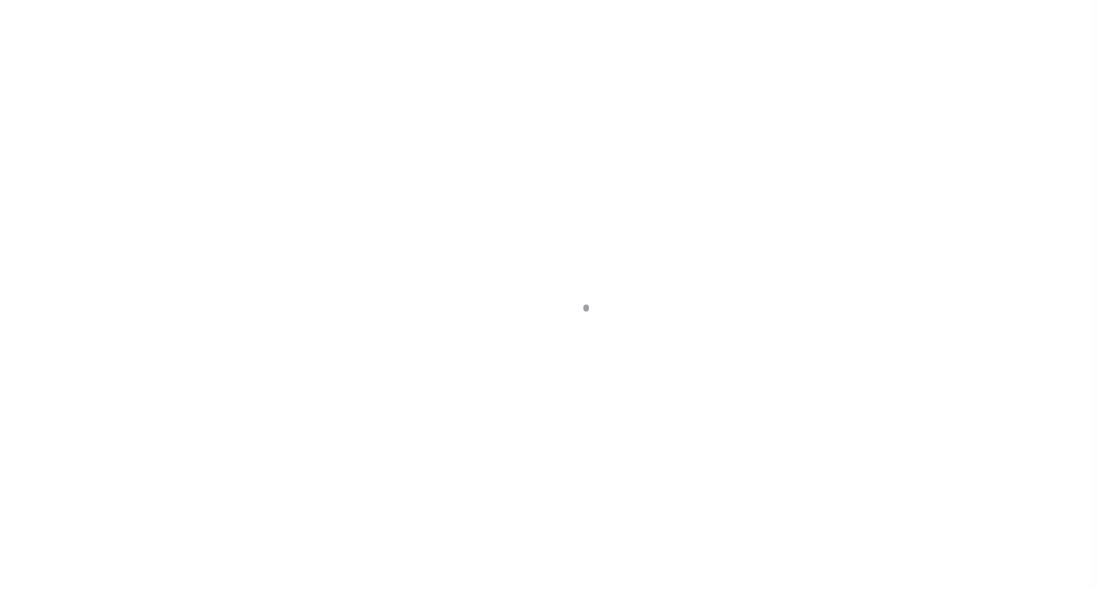
select select "DUE"
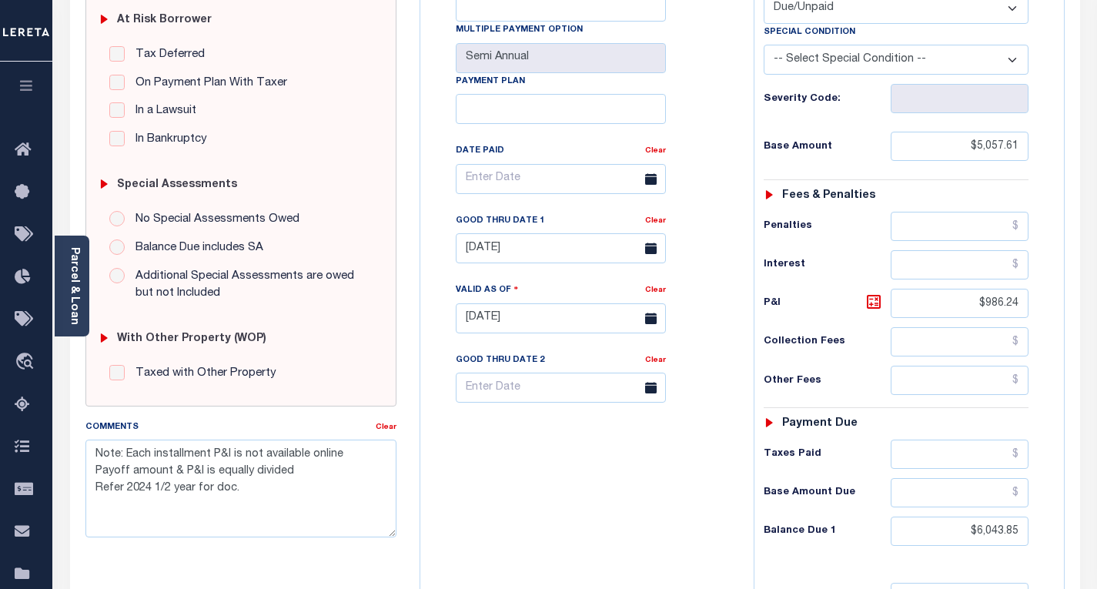
scroll to position [322, 0]
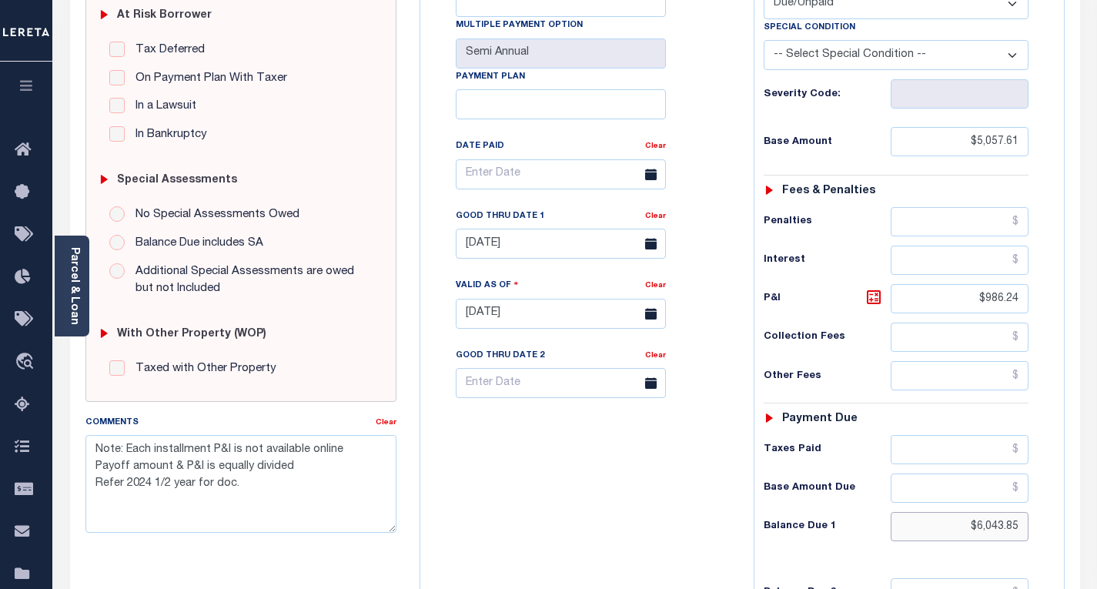
drag, startPoint x: 966, startPoint y: 534, endPoint x: 1108, endPoint y: 529, distance: 142.5
click at [1097, 529] on html "Home Tax Amount Reporting Queue Payment History Tax Line Detail Profile" at bounding box center [548, 261] width 1097 height 1167
type input "$6,246.15"
type input "[DATE]"
click at [869, 297] on icon at bounding box center [874, 297] width 18 height 18
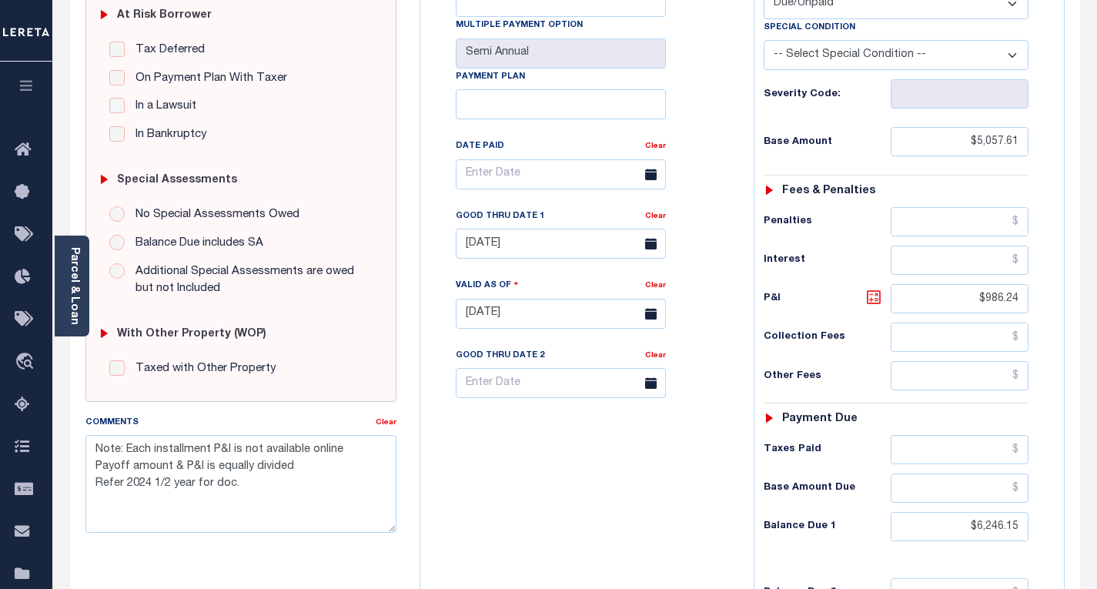
type input "$1,188.54"
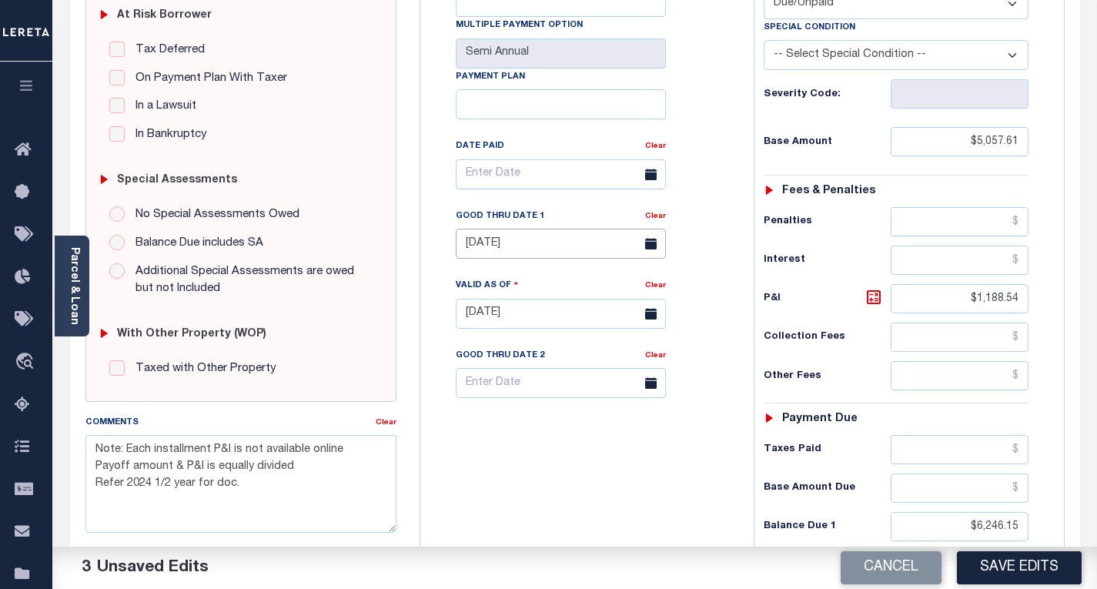
click at [584, 240] on input "[DATE]" at bounding box center [561, 244] width 210 height 30
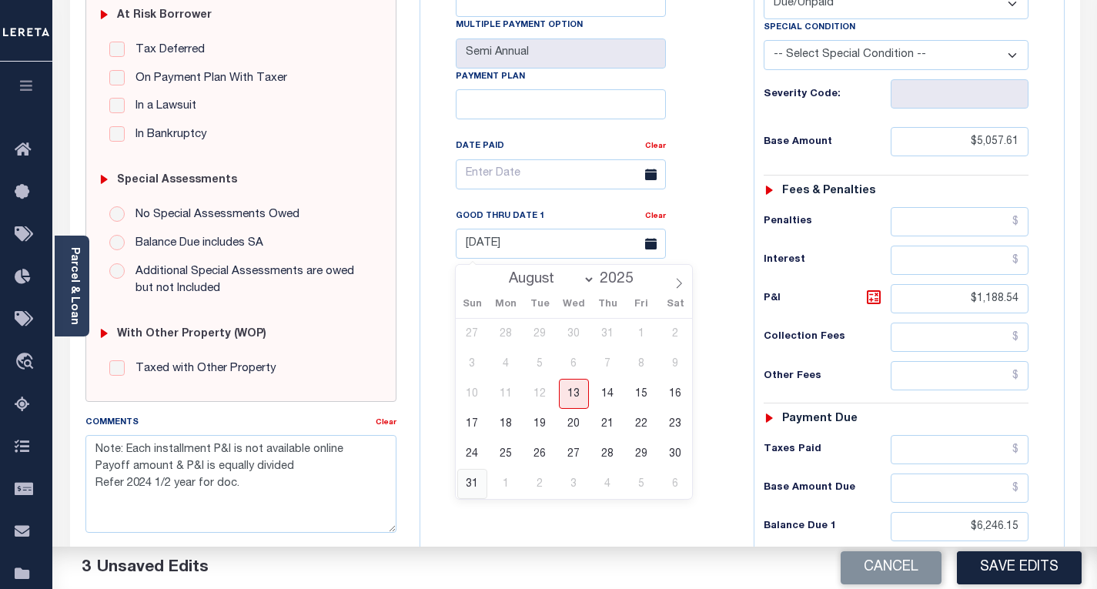
click at [469, 482] on span "31" at bounding box center [472, 484] width 30 height 30
type input "[DATE]"
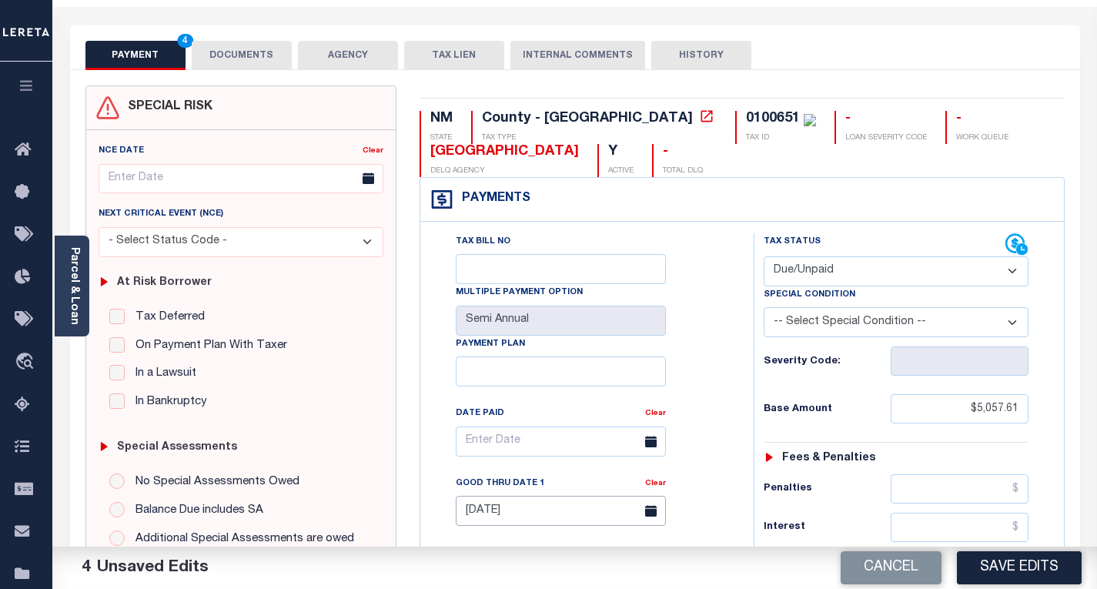
scroll to position [0, 0]
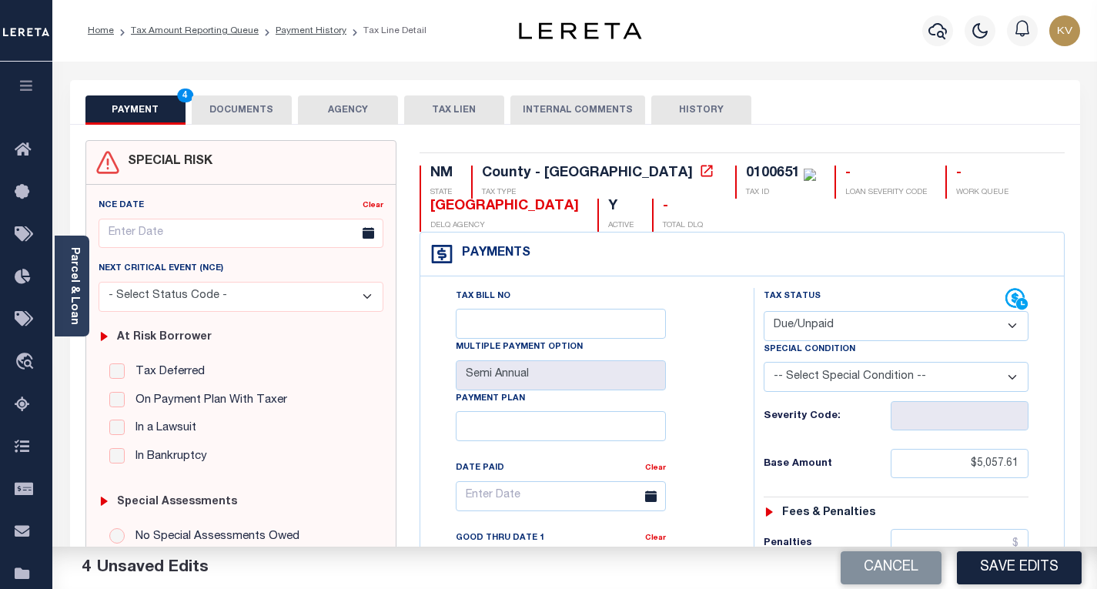
click at [261, 108] on button "DOCUMENTS" at bounding box center [242, 109] width 100 height 29
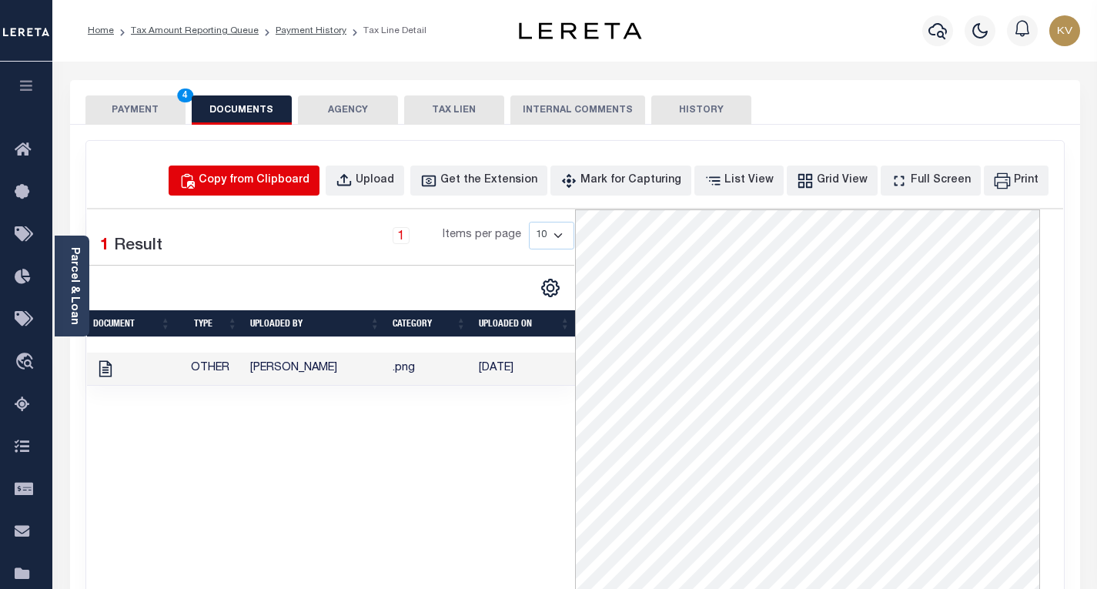
click at [256, 186] on div "Copy from Clipboard" at bounding box center [254, 180] width 111 height 17
select select "POP"
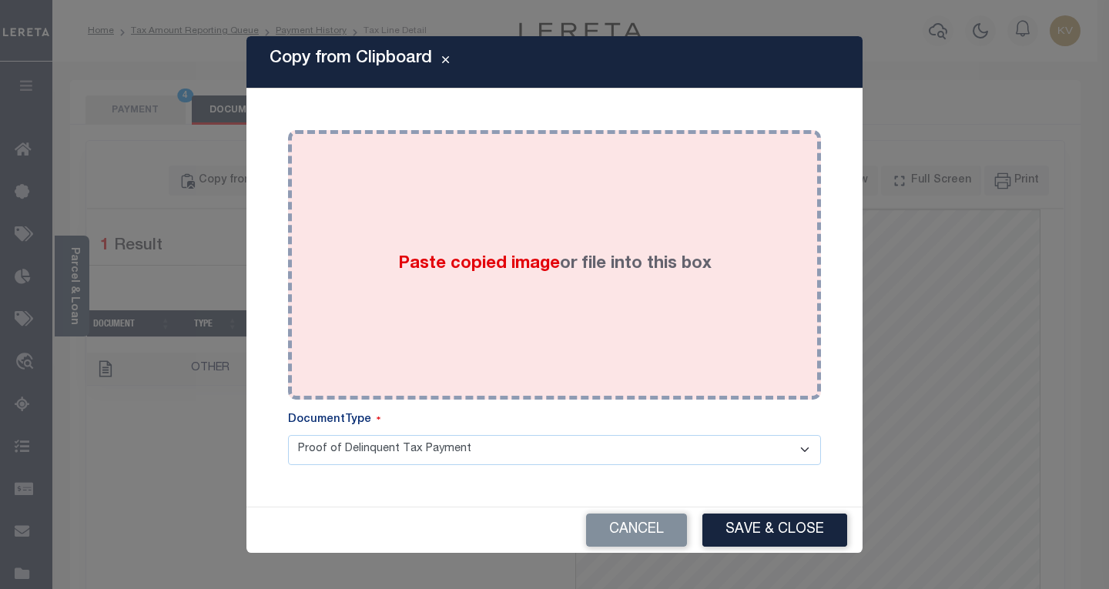
click at [424, 272] on span "Paste copied image" at bounding box center [479, 264] width 162 height 17
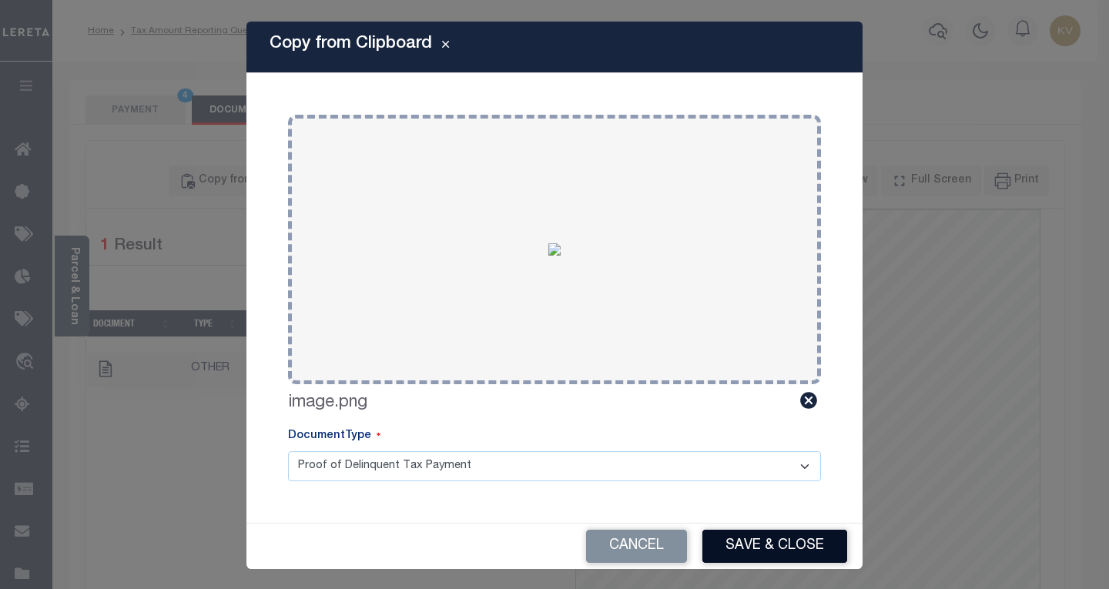
click at [725, 542] on button "Save & Close" at bounding box center [774, 546] width 145 height 33
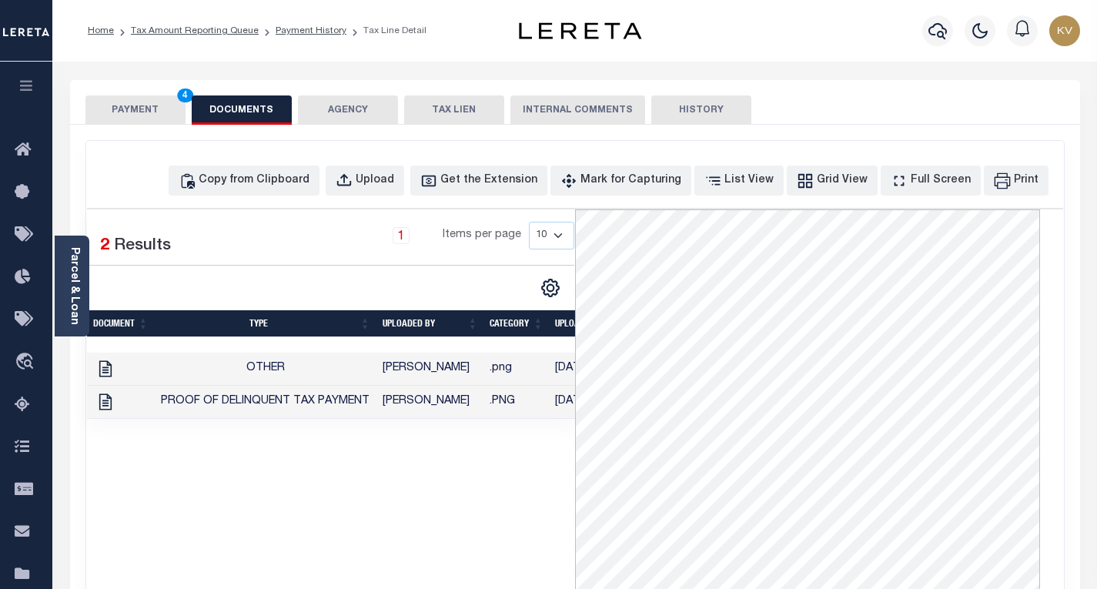
click at [162, 104] on button "PAYMENT 4" at bounding box center [135, 109] width 100 height 29
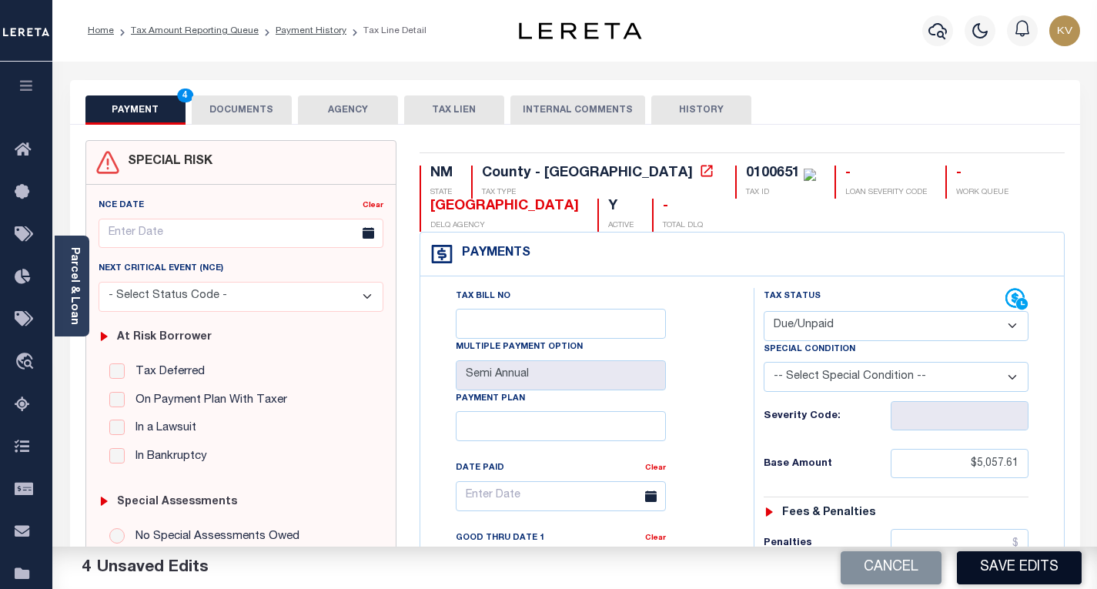
click at [983, 574] on button "Save Edits" at bounding box center [1019, 567] width 125 height 33
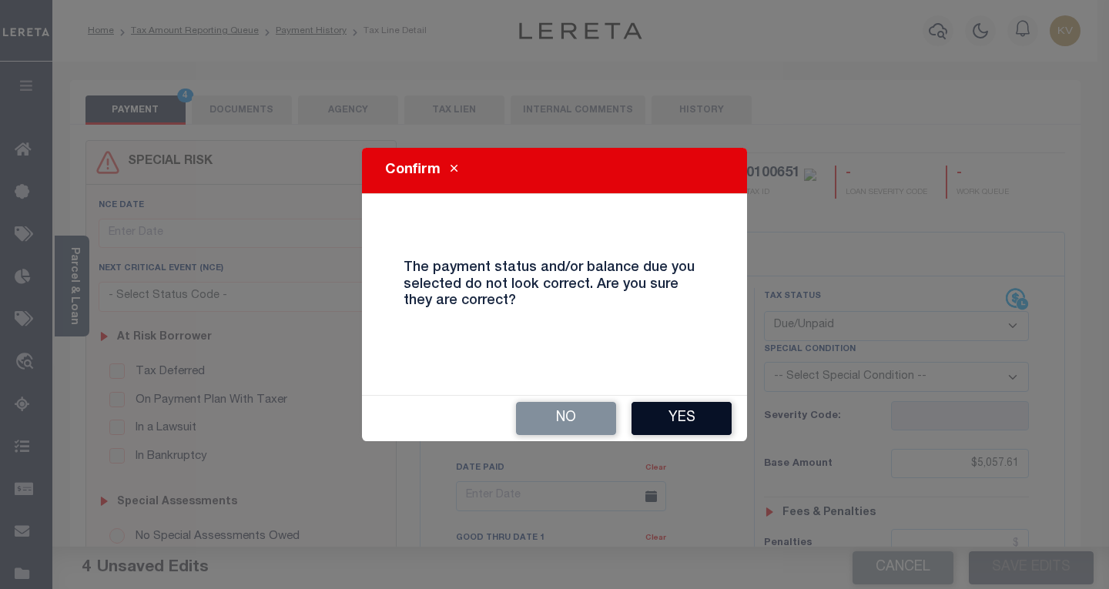
click at [724, 414] on button "Yes" at bounding box center [681, 418] width 100 height 33
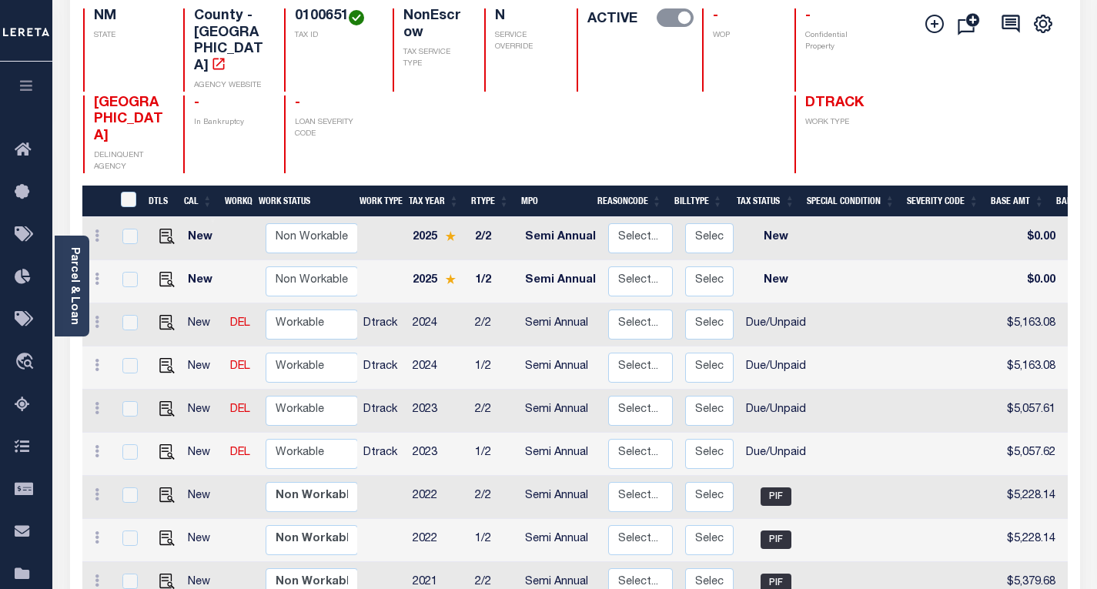
scroll to position [156, 0]
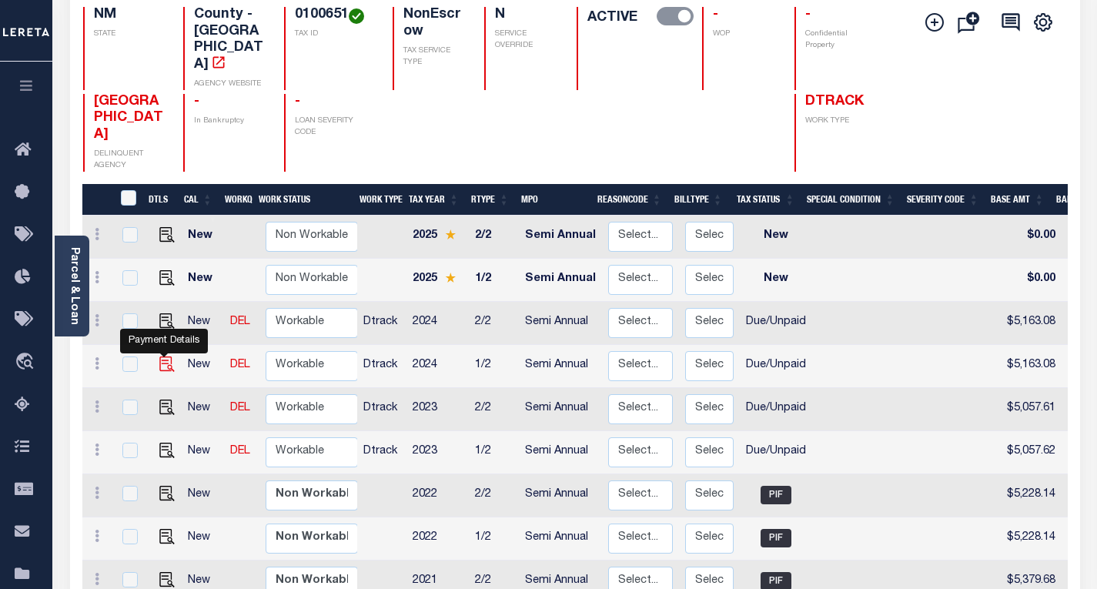
click at [159, 357] on img "" at bounding box center [166, 364] width 15 height 15
checkbox input "true"
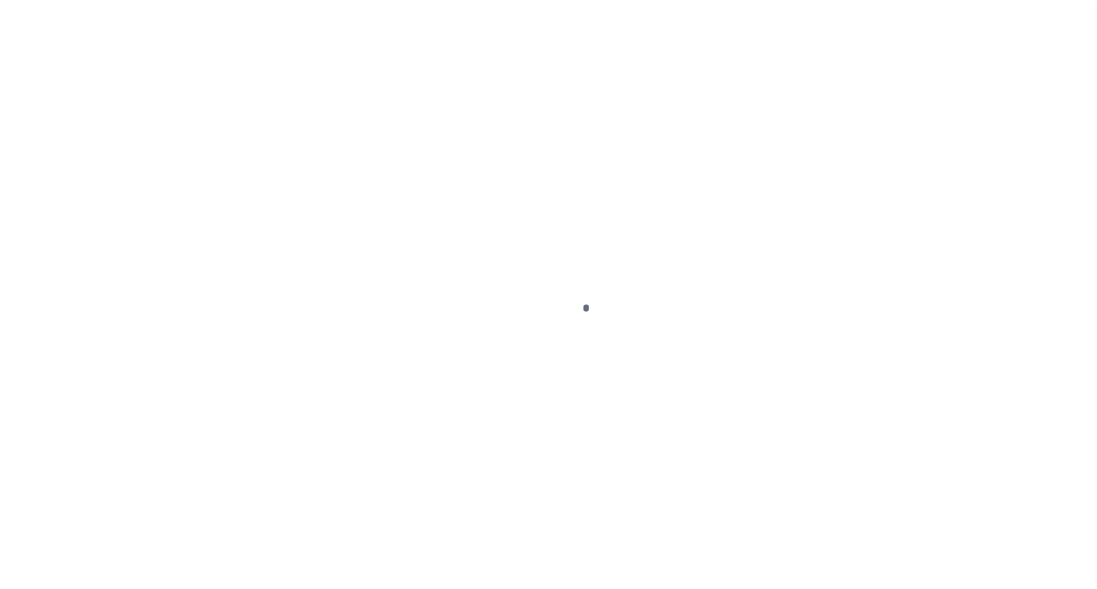
select select "DUE"
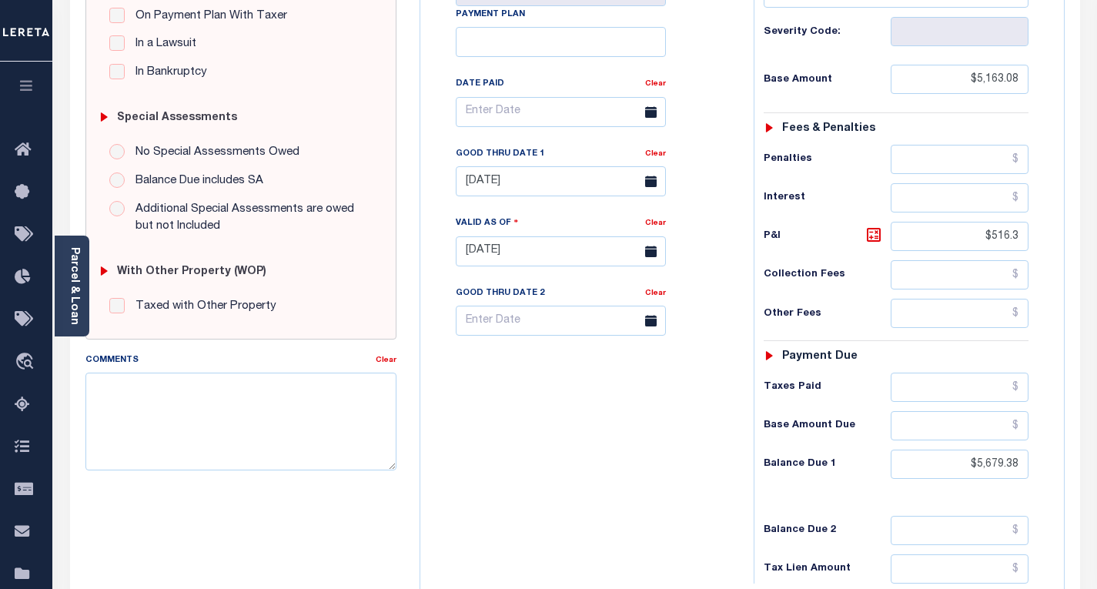
scroll to position [389, 0]
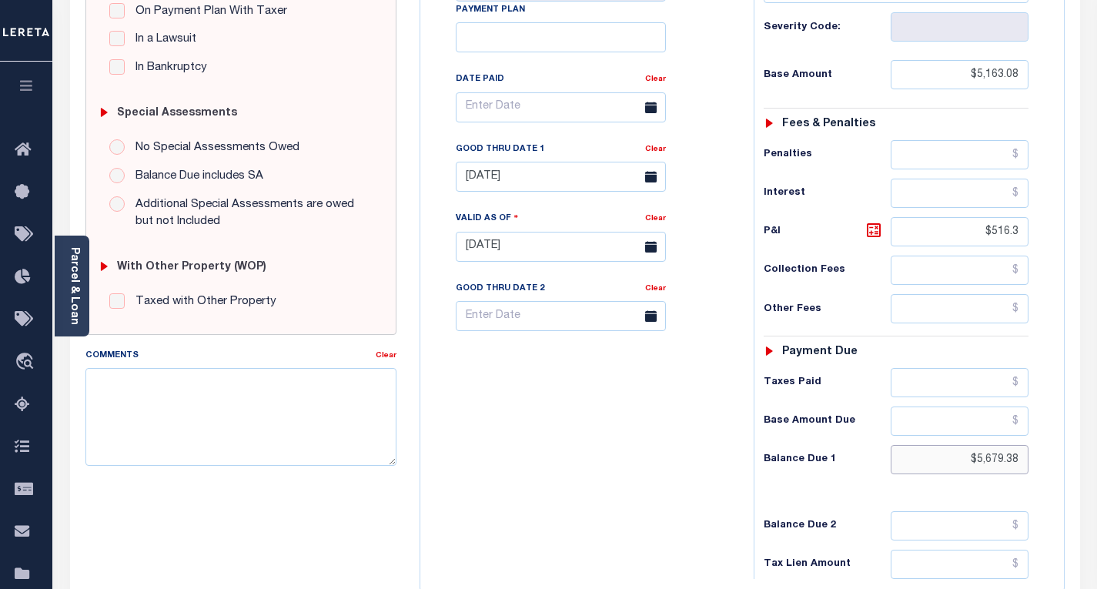
drag, startPoint x: 1022, startPoint y: 464, endPoint x: 932, endPoint y: 468, distance: 90.2
click at [932, 468] on input "$5,679.38" at bounding box center [960, 459] width 138 height 29
type input "$5,885.91"
type input "[DATE]"
click at [870, 377] on div "Taxes Paid" at bounding box center [896, 382] width 265 height 29
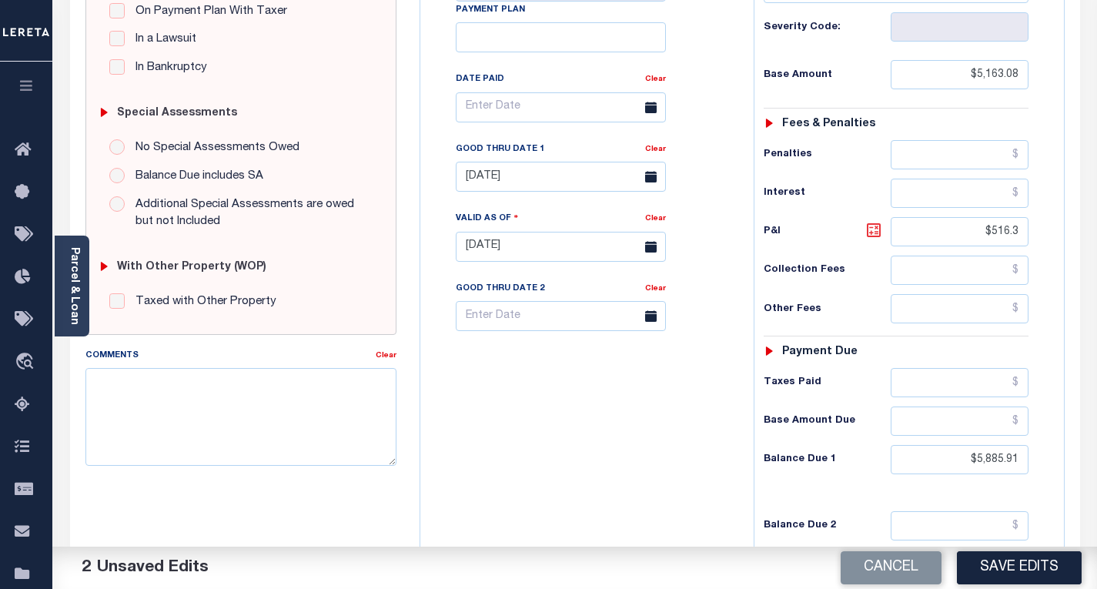
click at [871, 223] on icon at bounding box center [874, 230] width 18 height 18
type input "$722.83"
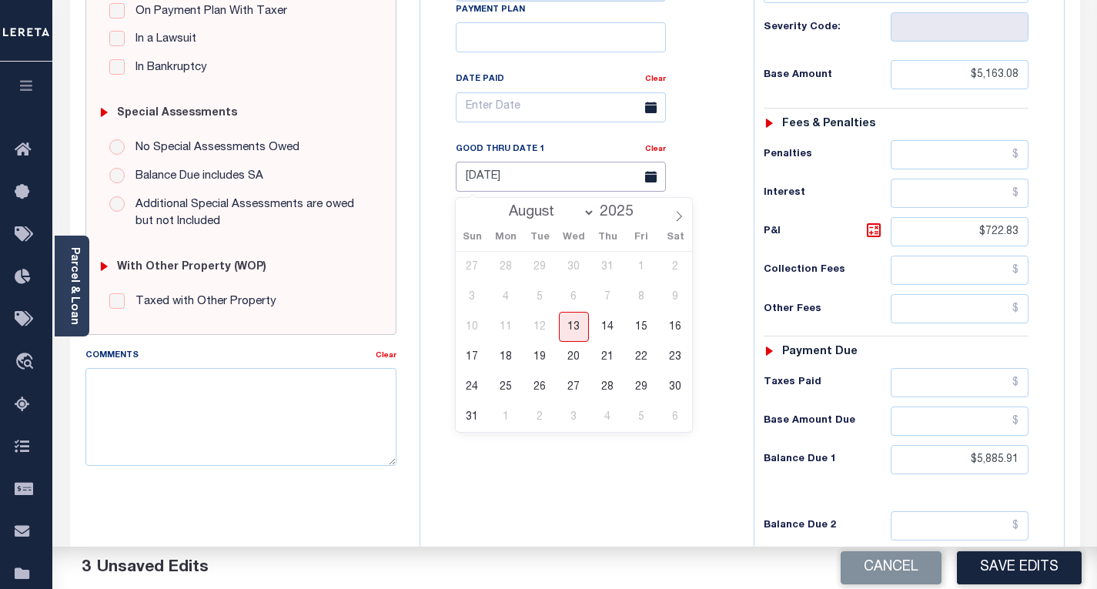
click at [608, 173] on input "[DATE]" at bounding box center [561, 177] width 210 height 30
click at [474, 414] on span "31" at bounding box center [472, 417] width 30 height 30
type input "08/31/2025"
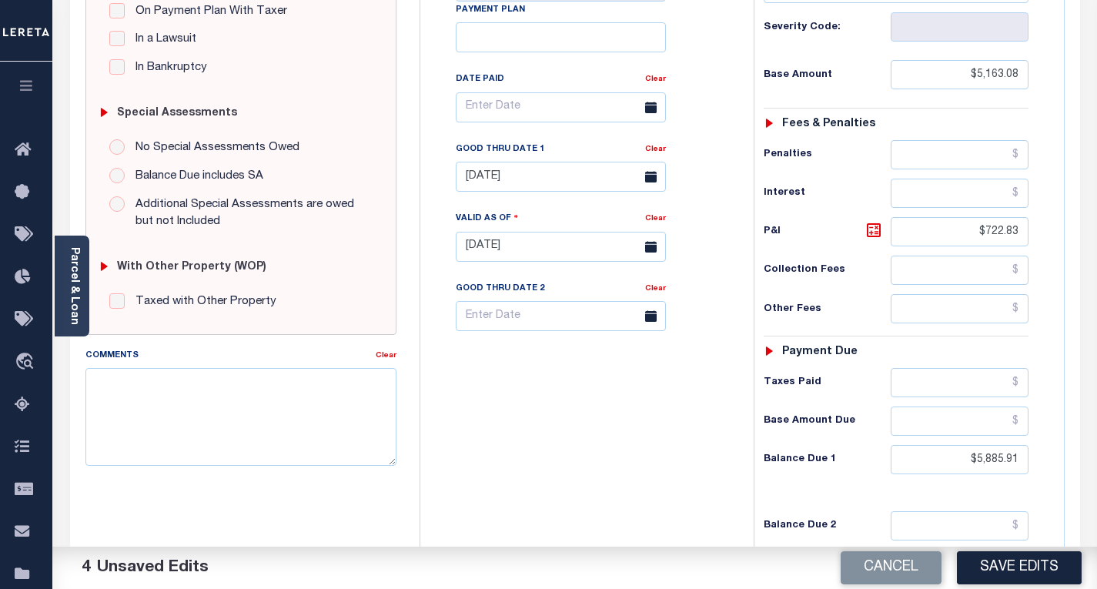
click at [537, 442] on div "Tax Bill No Multiple Payment Option Semi Annual Payment Plan Clear" at bounding box center [583, 239] width 318 height 680
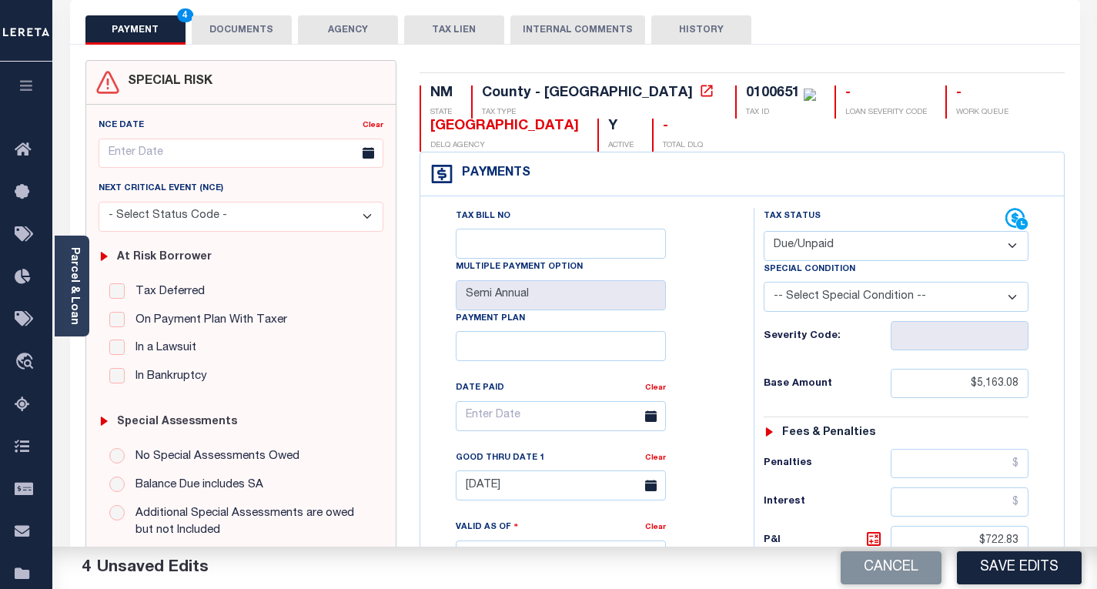
scroll to position [0, 0]
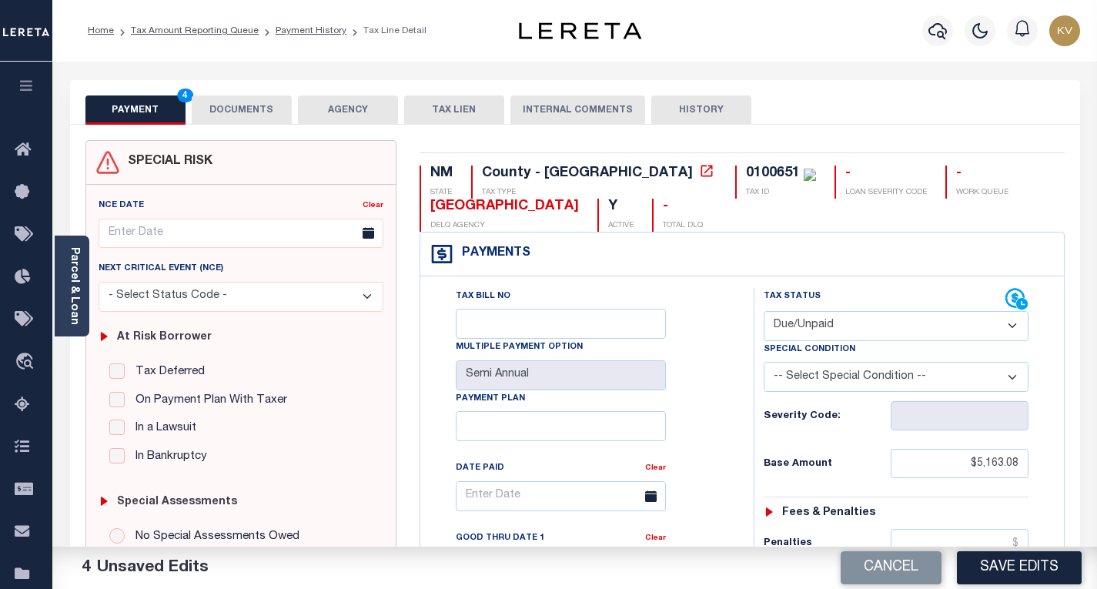
click at [242, 108] on button "DOCUMENTS" at bounding box center [242, 109] width 100 height 29
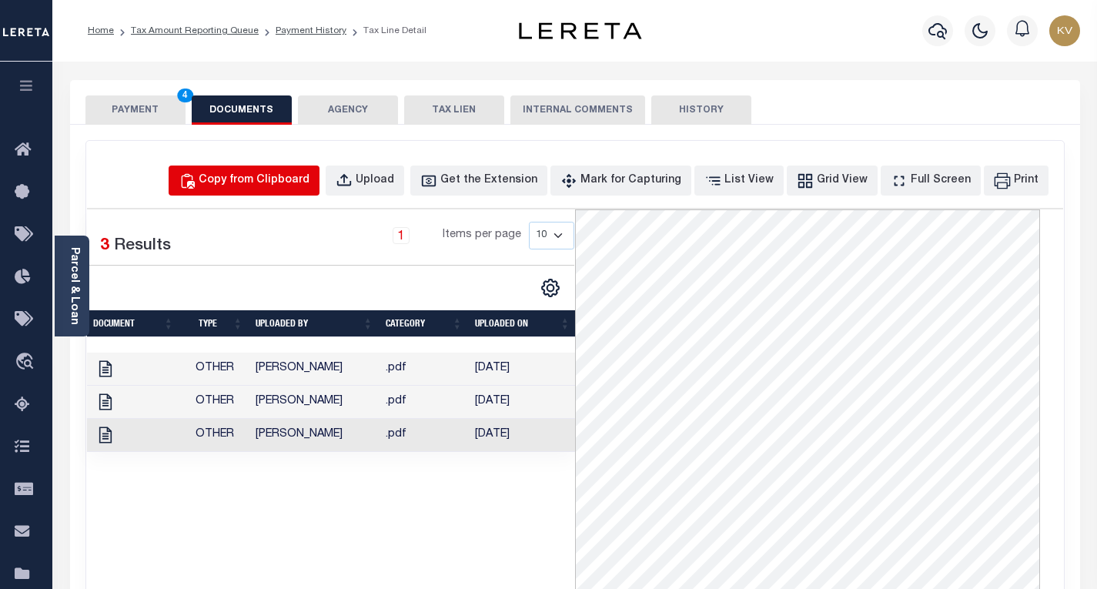
click at [298, 186] on div "Copy from Clipboard" at bounding box center [254, 180] width 111 height 17
select select "POP"
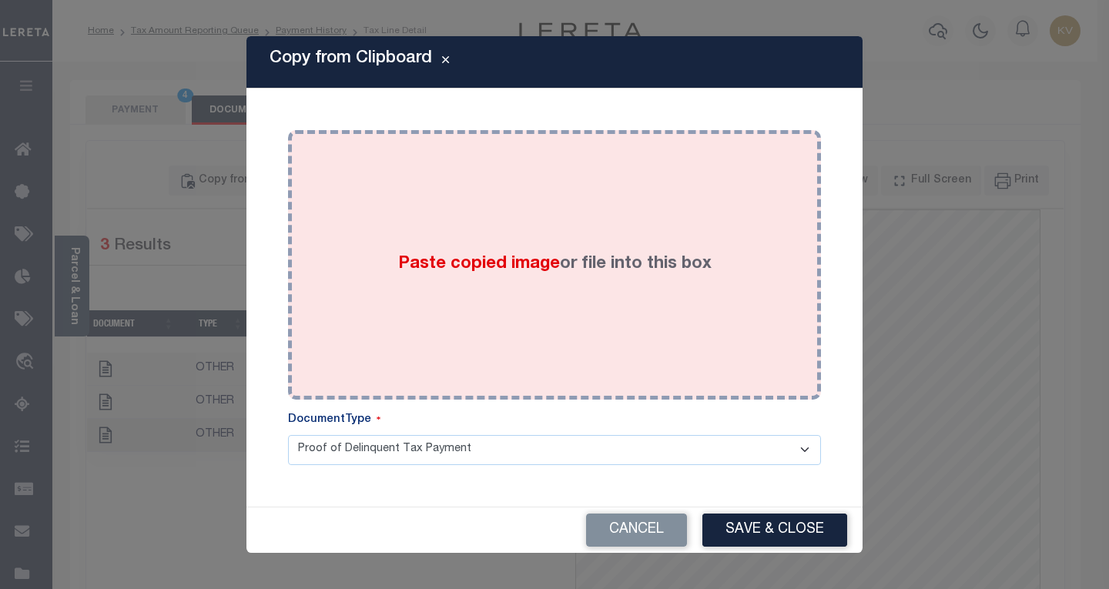
click at [596, 310] on div "Paste copied image or file into this box" at bounding box center [555, 265] width 510 height 246
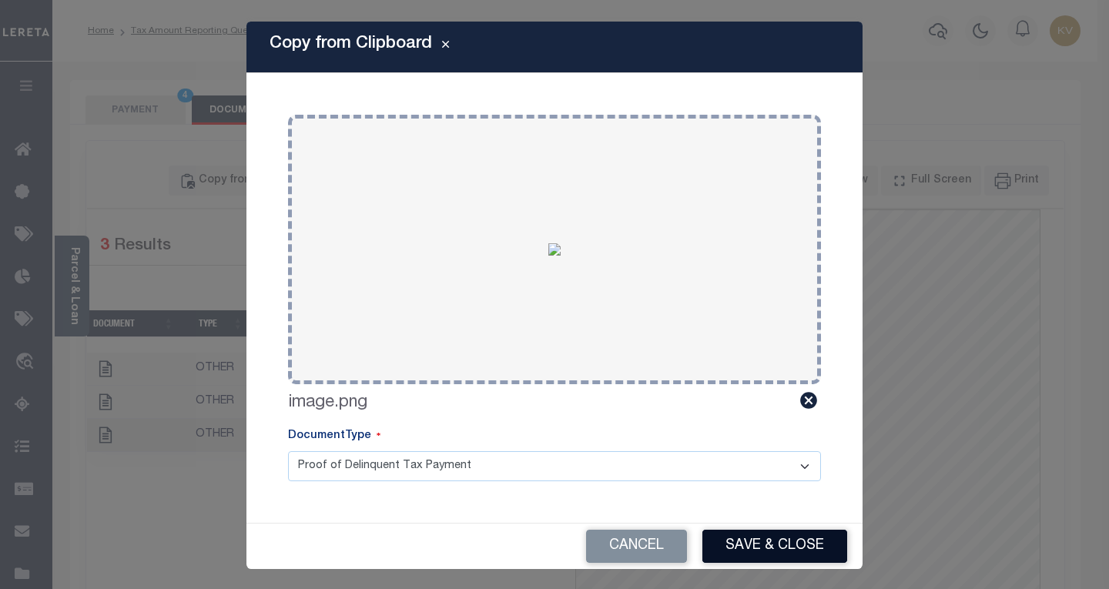
click at [725, 545] on button "Save & Close" at bounding box center [774, 546] width 145 height 33
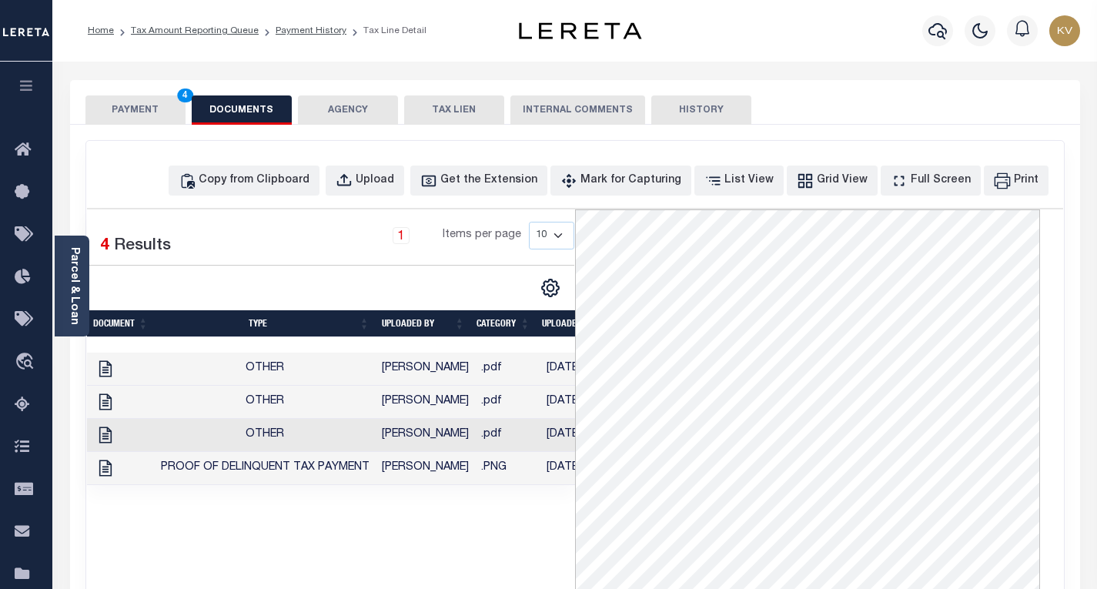
click at [159, 97] on button "PAYMENT 4" at bounding box center [135, 109] width 100 height 29
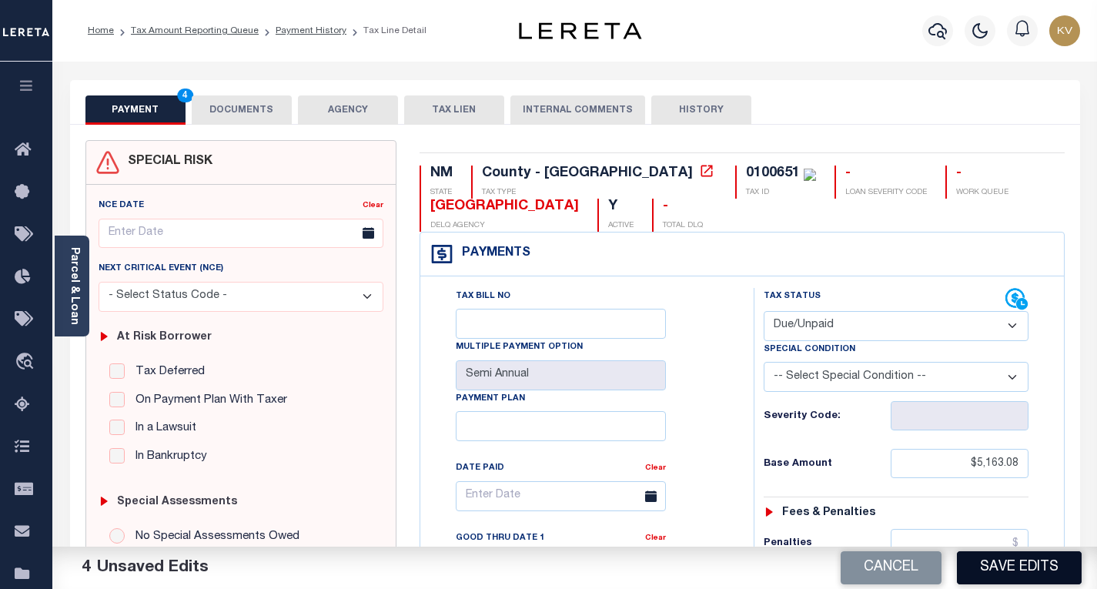
click at [984, 563] on button "Save Edits" at bounding box center [1019, 567] width 125 height 33
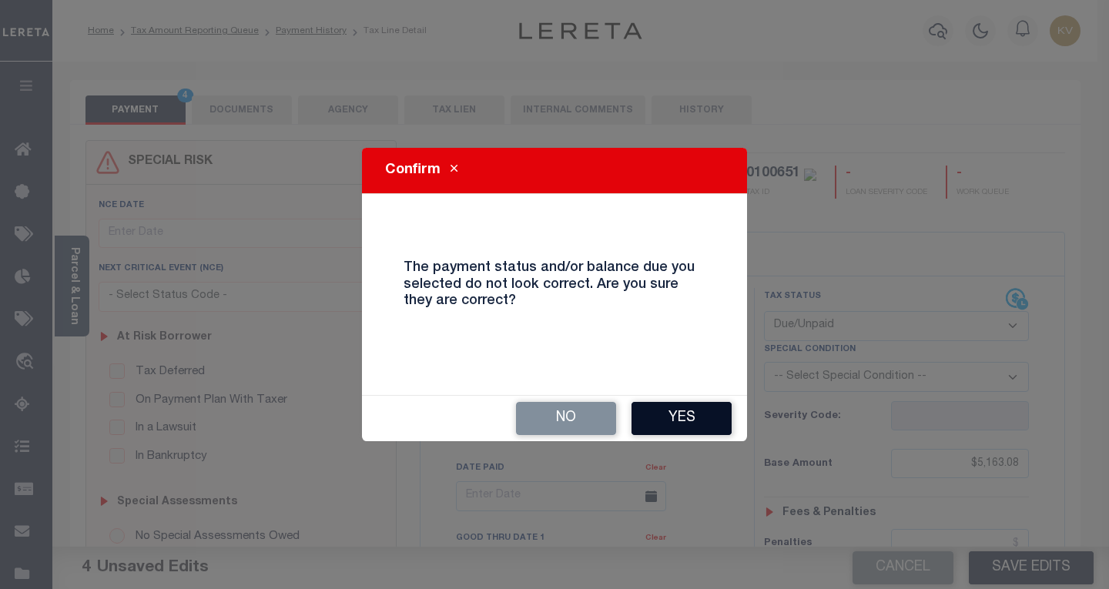
click at [687, 404] on button "Yes" at bounding box center [681, 418] width 100 height 33
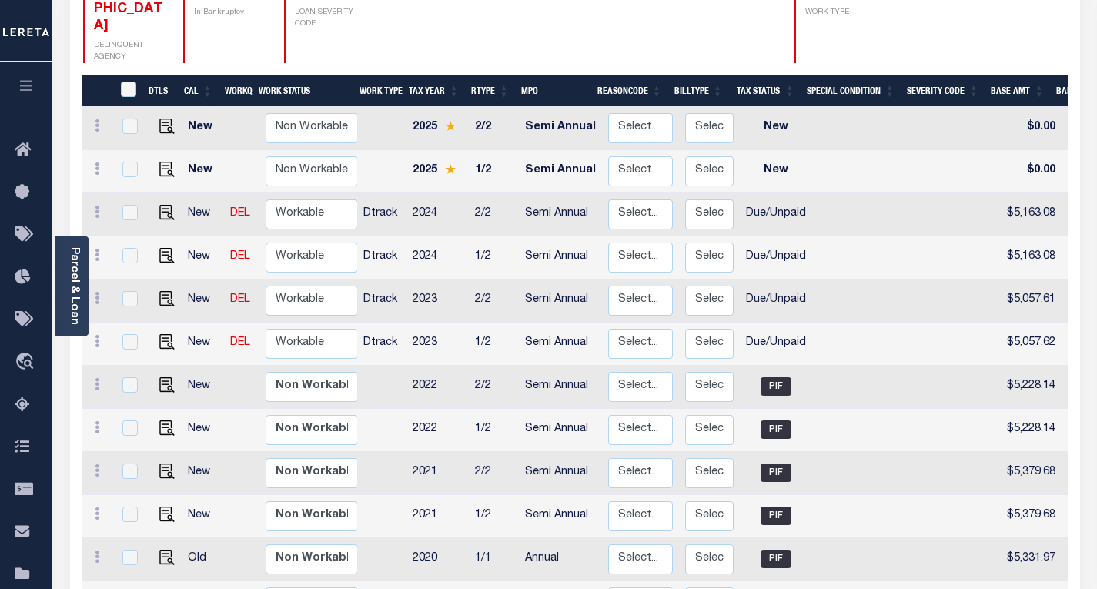
scroll to position [262, 0]
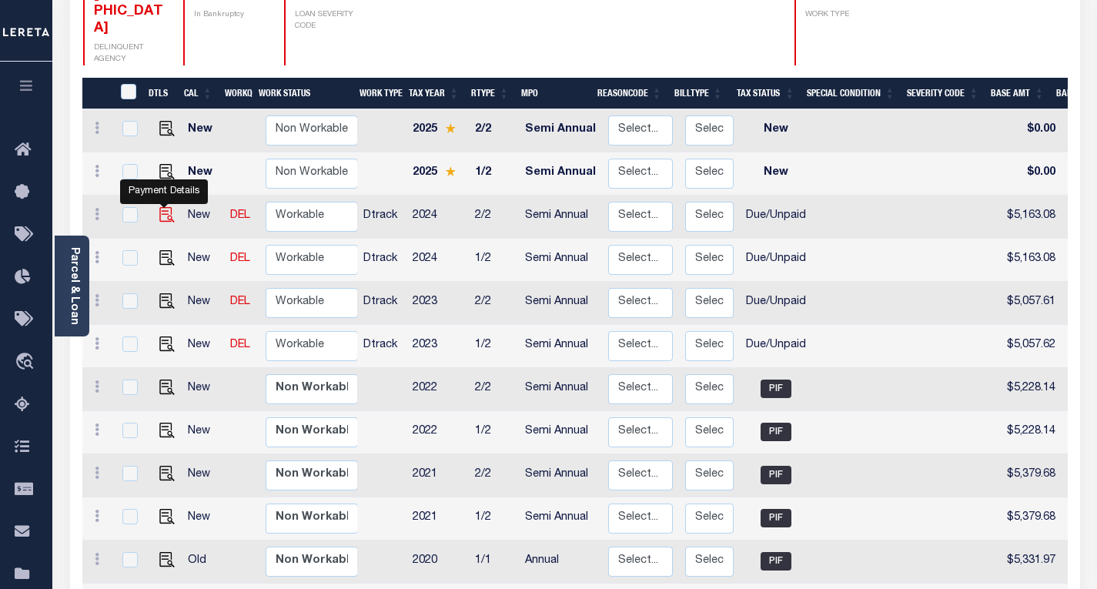
click at [162, 207] on img "" at bounding box center [166, 214] width 15 height 15
checkbox input "true"
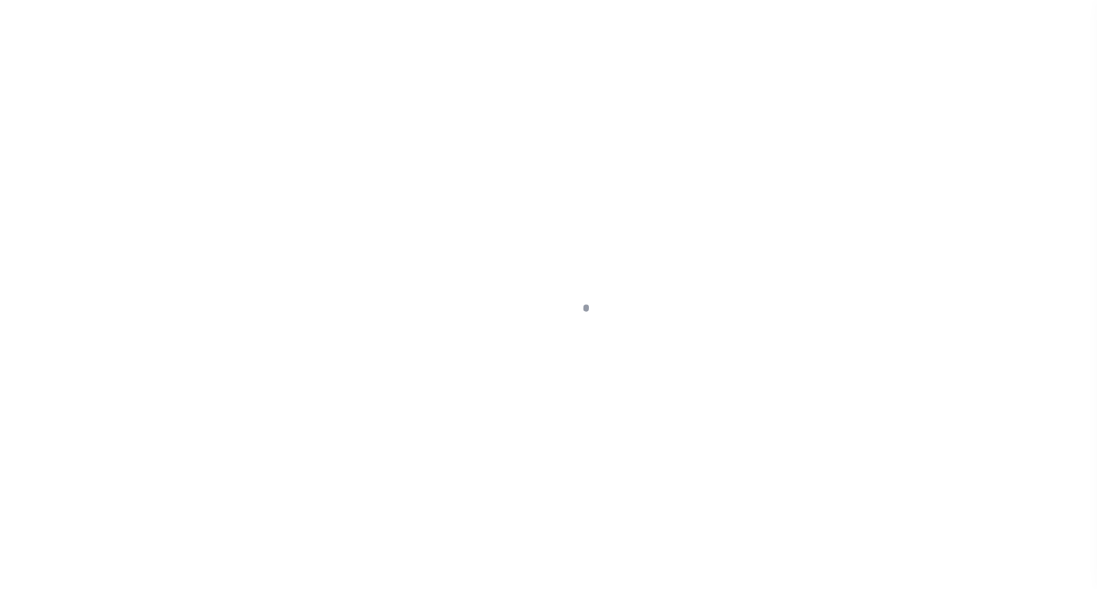
select select "DUE"
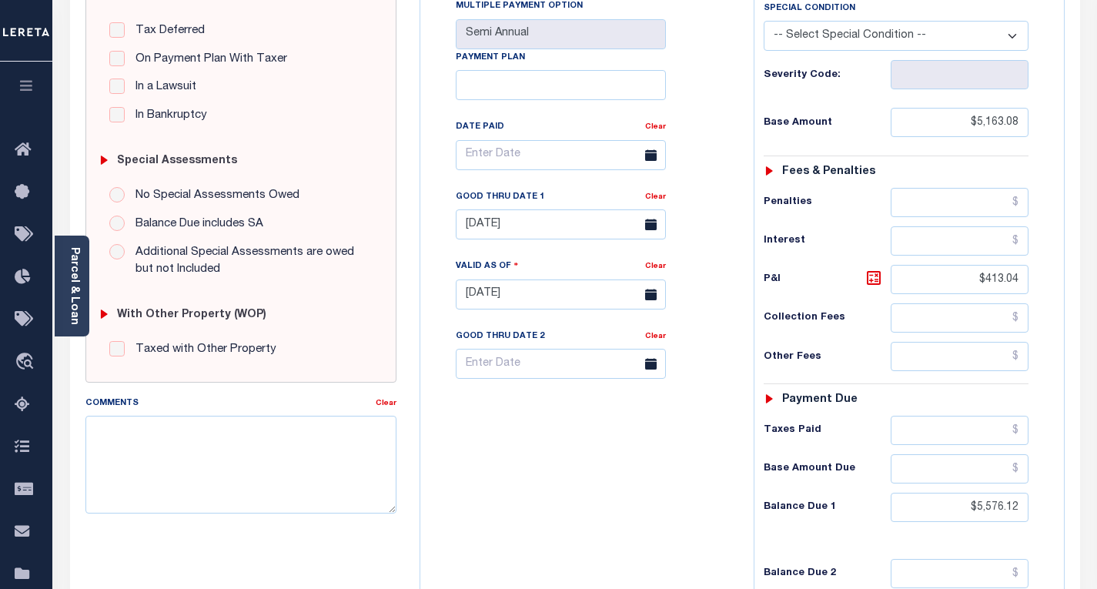
scroll to position [346, 0]
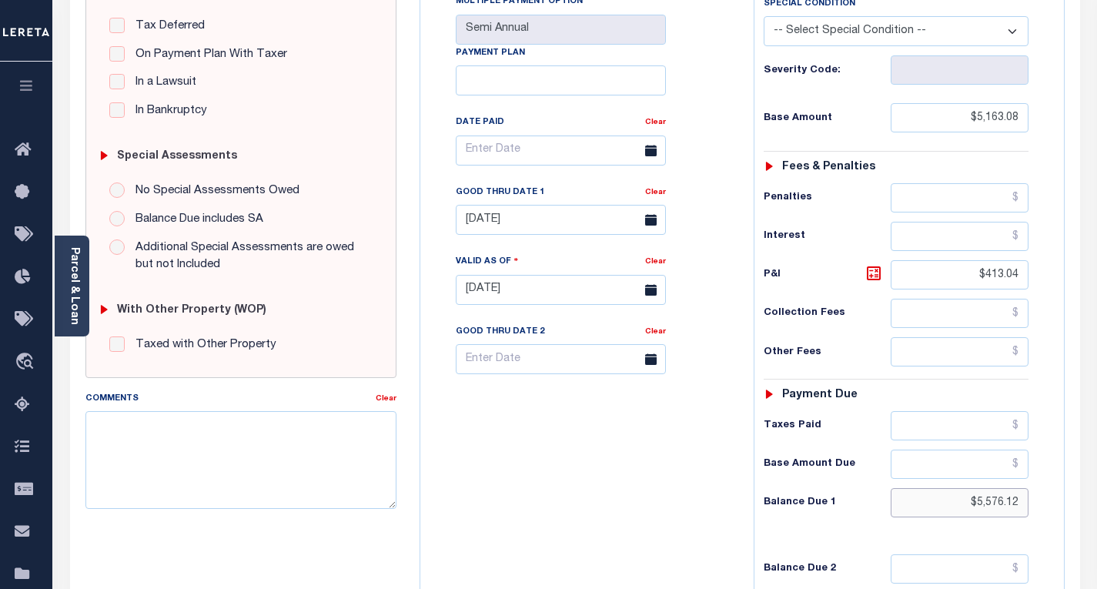
click at [1023, 508] on input "$5,576.12" at bounding box center [960, 502] width 138 height 29
type input "$5,576.13"
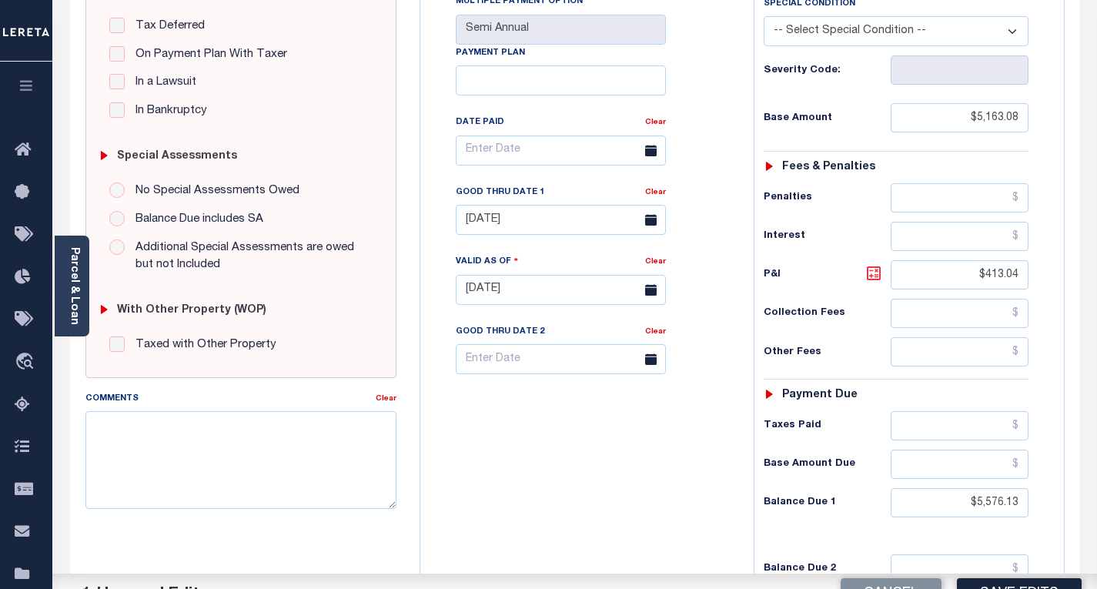
click at [869, 270] on icon at bounding box center [874, 273] width 14 height 14
type input "$413.05"
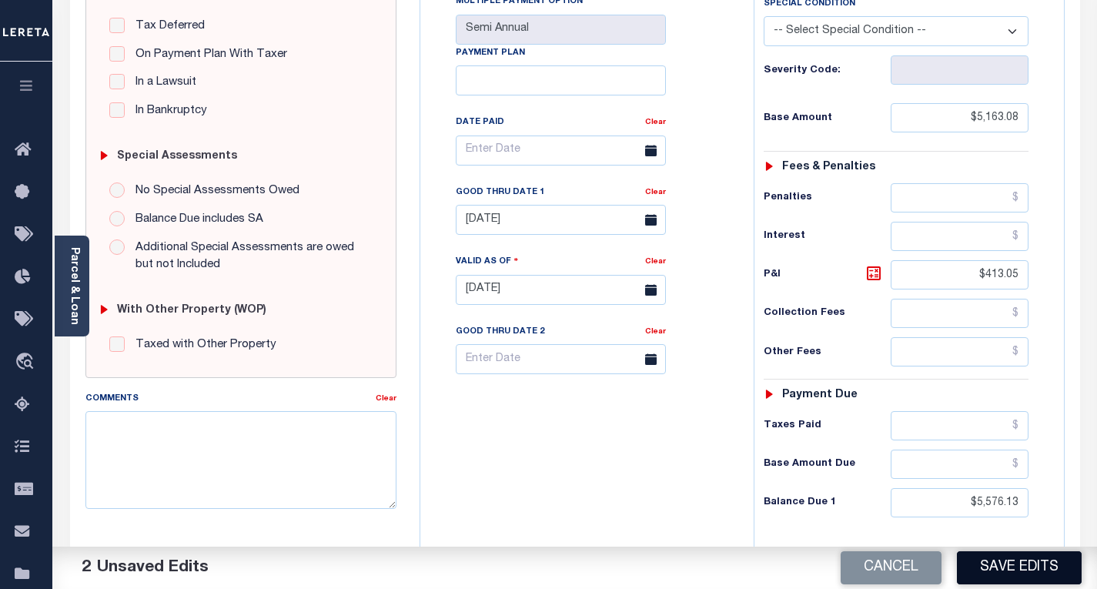
click at [1012, 563] on button "Save Edits" at bounding box center [1019, 567] width 125 height 33
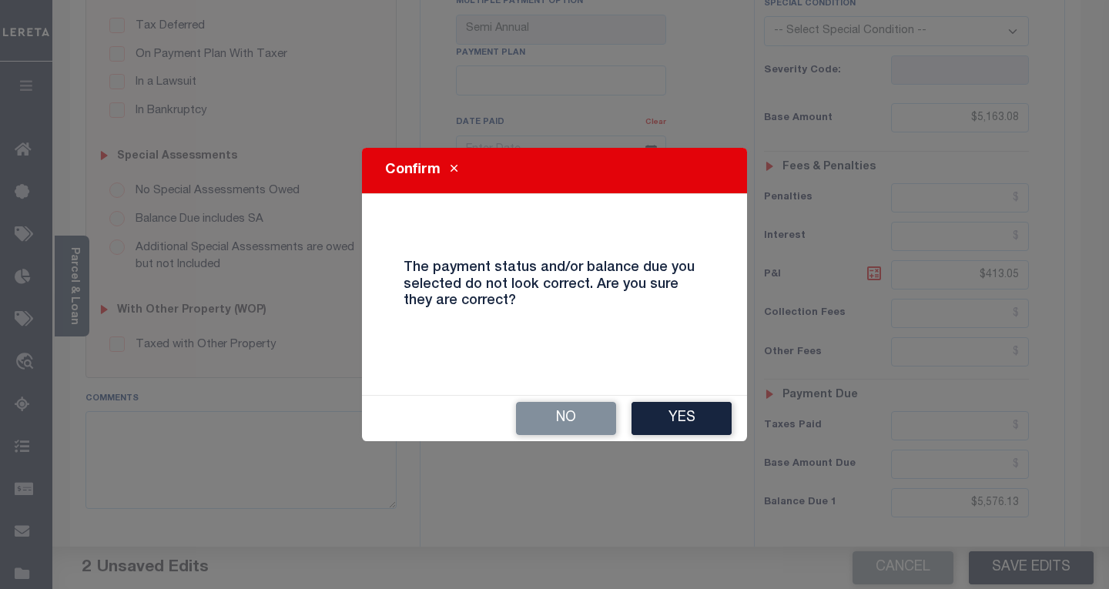
click at [448, 168] on button "Close" at bounding box center [453, 171] width 27 height 18
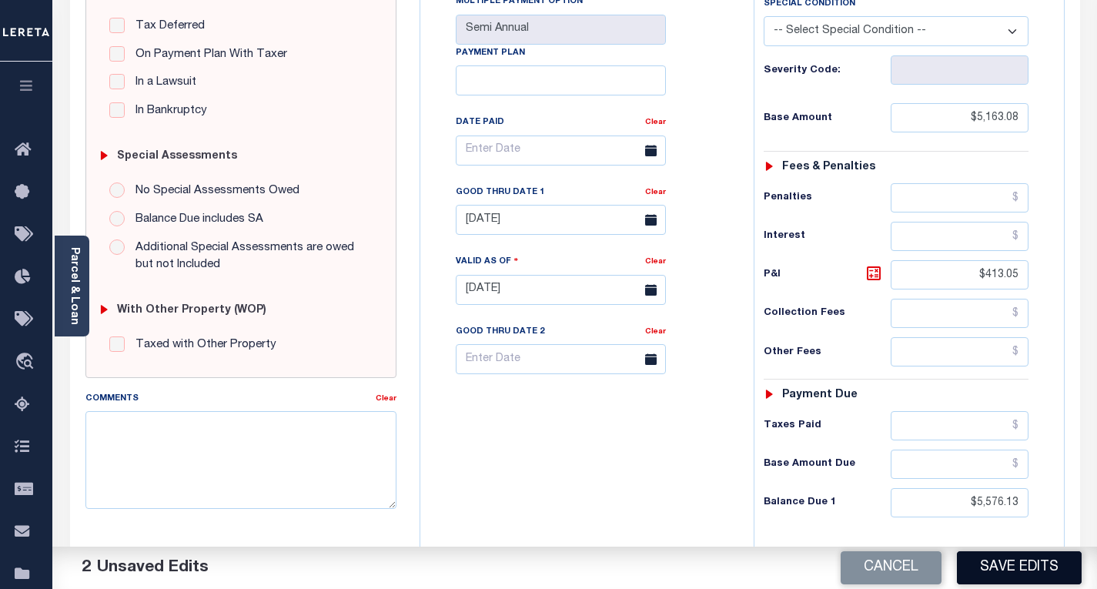
click at [977, 568] on button "Save Edits" at bounding box center [1019, 567] width 125 height 33
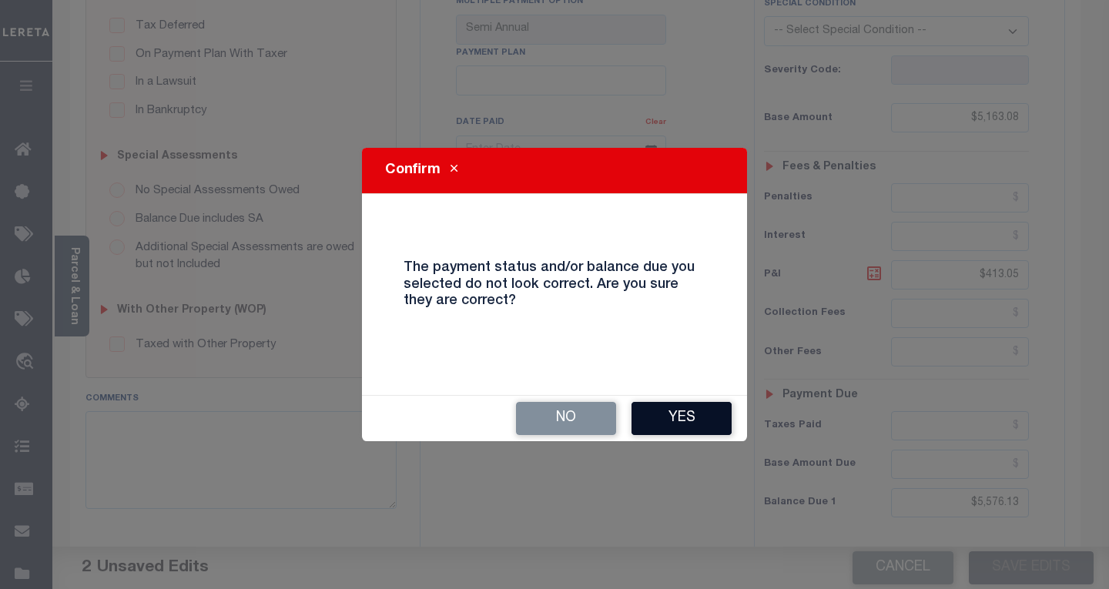
click at [671, 427] on button "Yes" at bounding box center [681, 418] width 100 height 33
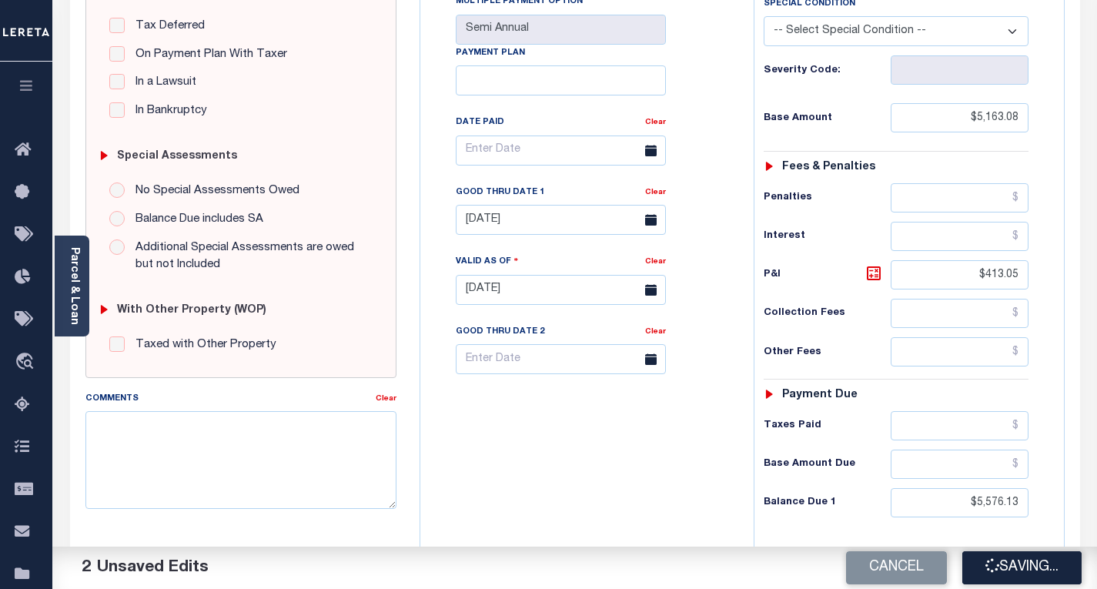
checkbox input "false"
type input "$5,163.08"
type input "$413.05"
type input "$5,576.13"
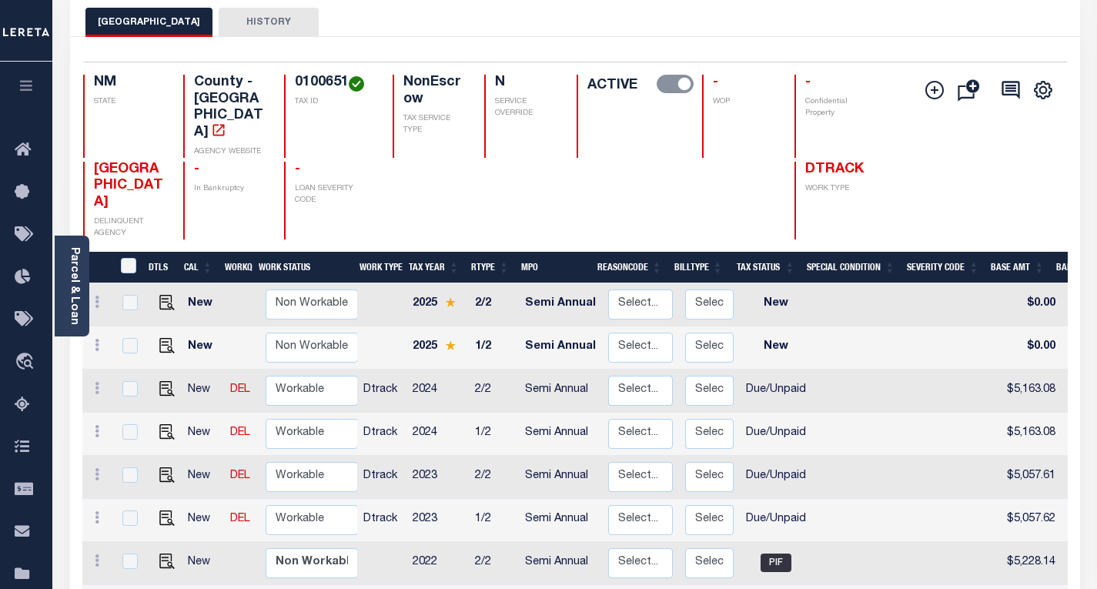
scroll to position [96, 0]
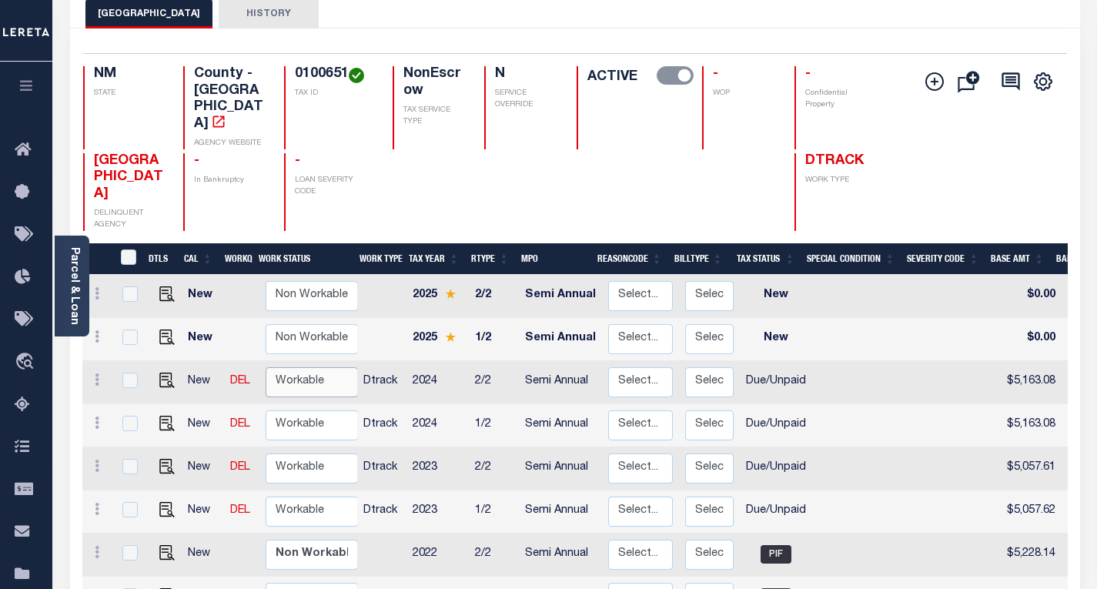
click at [279, 367] on select "Non Workable Workable" at bounding box center [312, 382] width 92 height 30
checkbox input "true"
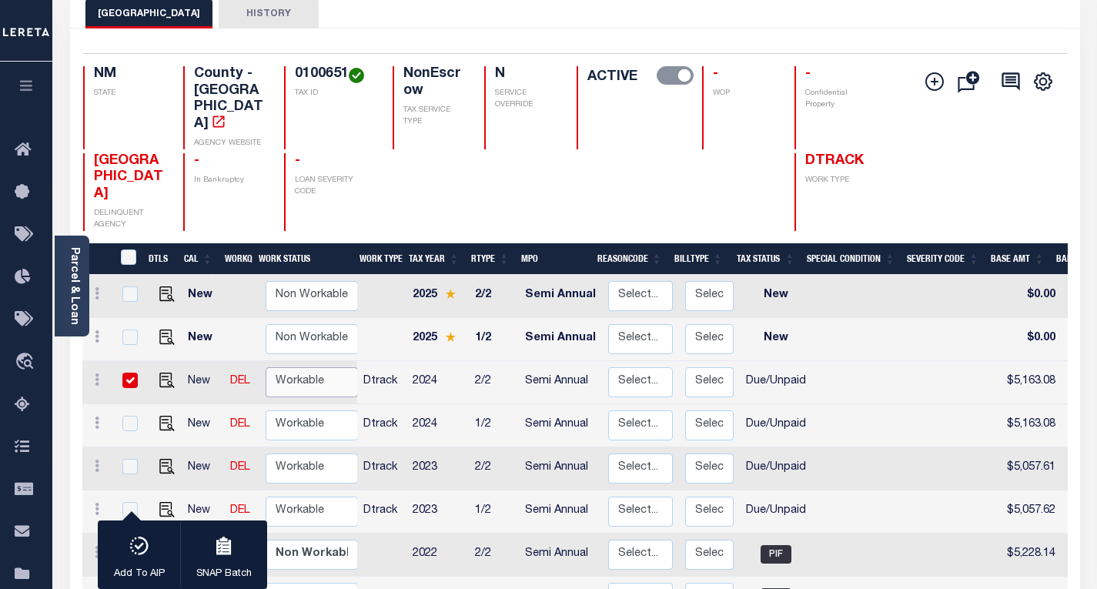
select select "true"
click at [266, 367] on select "Non Workable Workable" at bounding box center [312, 382] width 92 height 30
checkbox input "false"
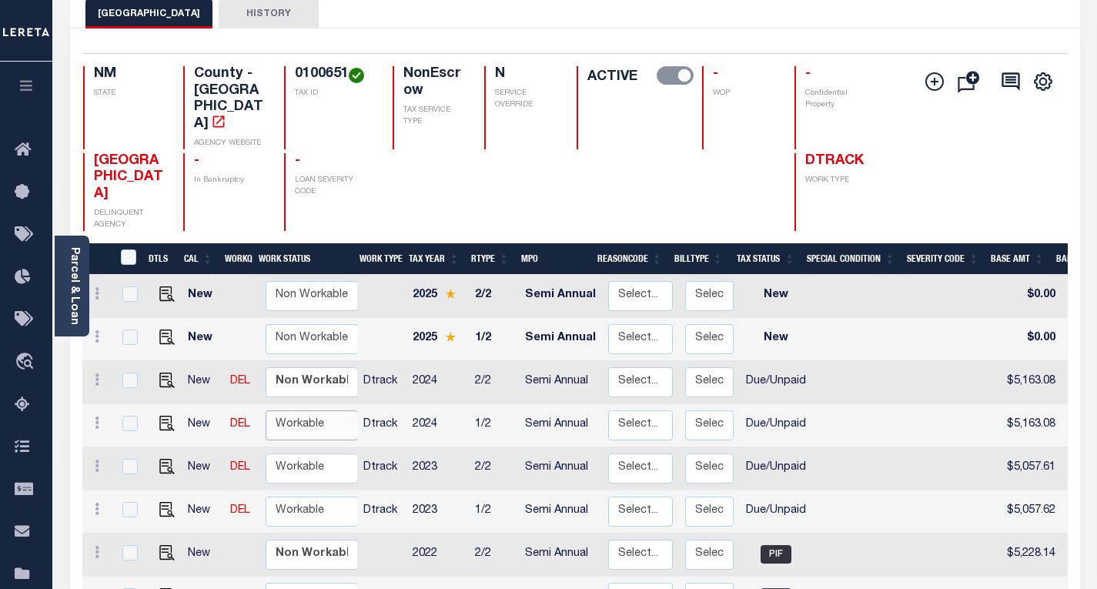
click at [307, 410] on select "Non Workable Workable" at bounding box center [312, 425] width 92 height 30
checkbox input "true"
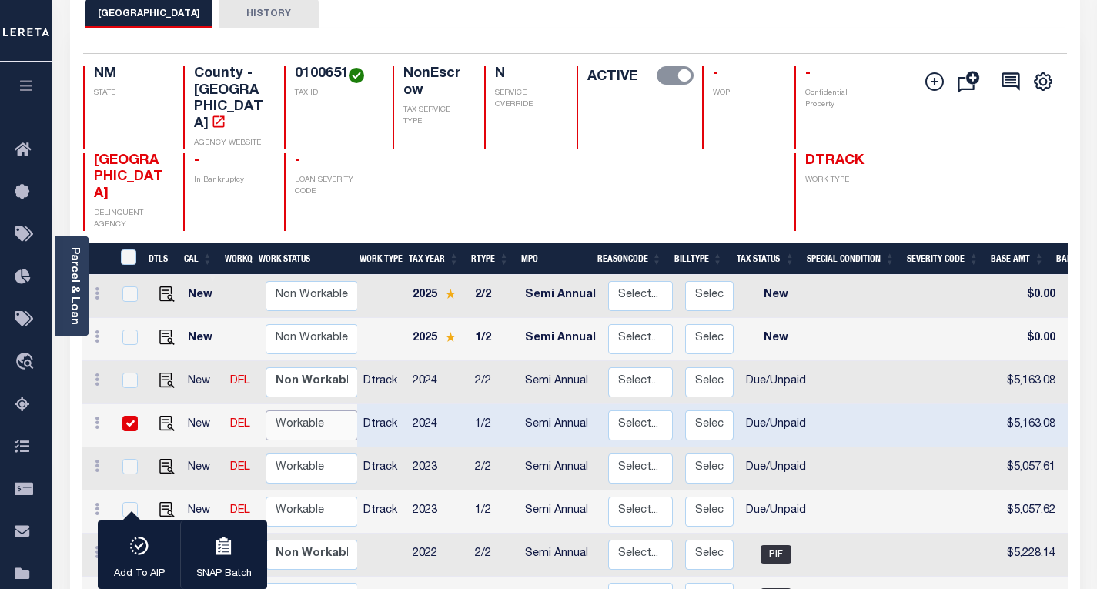
select select "true"
click at [266, 410] on select "Non Workable Workable" at bounding box center [312, 425] width 92 height 30
checkbox input "false"
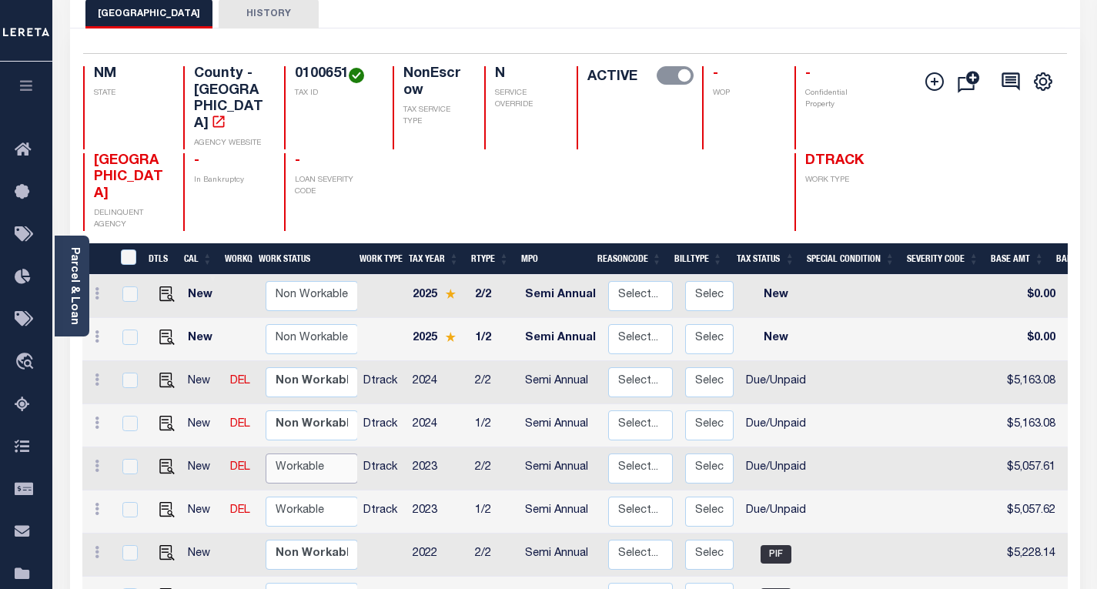
click at [296, 454] on select "Non Workable Workable" at bounding box center [312, 469] width 92 height 30
checkbox input "true"
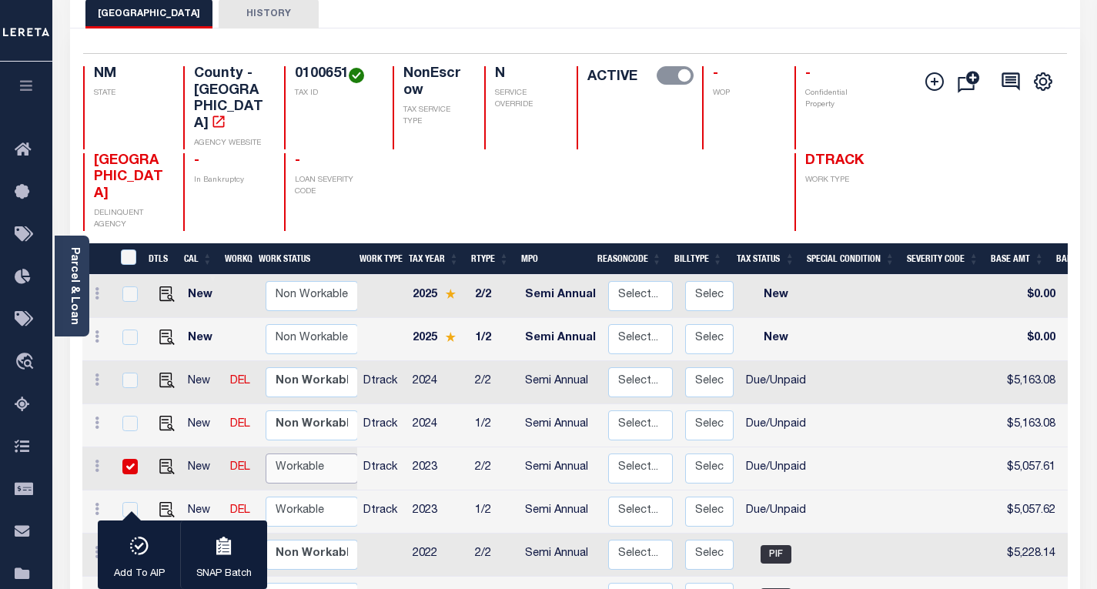
select select "true"
click at [266, 454] on select "Non Workable Workable" at bounding box center [312, 469] width 92 height 30
checkbox input "false"
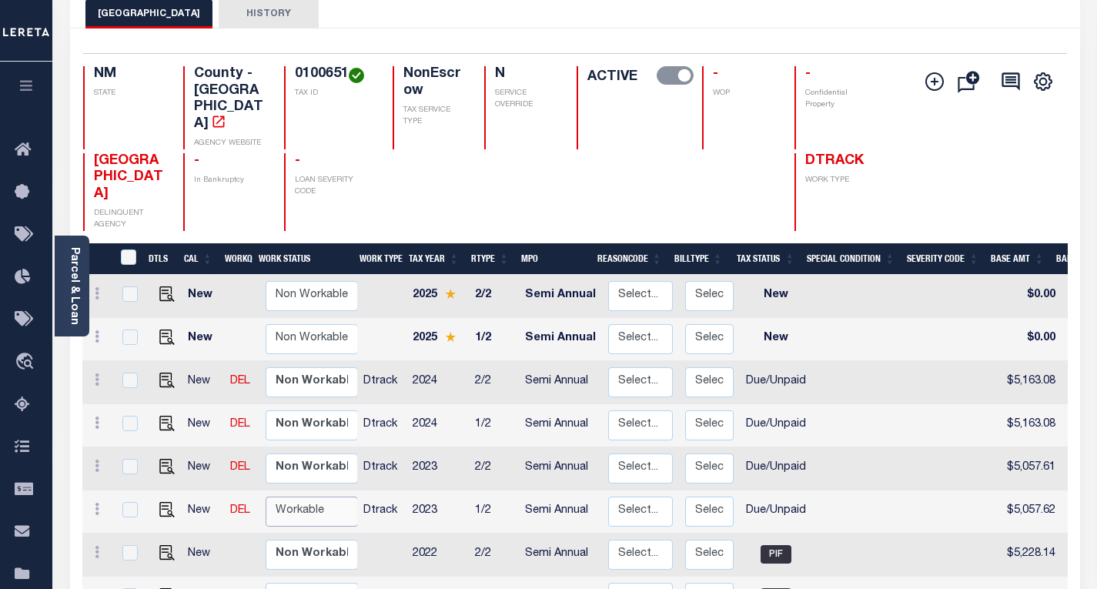
click at [301, 497] on select "Non Workable Workable" at bounding box center [312, 512] width 92 height 30
checkbox input "true"
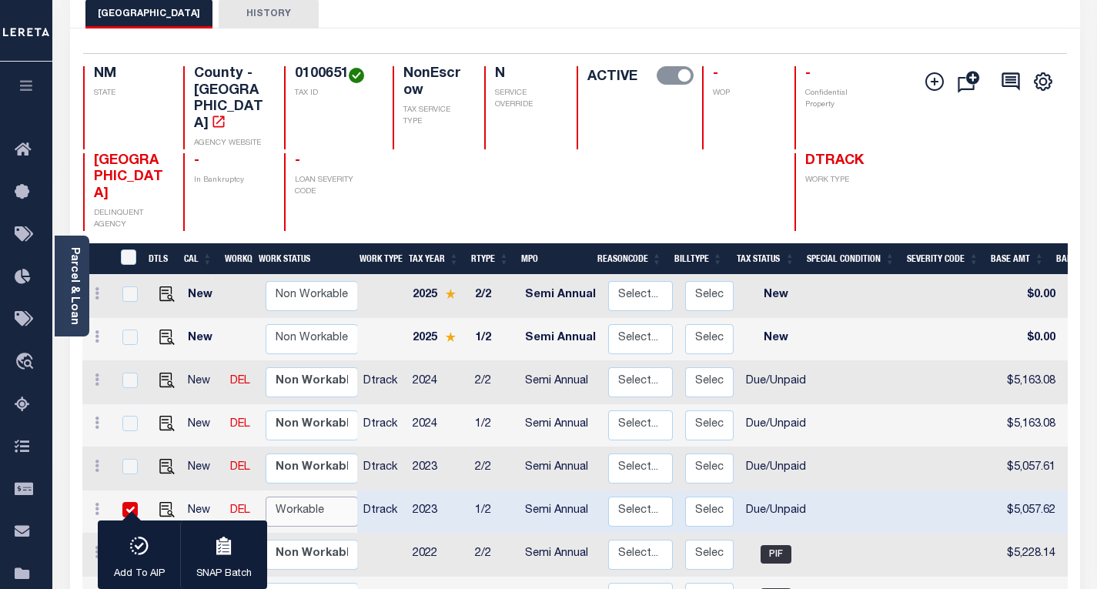
select select "true"
click at [266, 497] on select "Non Workable Workable" at bounding box center [312, 512] width 92 height 30
checkbox input "false"
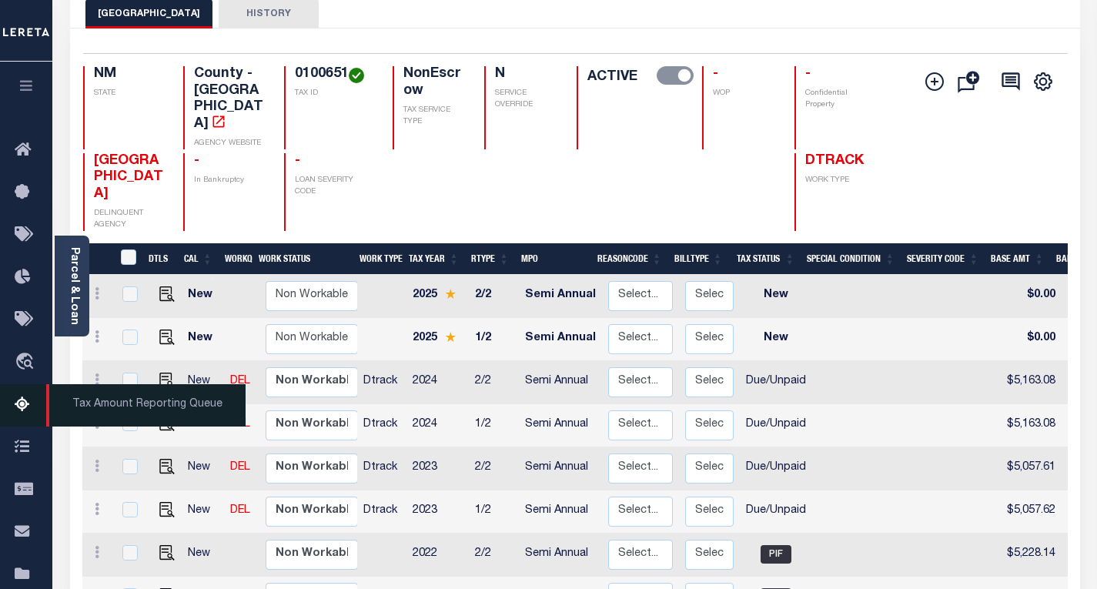
click at [25, 410] on icon at bounding box center [27, 405] width 25 height 19
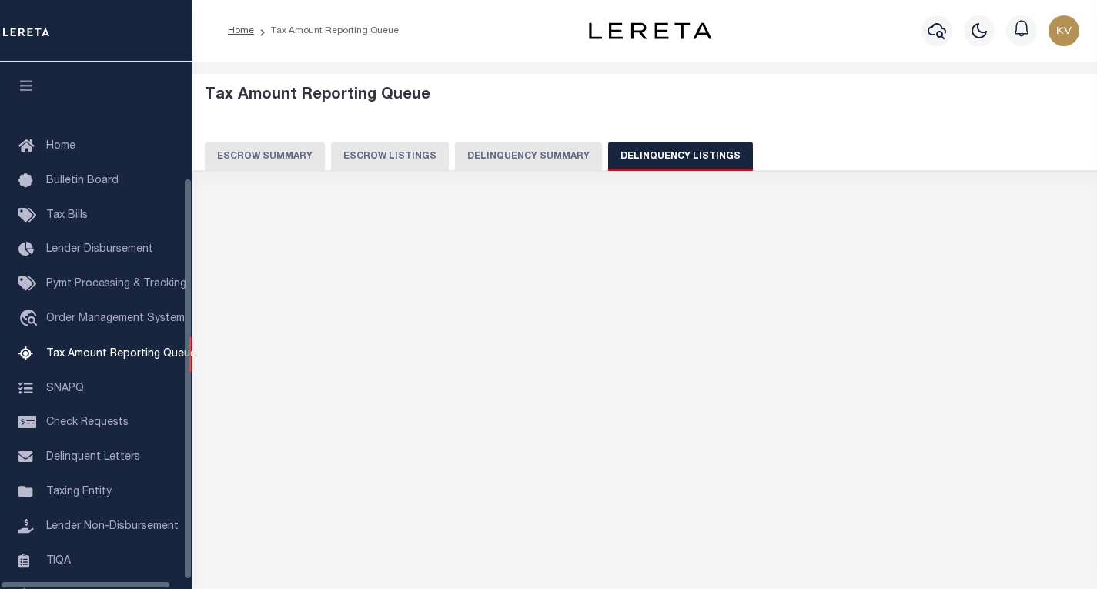
select select
select select "100"
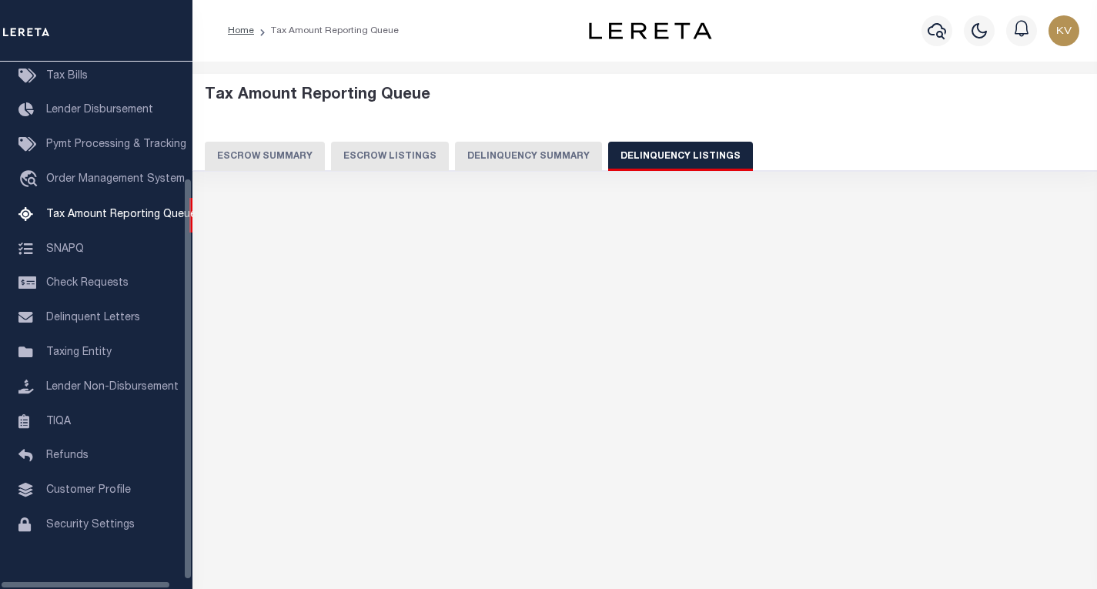
select select "100"
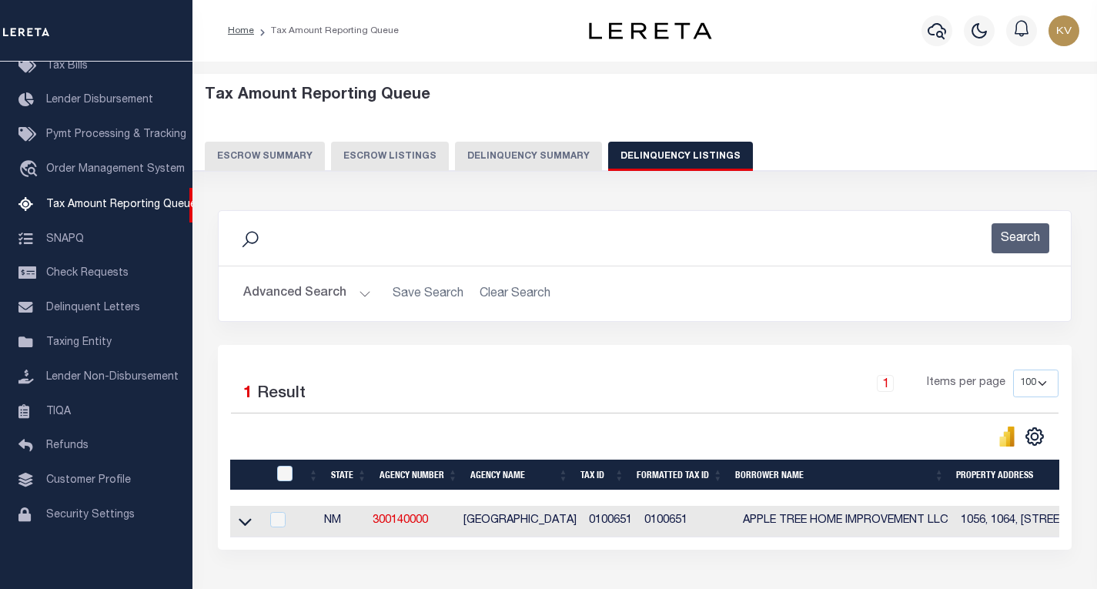
click at [359, 295] on button "Advanced Search" at bounding box center [307, 294] width 128 height 30
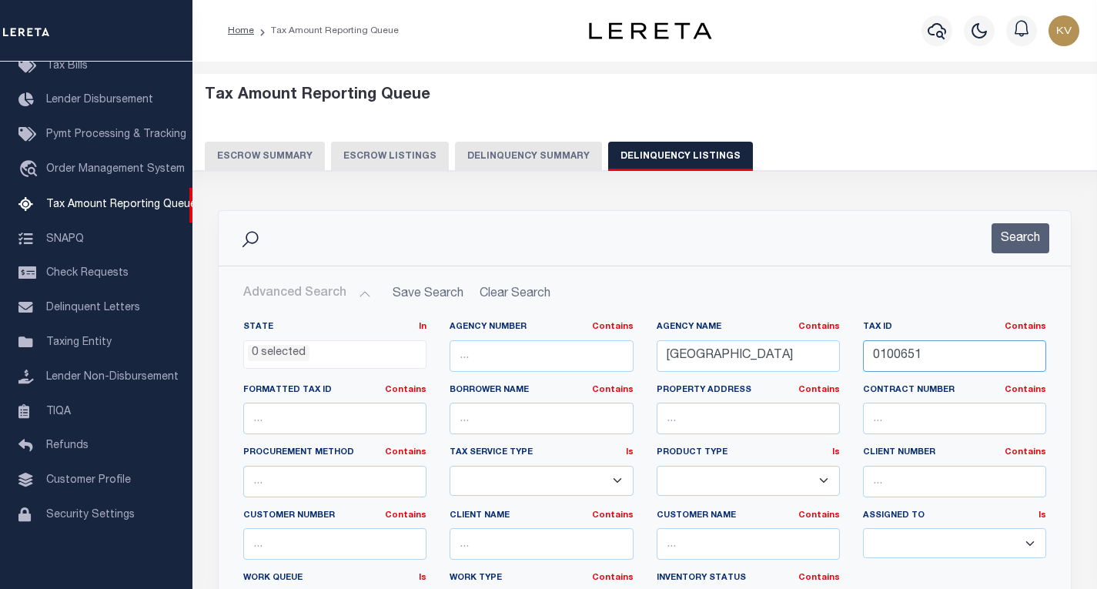
click at [894, 354] on input "0100651" at bounding box center [954, 356] width 183 height 32
paste input "42935"
type input "0142935"
click at [1013, 236] on button "Search" at bounding box center [1021, 238] width 58 height 30
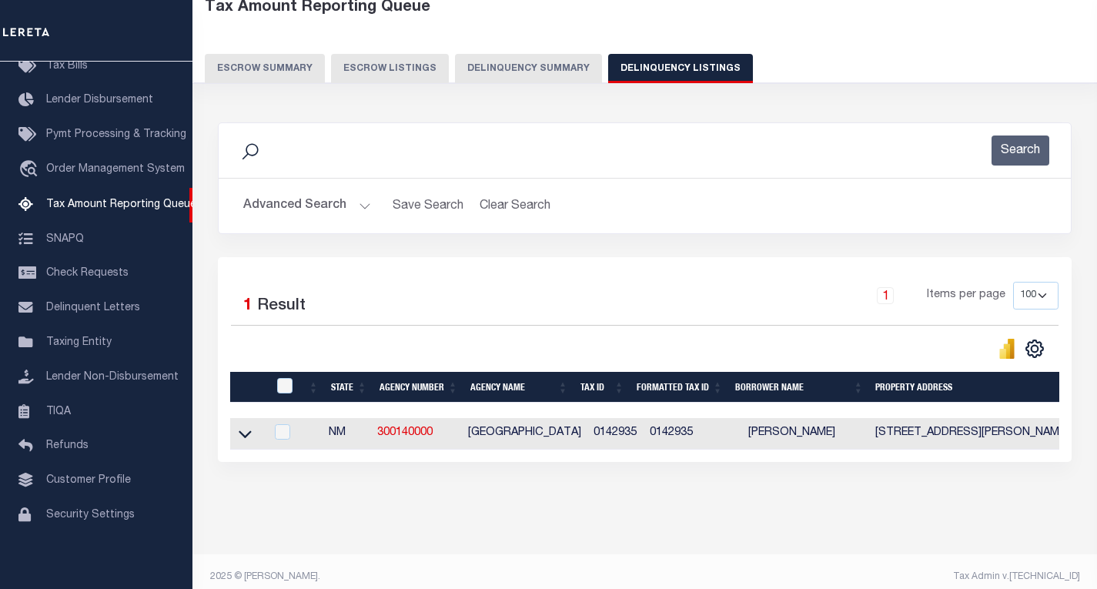
scroll to position [89, 0]
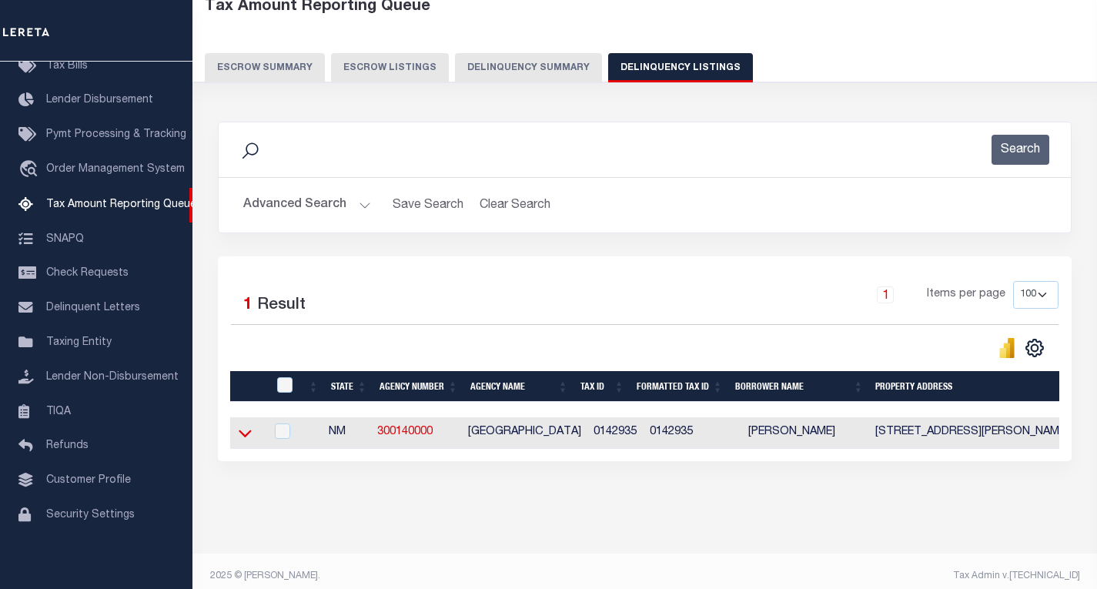
click at [239, 440] on icon at bounding box center [245, 433] width 13 height 16
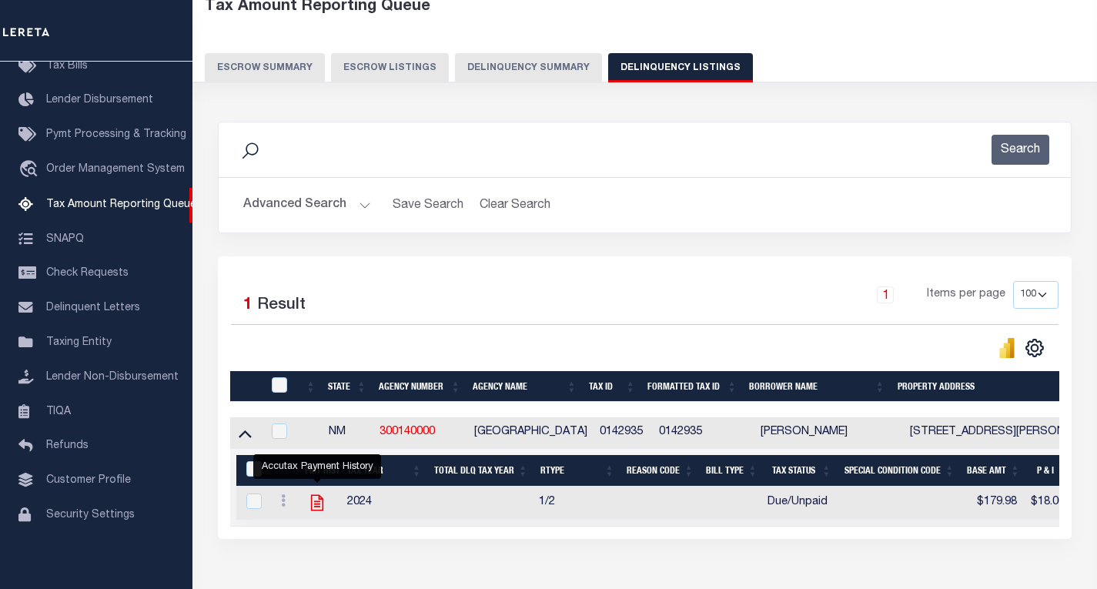
click at [315, 506] on icon "" at bounding box center [317, 503] width 12 height 16
checkbox input "true"
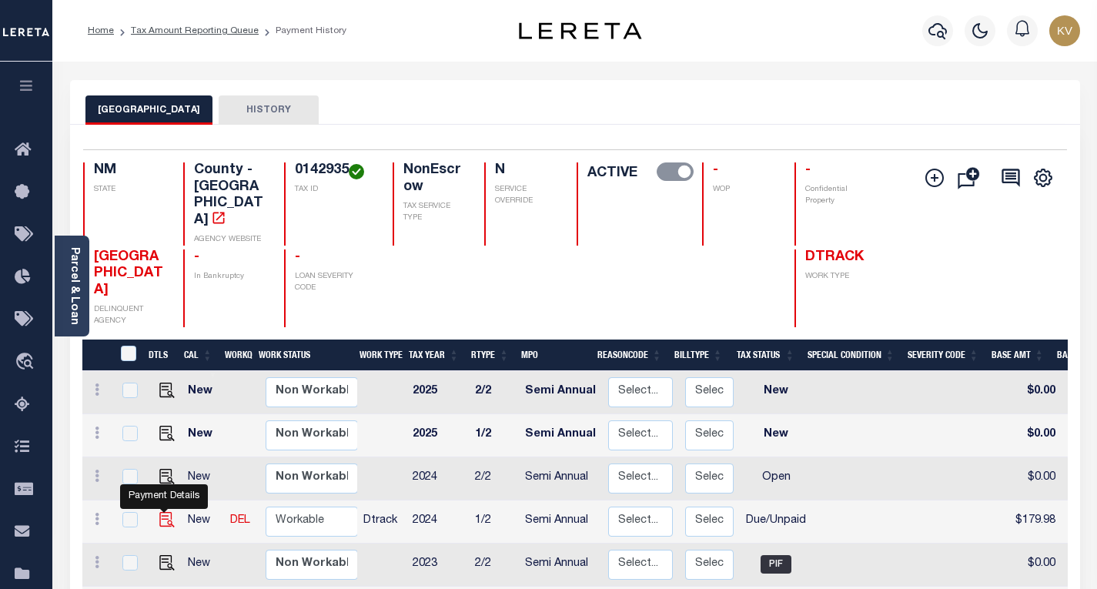
click at [162, 512] on img "" at bounding box center [166, 519] width 15 height 15
checkbox input "true"
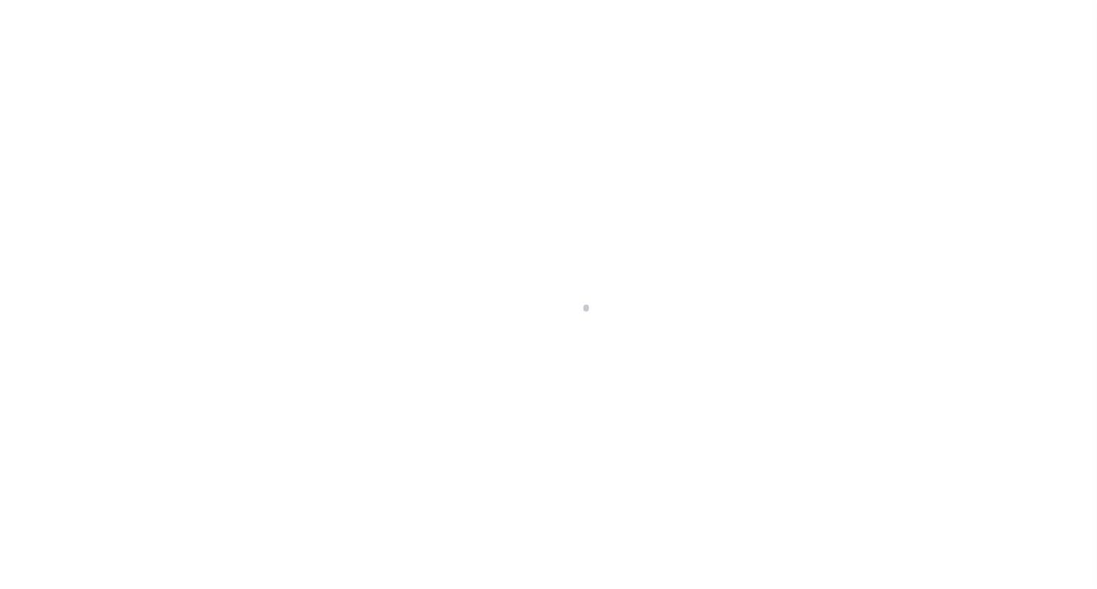
select select "DUE"
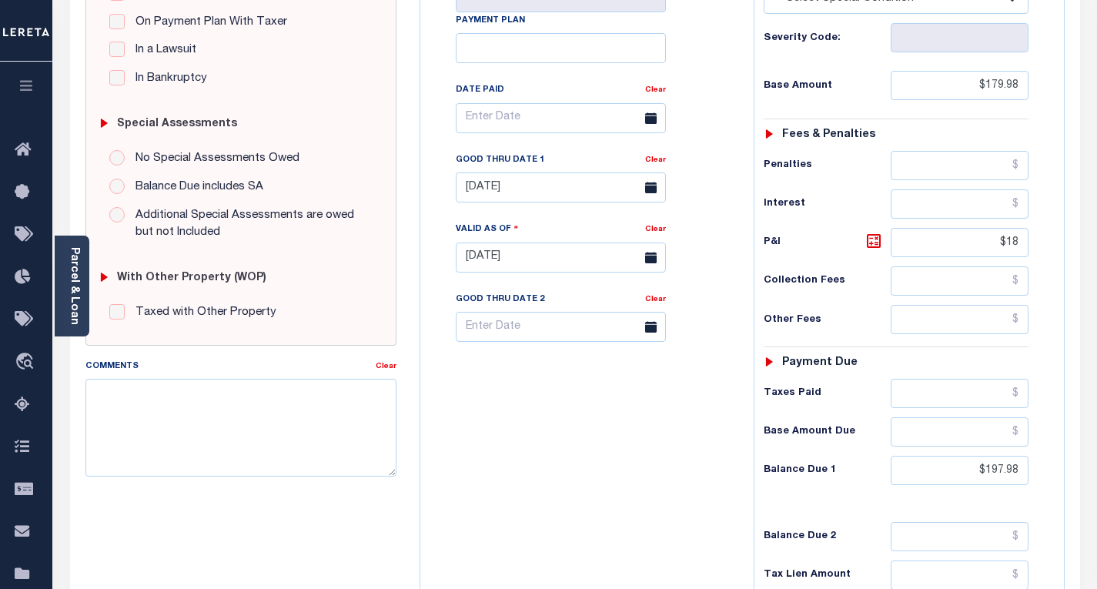
scroll to position [381, 0]
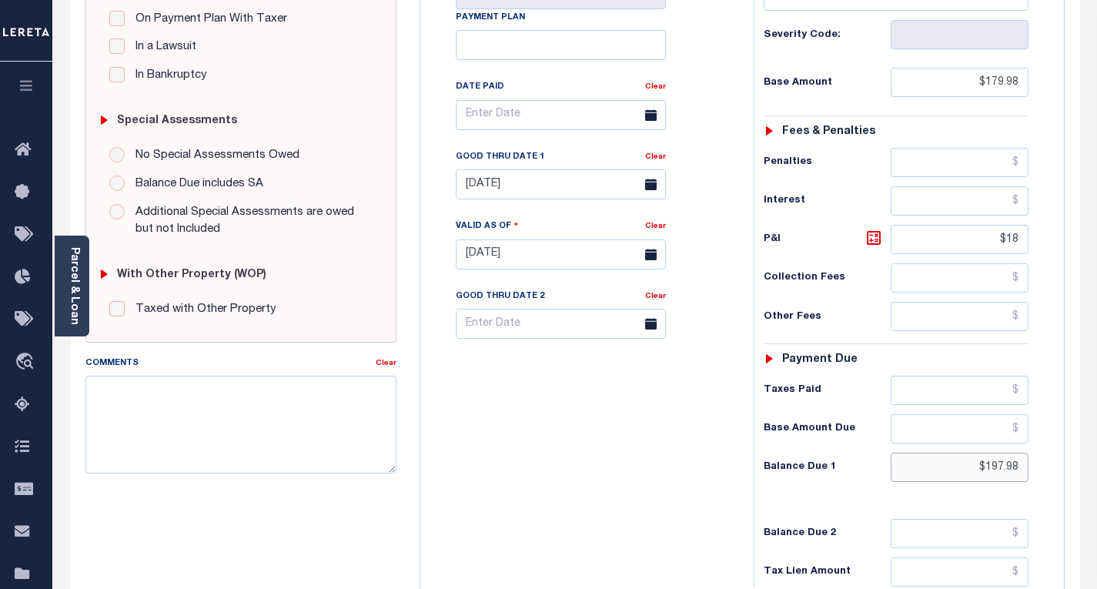
drag, startPoint x: 963, startPoint y: 468, endPoint x: 1102, endPoint y: 468, distance: 139.4
click at [1097, 468] on html "Home Tax Amount Reporting Queue Payment History Tax Line Detail Profile" at bounding box center [548, 202] width 1097 height 1167
type input "$194.38"
type input "[DATE]"
click at [872, 239] on icon at bounding box center [874, 238] width 18 height 18
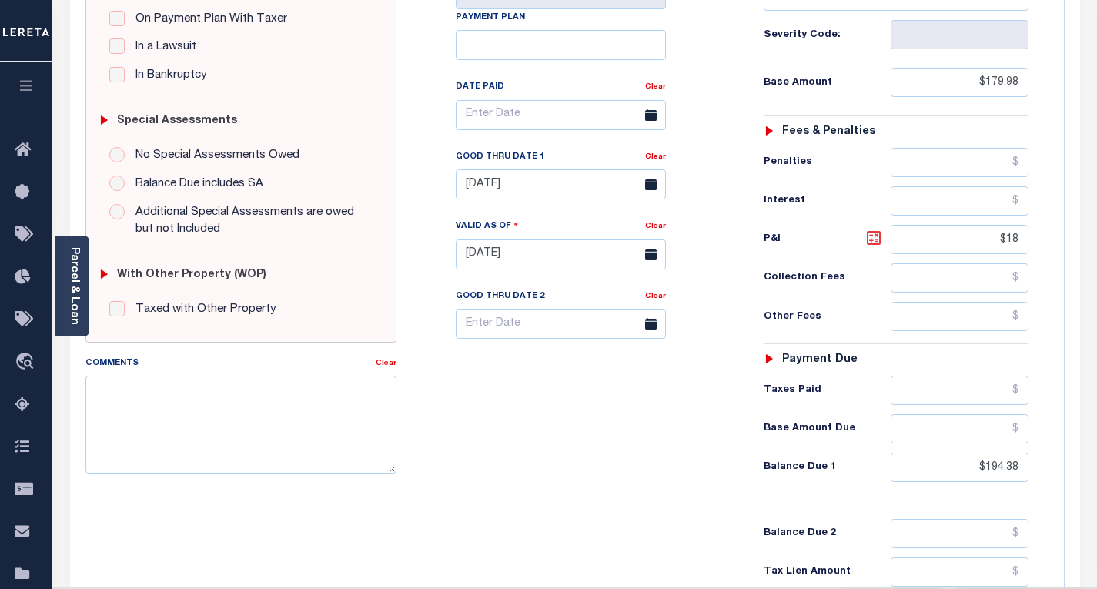
type input "$14.40"
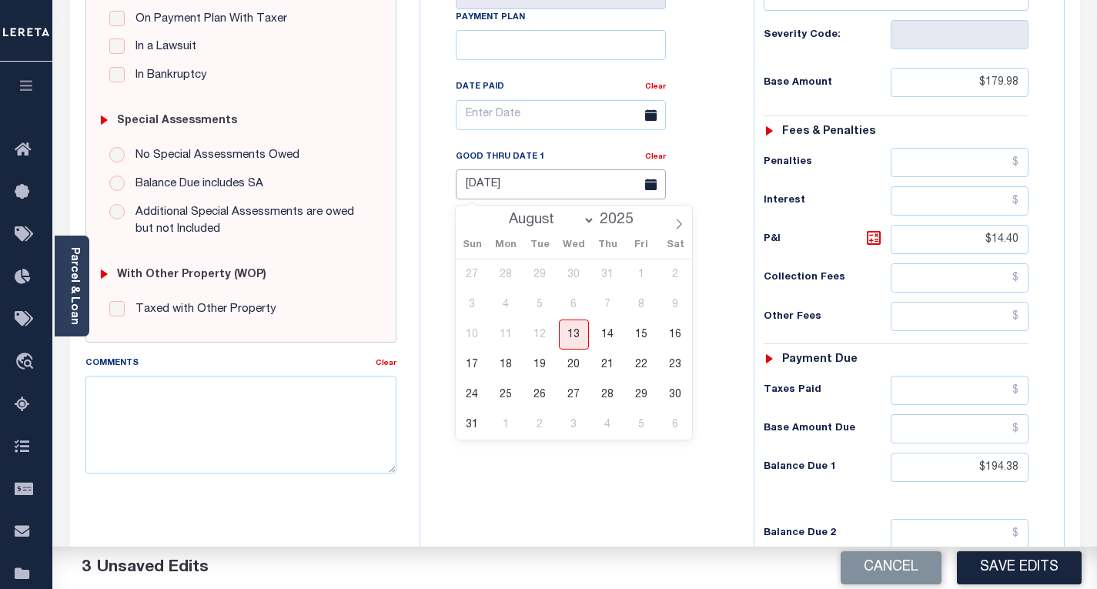
click at [582, 198] on input "[DATE]" at bounding box center [561, 184] width 210 height 30
click at [469, 426] on span "31" at bounding box center [472, 425] width 30 height 30
type input "[DATE]"
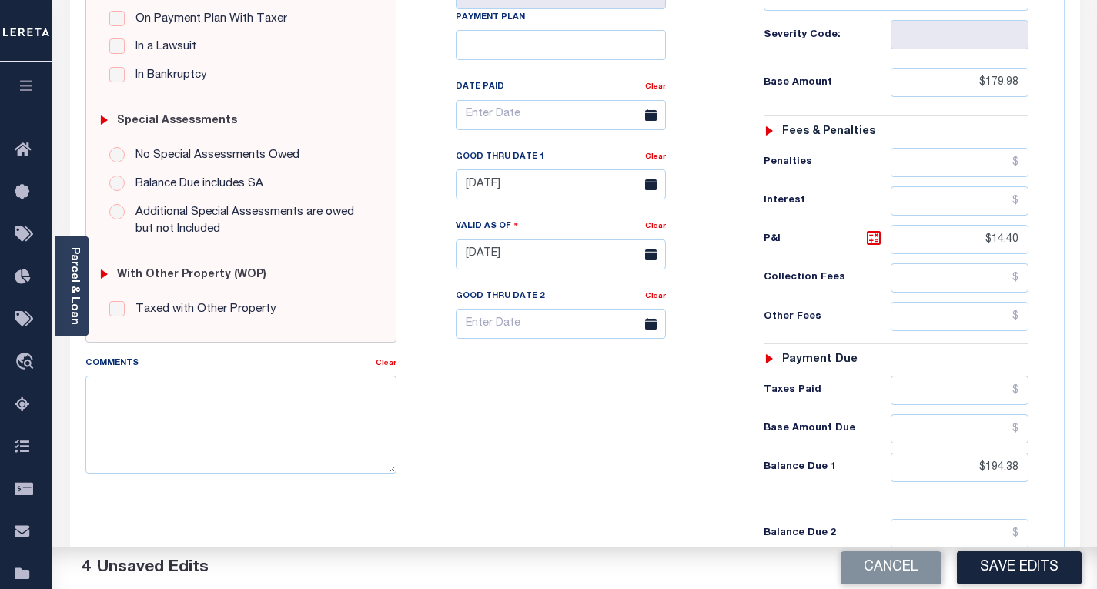
click at [553, 447] on div "Tax Bill No Multiple Payment Option Semi Annual Payment Plan Clear" at bounding box center [583, 247] width 318 height 680
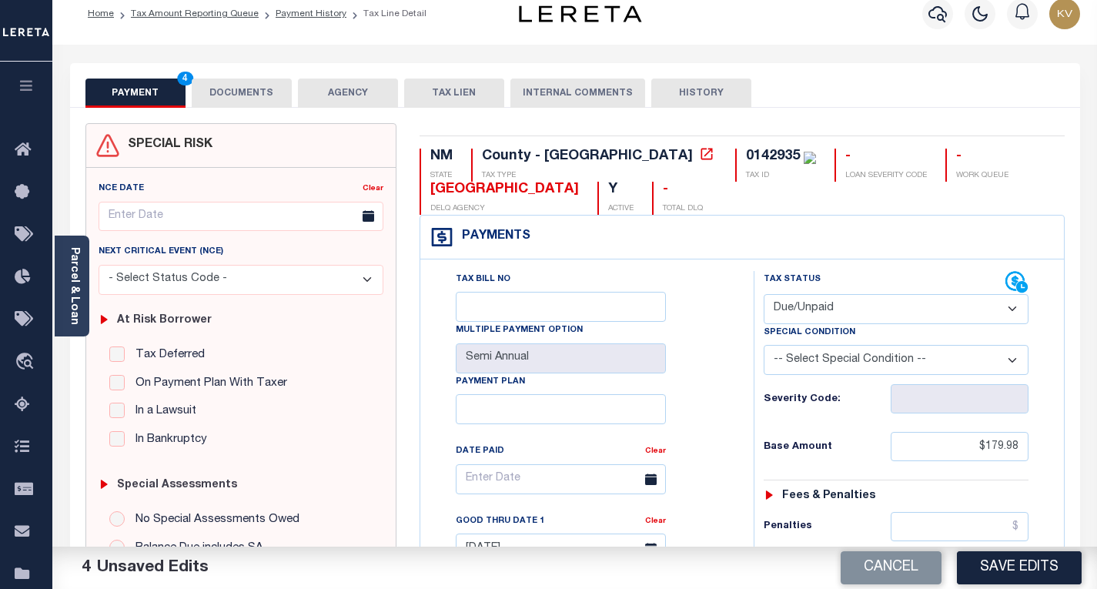
scroll to position [0, 0]
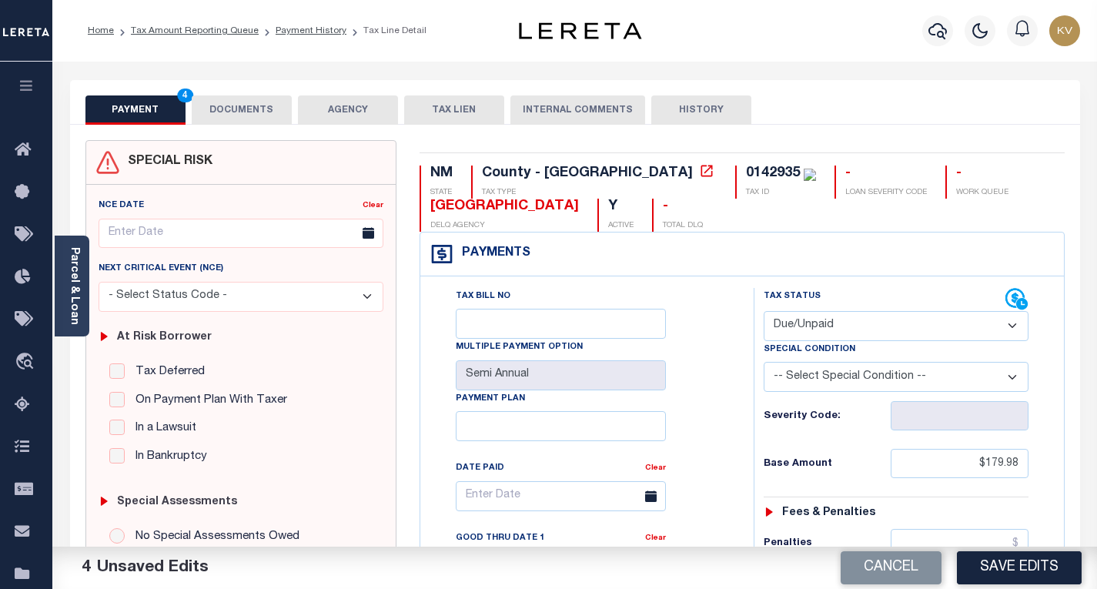
click at [235, 112] on button "DOCUMENTS" at bounding box center [242, 109] width 100 height 29
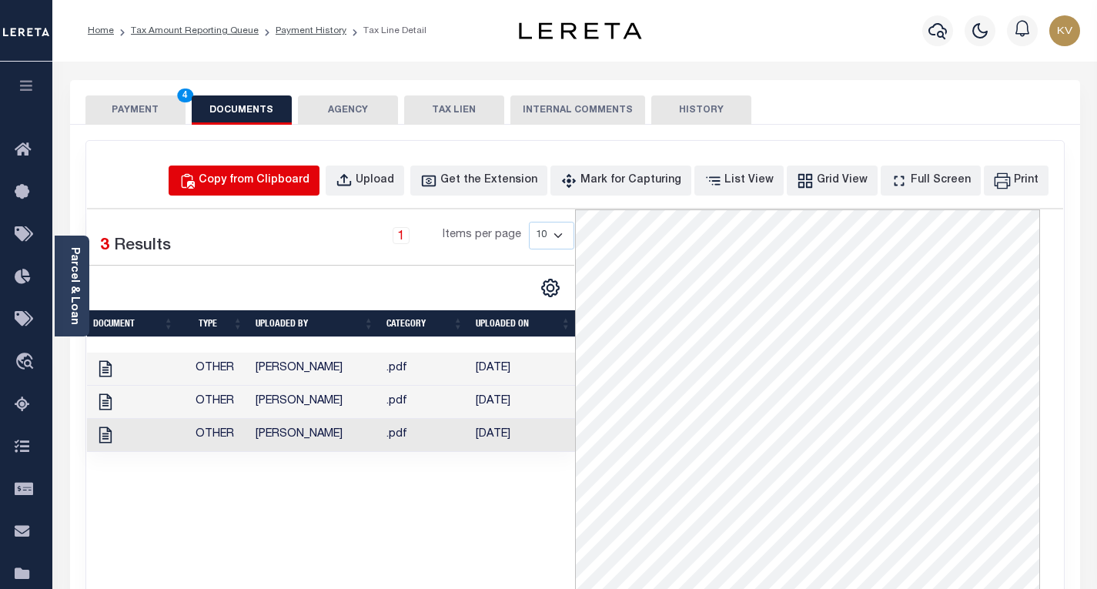
click at [295, 180] on div "Copy from Clipboard" at bounding box center [254, 180] width 111 height 17
select select "POP"
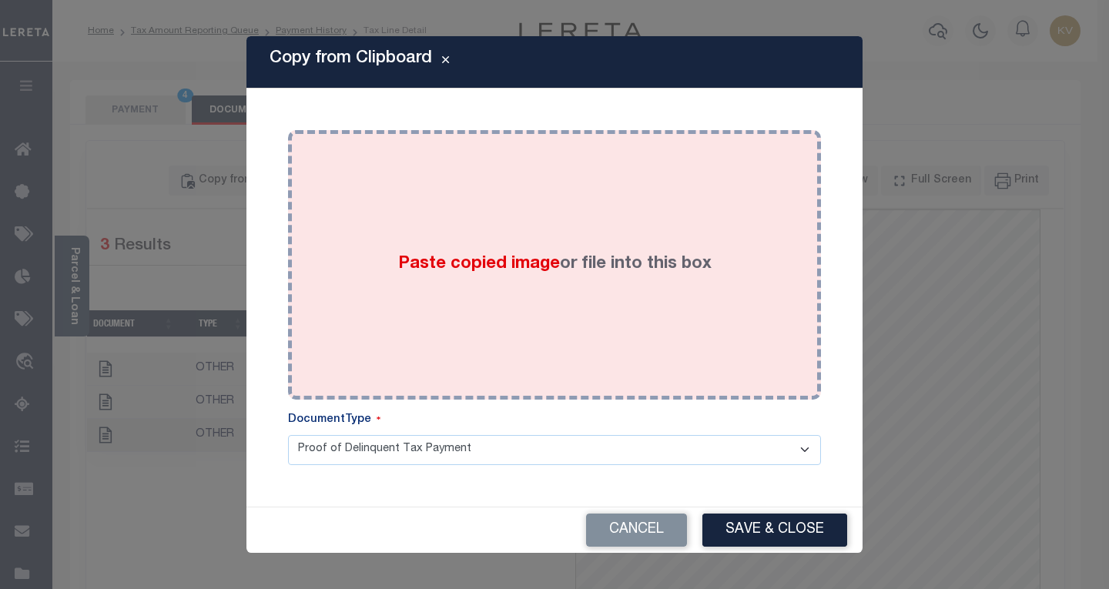
click at [472, 266] on span "Paste copied image" at bounding box center [479, 264] width 162 height 17
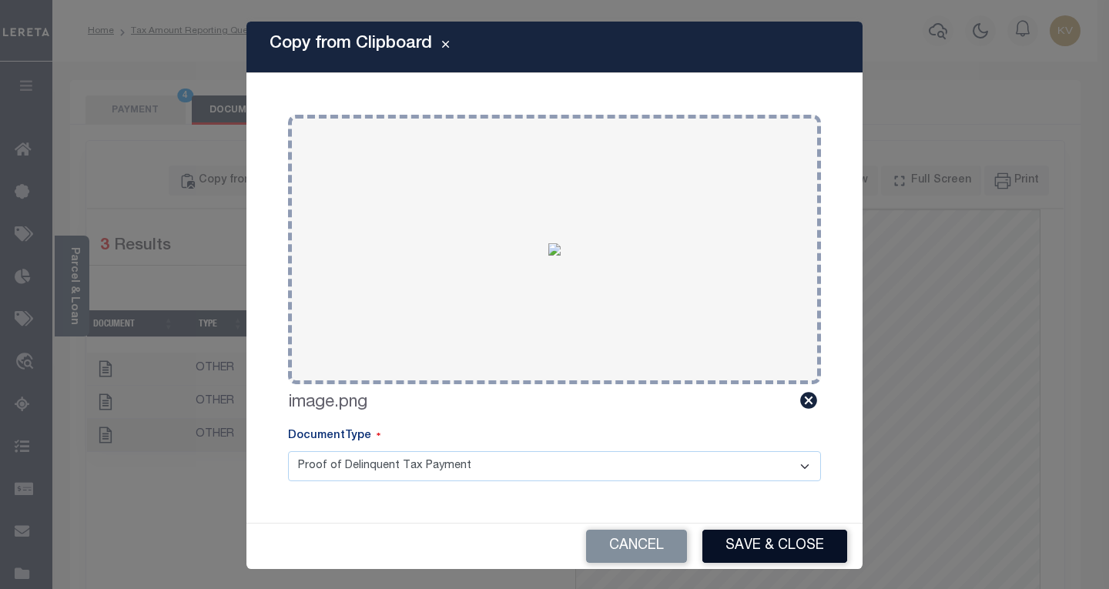
click at [753, 539] on button "Save & Close" at bounding box center [774, 546] width 145 height 33
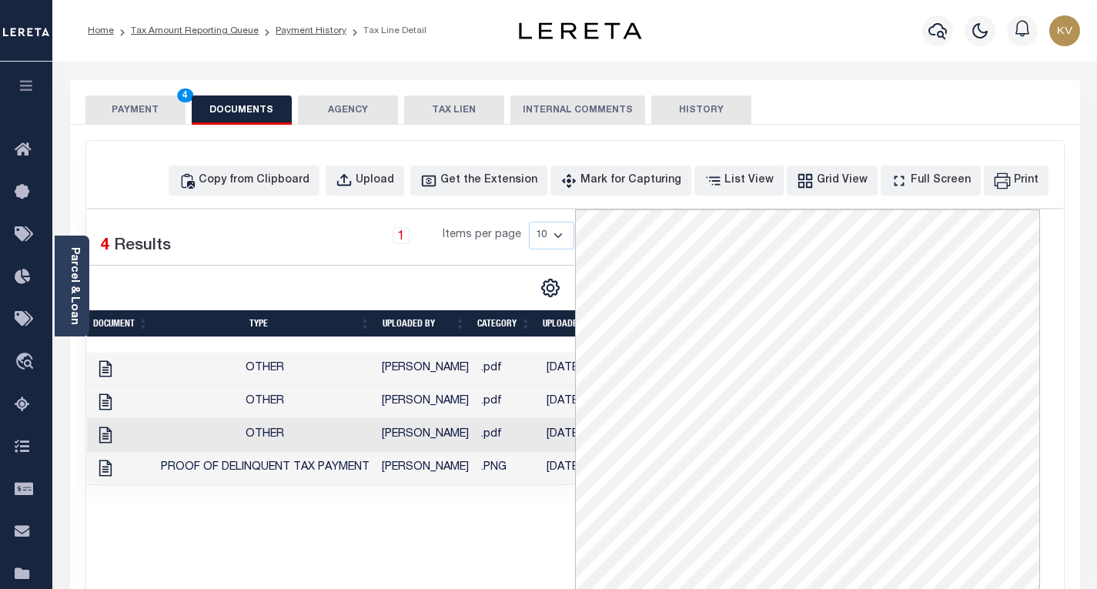
click at [153, 94] on div "PAYMENT 4 DOCUMENTS AGENCY DELINQUENT PAYEE TAX LIEN" at bounding box center [575, 102] width 1010 height 45
click at [149, 112] on button "PAYMENT 4" at bounding box center [135, 109] width 100 height 29
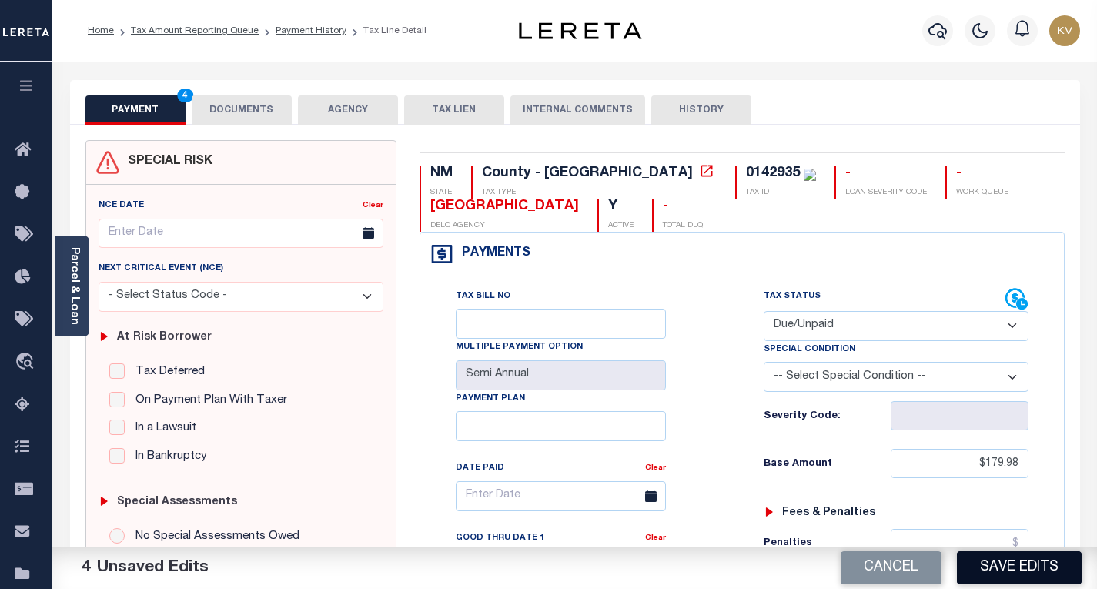
click at [1034, 573] on button "Save Edits" at bounding box center [1019, 567] width 125 height 33
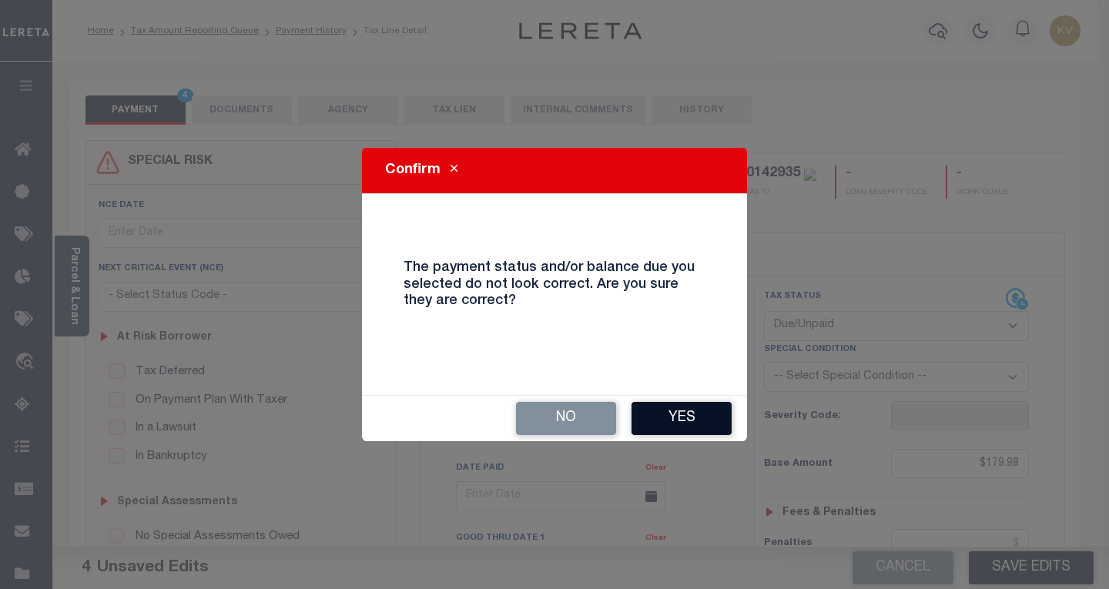
click at [688, 407] on button "Yes" at bounding box center [681, 418] width 100 height 33
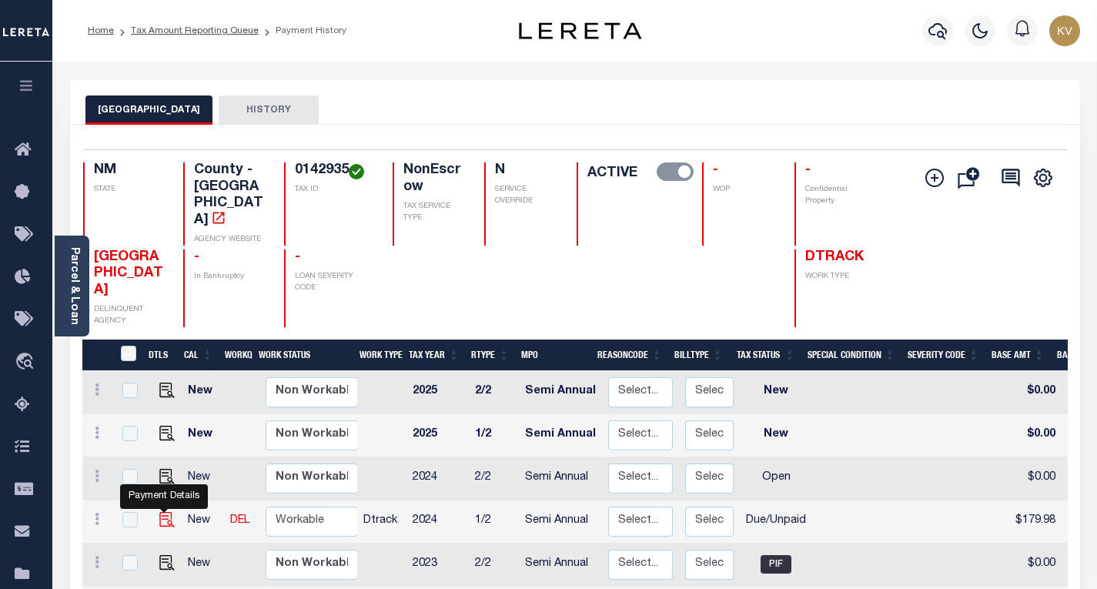
click at [159, 512] on img "" at bounding box center [166, 519] width 15 height 15
checkbox input "true"
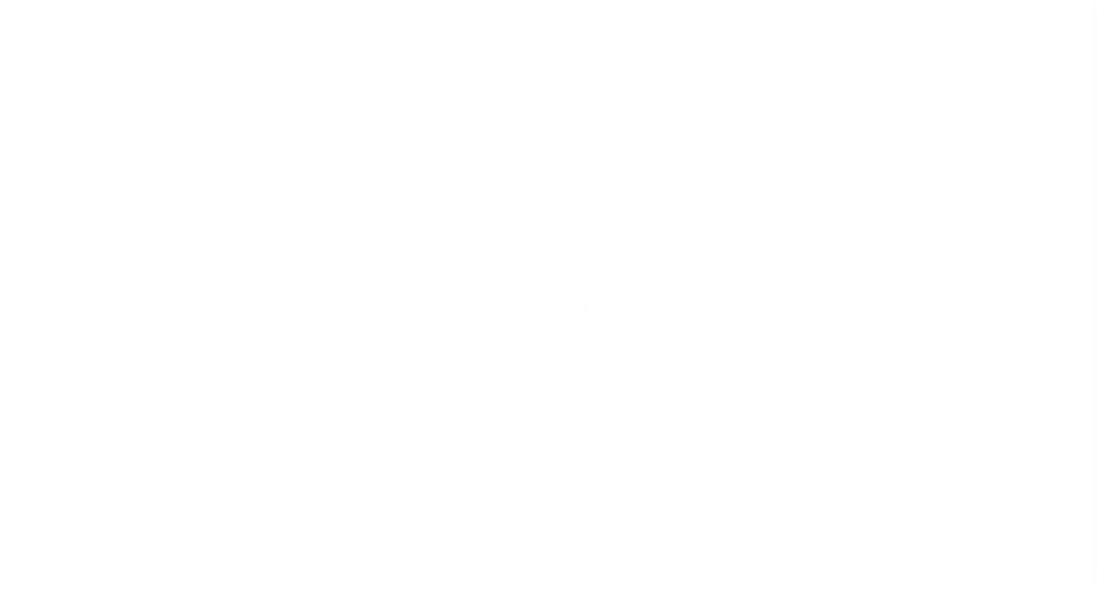
select select "DUE"
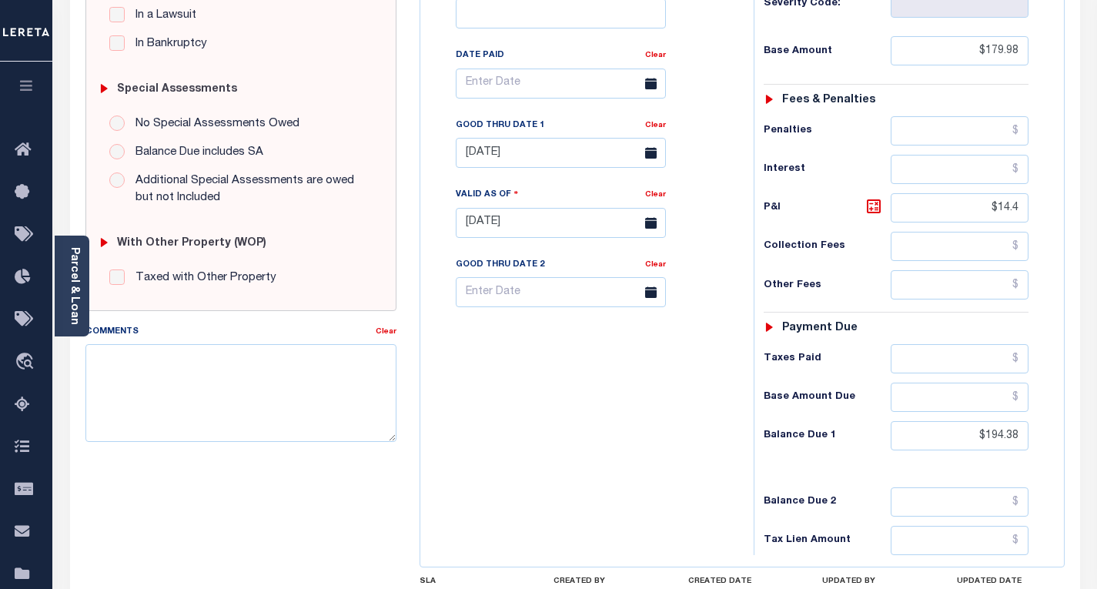
scroll to position [578, 0]
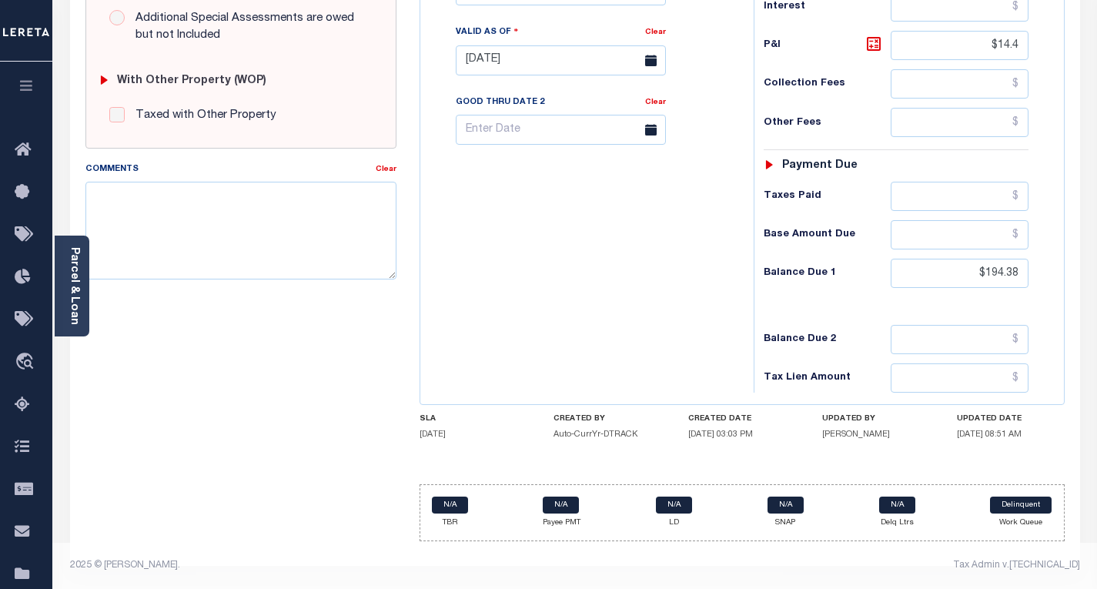
click at [725, 399] on div "Tax Bill No Multiple Payment Option Semi Annual Payment Plan Clear Clear [DATE]…" at bounding box center [742, 52] width 644 height 703
drag, startPoint x: 1017, startPoint y: 271, endPoint x: 923, endPoint y: 280, distance: 94.3
click at [923, 280] on input "$194.38" at bounding box center [960, 273] width 138 height 29
type input "$205.18"
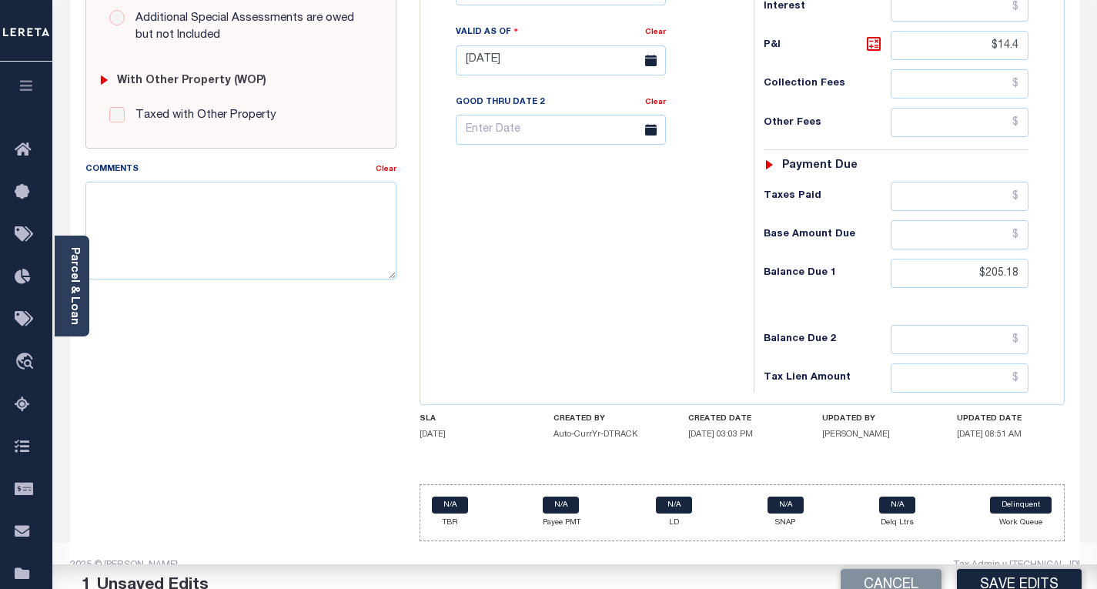
click at [852, 222] on div "Base Amount Due" at bounding box center [896, 234] width 265 height 29
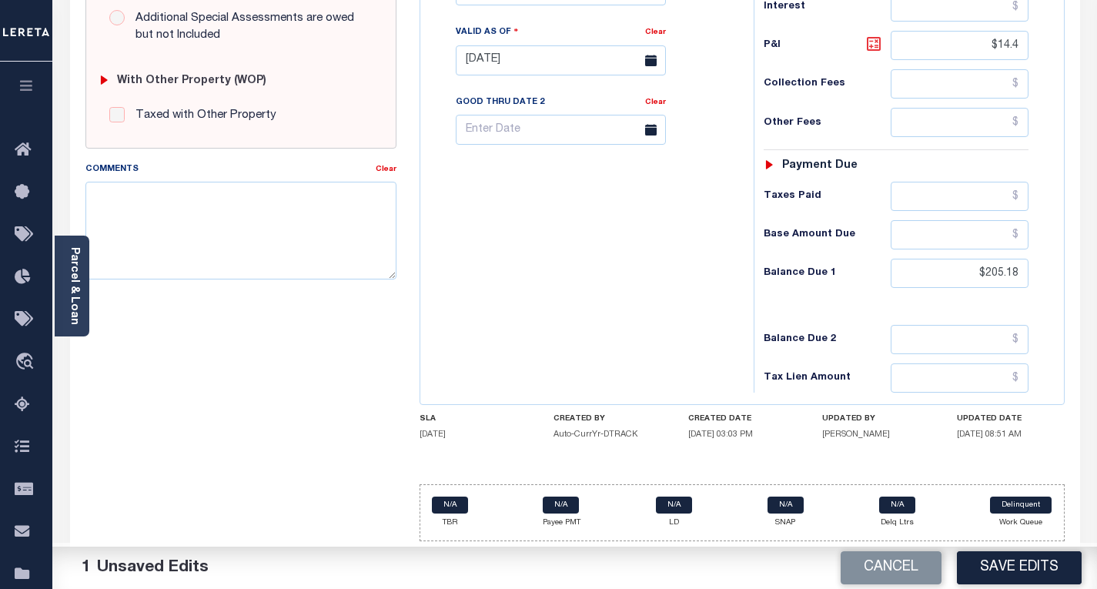
click at [871, 45] on icon at bounding box center [873, 43] width 9 height 9
type input "$25.20"
click at [1007, 568] on button "Save Edits" at bounding box center [1019, 567] width 125 height 33
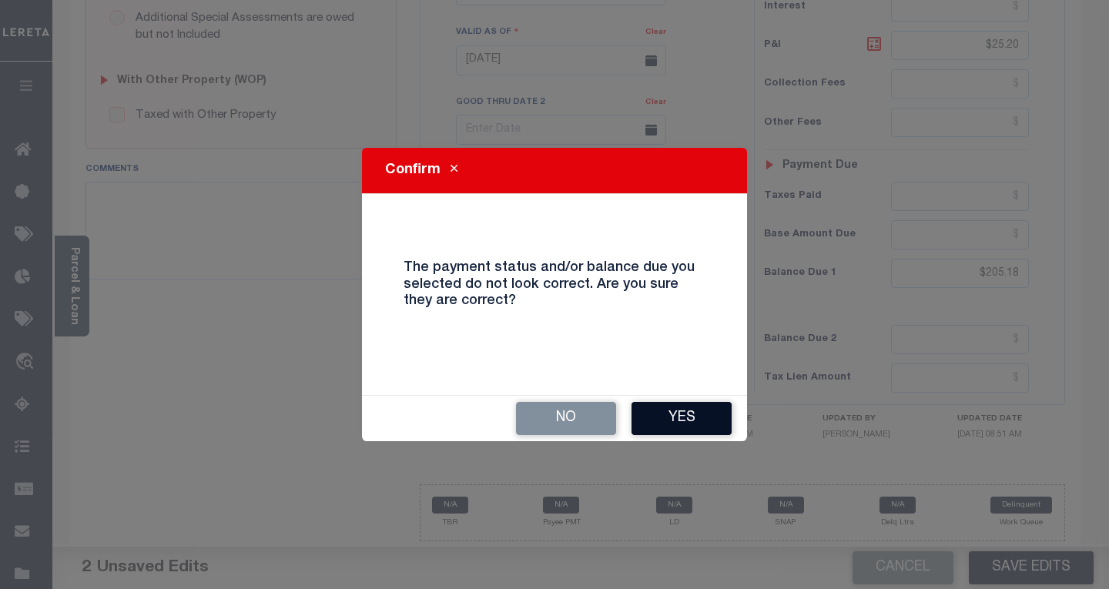
click at [707, 417] on button "Yes" at bounding box center [681, 418] width 100 height 33
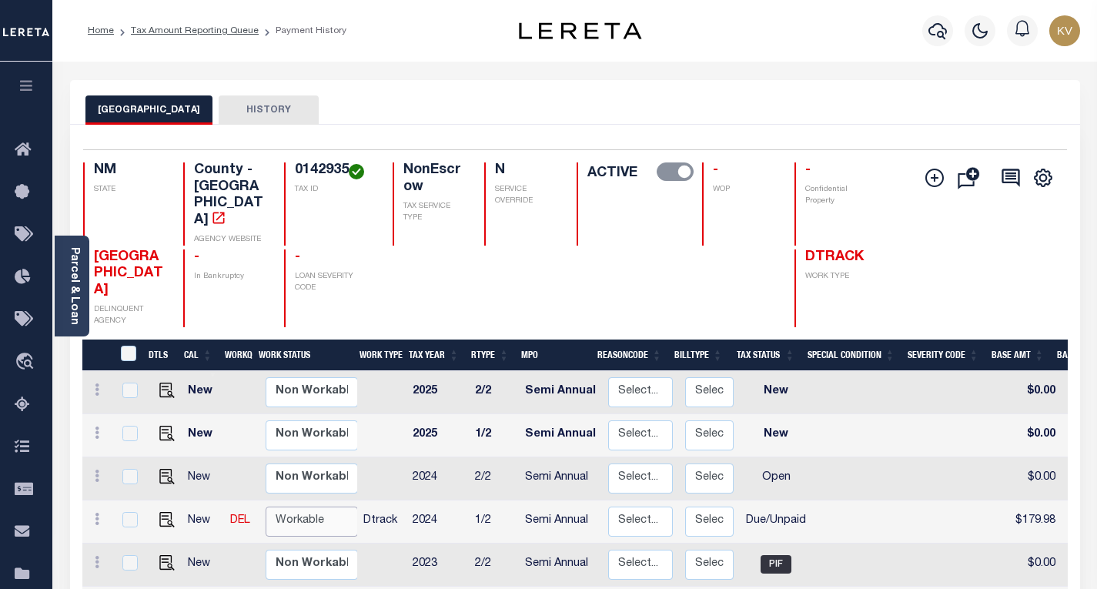
click at [317, 507] on select "Non Workable Workable" at bounding box center [312, 522] width 92 height 30
checkbox input "true"
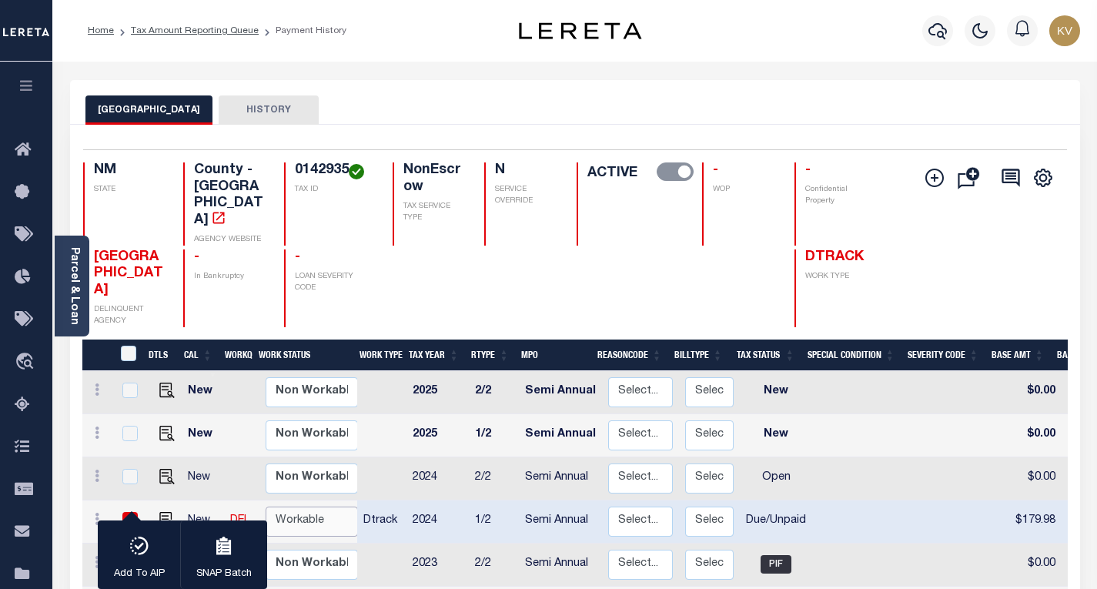
select select "true"
click at [266, 507] on select "Non Workable Workable" at bounding box center [312, 522] width 92 height 30
checkbox input "false"
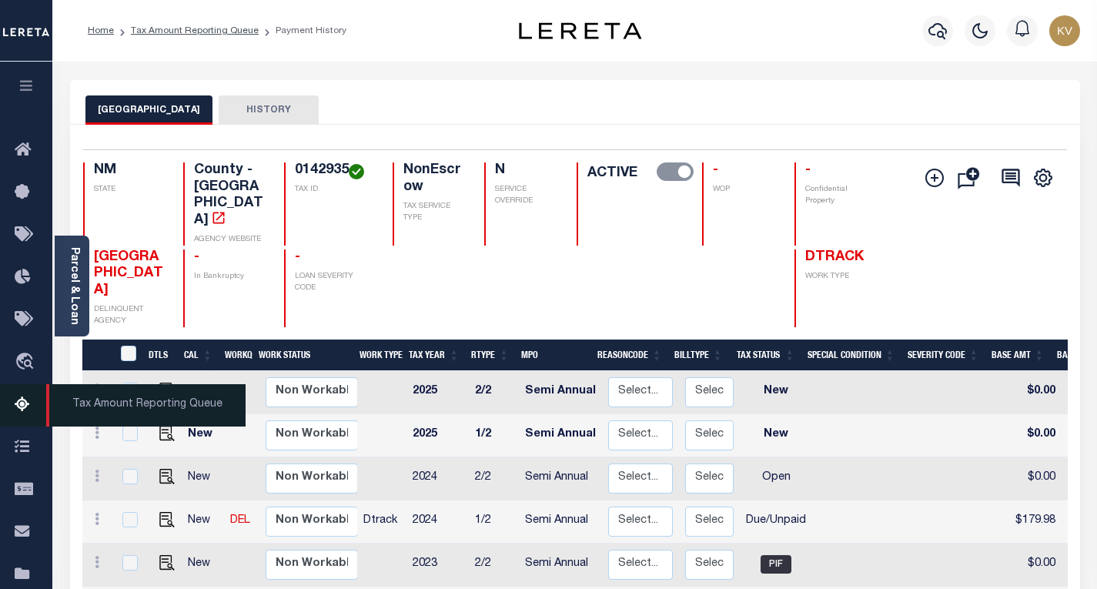
click at [31, 406] on icon at bounding box center [27, 405] width 25 height 19
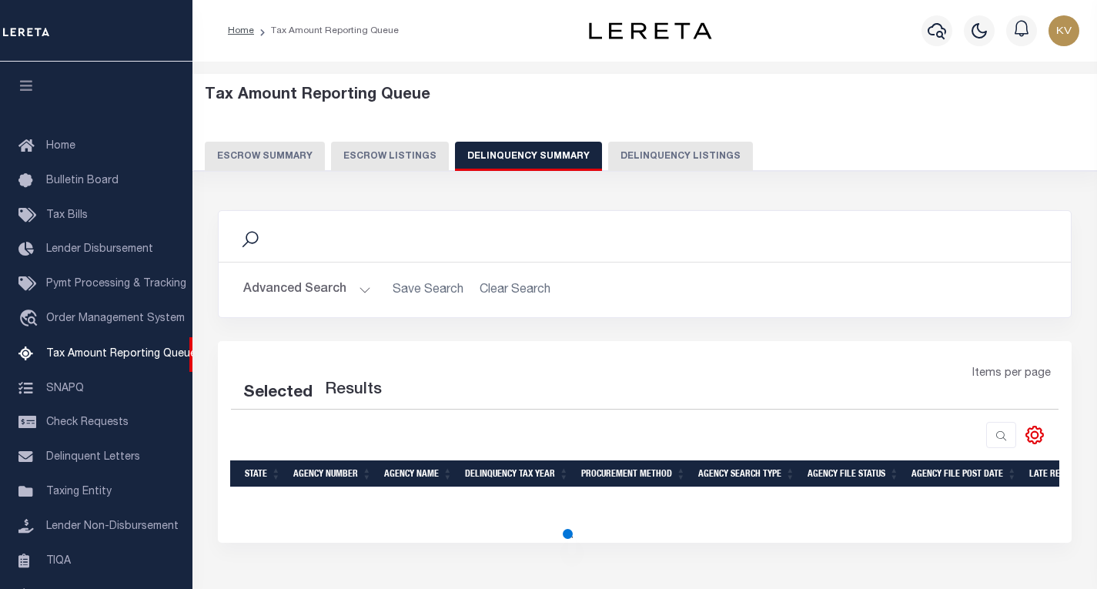
click at [635, 146] on button "Delinquency Listings" at bounding box center [680, 156] width 145 height 29
select select
select select "100"
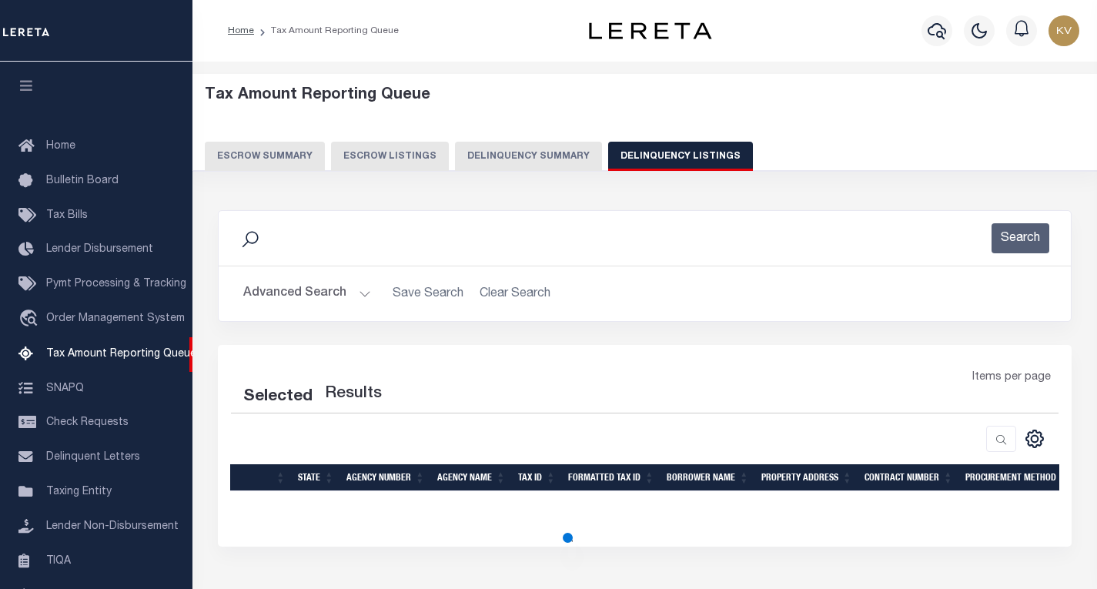
select select "100"
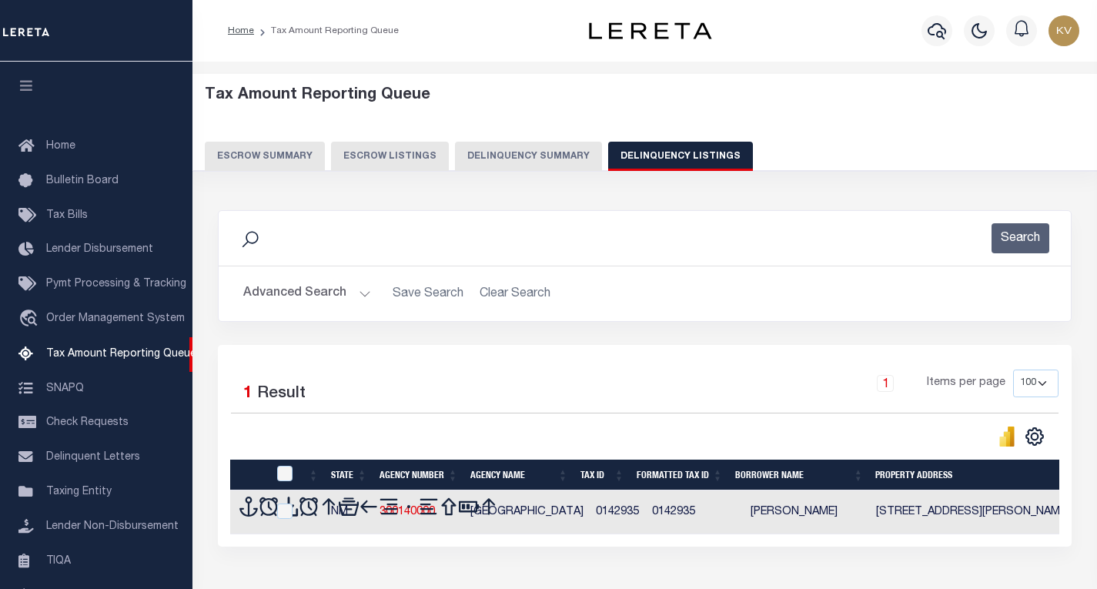
scroll to position [149, 0]
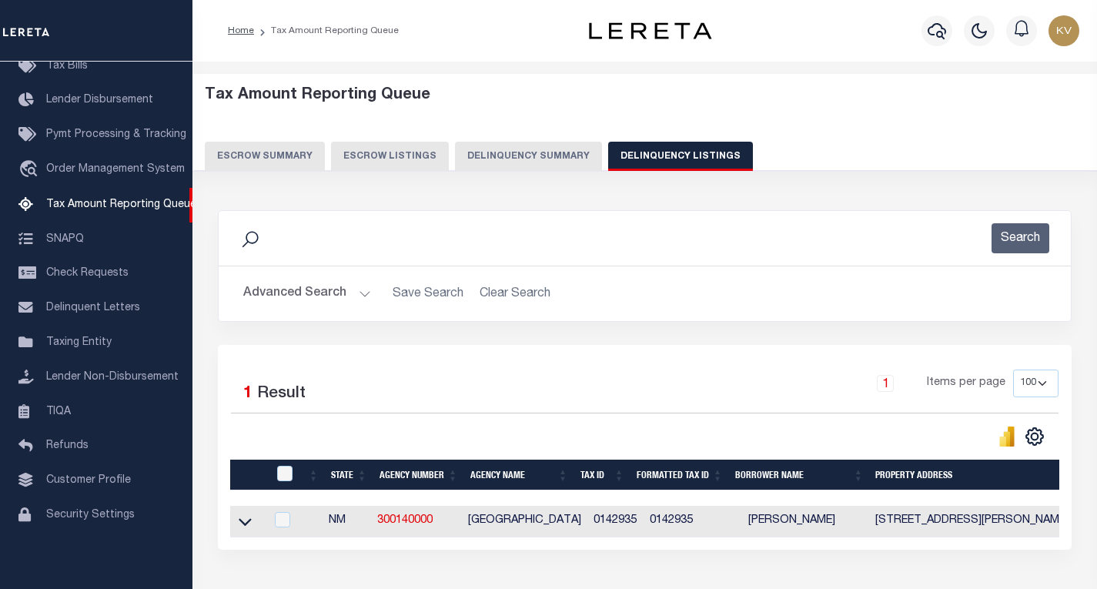
click at [334, 291] on button "Advanced Search" at bounding box center [307, 294] width 128 height 30
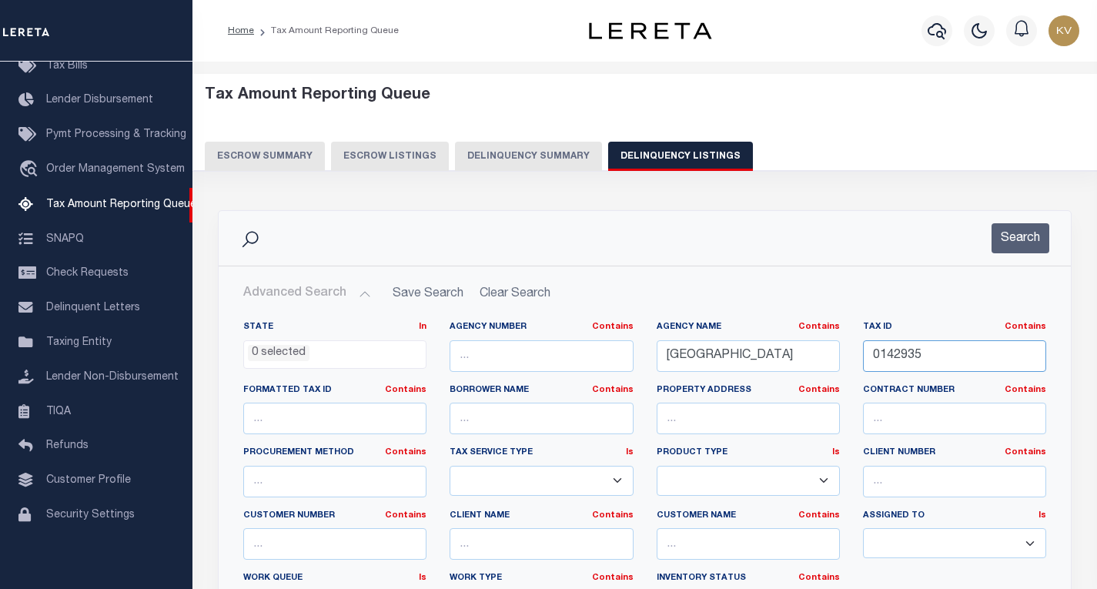
click at [898, 359] on input "0142935" at bounding box center [954, 356] width 183 height 32
paste input "0148850"
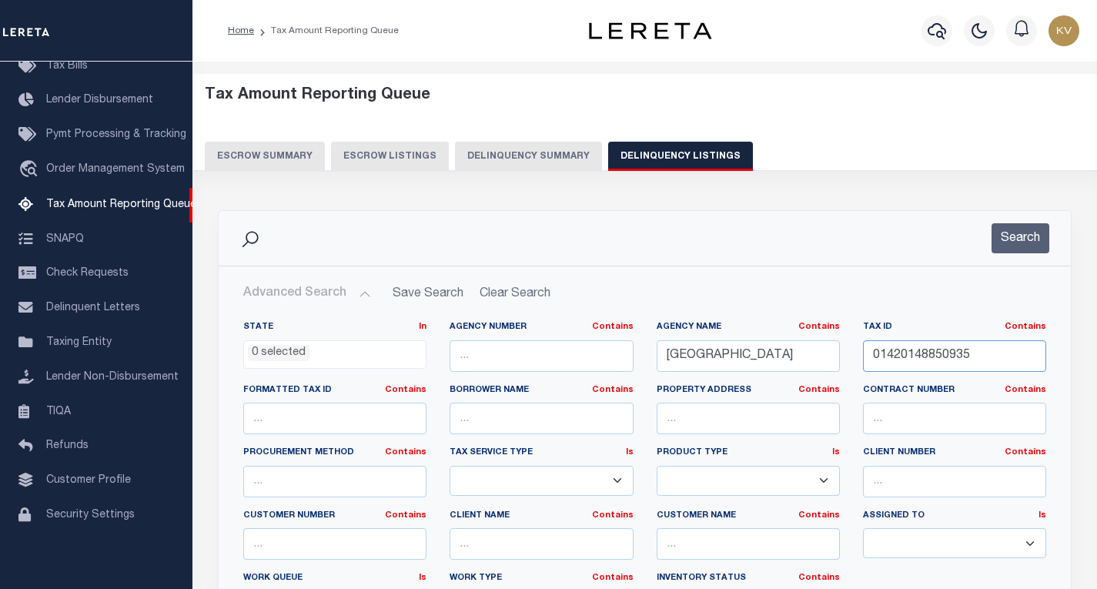
drag, startPoint x: 989, startPoint y: 357, endPoint x: 835, endPoint y: 357, distance: 154.0
click at [835, 357] on div "State In In AK AL AR AZ CA CO CT DC DE FL GA GU HI IA ID IL IN KS KY LA MA MD M…" at bounding box center [645, 478] width 826 height 314
paste input "8850"
type input "0148850"
click at [1001, 249] on button "Search" at bounding box center [1021, 238] width 58 height 30
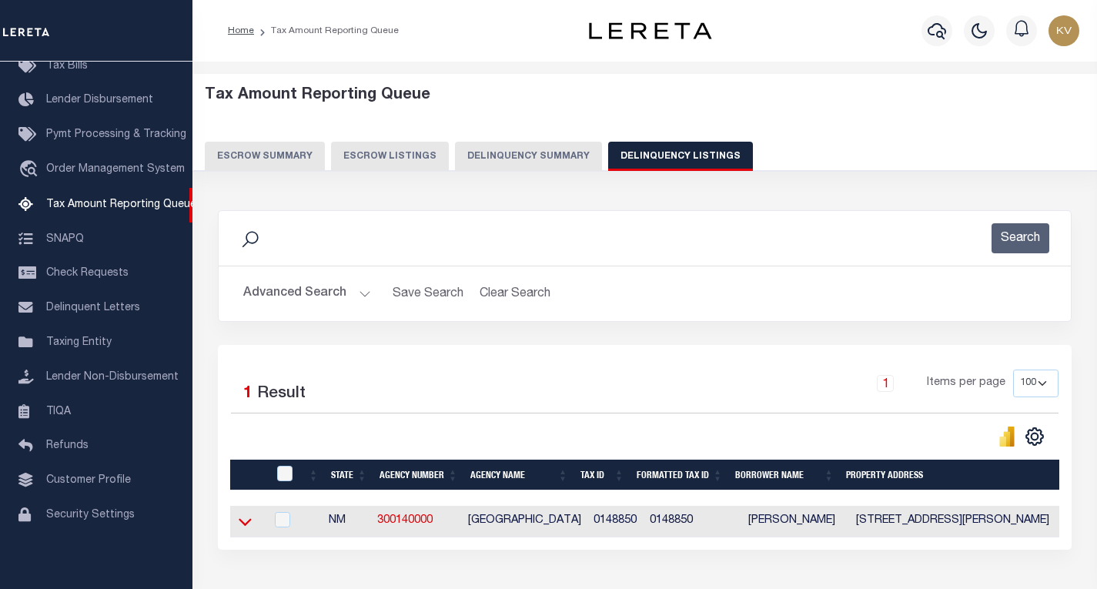
click at [245, 527] on icon at bounding box center [245, 523] width 13 height 8
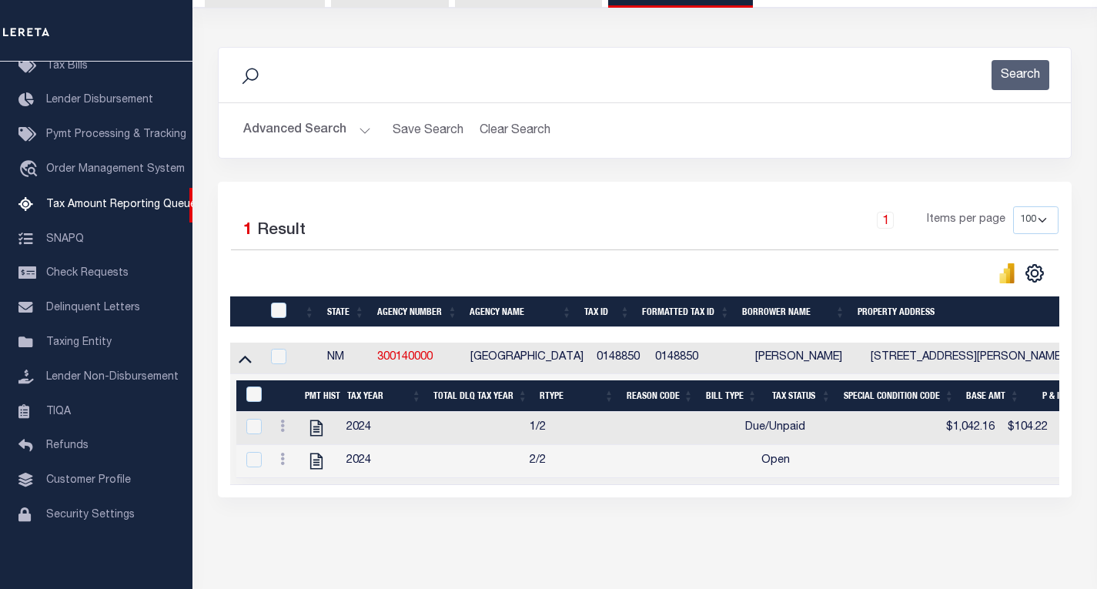
scroll to position [166, 0]
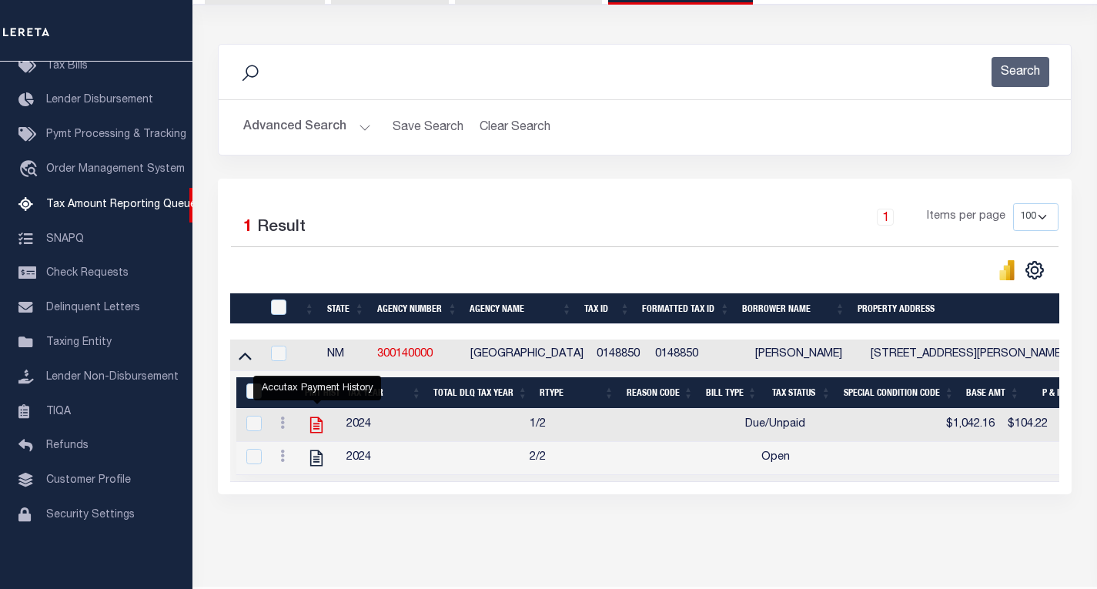
click at [313, 424] on icon "" at bounding box center [316, 425] width 20 height 20
checkbox input "true"
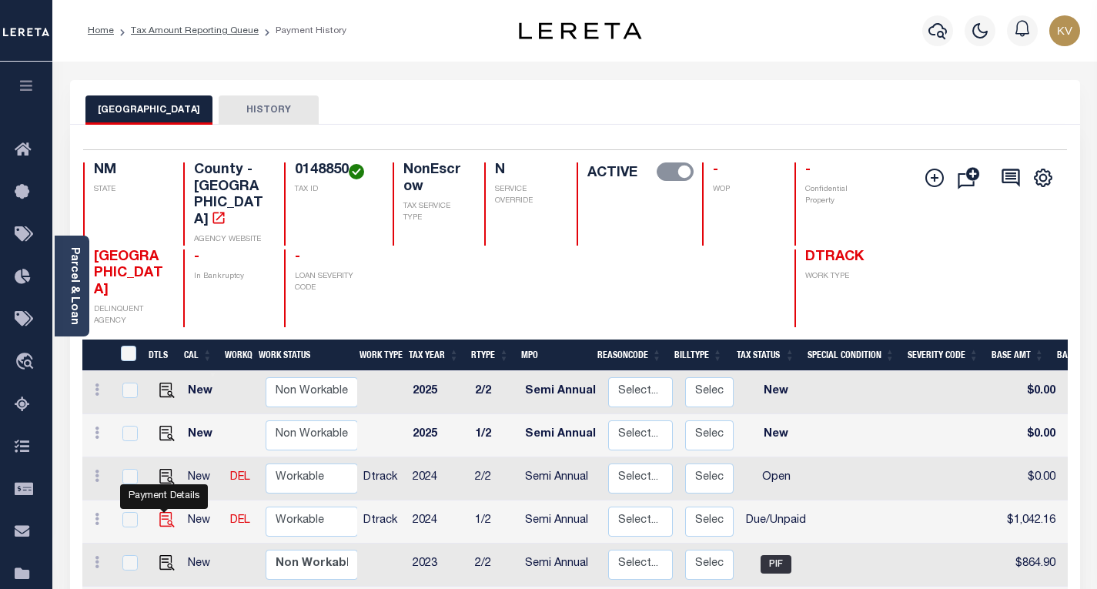
click at [159, 512] on img "" at bounding box center [166, 519] width 15 height 15
checkbox input "true"
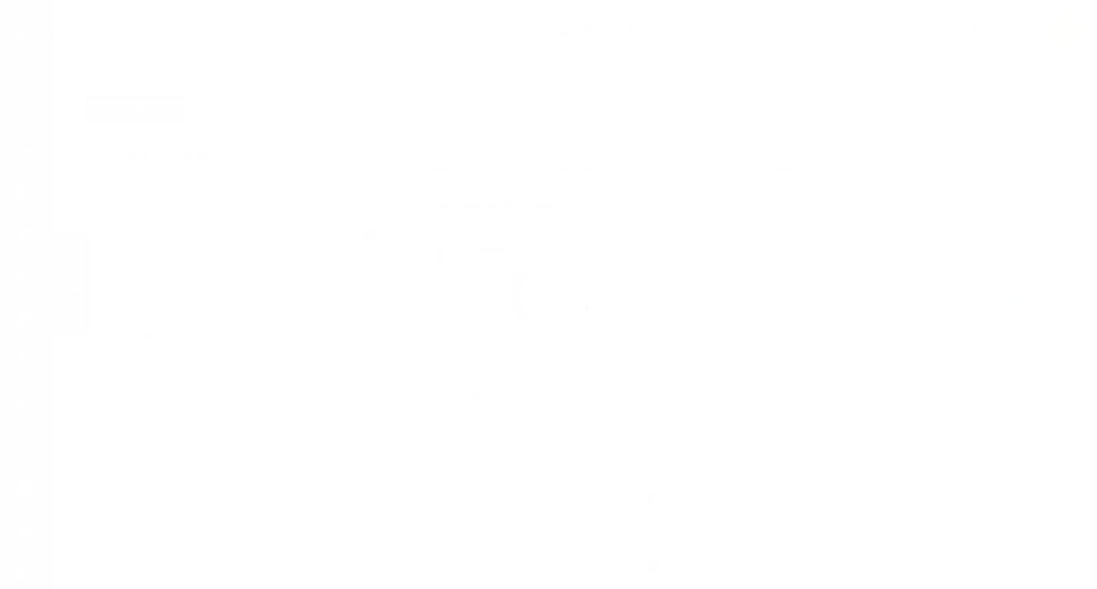
select select "DUE"
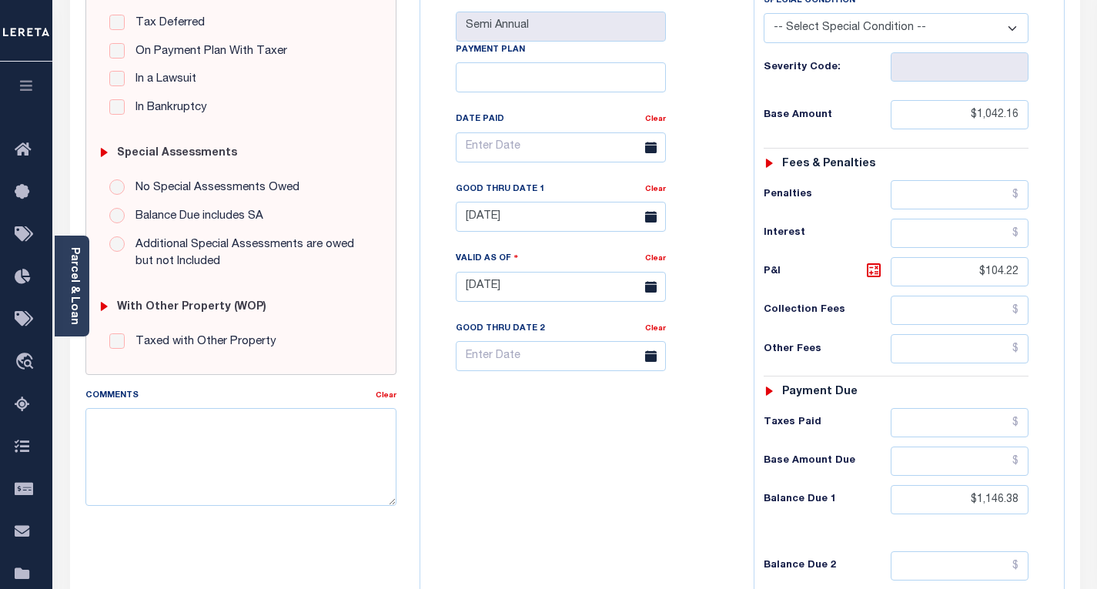
scroll to position [351, 0]
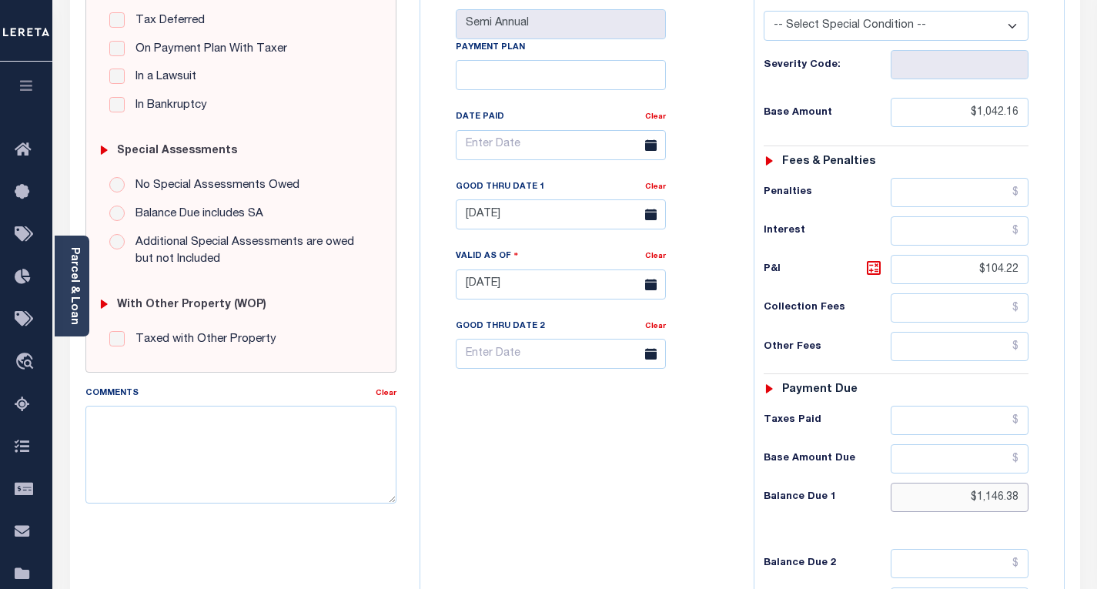
drag, startPoint x: 965, startPoint y: 497, endPoint x: 1094, endPoint y: 494, distance: 128.7
click at [1094, 494] on div "Parcel & Loan Tax Bill Details 0148850" at bounding box center [574, 263] width 1045 height 1106
type input "$1,188.06"
type input "[DATE]"
click at [876, 268] on icon at bounding box center [874, 268] width 18 height 18
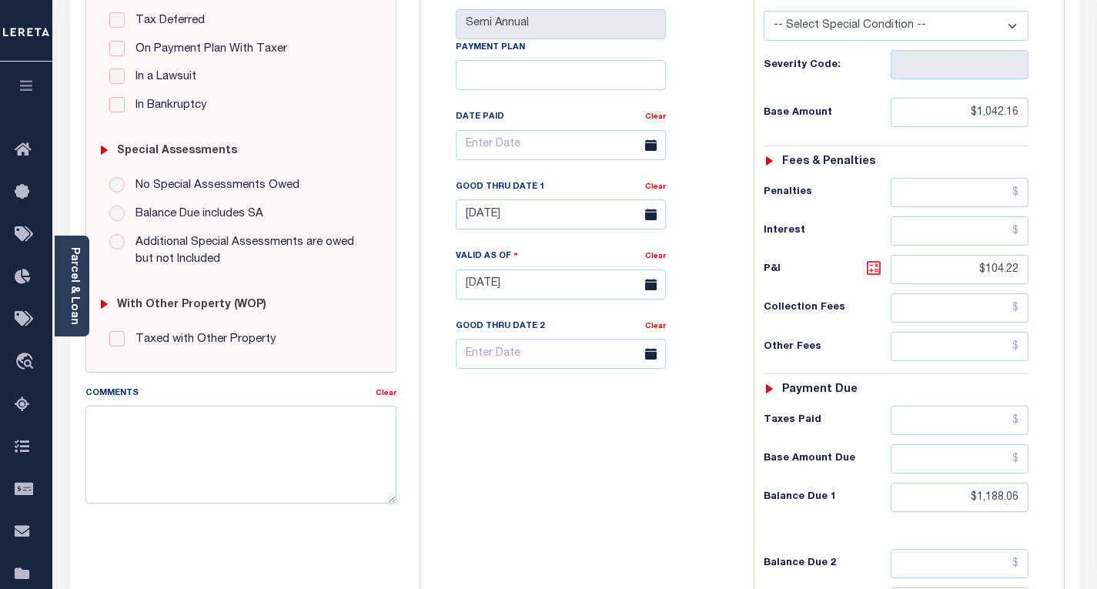
type input "$145.90"
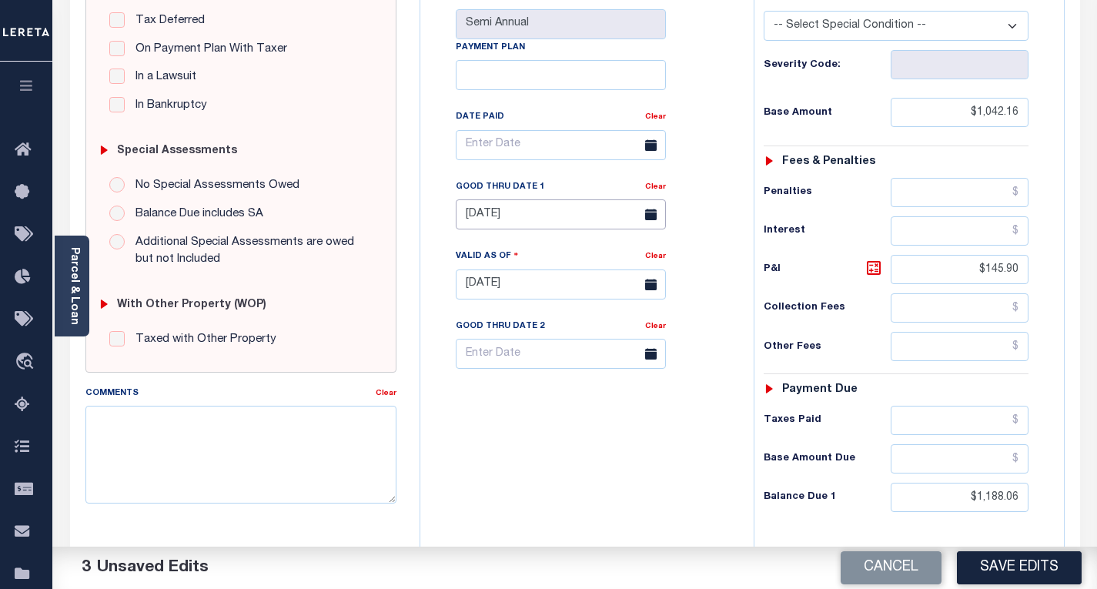
click at [610, 210] on input "[DATE]" at bounding box center [561, 214] width 210 height 30
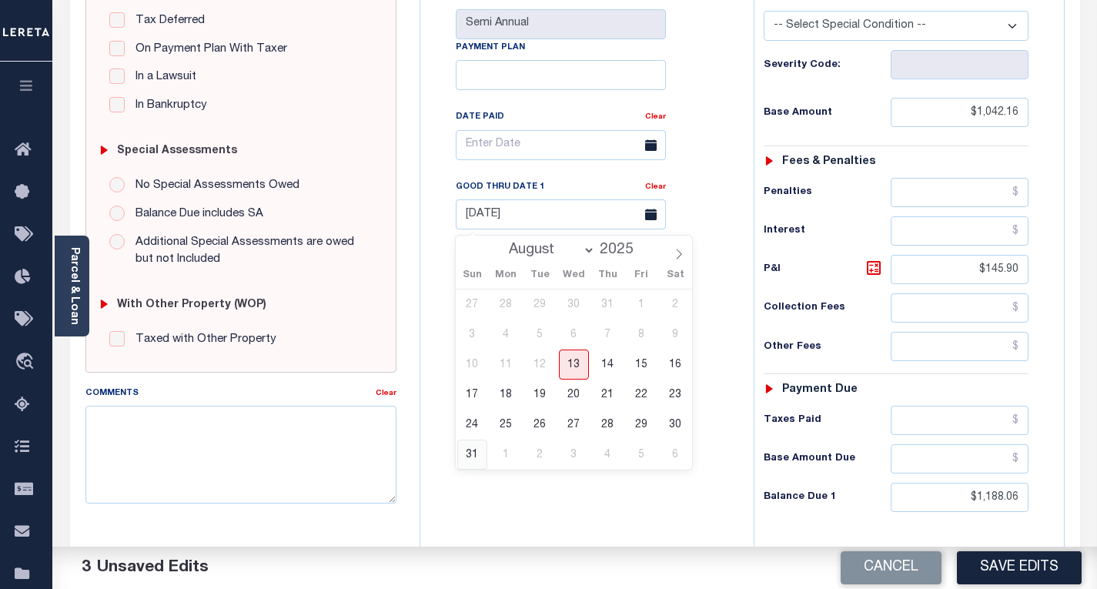
click at [474, 459] on span "31" at bounding box center [472, 455] width 30 height 30
type input "[DATE]"
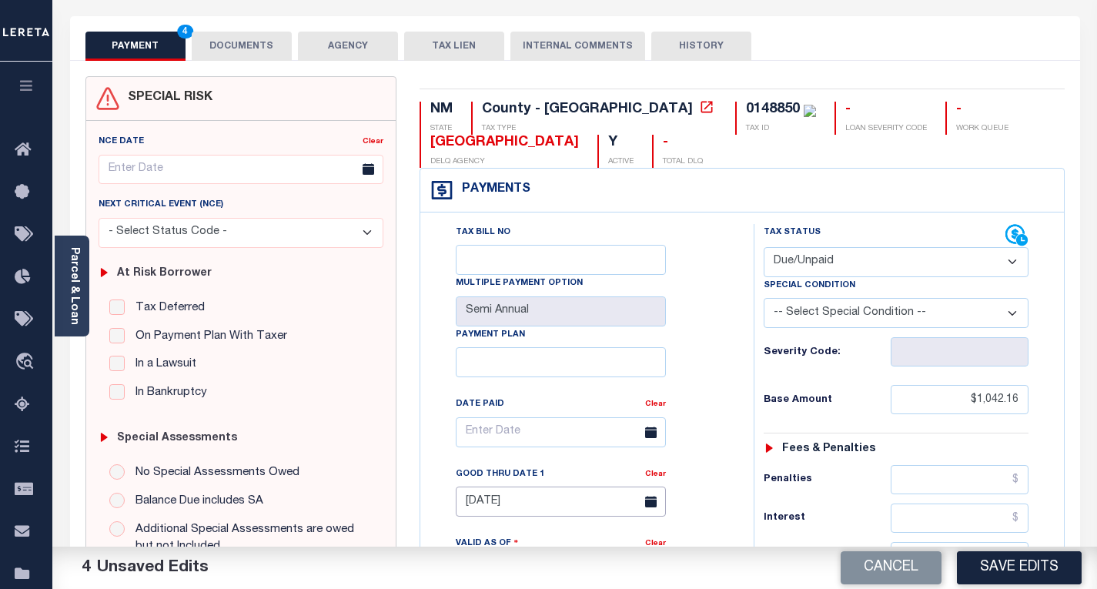
scroll to position [0, 0]
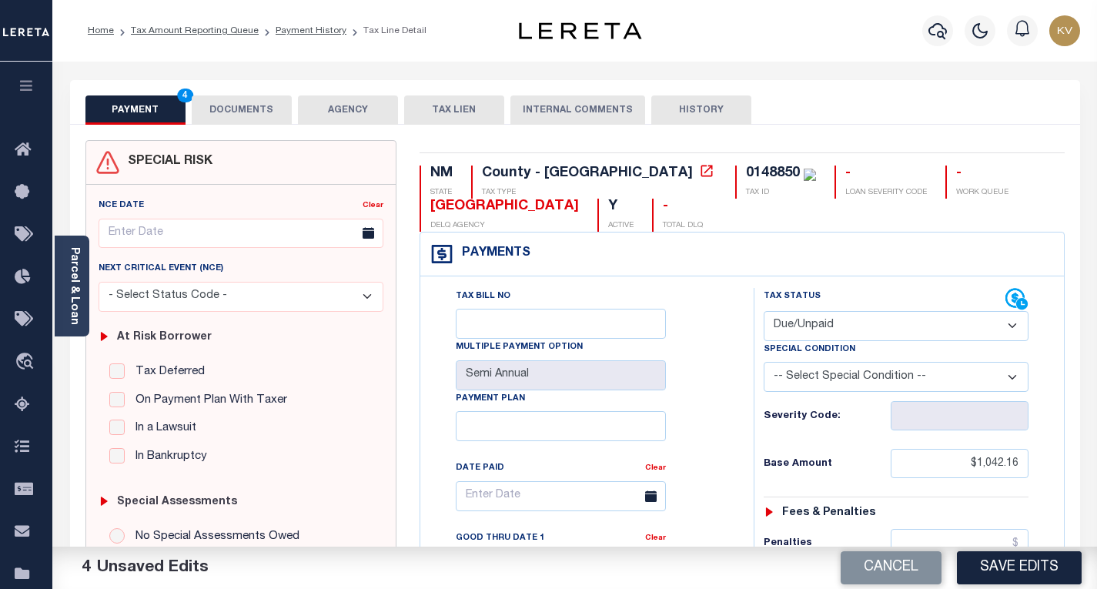
click at [237, 117] on button "DOCUMENTS" at bounding box center [242, 109] width 100 height 29
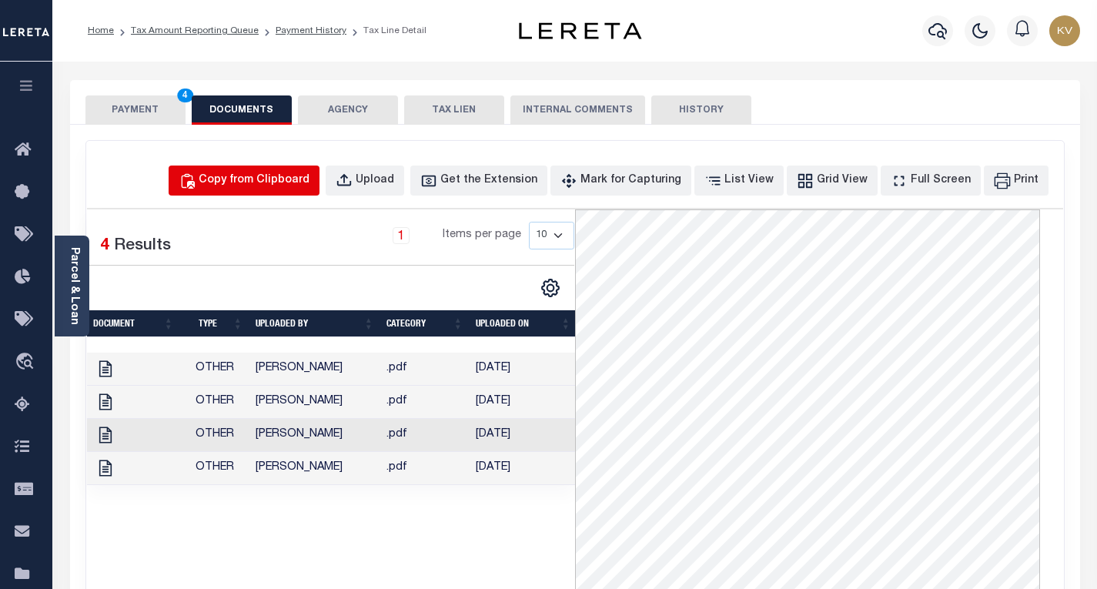
click at [262, 193] on button "Copy from Clipboard" at bounding box center [244, 181] width 151 height 30
select select "POP"
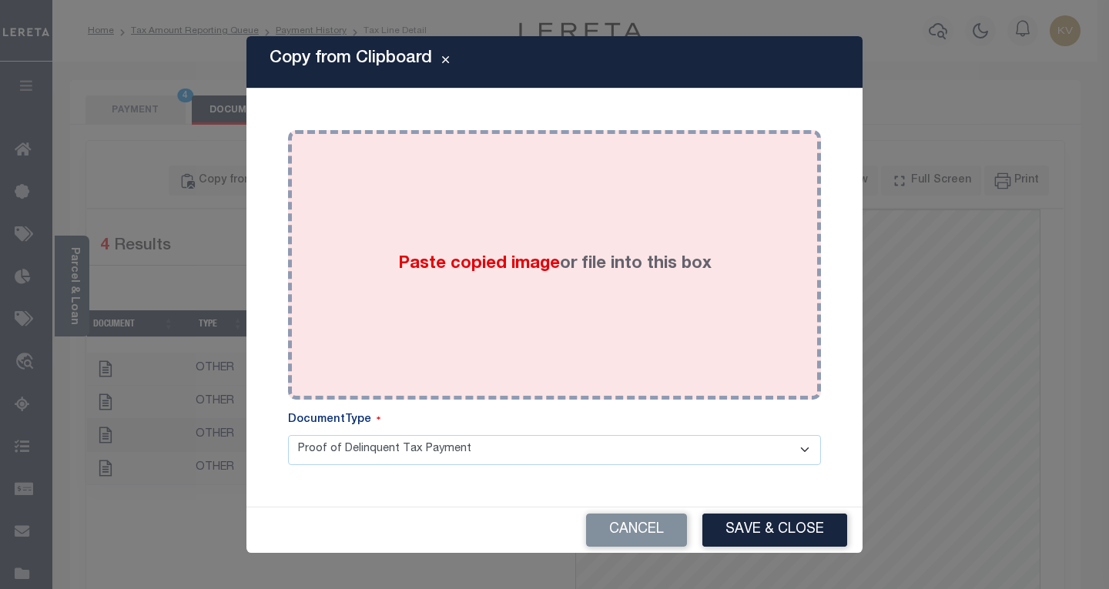
click at [397, 246] on div "Paste copied image or file into this box" at bounding box center [555, 265] width 510 height 246
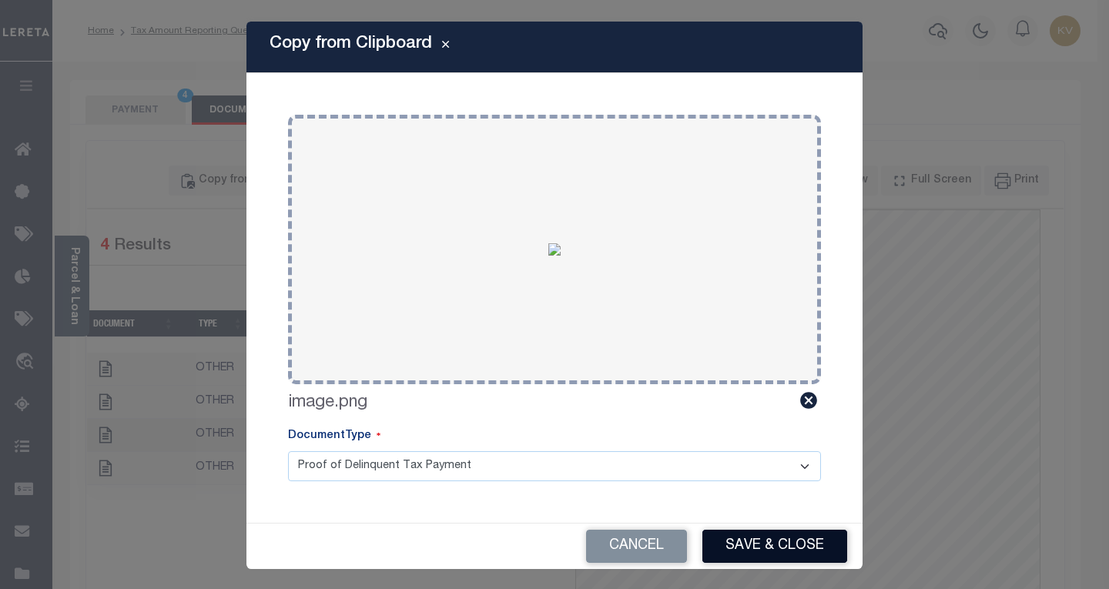
click at [740, 549] on button "Save & Close" at bounding box center [774, 546] width 145 height 33
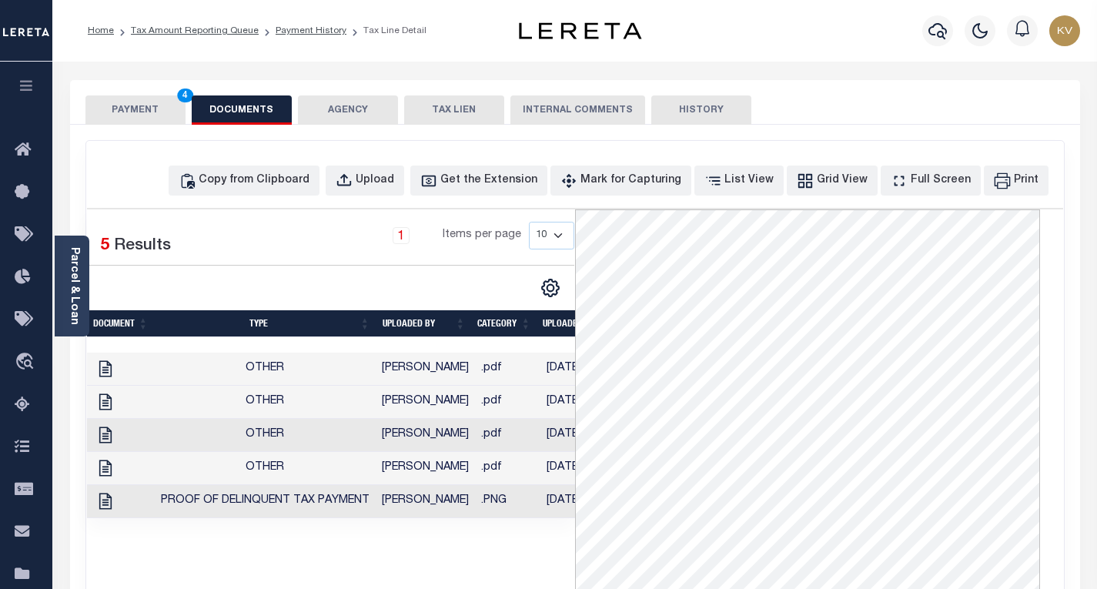
click at [159, 109] on button "PAYMENT 4" at bounding box center [135, 109] width 100 height 29
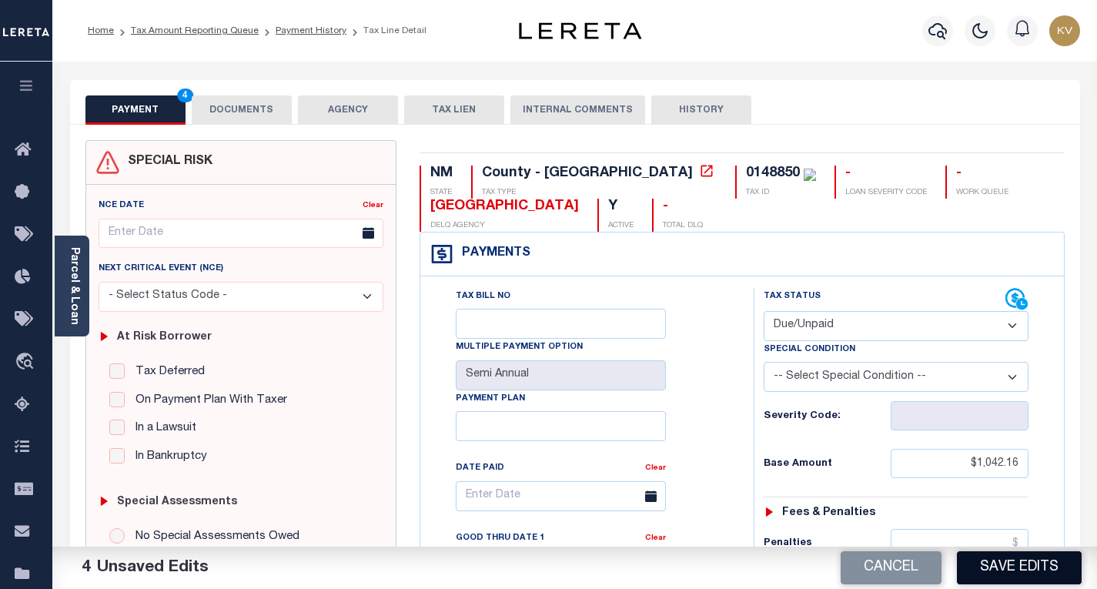
click at [1003, 569] on button "Save Edits" at bounding box center [1019, 567] width 125 height 33
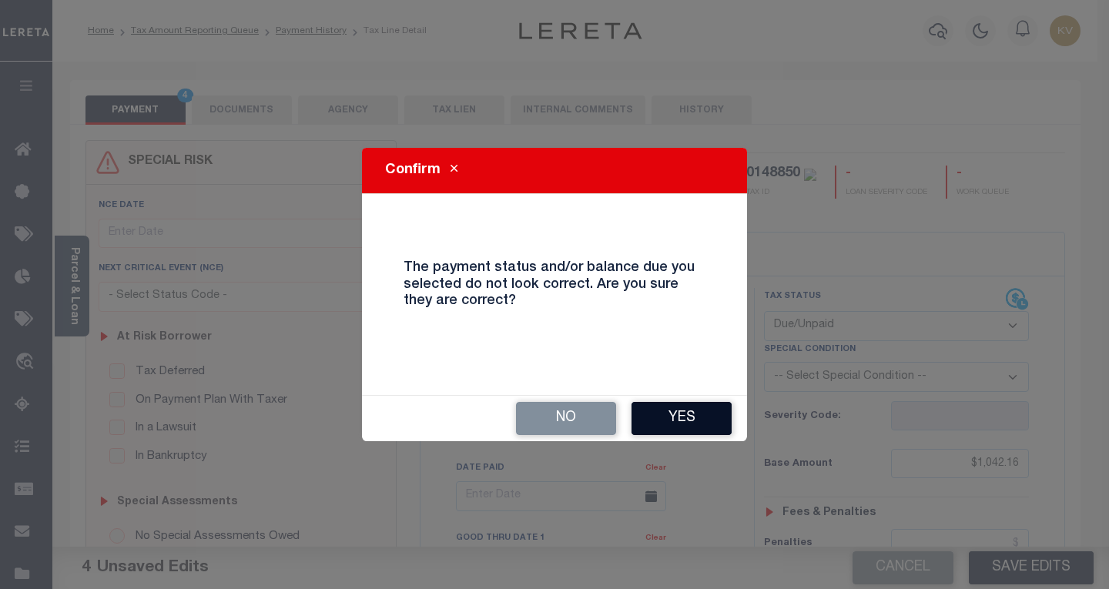
click at [702, 421] on button "Yes" at bounding box center [681, 418] width 100 height 33
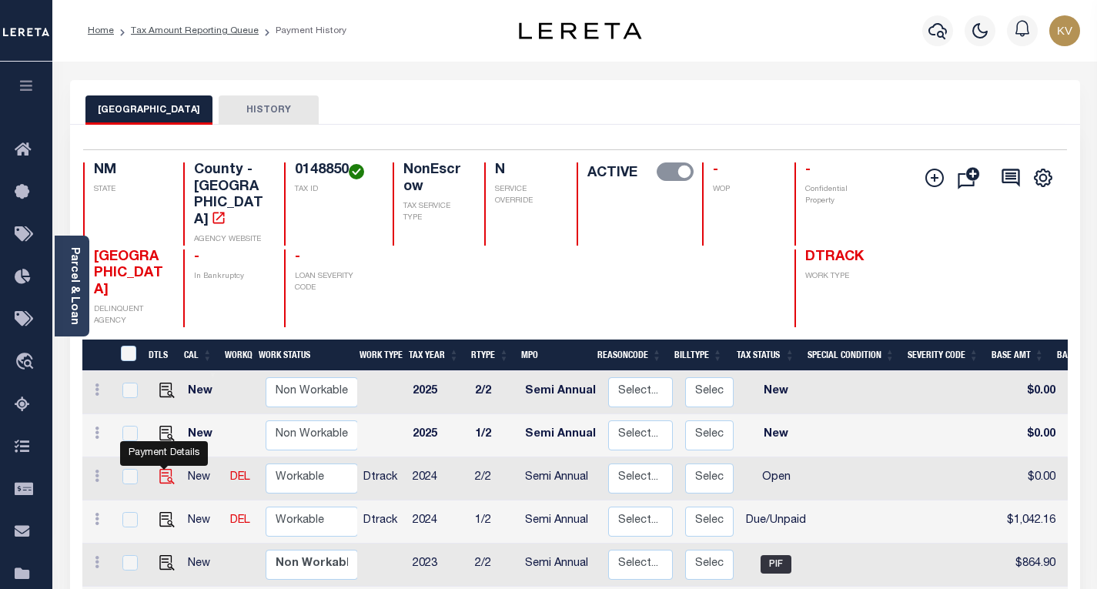
click at [160, 469] on img "" at bounding box center [166, 476] width 15 height 15
checkbox input "true"
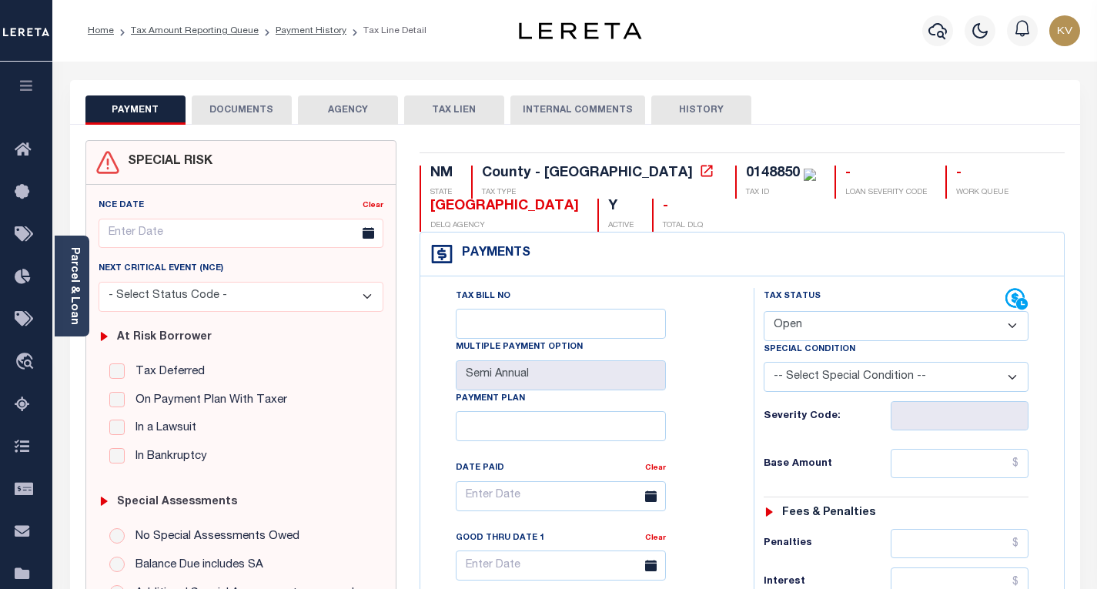
click at [817, 334] on select "- Select Status Code - Open Due/Unpaid Paid Incomplete No Tax Due Internal Refu…" at bounding box center [896, 326] width 265 height 30
select select "DUE"
click at [764, 312] on select "- Select Status Code - Open Due/Unpaid Paid Incomplete No Tax Due Internal Refu…" at bounding box center [896, 326] width 265 height 30
type input "[DATE]"
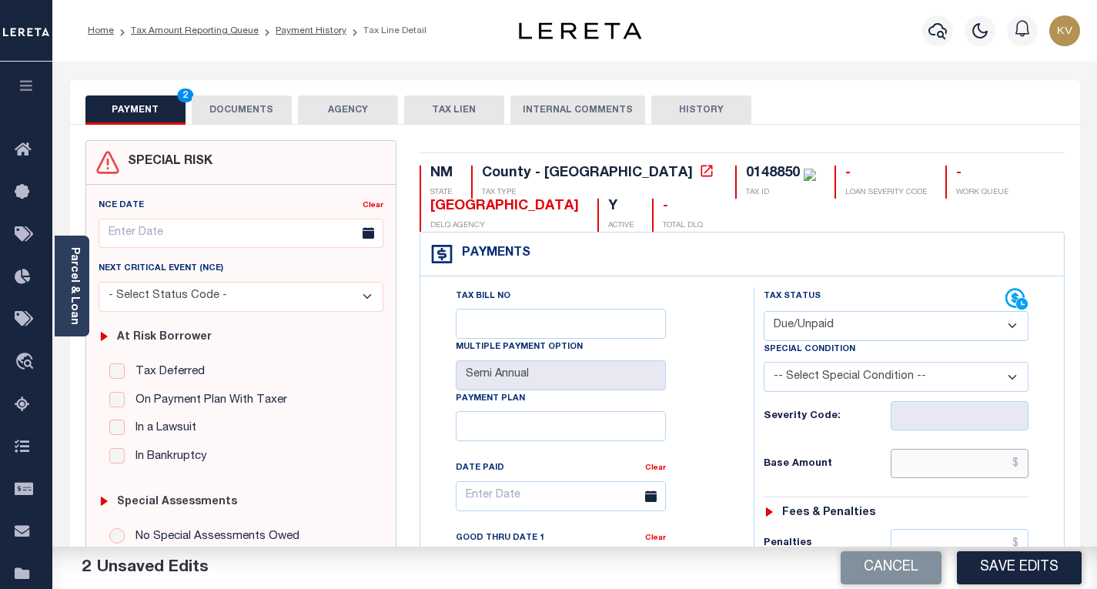
click at [902, 461] on input "text" at bounding box center [960, 463] width 138 height 29
type input "$1,042.16"
click at [1037, 430] on div "Severity Code:" at bounding box center [896, 411] width 288 height 39
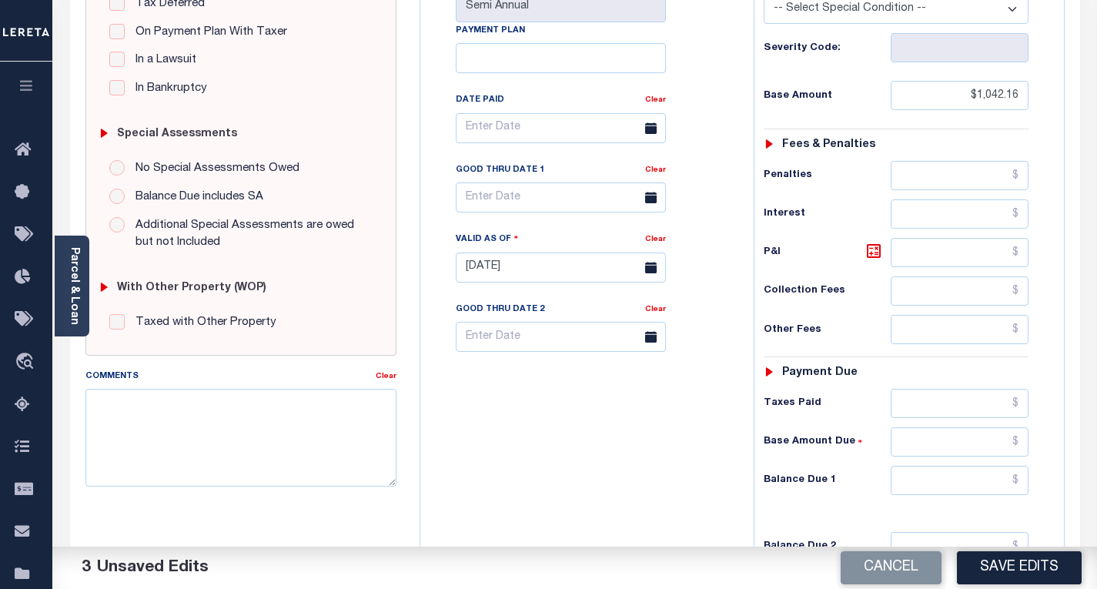
scroll to position [371, 0]
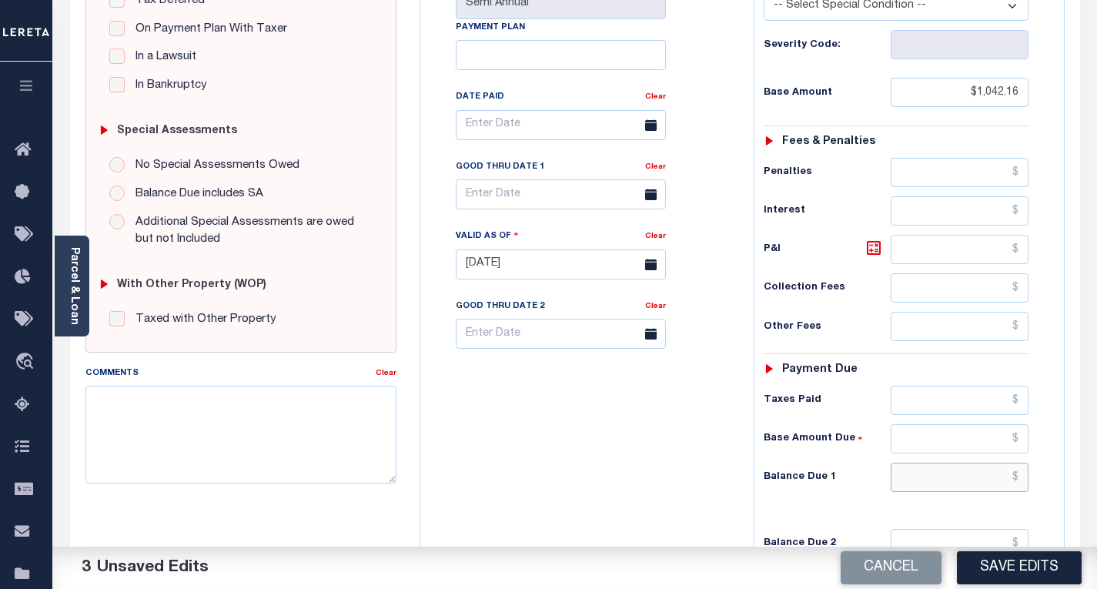
click at [991, 473] on input "text" at bounding box center [960, 477] width 138 height 29
type input "$1,125.54"
click at [876, 249] on icon at bounding box center [873, 247] width 9 height 9
type input "$83.38"
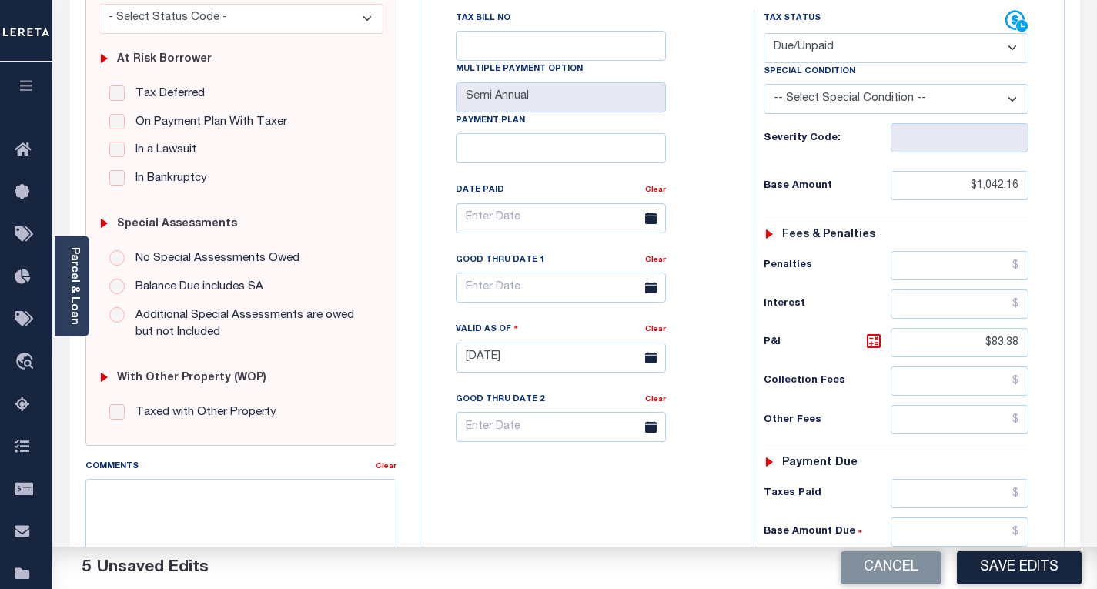
scroll to position [275, 0]
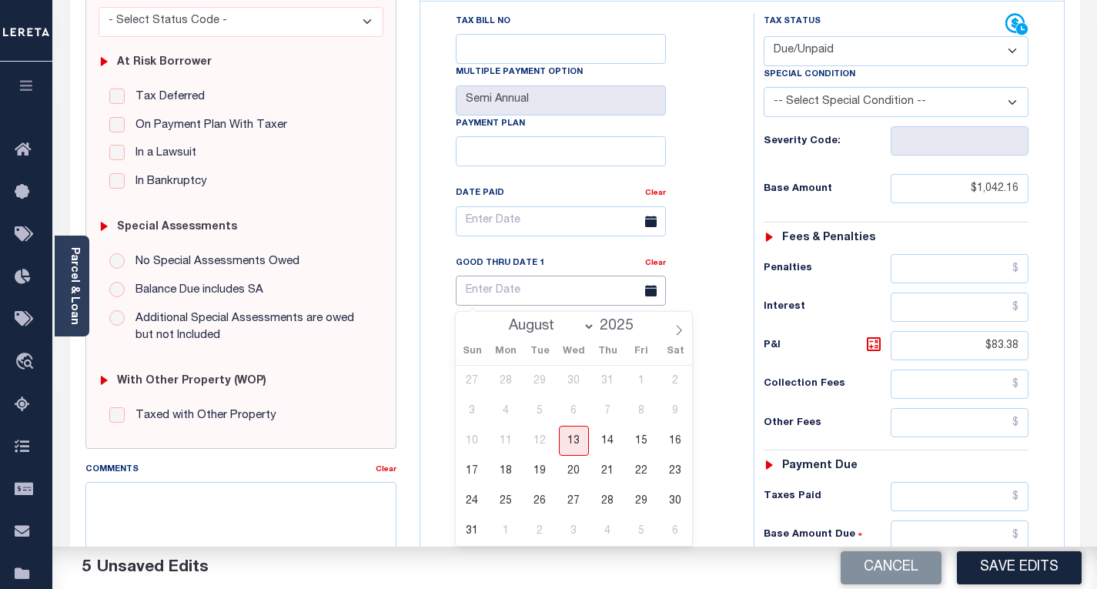
click at [623, 293] on input "text" at bounding box center [561, 291] width 210 height 30
click at [473, 524] on span "31" at bounding box center [472, 531] width 30 height 30
type input "08/31/2025"
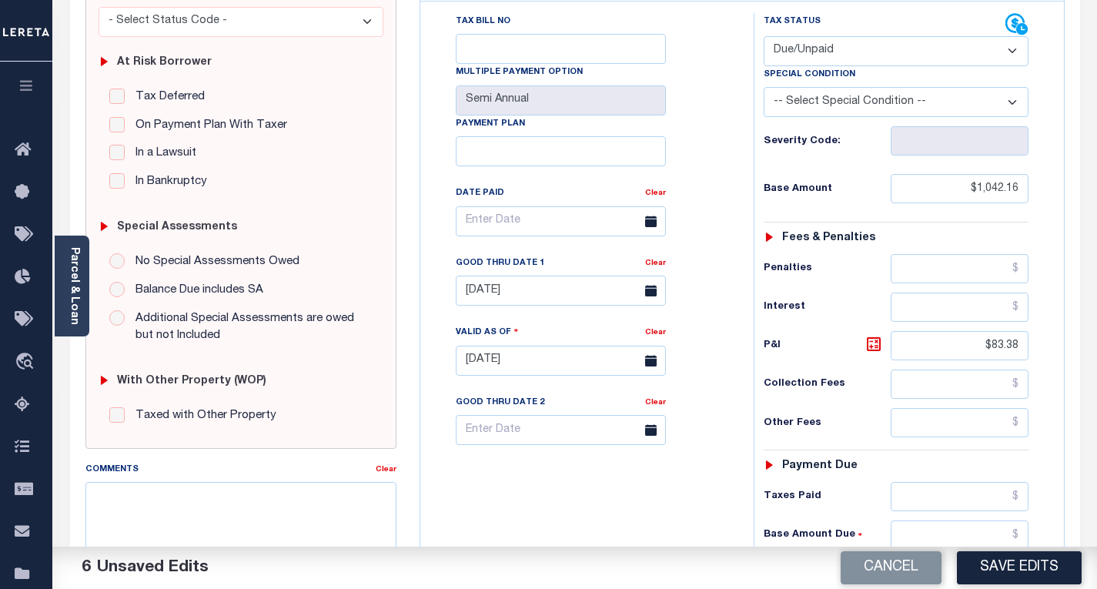
click at [581, 457] on div "Tax Bill No Multiple Payment Option Semi Annual Payment Plan Clear" at bounding box center [583, 353] width 318 height 680
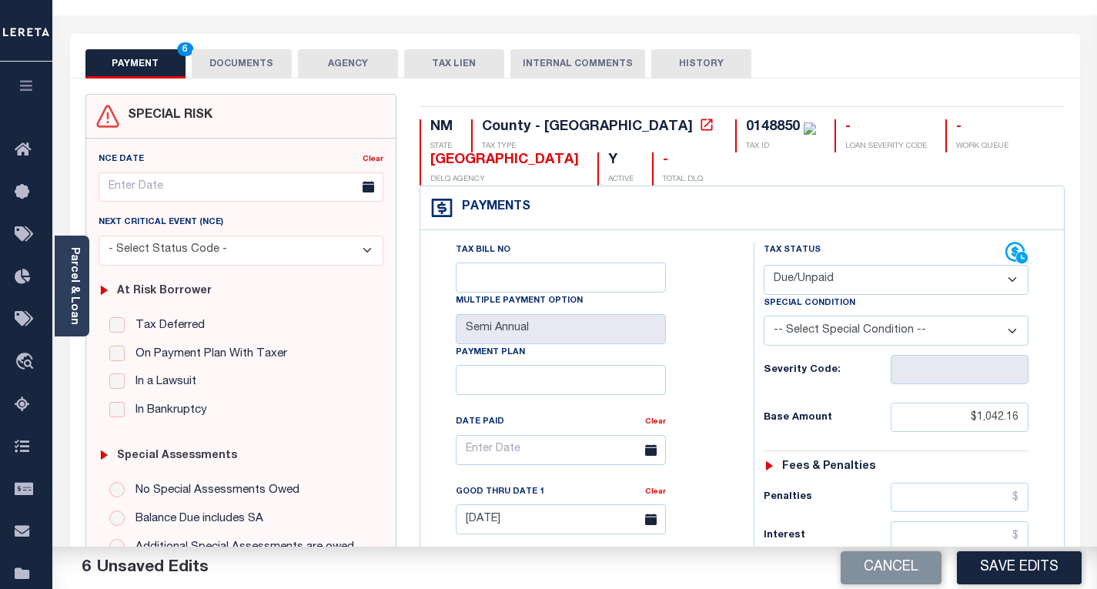
scroll to position [0, 0]
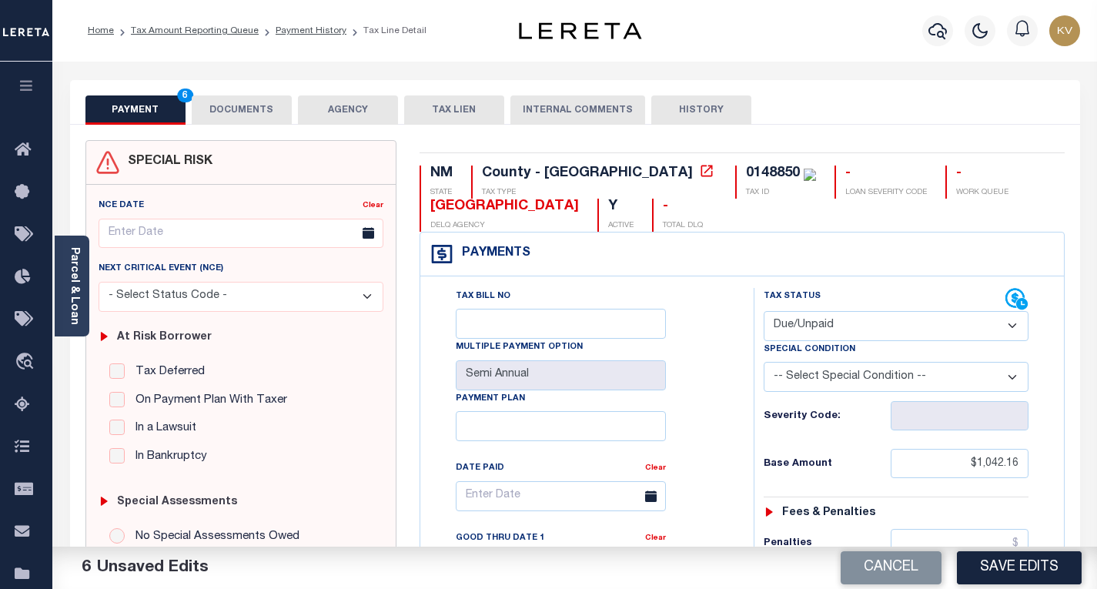
click at [259, 112] on button "DOCUMENTS" at bounding box center [242, 109] width 100 height 29
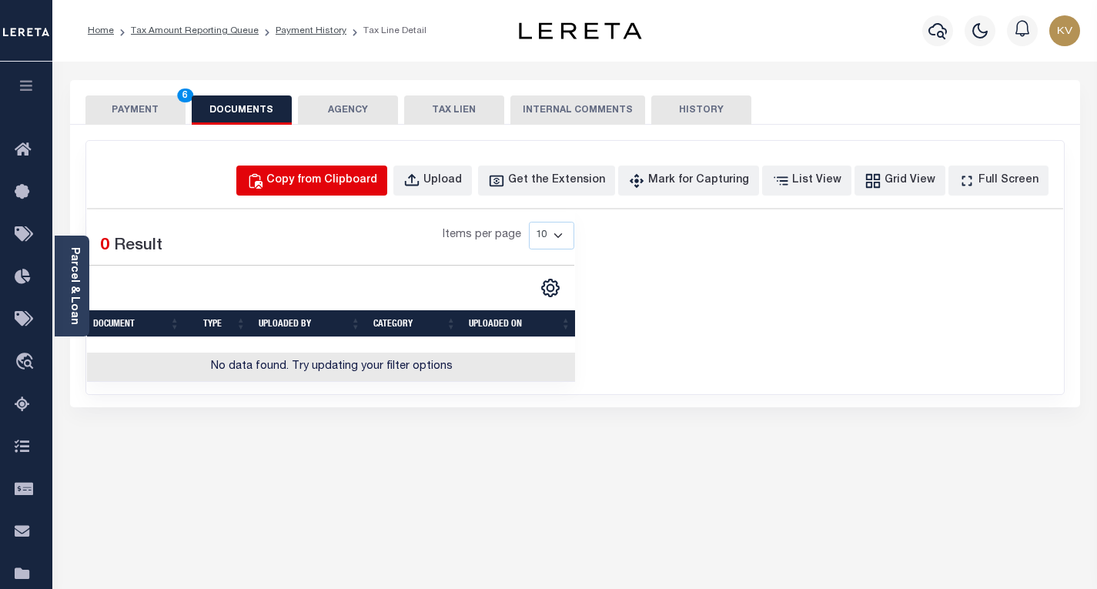
click at [375, 188] on div "Copy from Clipboard" at bounding box center [321, 180] width 111 height 17
select select "POP"
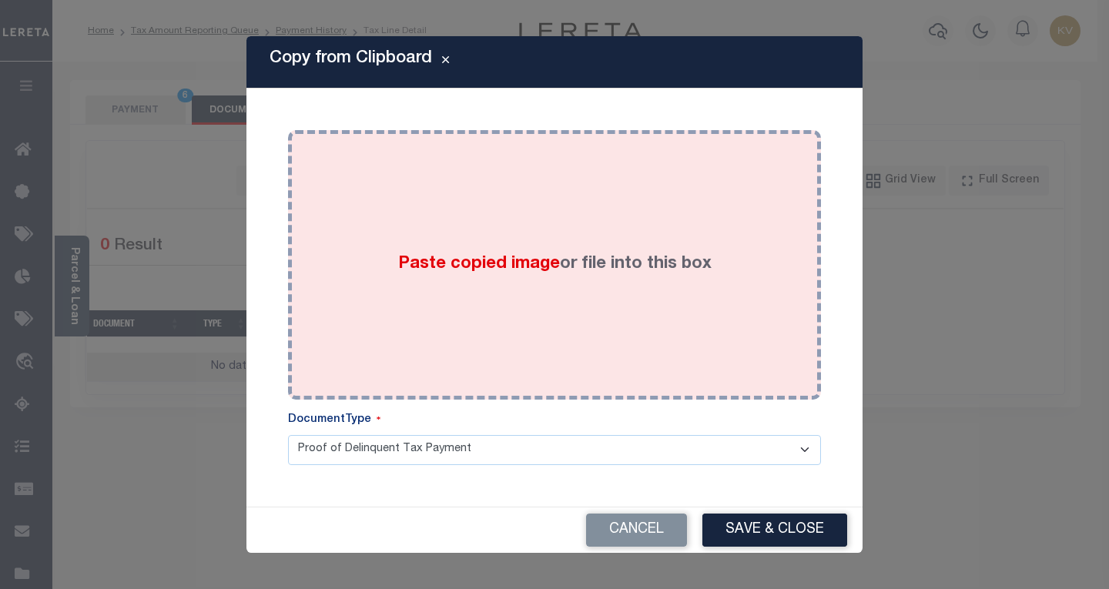
click at [497, 280] on div "Paste copied image or file into this box" at bounding box center [555, 265] width 510 height 246
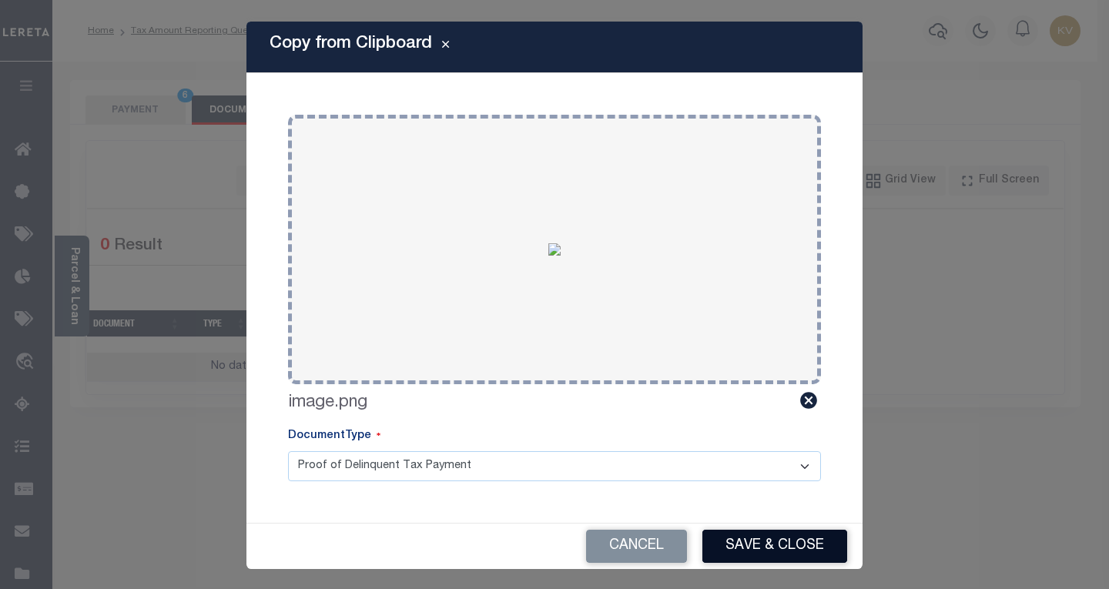
click at [744, 540] on button "Save & Close" at bounding box center [774, 546] width 145 height 33
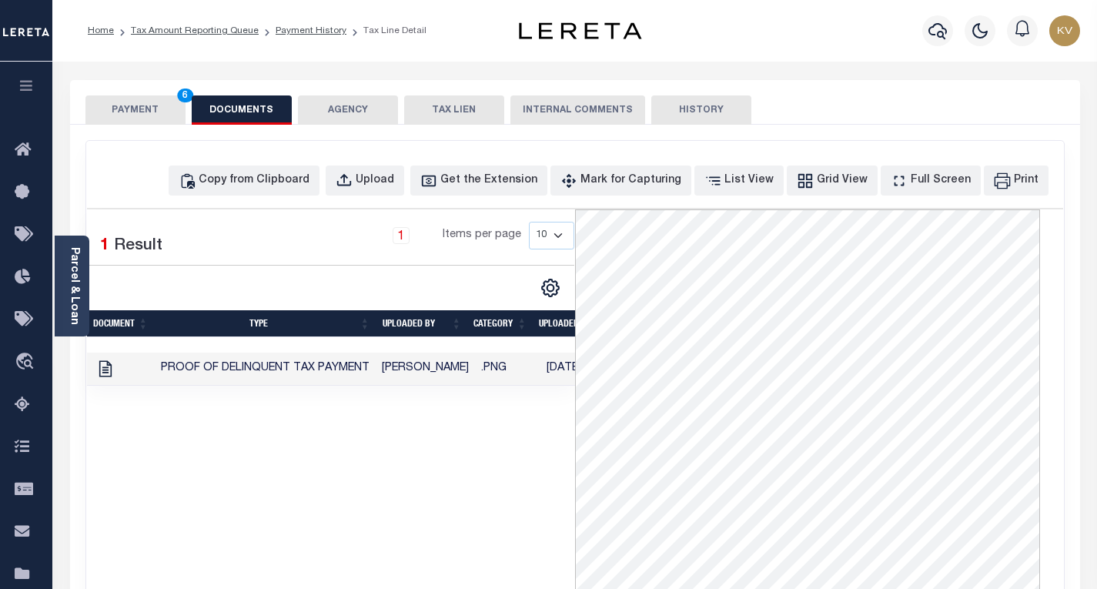
click at [151, 115] on button "PAYMENT 6" at bounding box center [135, 109] width 100 height 29
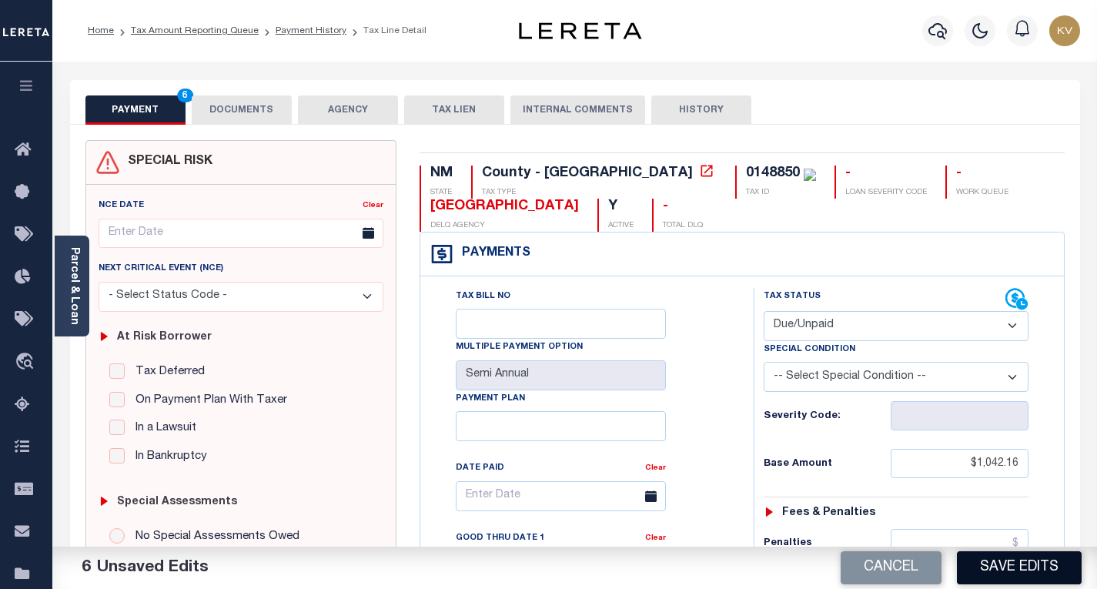
click at [1030, 572] on button "Save Edits" at bounding box center [1019, 567] width 125 height 33
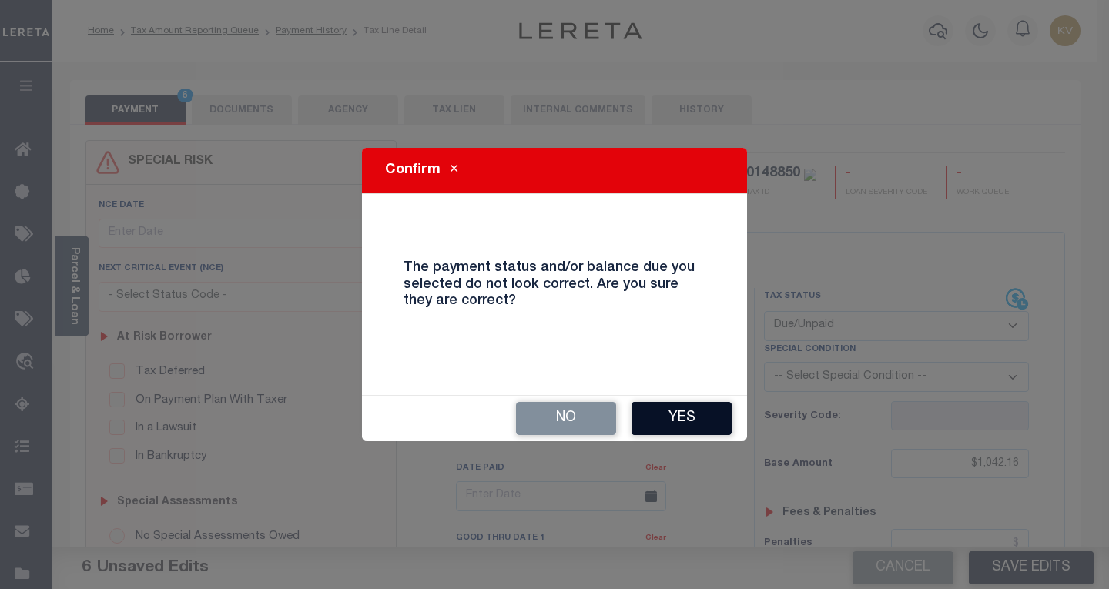
click at [701, 418] on button "Yes" at bounding box center [681, 418] width 100 height 33
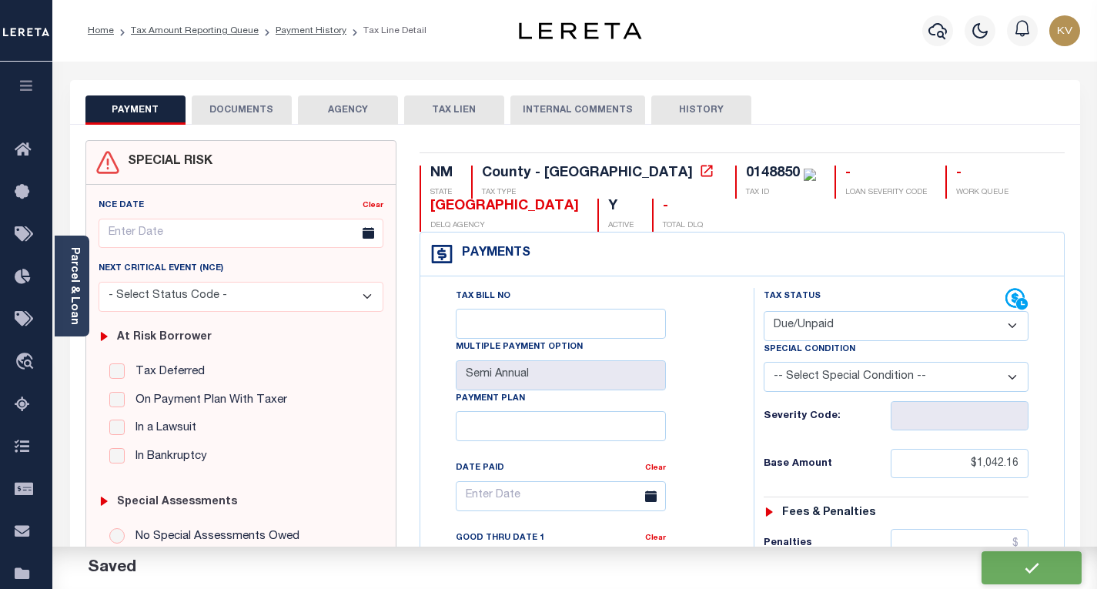
checkbox input "false"
type input "$1,042.16"
type input "$83.38"
type input "$1,125.54"
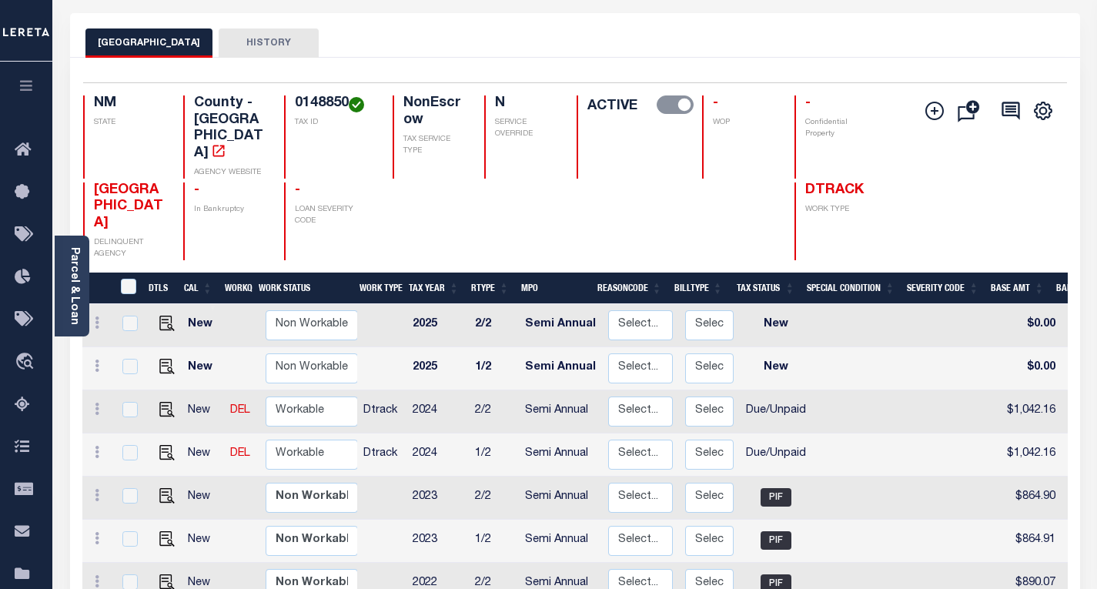
scroll to position [61, 0]
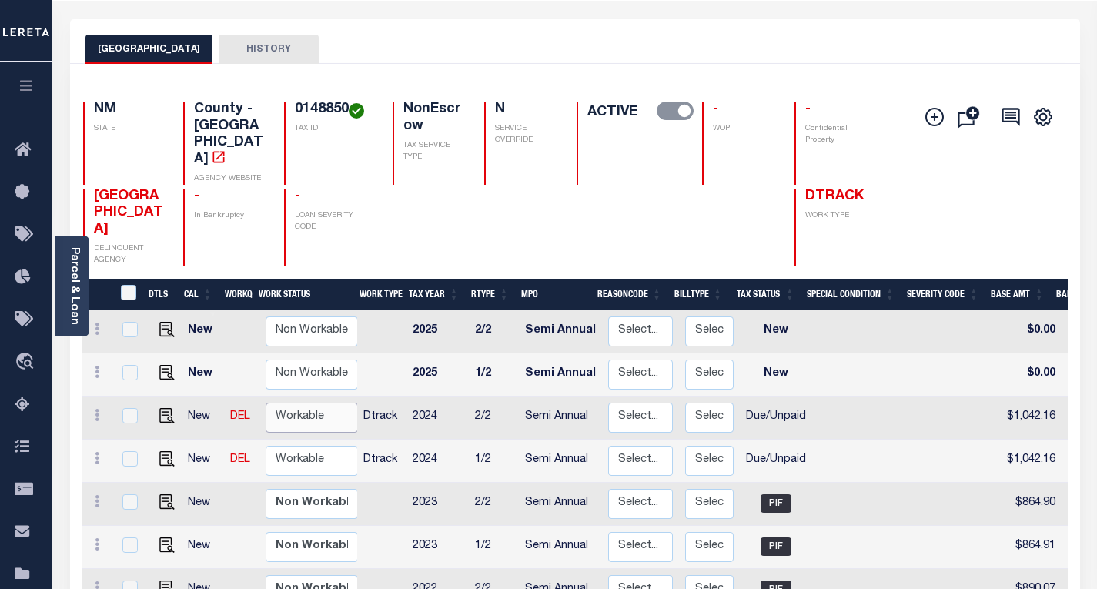
click at [300, 403] on select "Non Workable Workable" at bounding box center [312, 418] width 92 height 30
checkbox input "true"
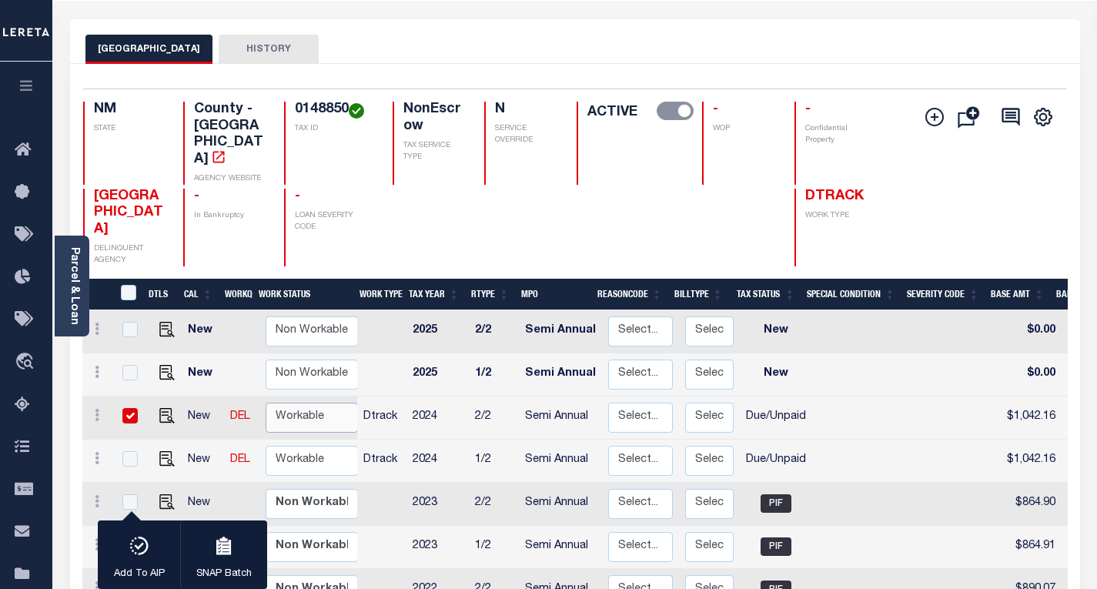
select select "true"
click at [266, 403] on select "Non Workable Workable" at bounding box center [312, 418] width 92 height 30
checkbox input "false"
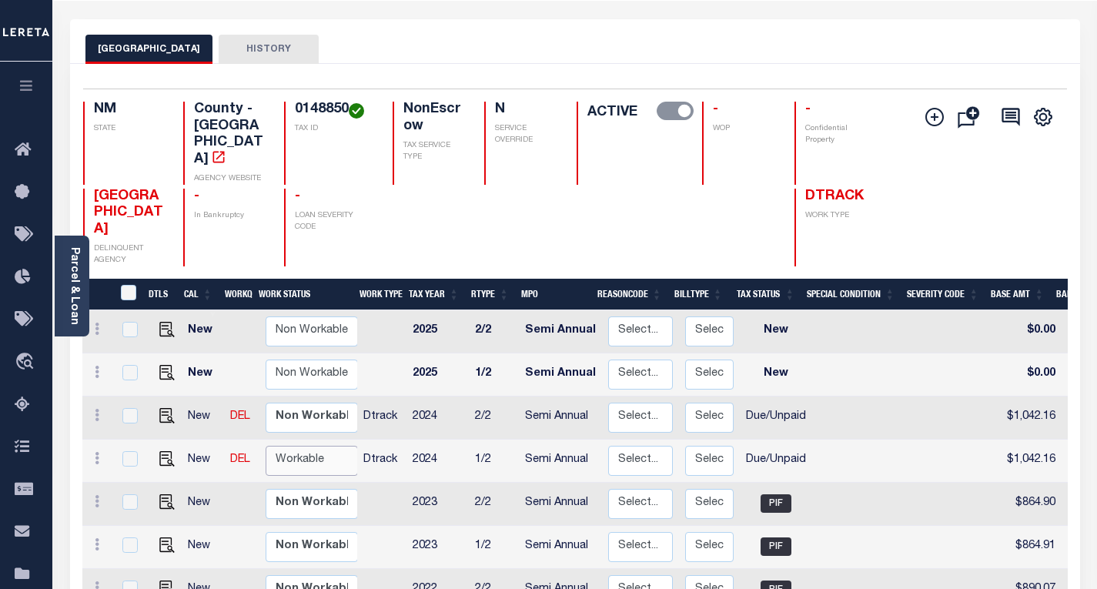
click at [298, 446] on select "Non Workable Workable" at bounding box center [312, 461] width 92 height 30
checkbox input "true"
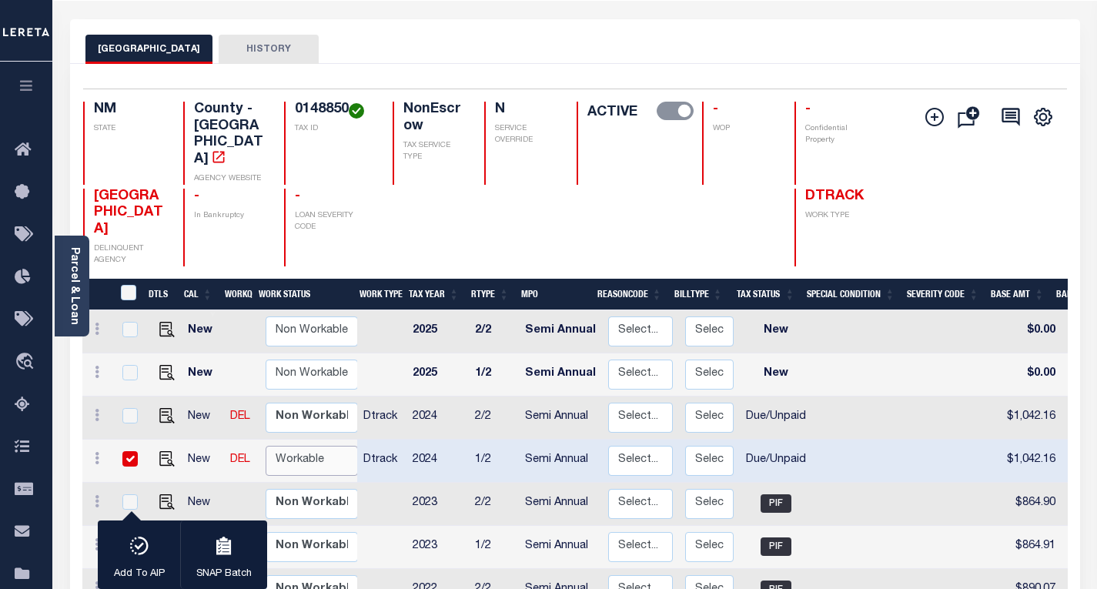
select select "true"
click at [266, 446] on select "Non Workable Workable" at bounding box center [312, 461] width 92 height 30
checkbox input "false"
